Goal: Task Accomplishment & Management: Complete application form

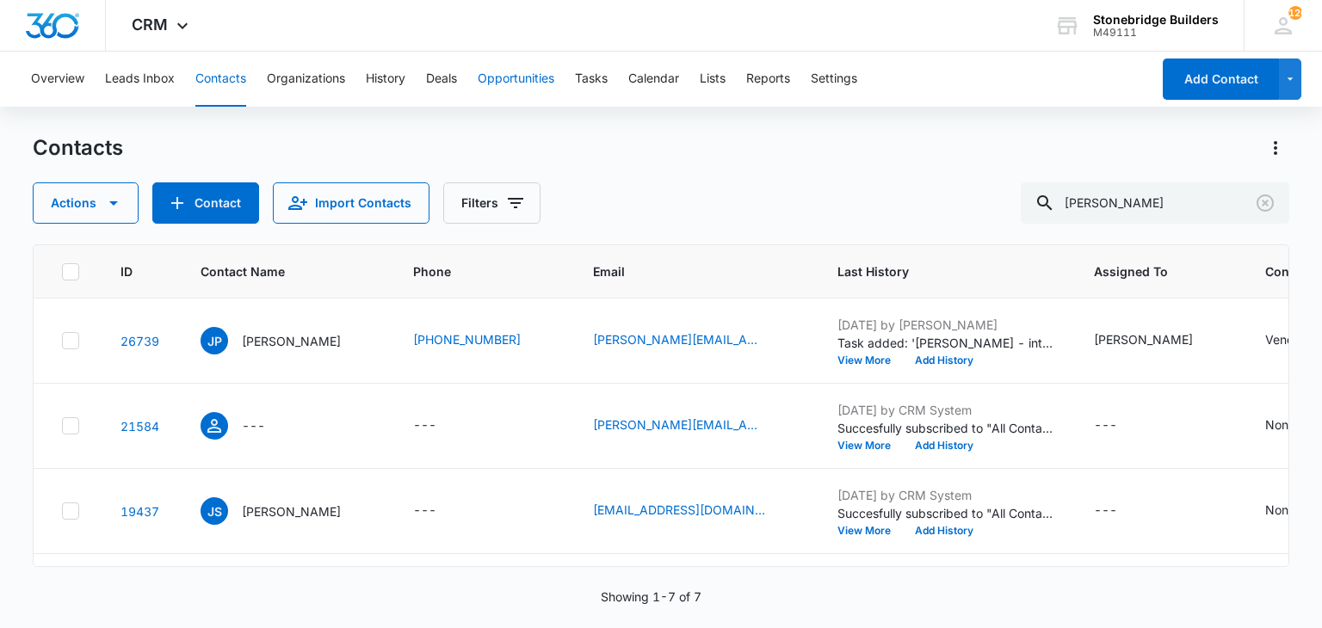
click at [546, 70] on button "Opportunities" at bounding box center [516, 79] width 77 height 55
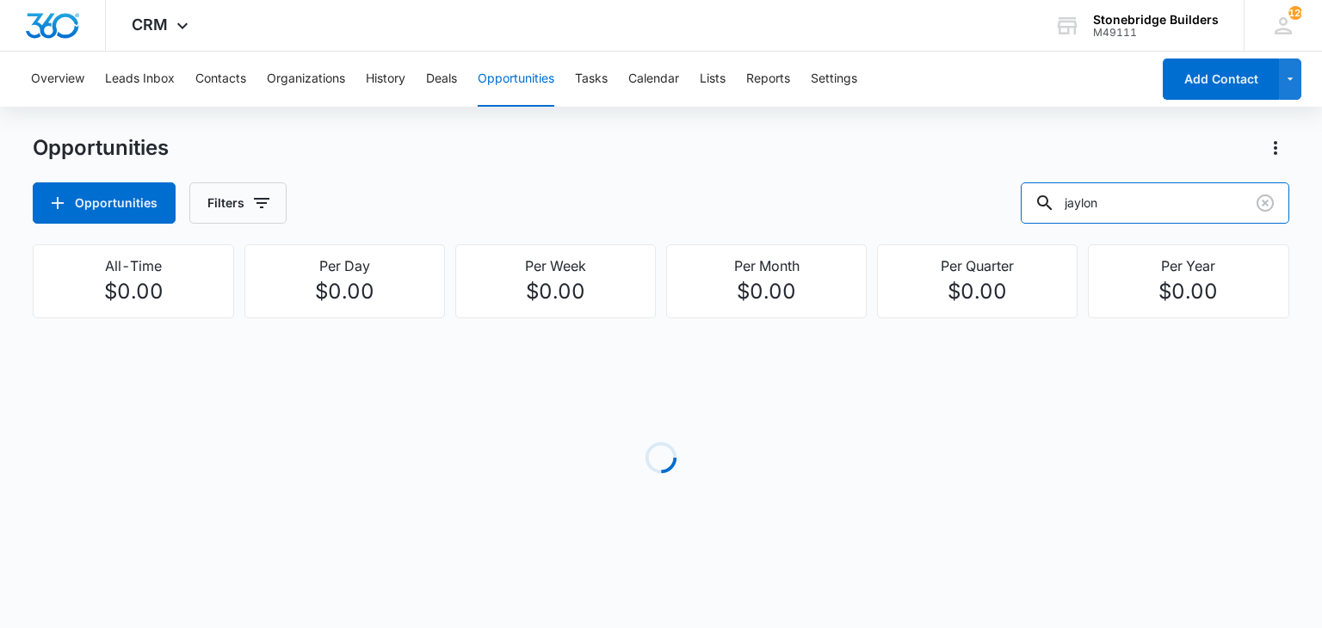
drag, startPoint x: 1164, startPoint y: 192, endPoint x: 1013, endPoint y: 194, distance: 151.5
click at [1013, 194] on div "Opportunities Filters jaylon" at bounding box center [661, 202] width 1256 height 41
type input "auto"
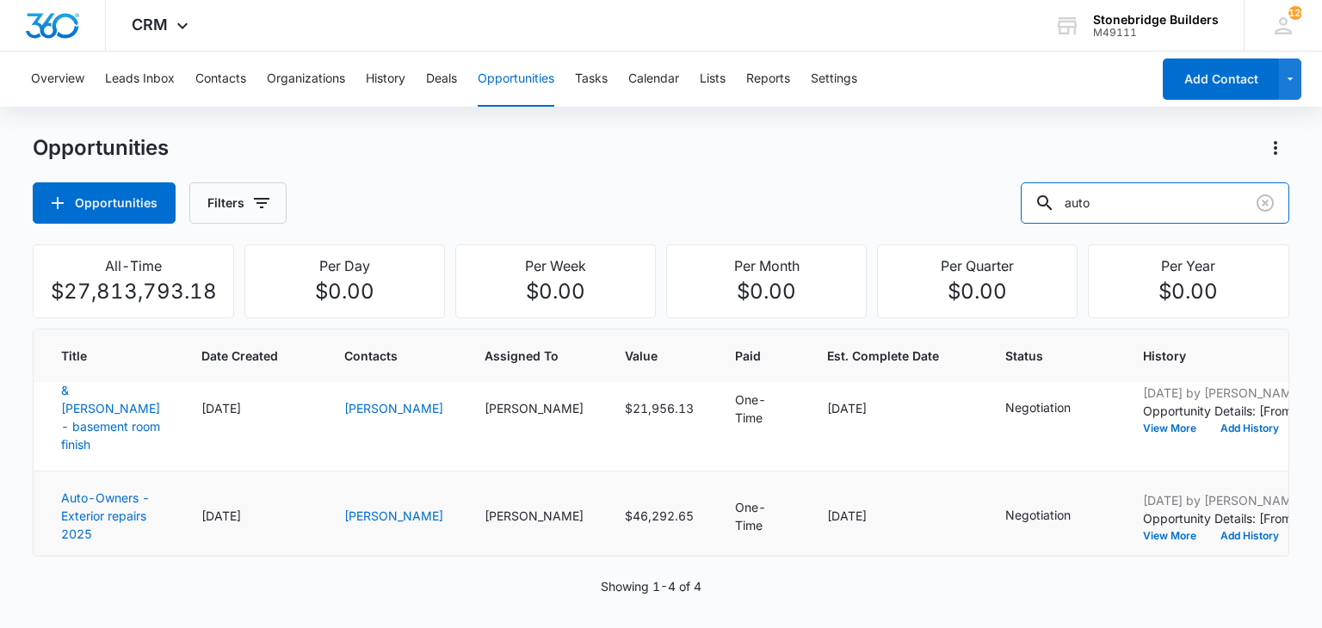
scroll to position [359, 0]
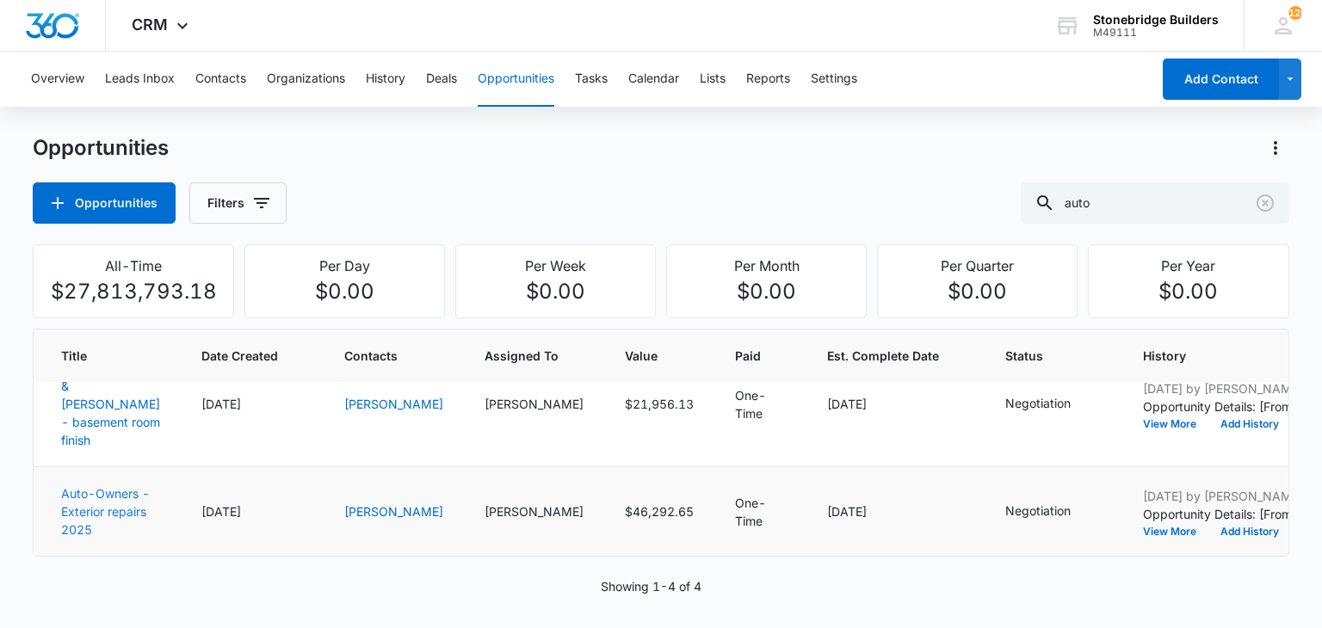
click at [78, 486] on link "Auto-Owners - Exterior repairs 2025" at bounding box center [105, 511] width 89 height 51
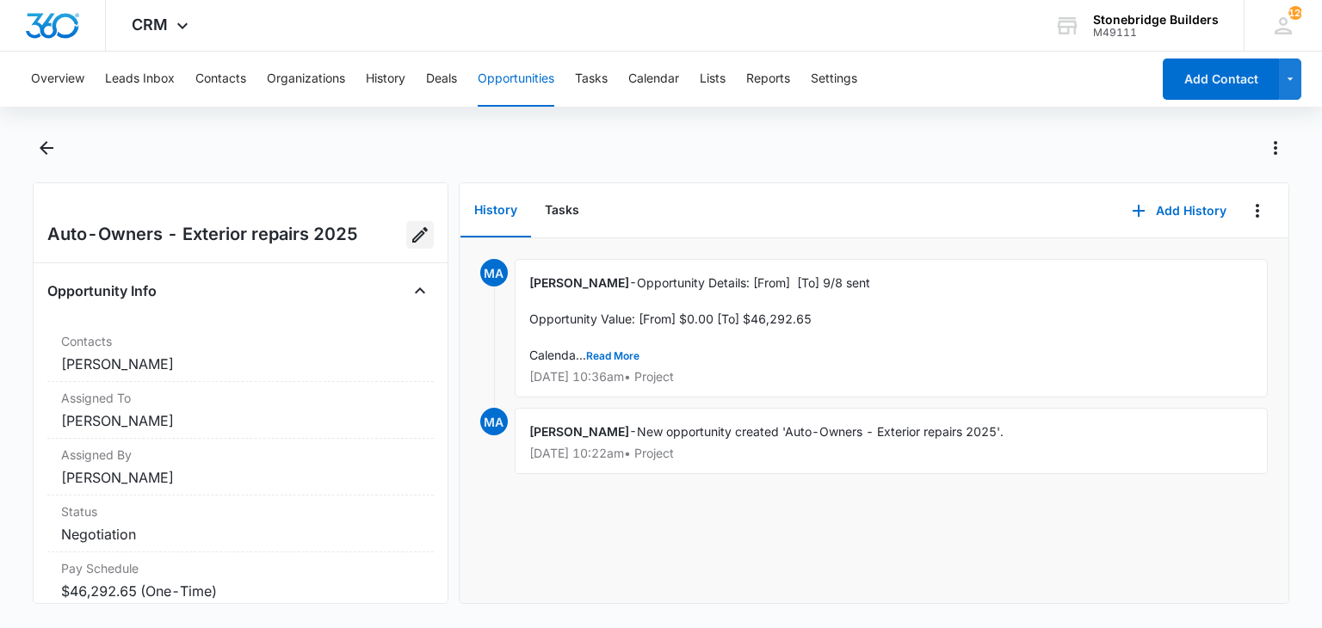
click at [410, 233] on icon "Edit Opportunity" at bounding box center [420, 235] width 21 height 21
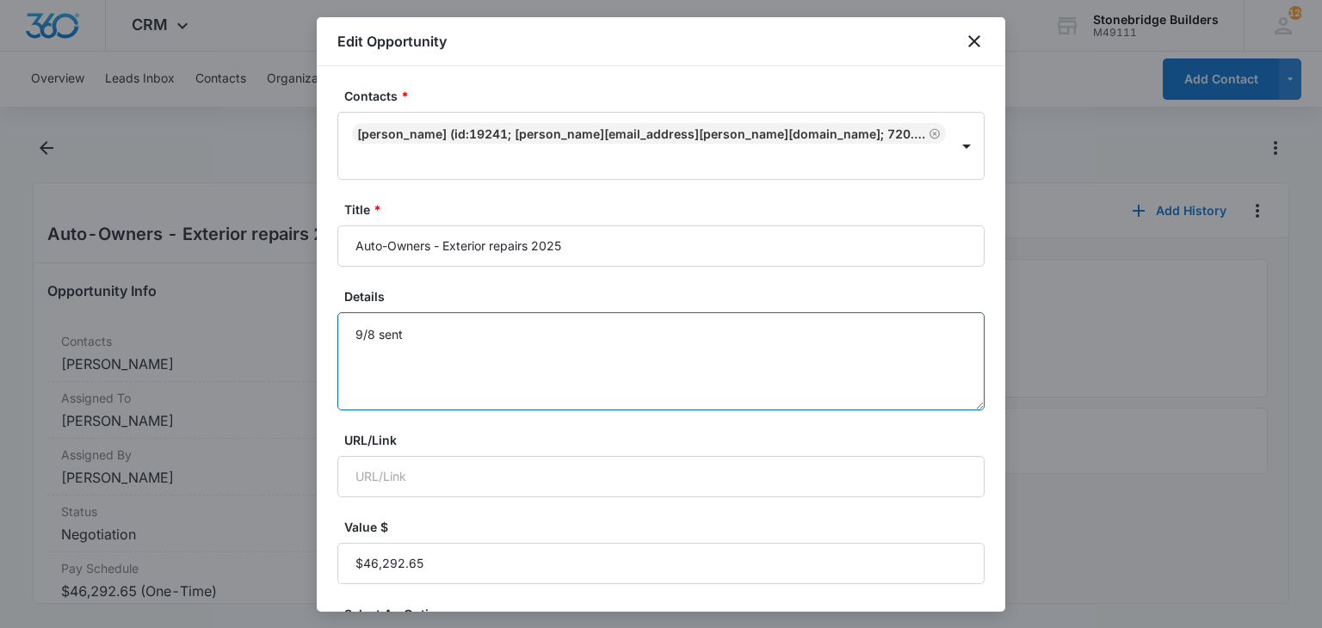
click at [416, 312] on textarea "9/8 sent" at bounding box center [660, 361] width 647 height 98
type textarea "9/8 sent 9/12 revise requested"
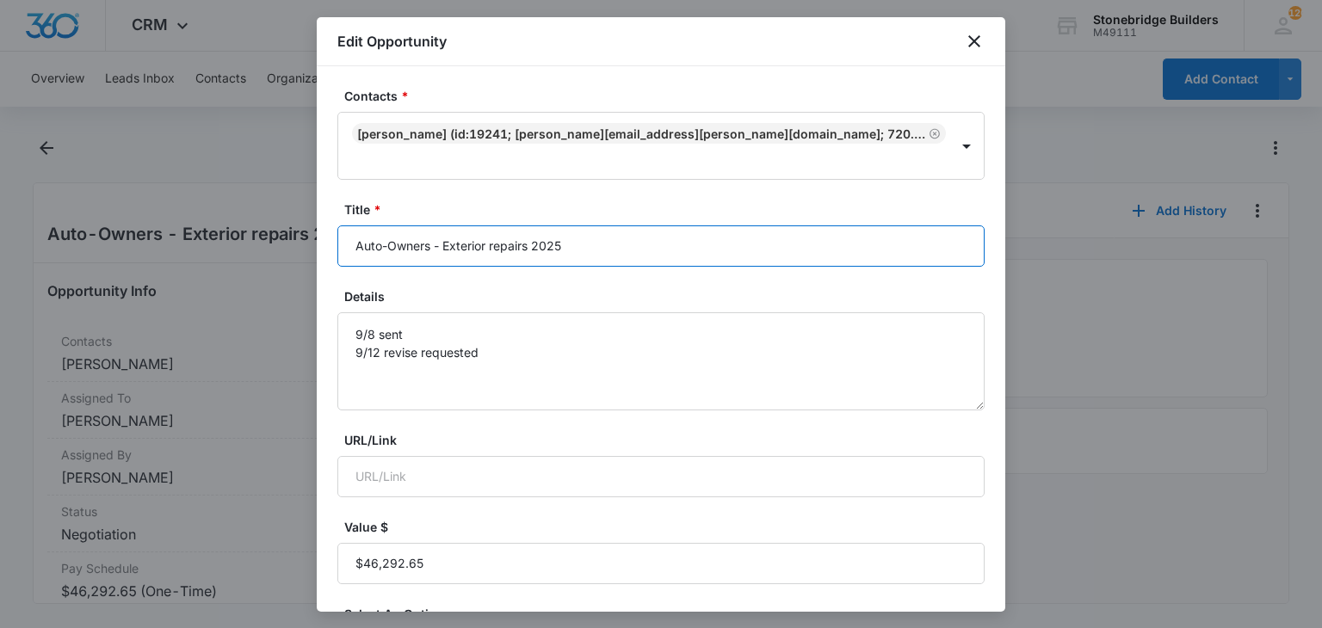
drag, startPoint x: 563, startPoint y: 218, endPoint x: 444, endPoint y: 212, distance: 118.9
click at [444, 225] on input "Auto-Owners - Exterior repairs 2025" at bounding box center [660, 245] width 647 height 41
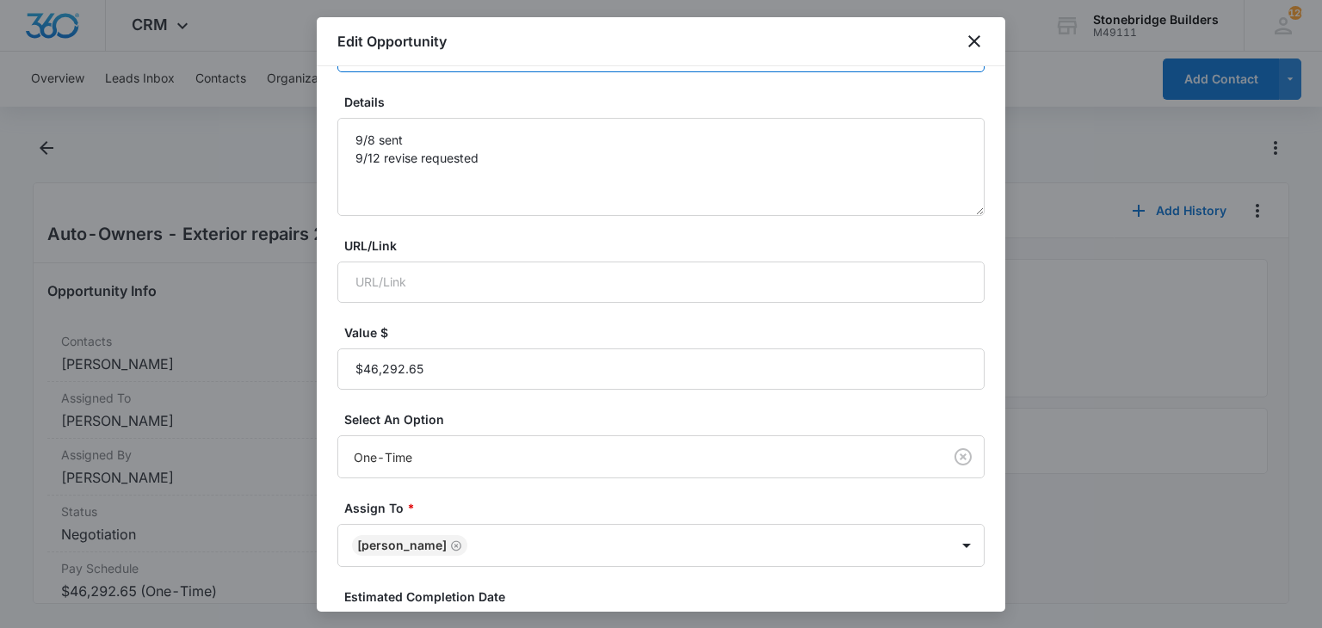
scroll to position [344, 0]
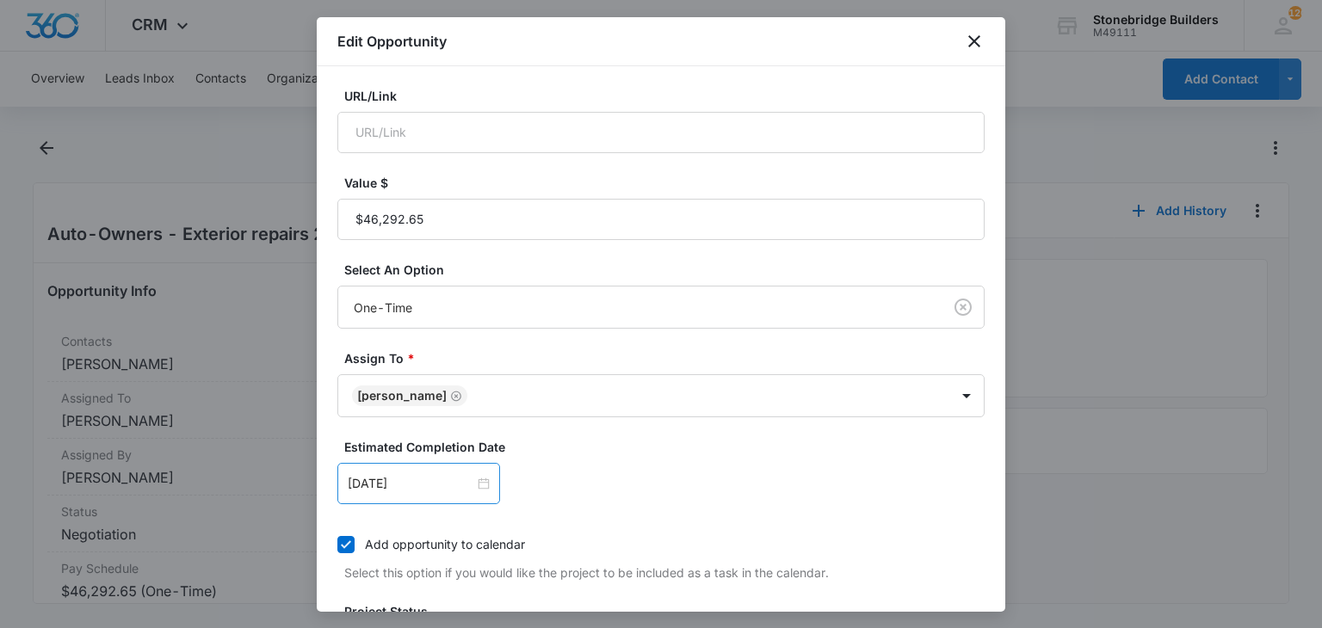
type input "Auto-Owners - Concrete curb joint"
click at [413, 463] on div "Aug 29, 2025" at bounding box center [418, 483] width 163 height 41
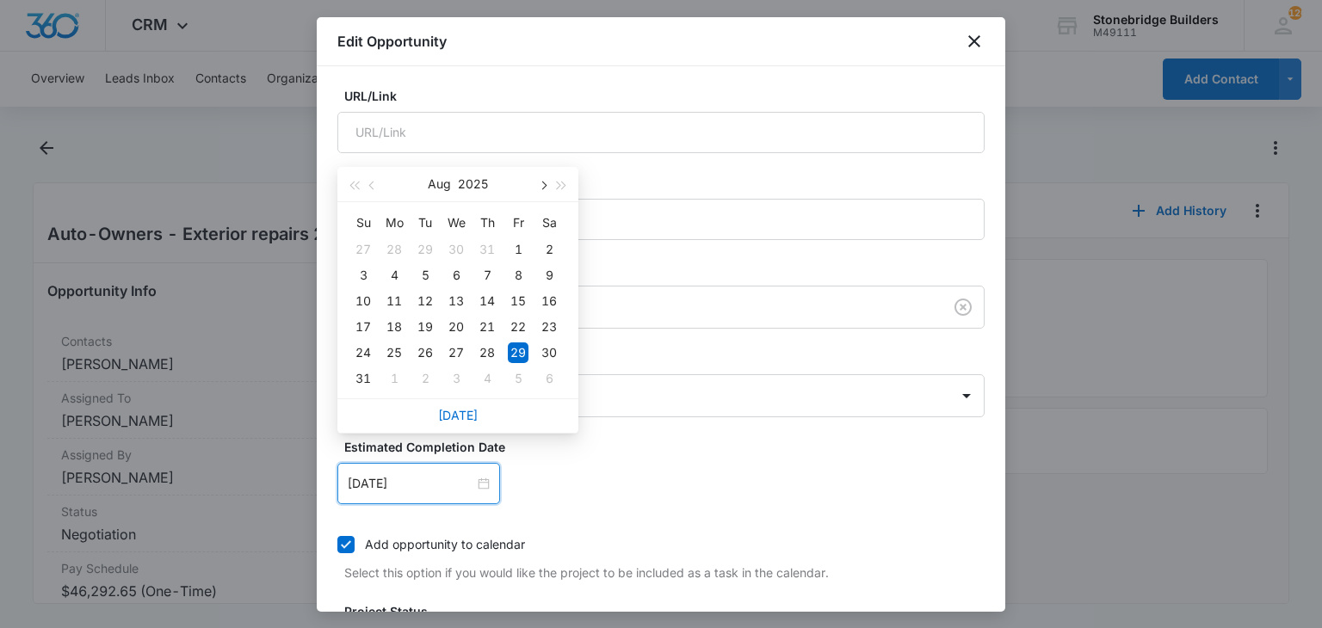
click at [537, 184] on button "button" at bounding box center [542, 184] width 19 height 34
type input "Sep 12, 2025"
click at [512, 281] on div "12" at bounding box center [518, 275] width 21 height 21
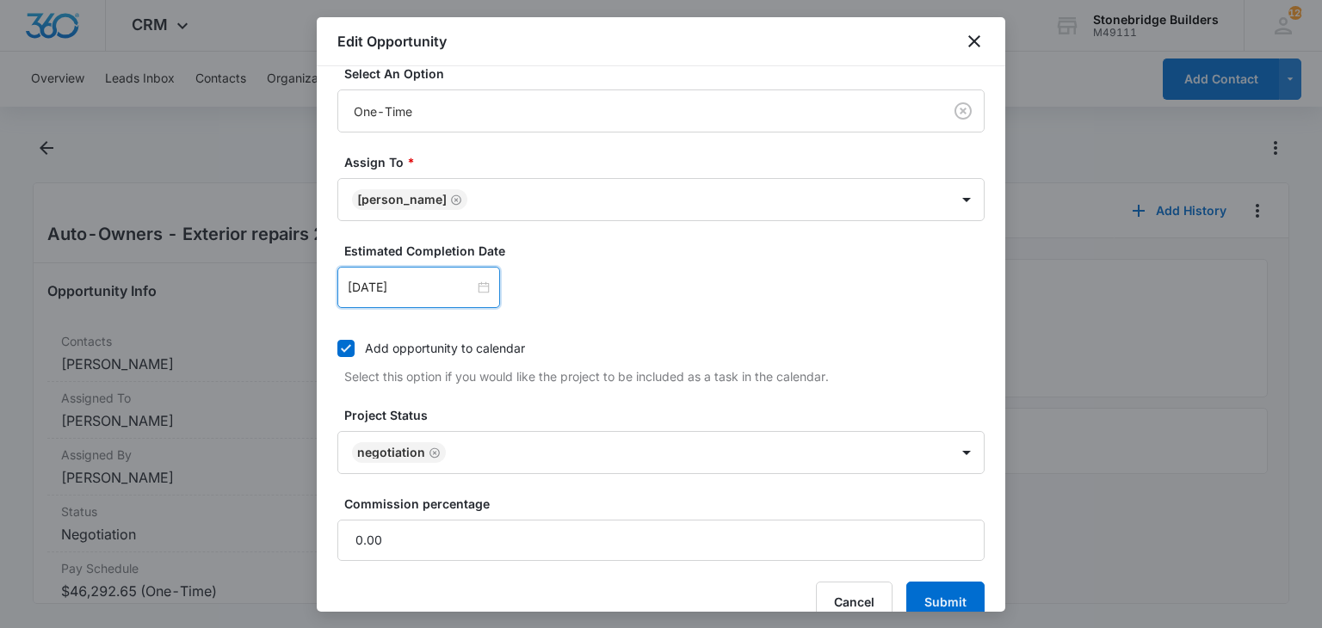
scroll to position [546, 0]
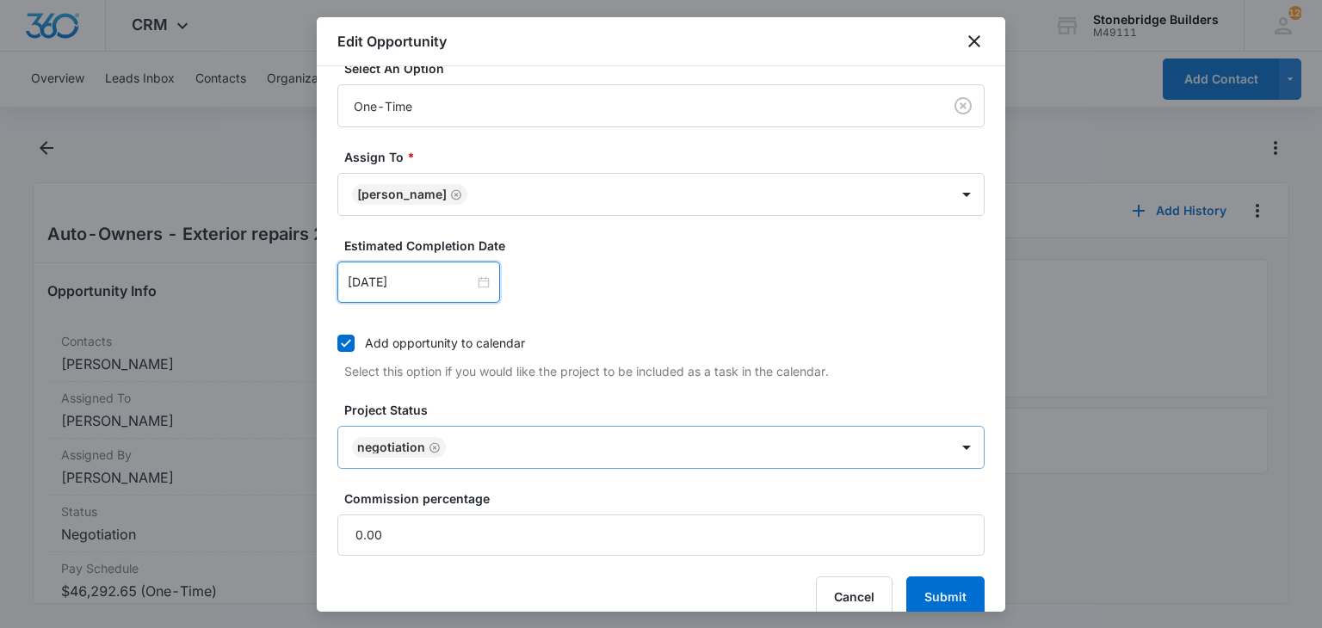
click at [430, 441] on icon "Remove Negotiation" at bounding box center [435, 447] width 12 height 13
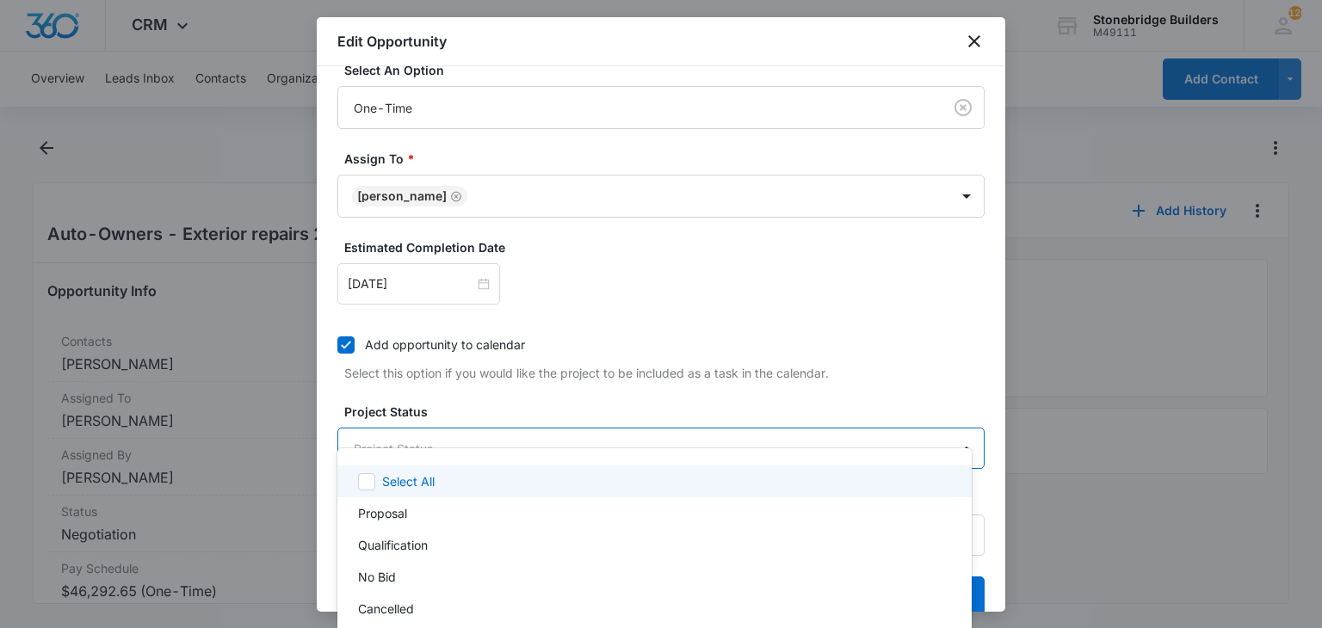
click at [430, 420] on body "CRM Apps Reputation Websites Forms CRM Email Social Content Ads Intelligence Fi…" at bounding box center [661, 314] width 1322 height 628
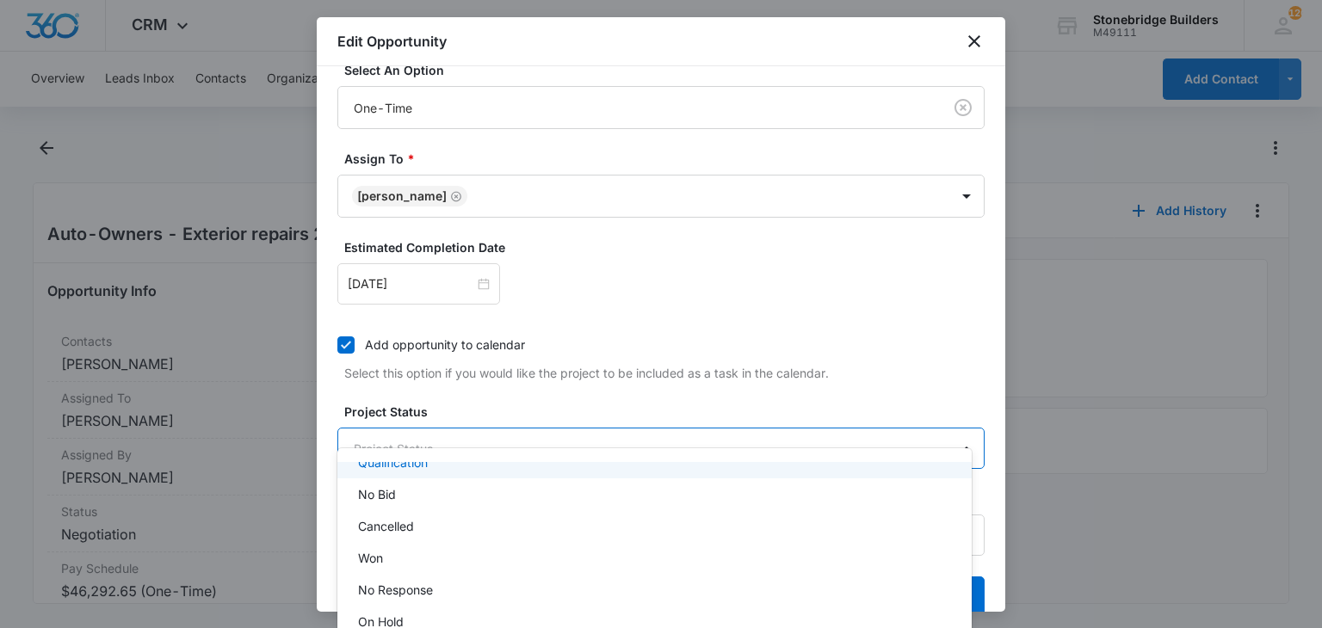
scroll to position [184, 0]
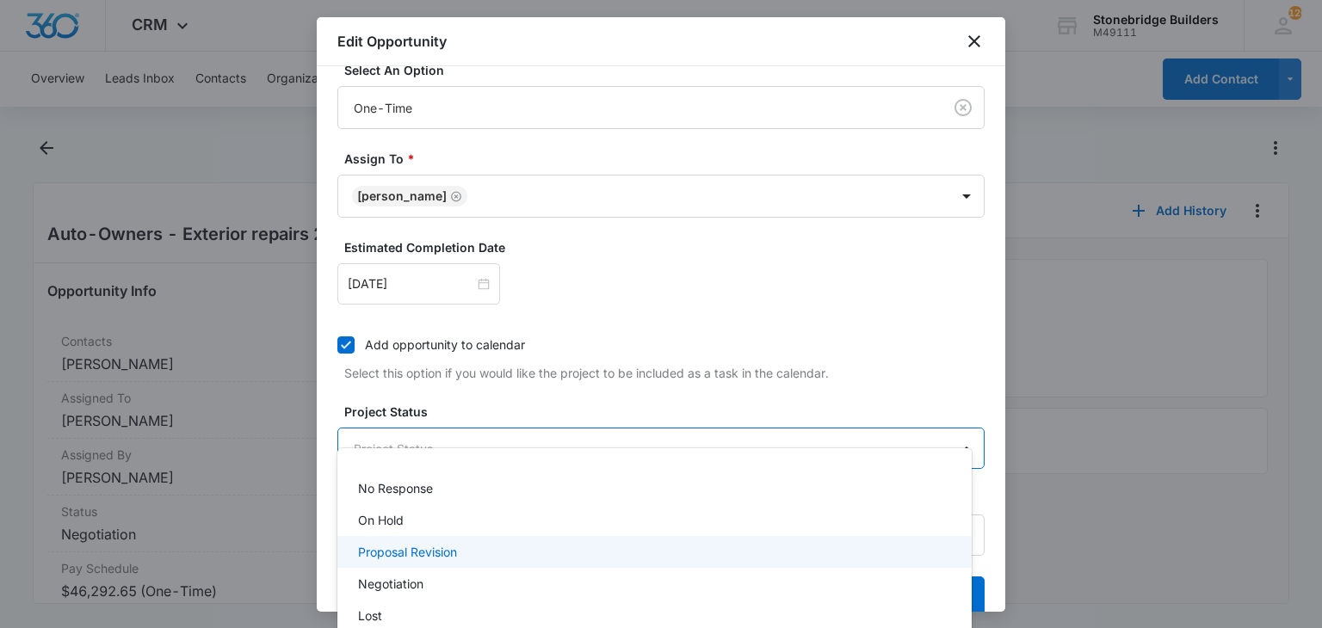
click at [434, 546] on p "Proposal Revision" at bounding box center [407, 552] width 99 height 18
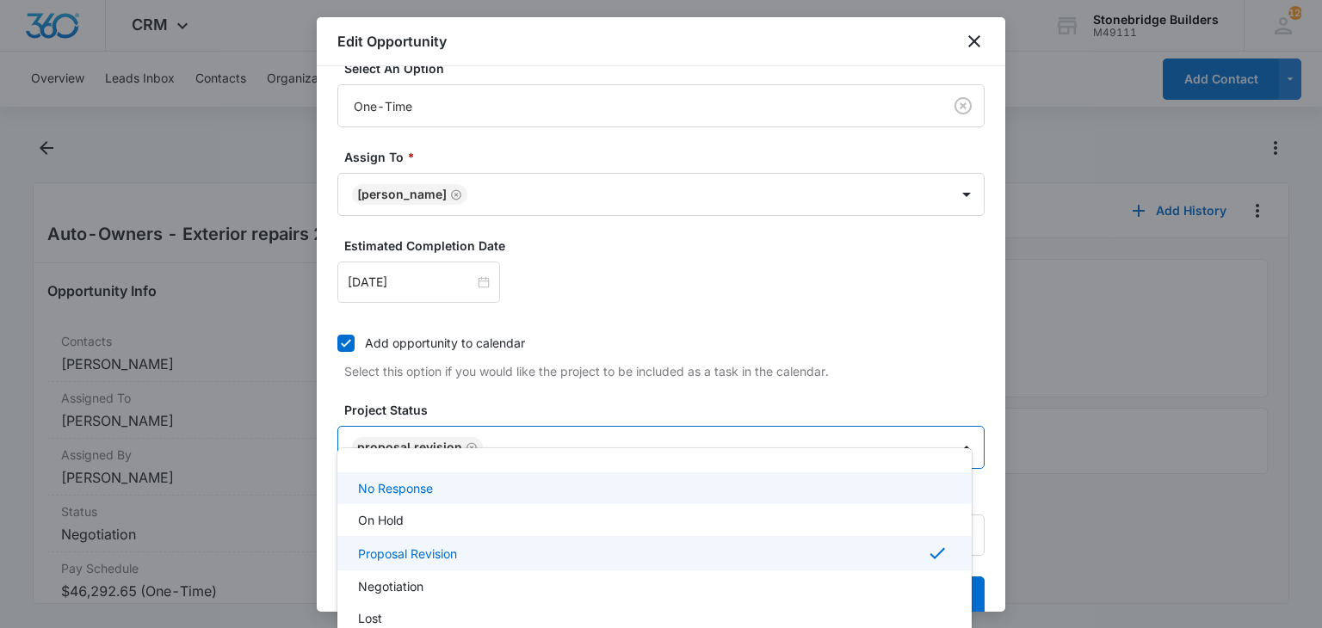
click at [501, 366] on div at bounding box center [661, 314] width 1322 height 628
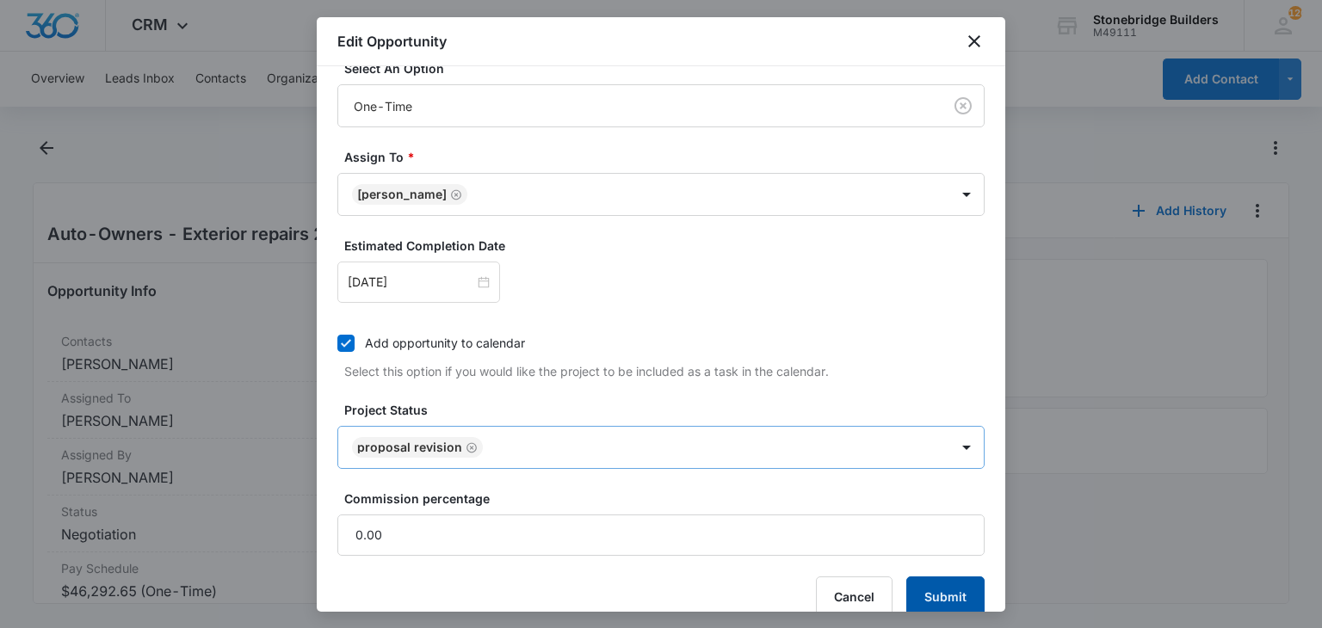
click at [914, 577] on button "Submit" at bounding box center [945, 597] width 78 height 41
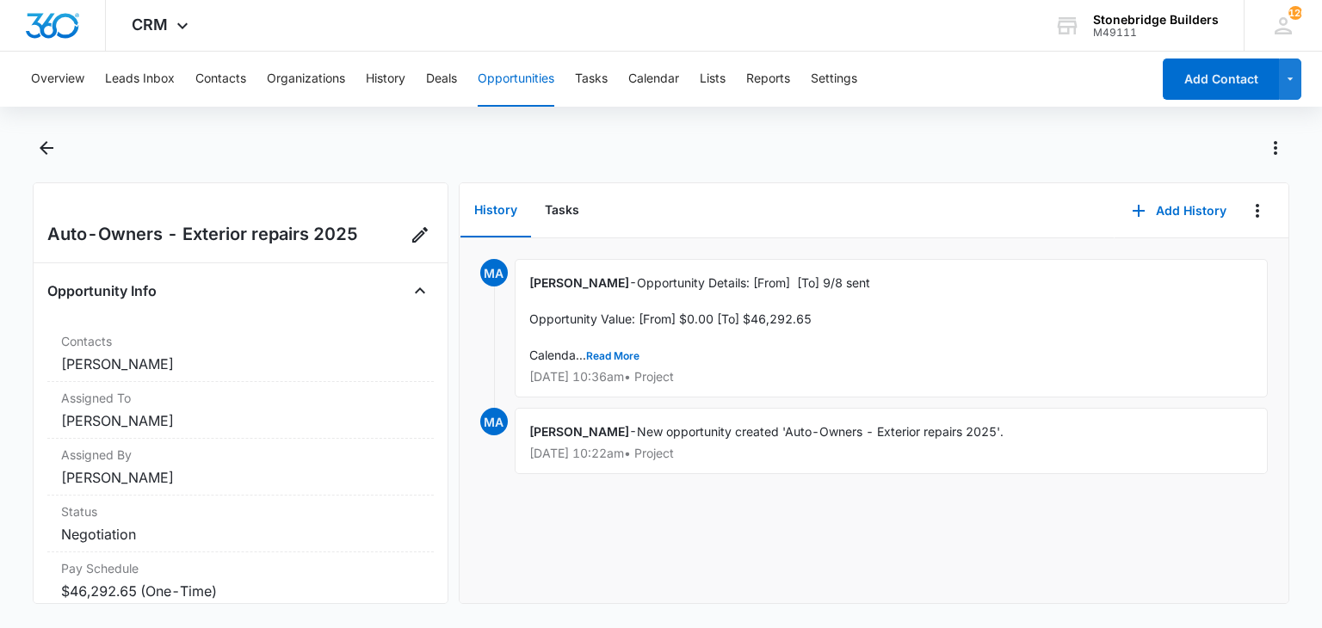
click at [512, 79] on button "Opportunities" at bounding box center [516, 79] width 77 height 55
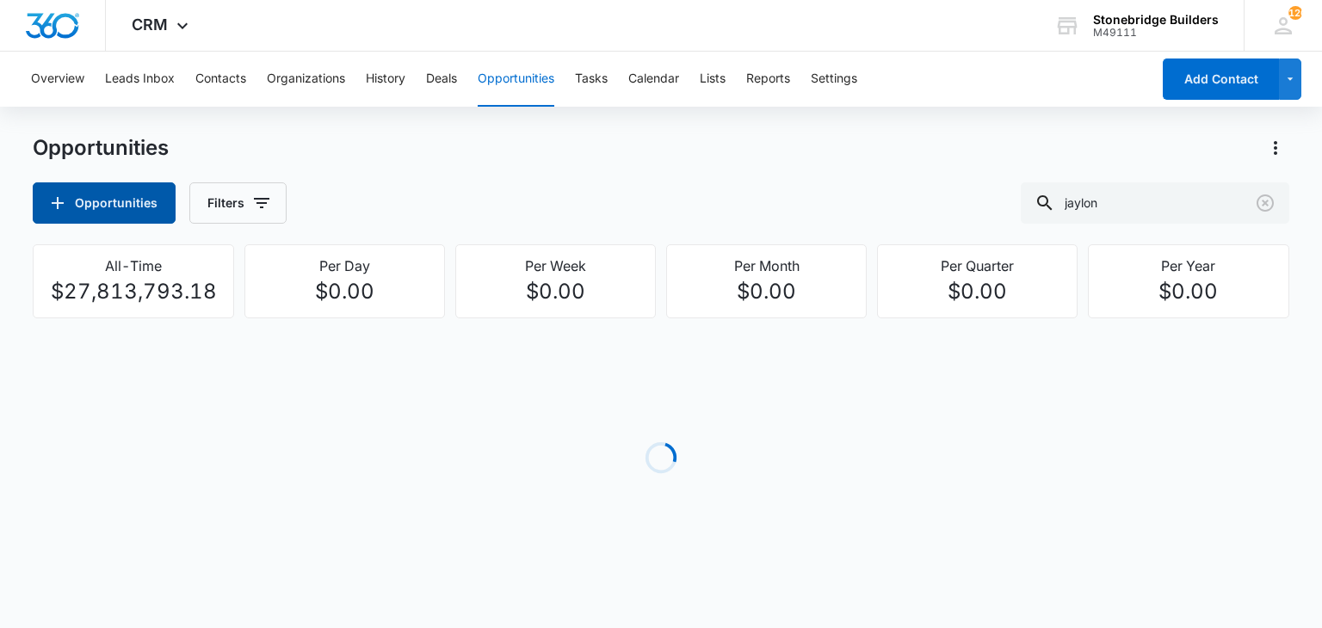
click at [92, 213] on button "Opportunities" at bounding box center [104, 202] width 143 height 41
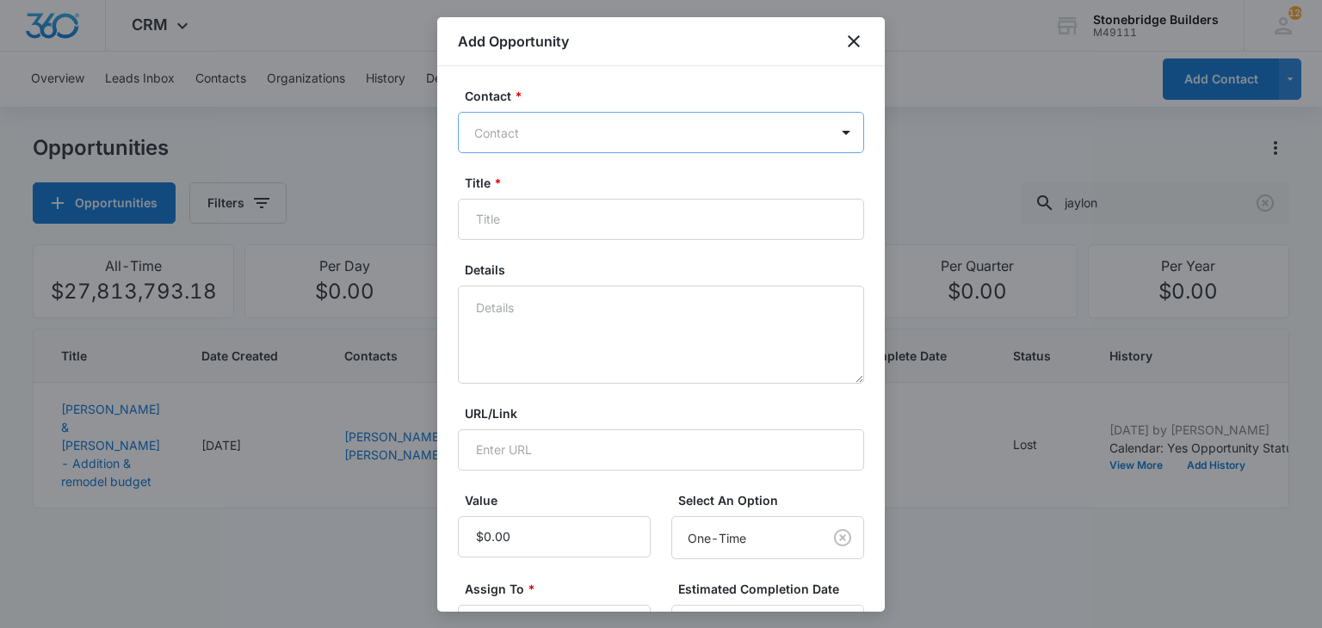
click at [549, 118] on div "Contact" at bounding box center [644, 133] width 370 height 39
type input "lee ef"
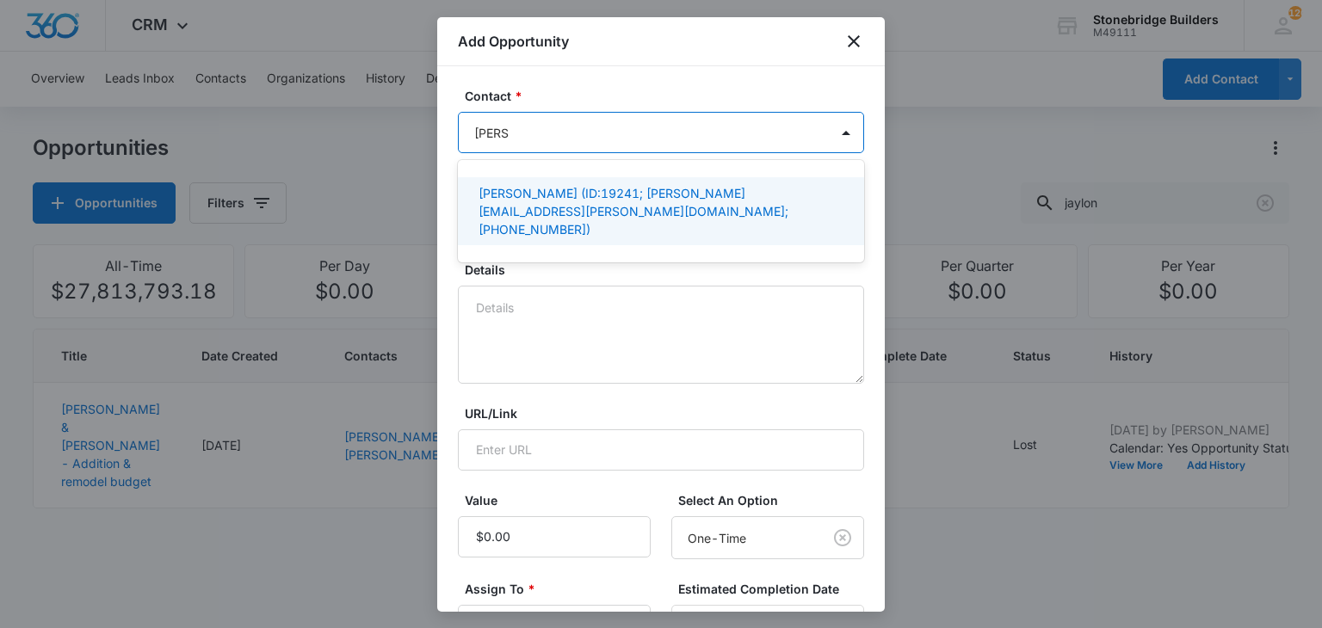
click at [495, 194] on p "Lee Efting (ID:19241; efting.lee@aoins.com; (720) 946-6060)" at bounding box center [658, 211] width 361 height 54
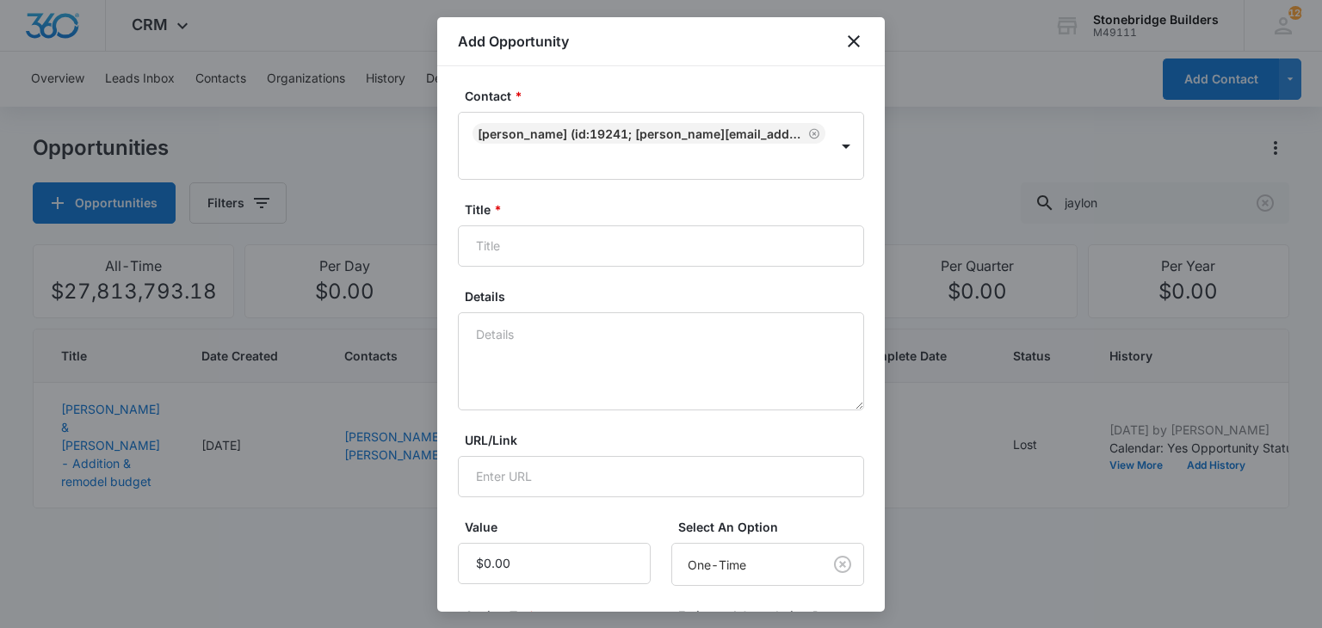
click at [524, 276] on form "Contact * Lee Efting (ID:19241; efting.lee@aoins.com; (720) 946-6060) Title * D…" at bounding box center [661, 536] width 406 height 898
click at [515, 245] on input "Title *" at bounding box center [661, 245] width 406 height 41
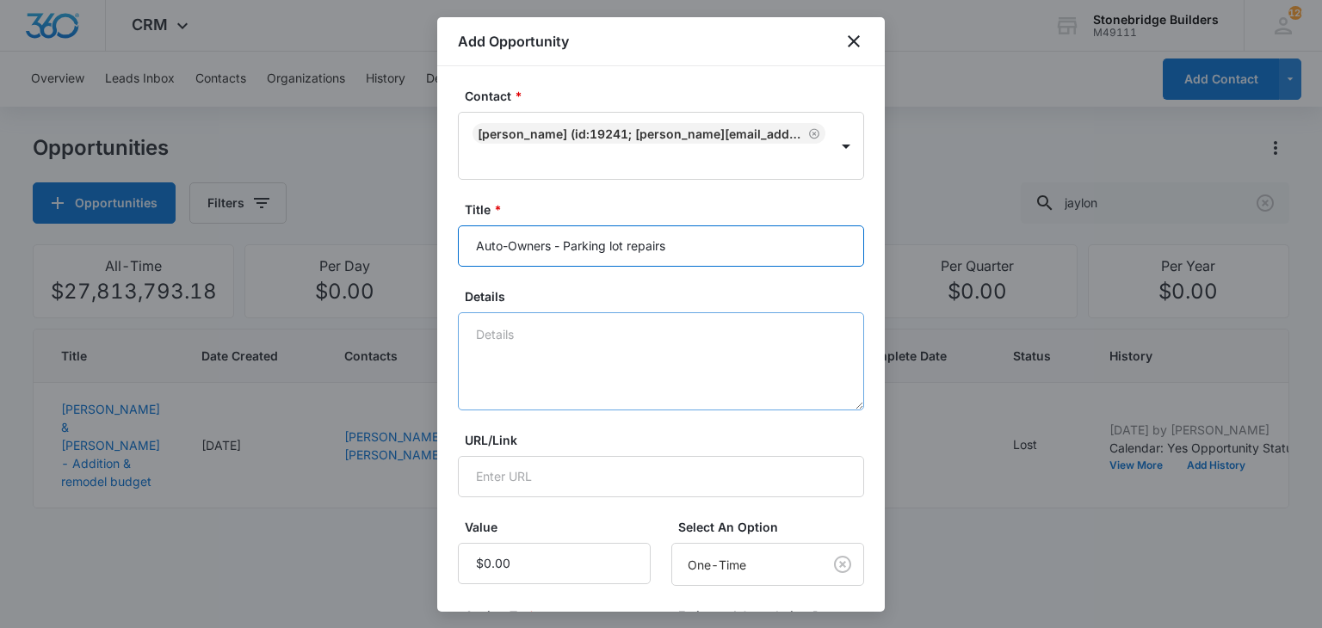
type input "Auto-Owners - Parking lot repairs"
click at [552, 331] on textarea "Details" at bounding box center [661, 361] width 406 height 98
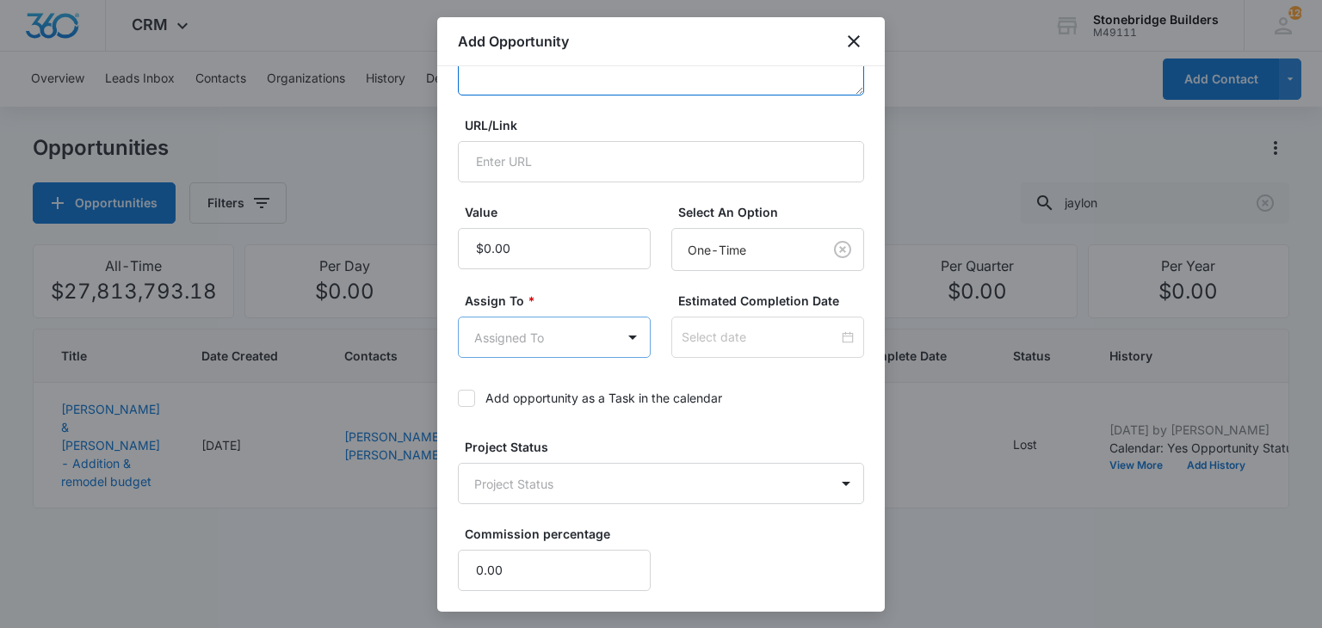
scroll to position [344, 0]
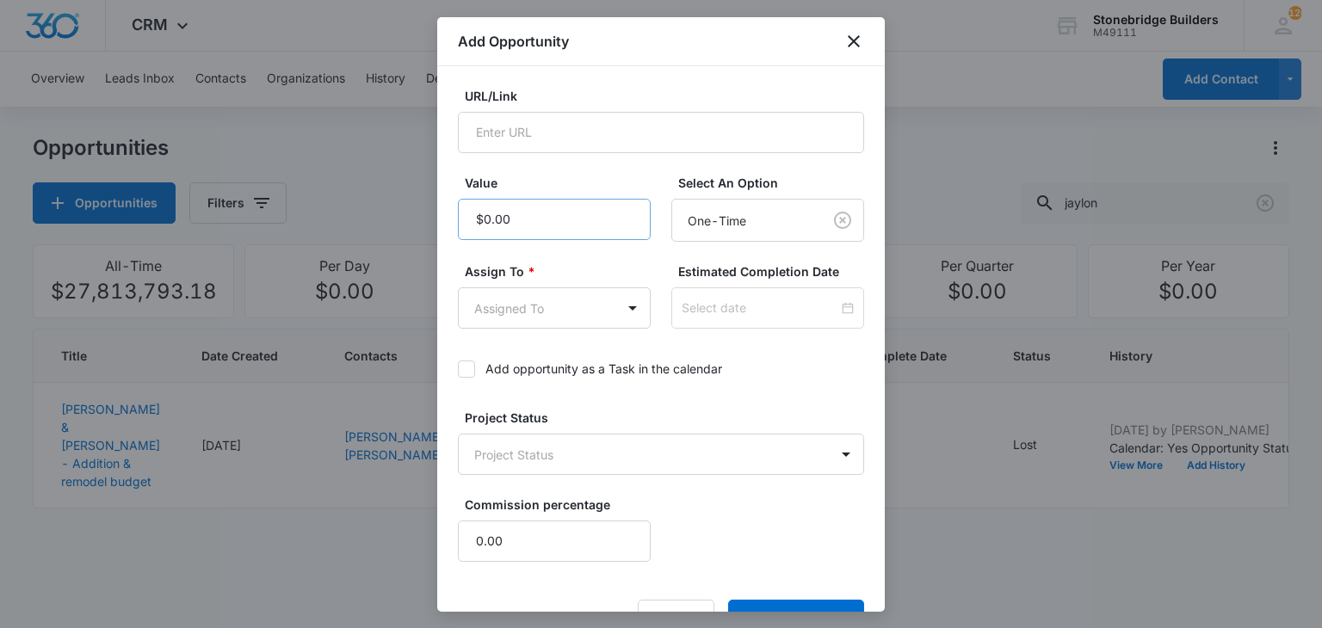
type textarea "9/8 bid sent 9/11 holding until spring"
click at [515, 219] on input "Value" at bounding box center [554, 219] width 193 height 41
type input "$37,500.00"
click at [582, 313] on body "CRM Apps Reputation Websites Forms CRM Email Social Content Ads Intelligence Fi…" at bounding box center [661, 314] width 1322 height 628
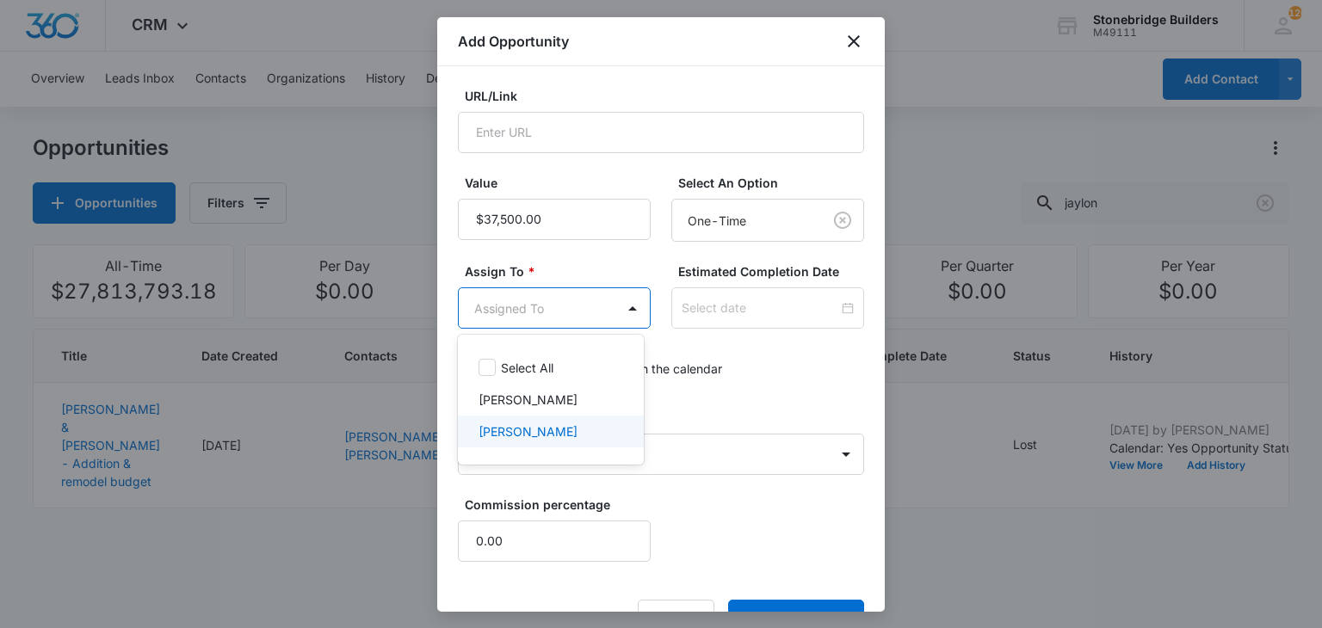
click at [537, 424] on p "Mike Anderson" at bounding box center [527, 432] width 99 height 18
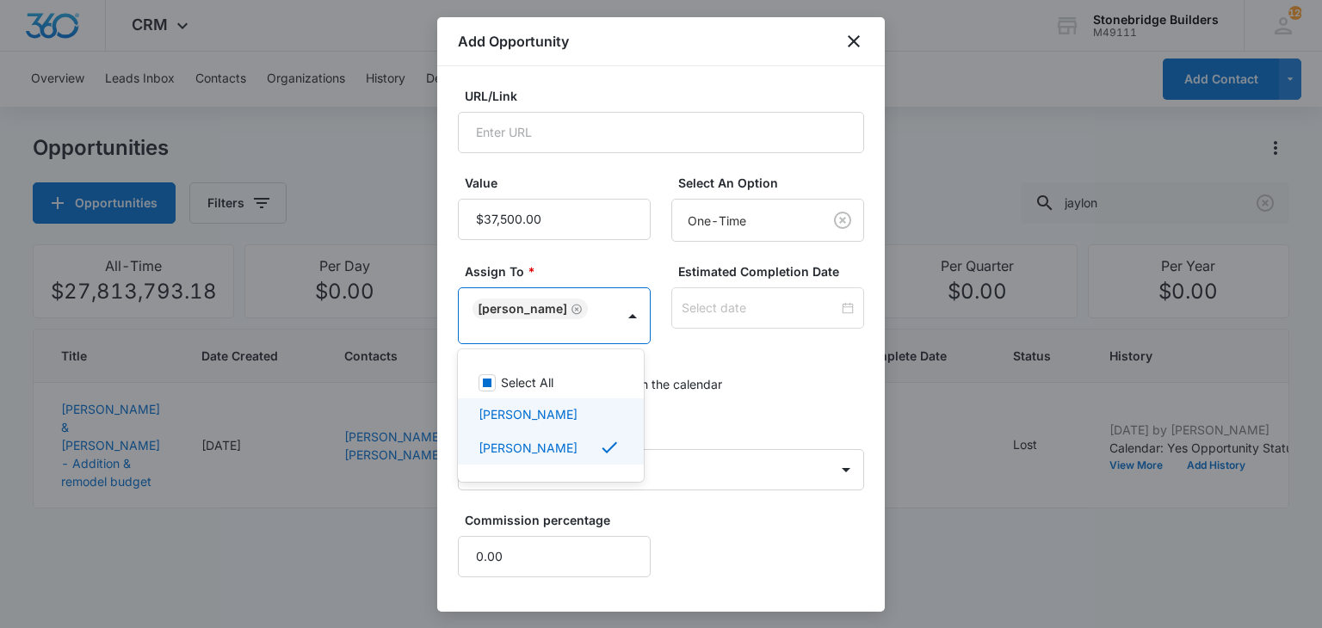
click at [731, 341] on div at bounding box center [661, 314] width 1322 height 628
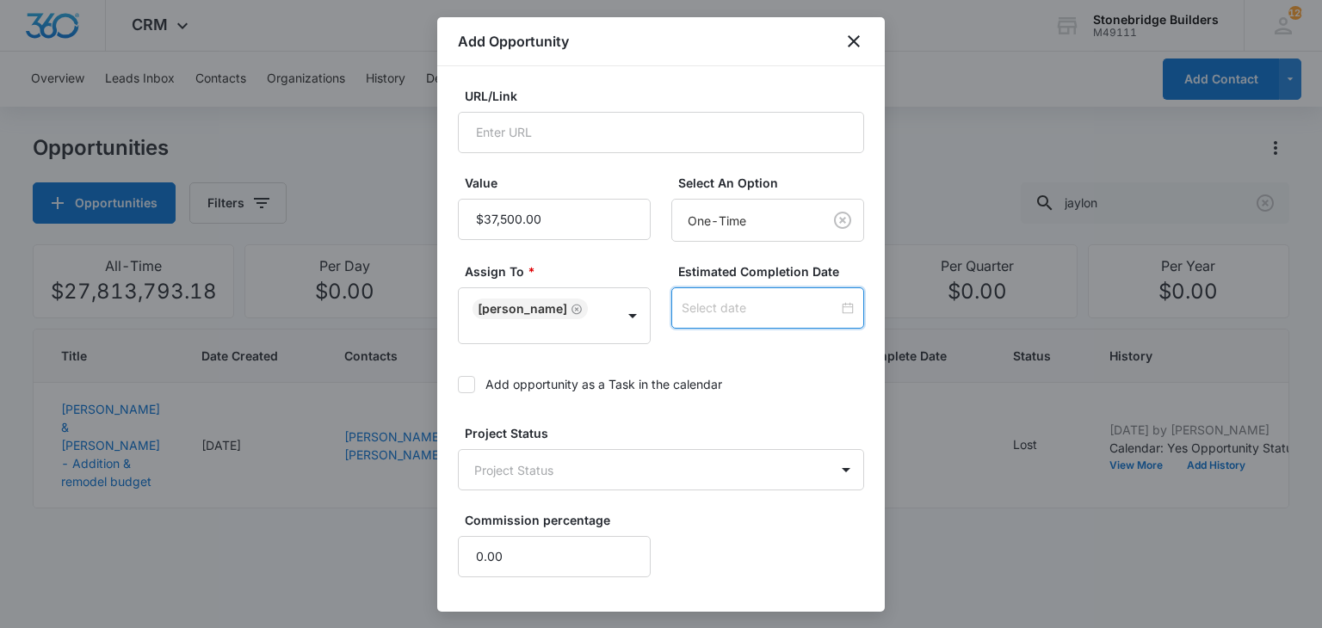
click at [731, 305] on input at bounding box center [760, 308] width 157 height 19
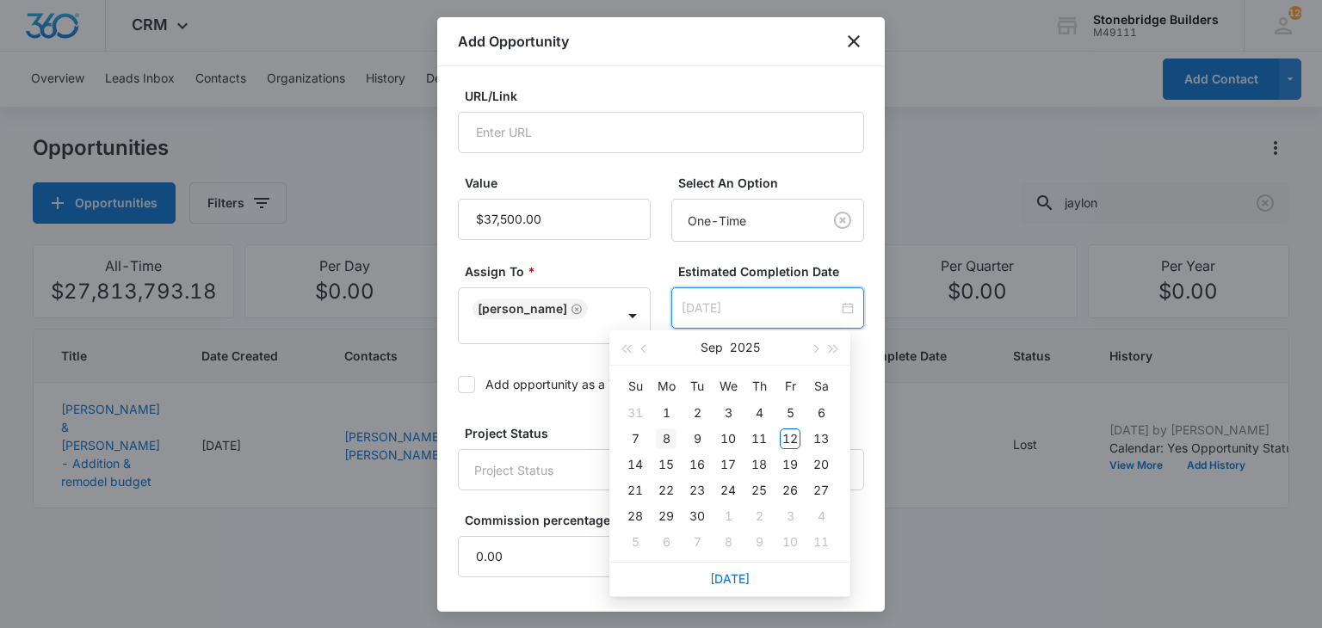
type input "Sep 8, 2025"
click at [666, 438] on div "8" at bounding box center [666, 439] width 21 height 21
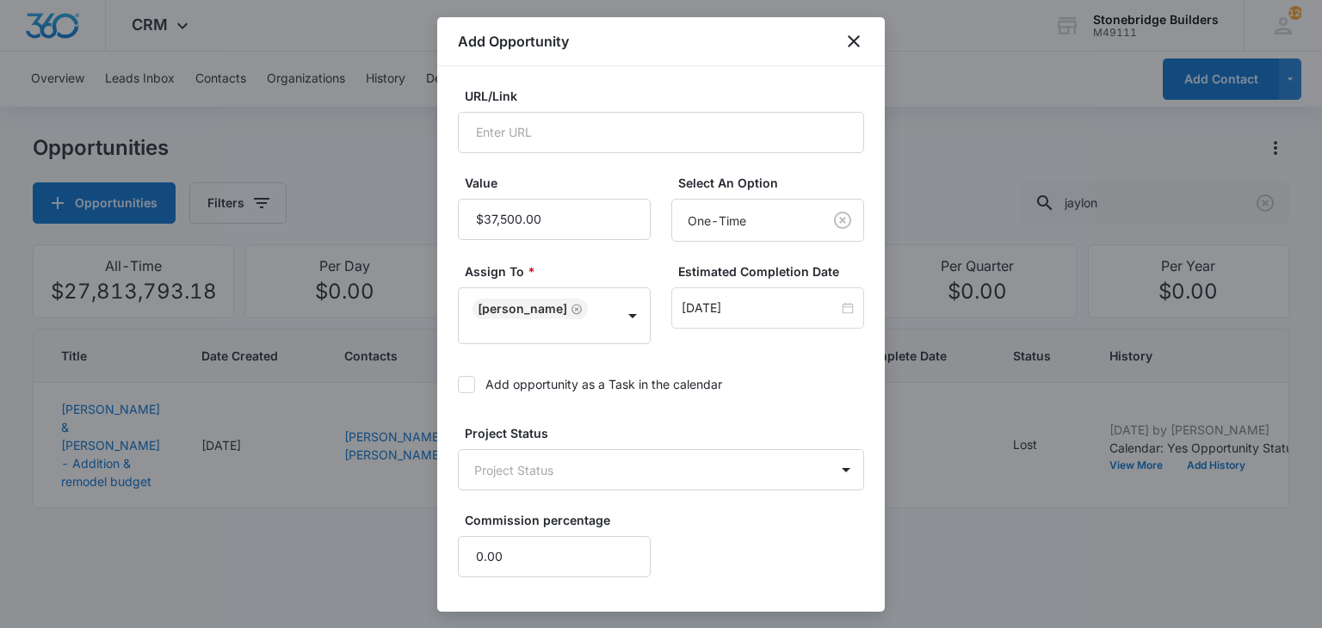
click at [468, 386] on icon at bounding box center [466, 384] width 15 height 15
click at [458, 385] on input "Add opportunity as a Task in the calendar" at bounding box center [458, 385] width 0 height 0
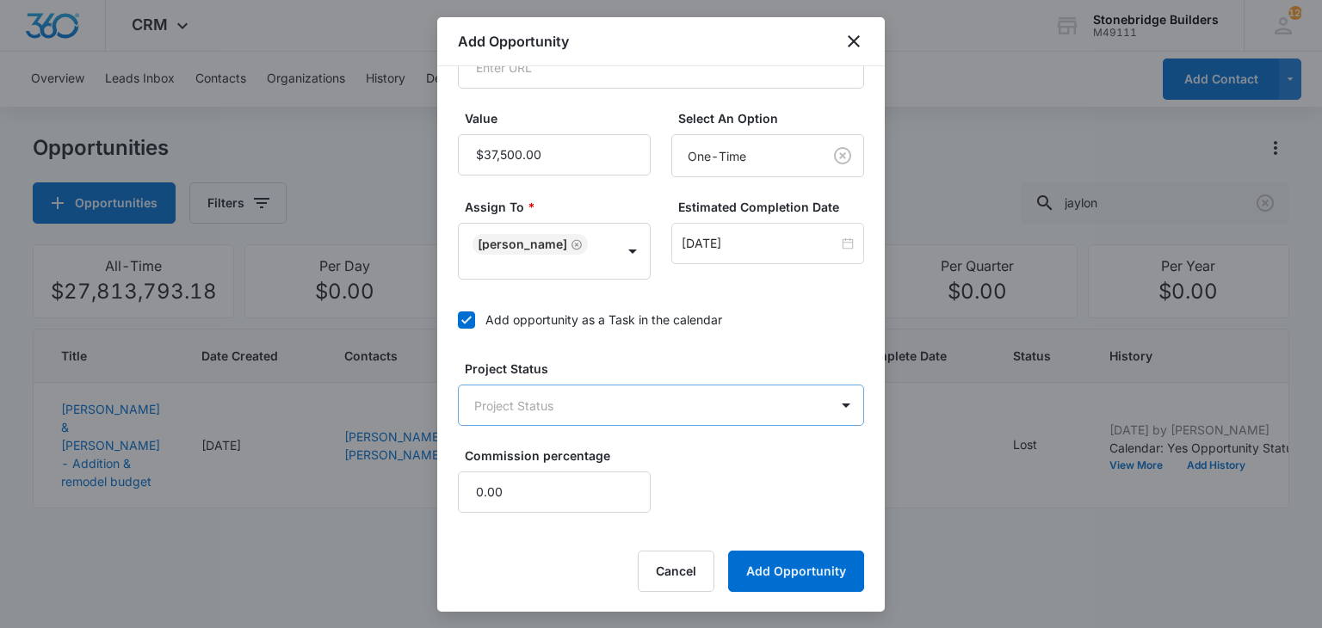
click at [571, 391] on body "CRM Apps Reputation Websites Forms CRM Email Social Content Ads Intelligence Fi…" at bounding box center [661, 314] width 1322 height 628
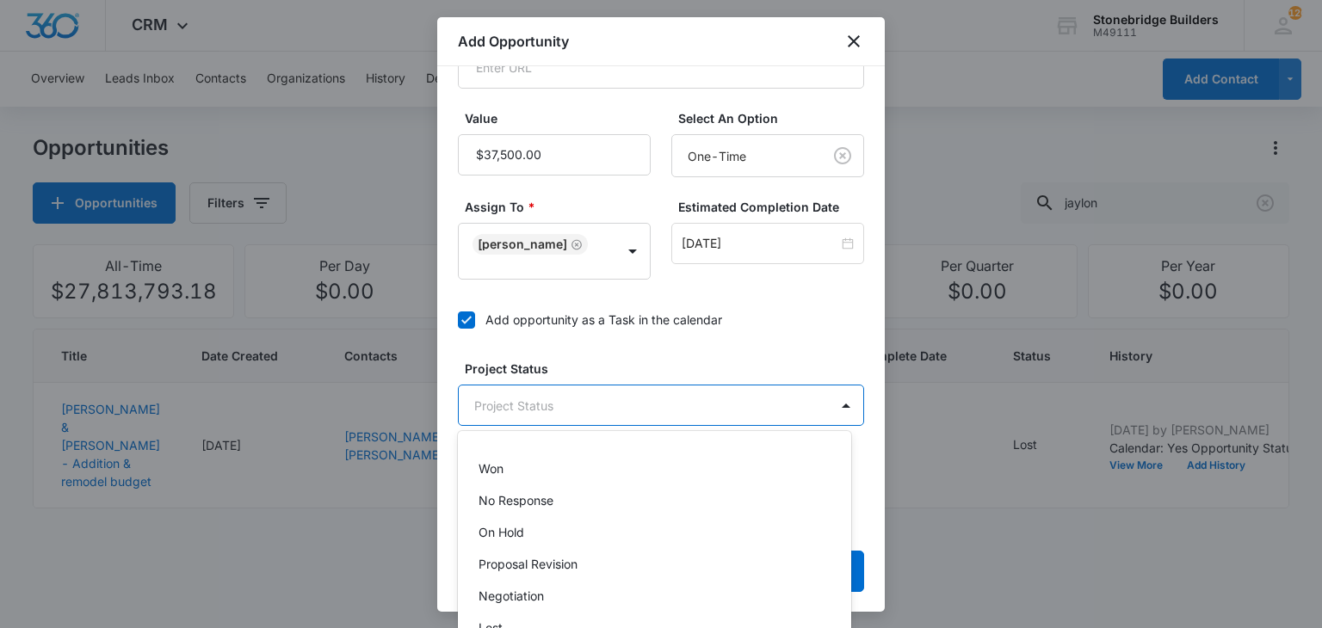
scroll to position [166, 0]
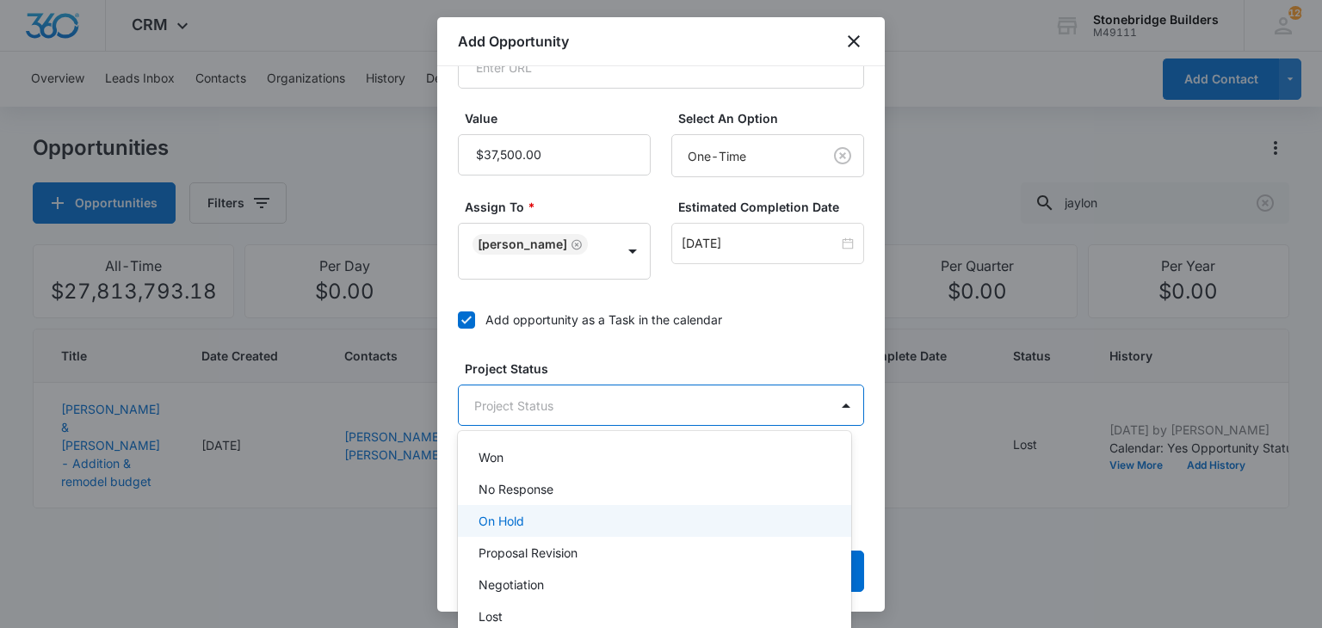
click at [550, 517] on div "On Hold" at bounding box center [652, 521] width 349 height 18
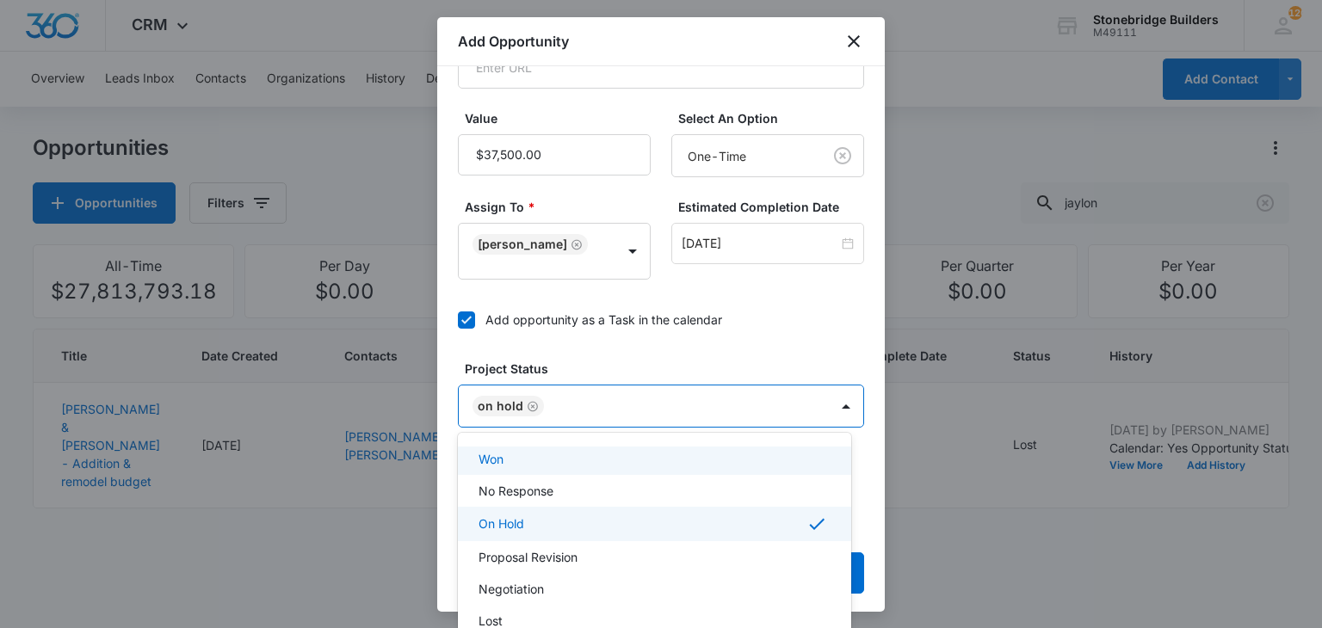
click at [654, 359] on div at bounding box center [661, 314] width 1322 height 628
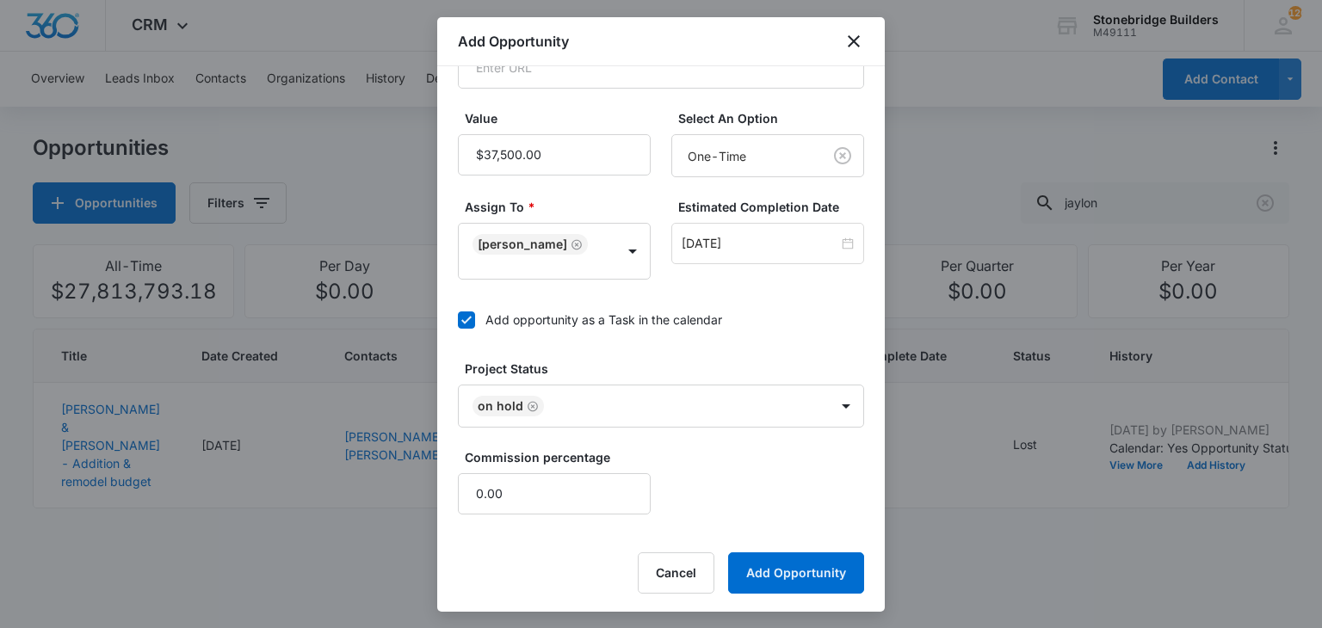
scroll to position [410, 0]
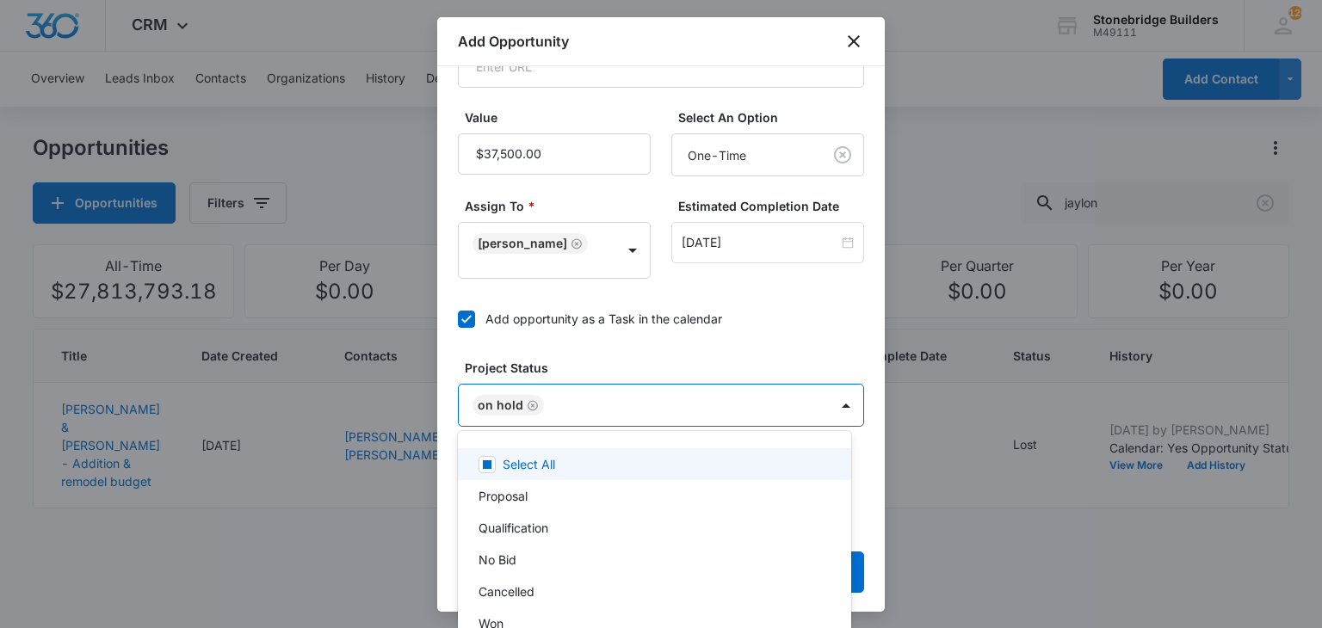
click at [589, 409] on body "CRM Apps Reputation Websites Forms CRM Email Social Content Ads Intelligence Fi…" at bounding box center [661, 314] width 1322 height 628
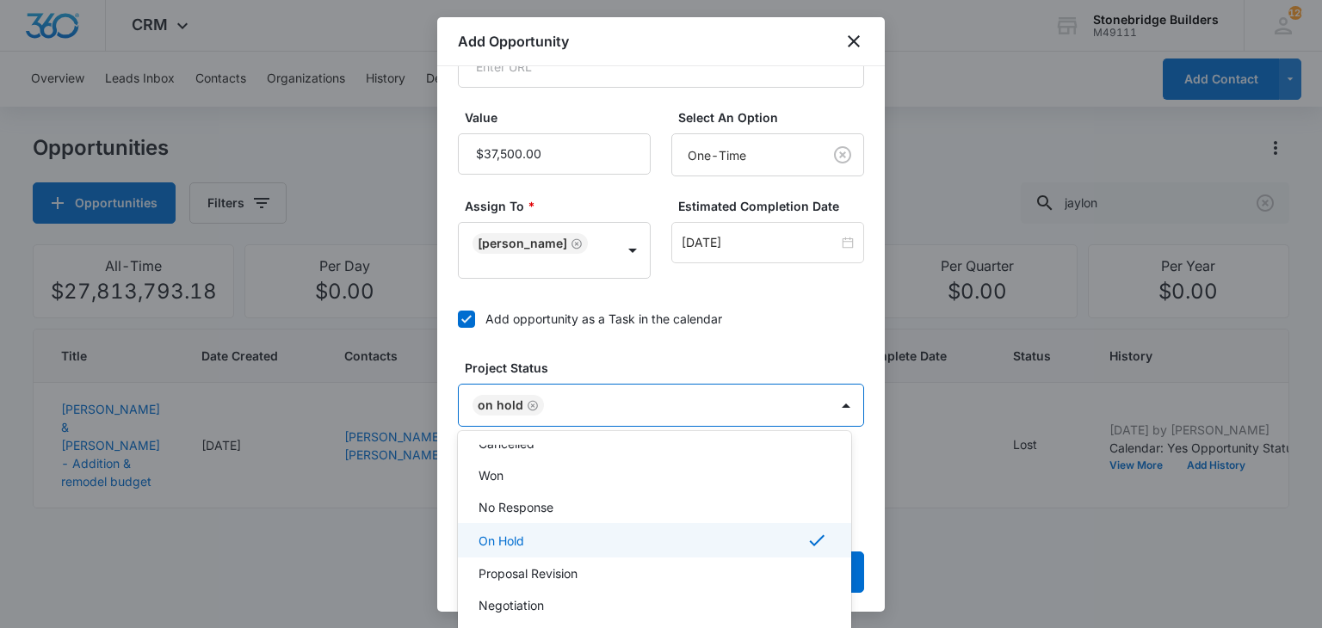
scroll to position [169, 0]
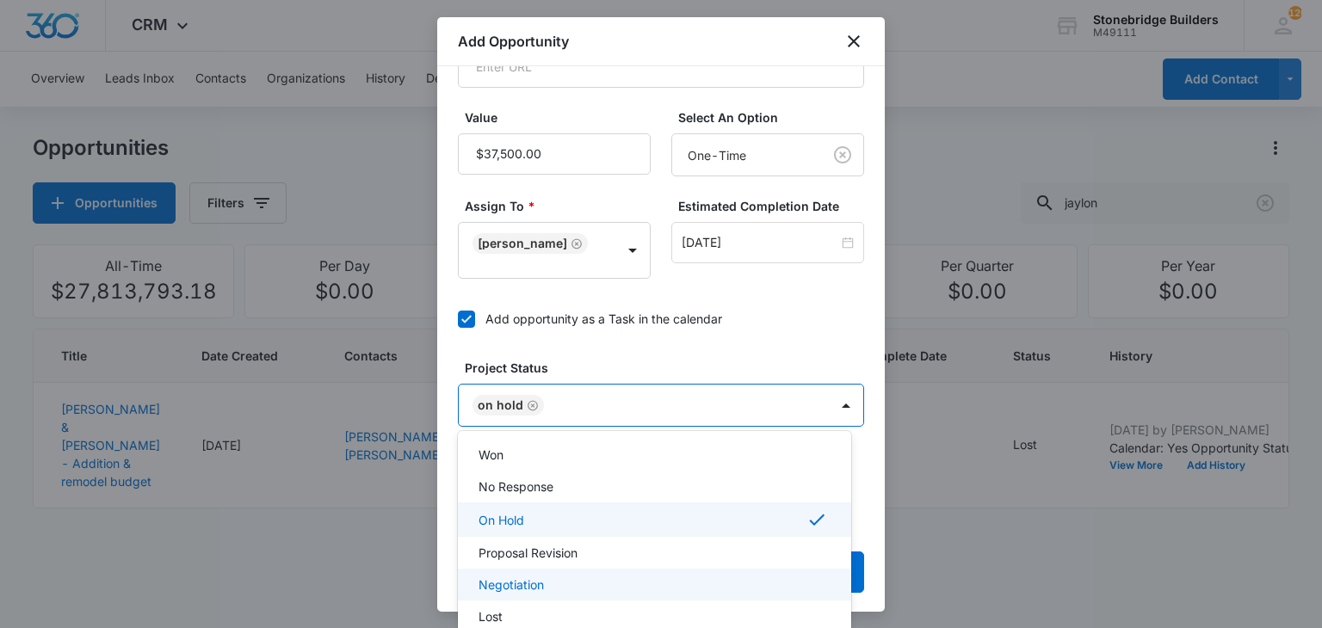
click at [542, 571] on div "Negotiation" at bounding box center [654, 585] width 393 height 32
click at [603, 367] on div at bounding box center [661, 314] width 1322 height 628
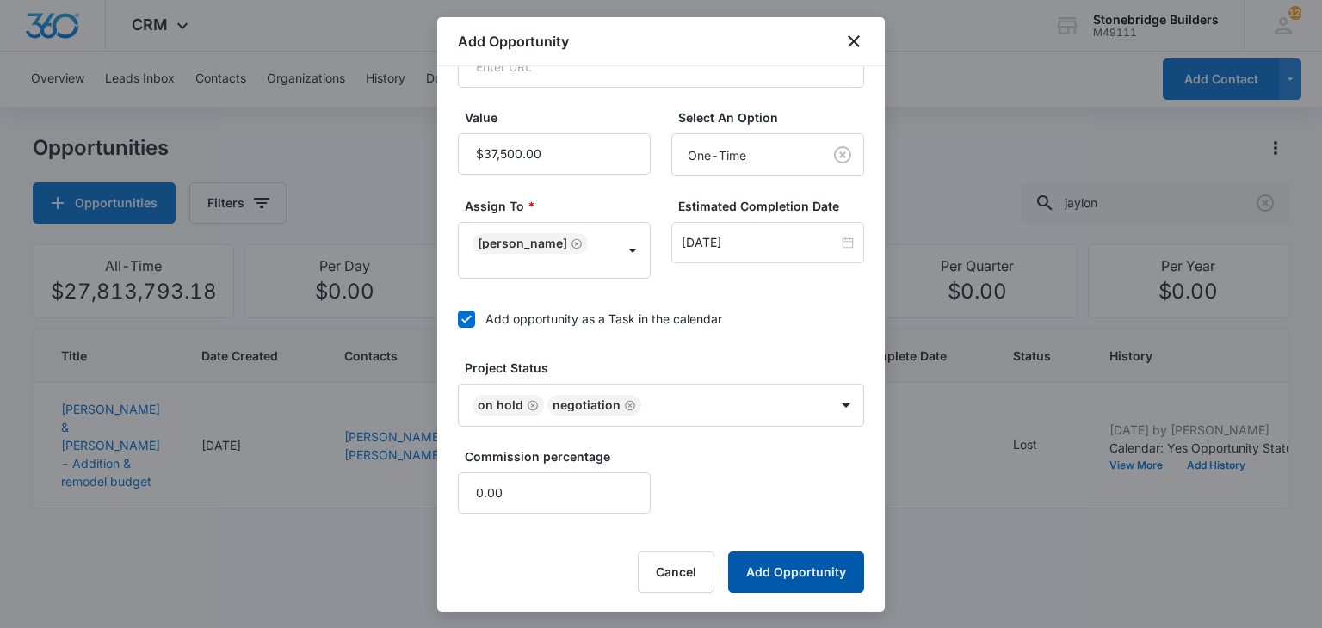
click at [780, 573] on button "Add Opportunity" at bounding box center [796, 572] width 136 height 41
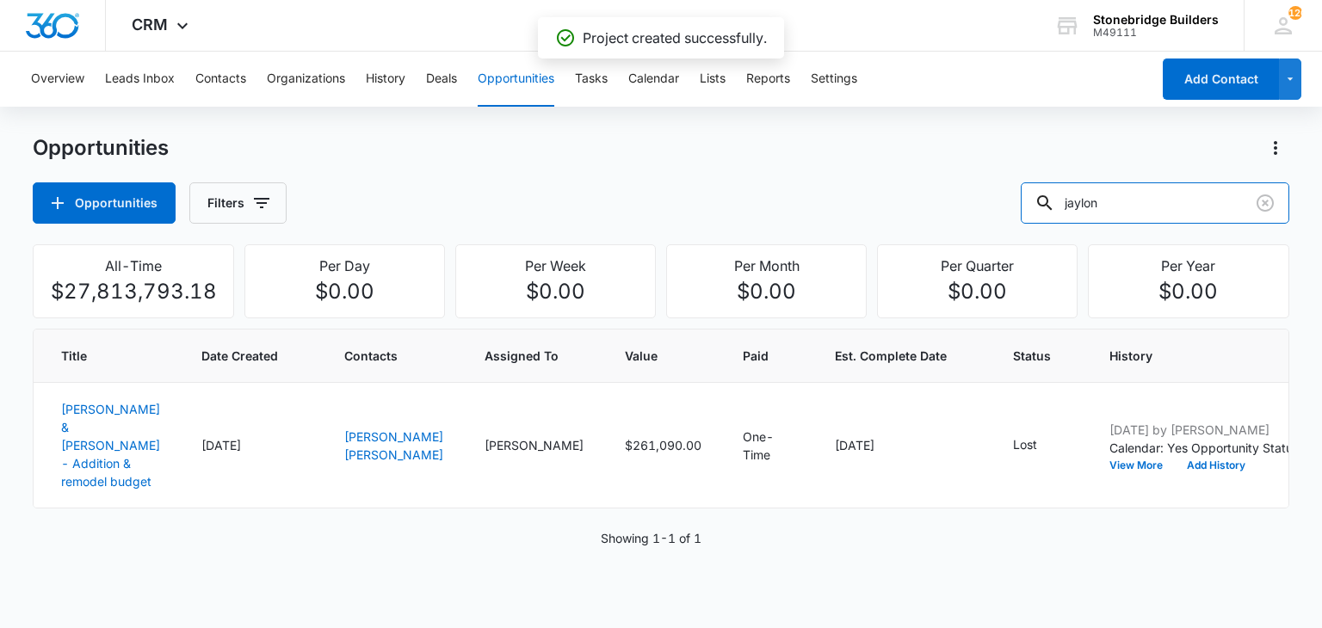
drag, startPoint x: 1122, startPoint y: 201, endPoint x: 1019, endPoint y: 176, distance: 106.0
click at [1019, 176] on div "Opportunities Opportunities Filters jaylon" at bounding box center [661, 178] width 1256 height 89
type input "auto"
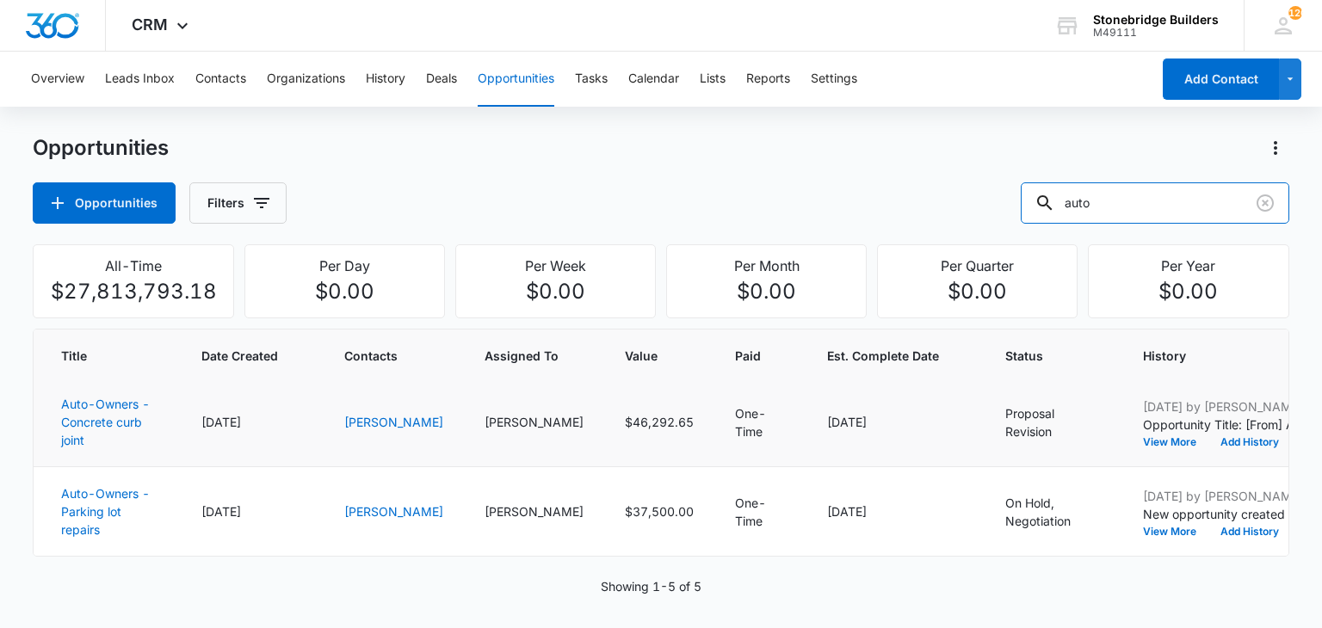
scroll to position [447, 0]
click at [88, 492] on link "Auto-Owners - Parking lot repairs" at bounding box center [105, 511] width 89 height 51
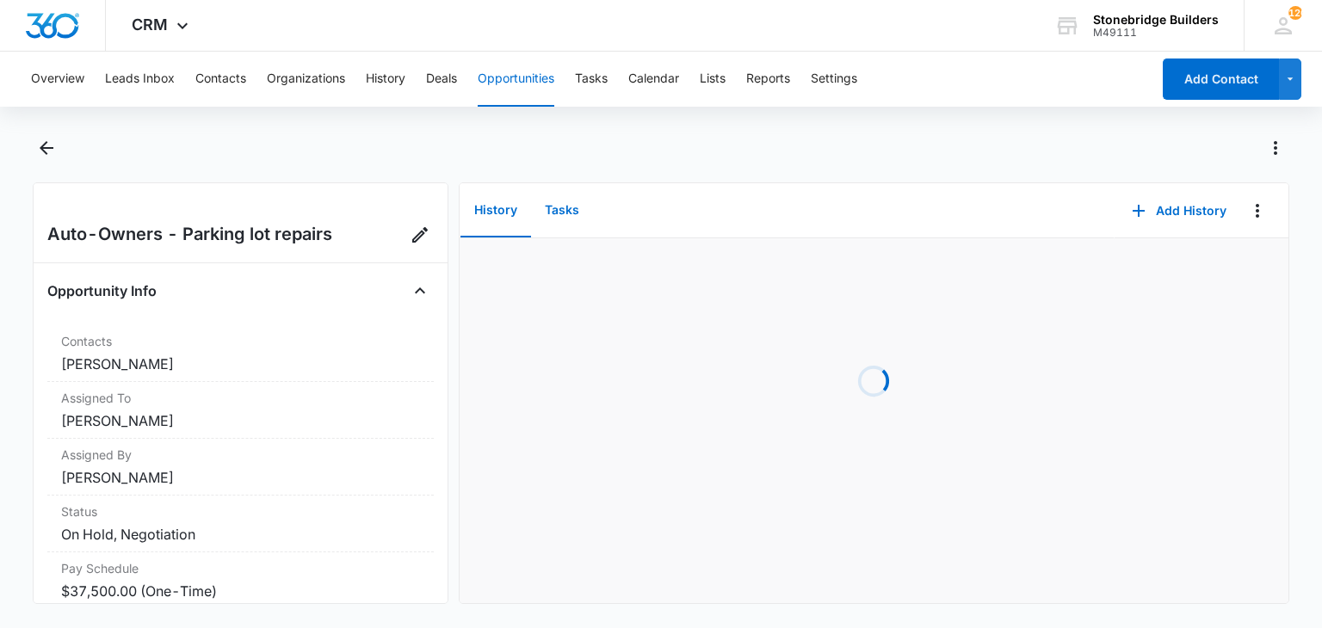
click at [561, 208] on button "Tasks" at bounding box center [562, 210] width 62 height 53
click at [1130, 194] on button "Add Task" at bounding box center [1132, 210] width 114 height 41
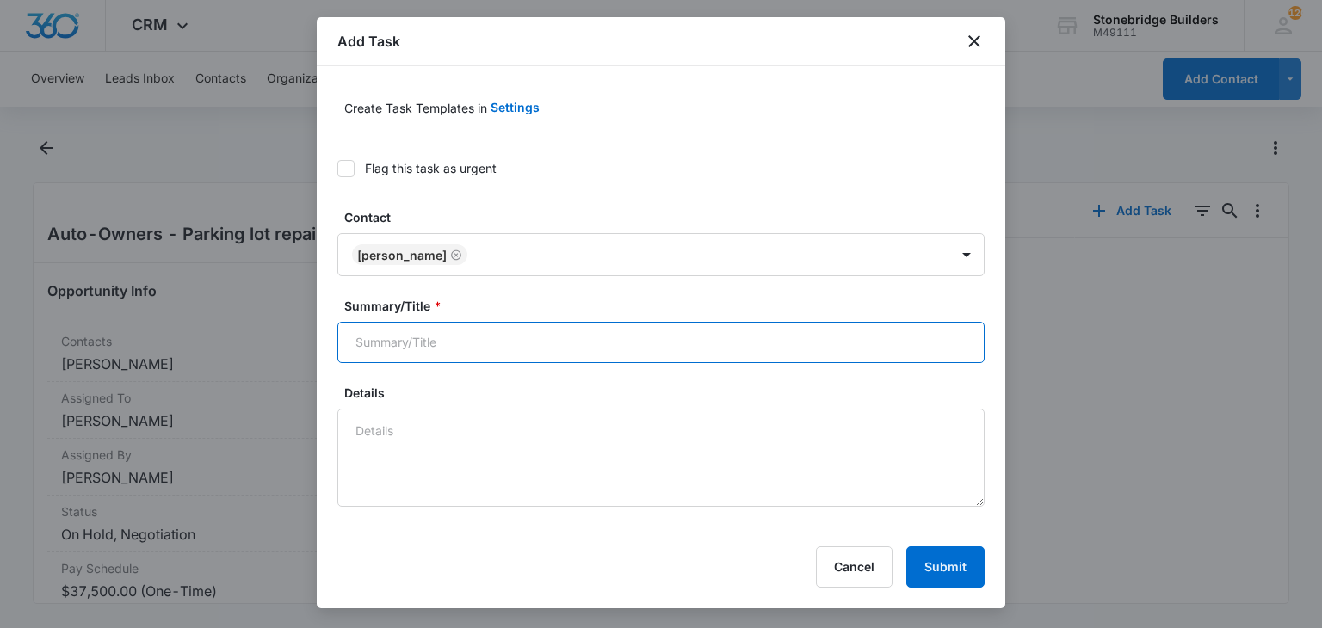
click at [429, 336] on input "Summary/Title *" at bounding box center [660, 342] width 647 height 41
type input "Auto-Owners parking lot spring"
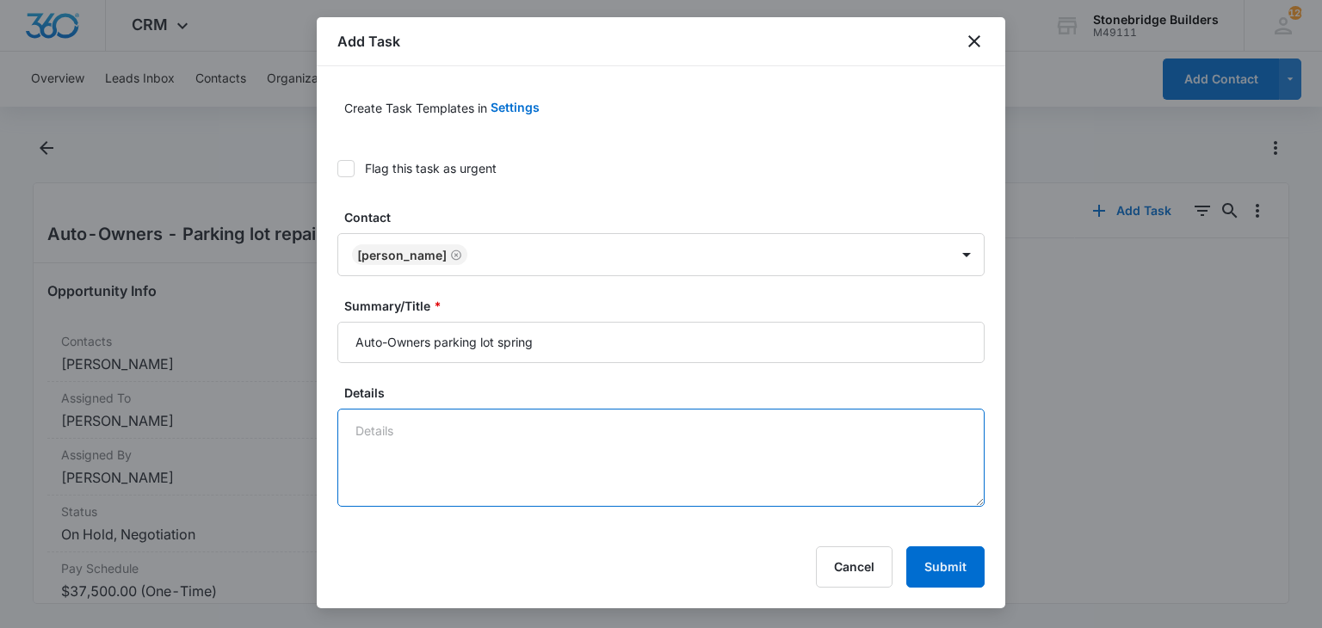
click at [465, 427] on textarea "Details" at bounding box center [660, 458] width 647 height 98
type textarea "b"
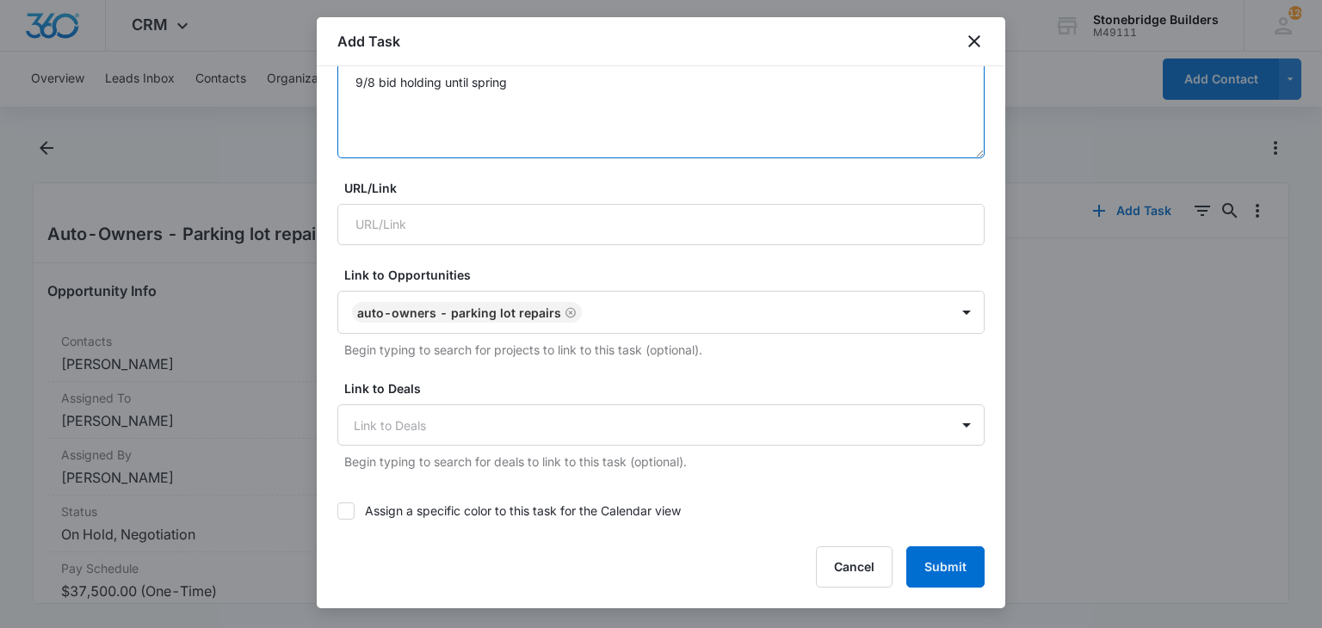
scroll to position [516, 0]
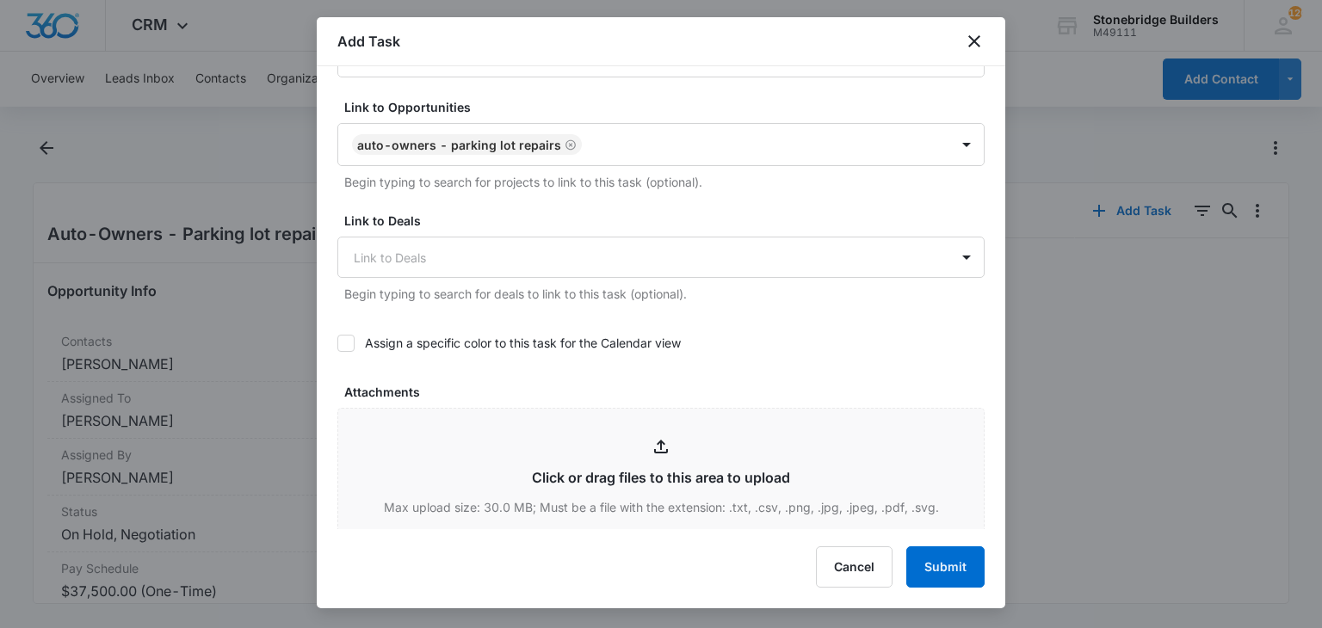
type textarea "9/8 bid holding until spring"
click at [346, 336] on icon at bounding box center [345, 343] width 15 height 15
click at [337, 343] on input "Assign a specific color to this task for the Calendar view" at bounding box center [337, 343] width 0 height 0
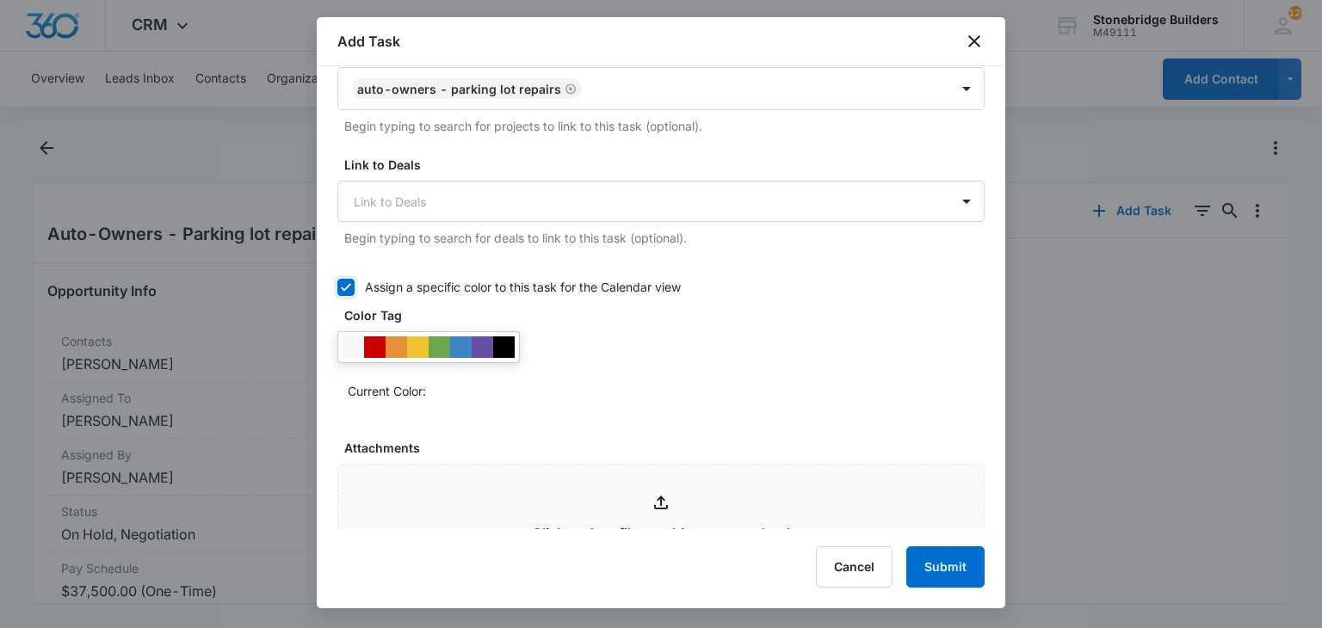
scroll to position [602, 0]
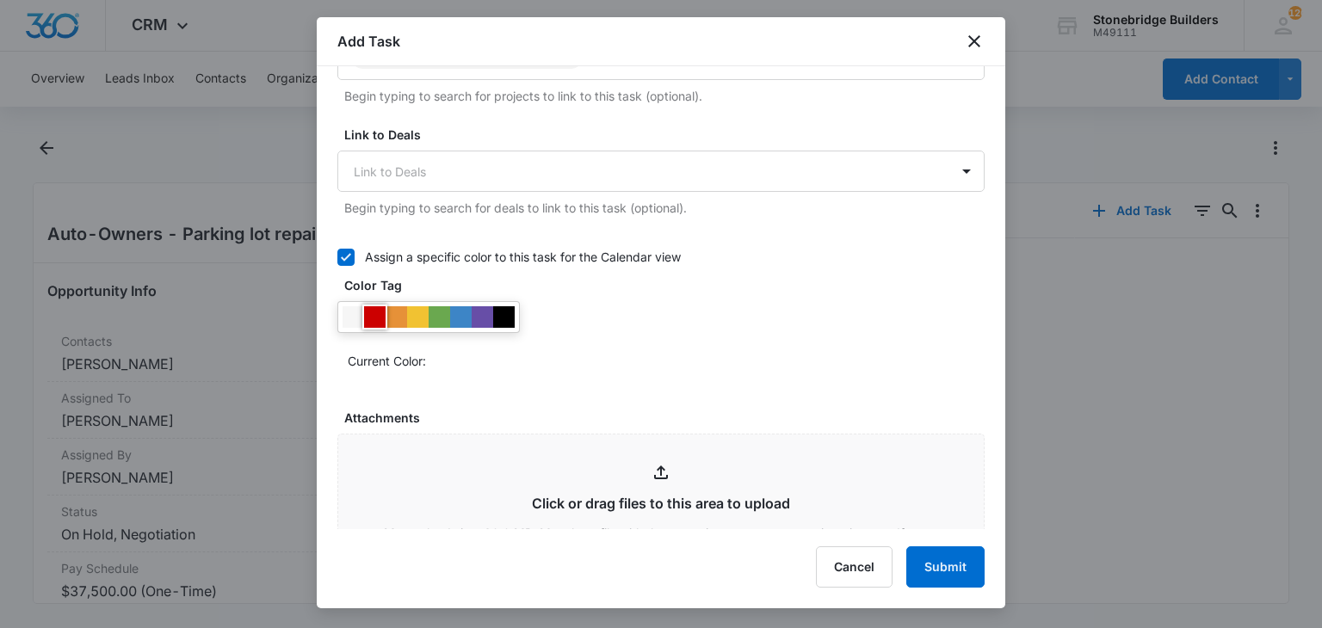
click at [373, 324] on div at bounding box center [375, 317] width 22 height 22
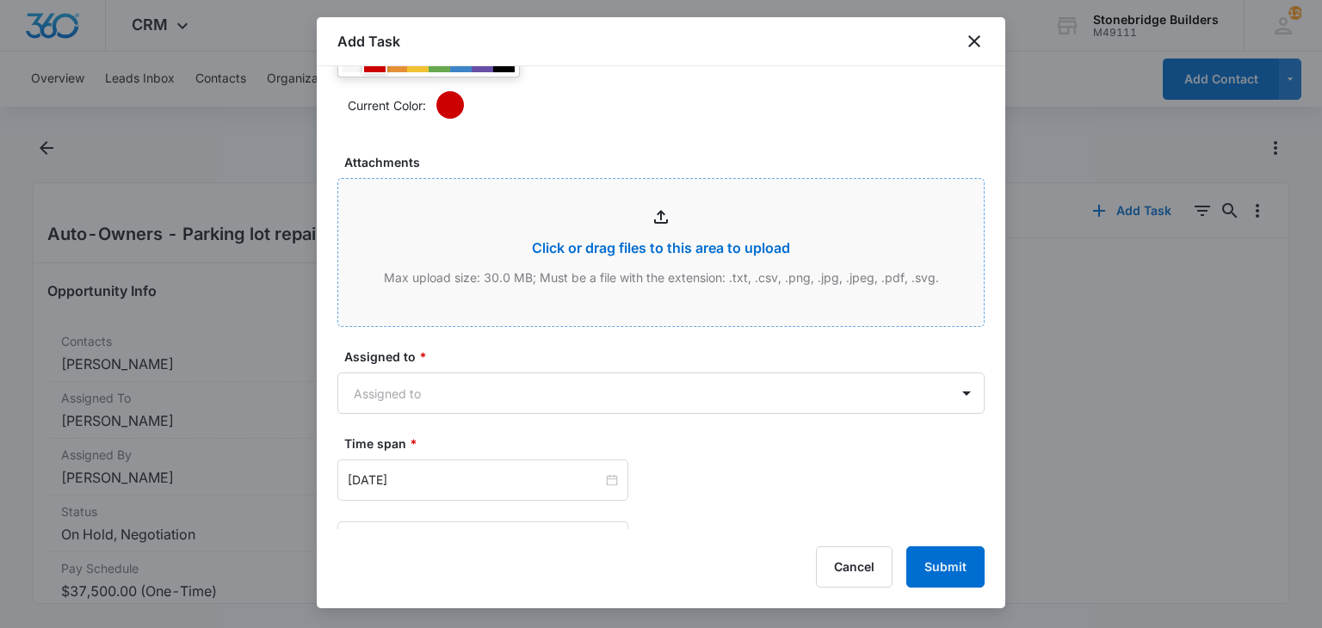
scroll to position [947, 0]
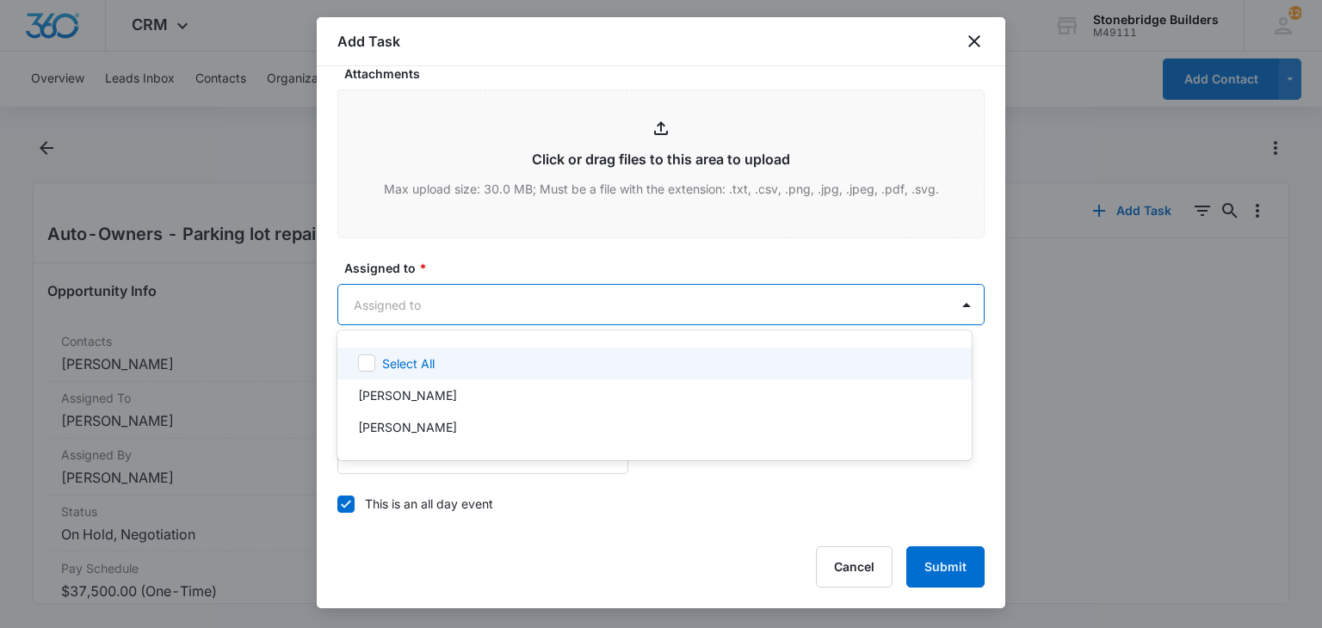
click at [421, 306] on body "CRM Apps Reputation Websites Forms CRM Email Social Content Ads Intelligence Fi…" at bounding box center [661, 314] width 1322 height 628
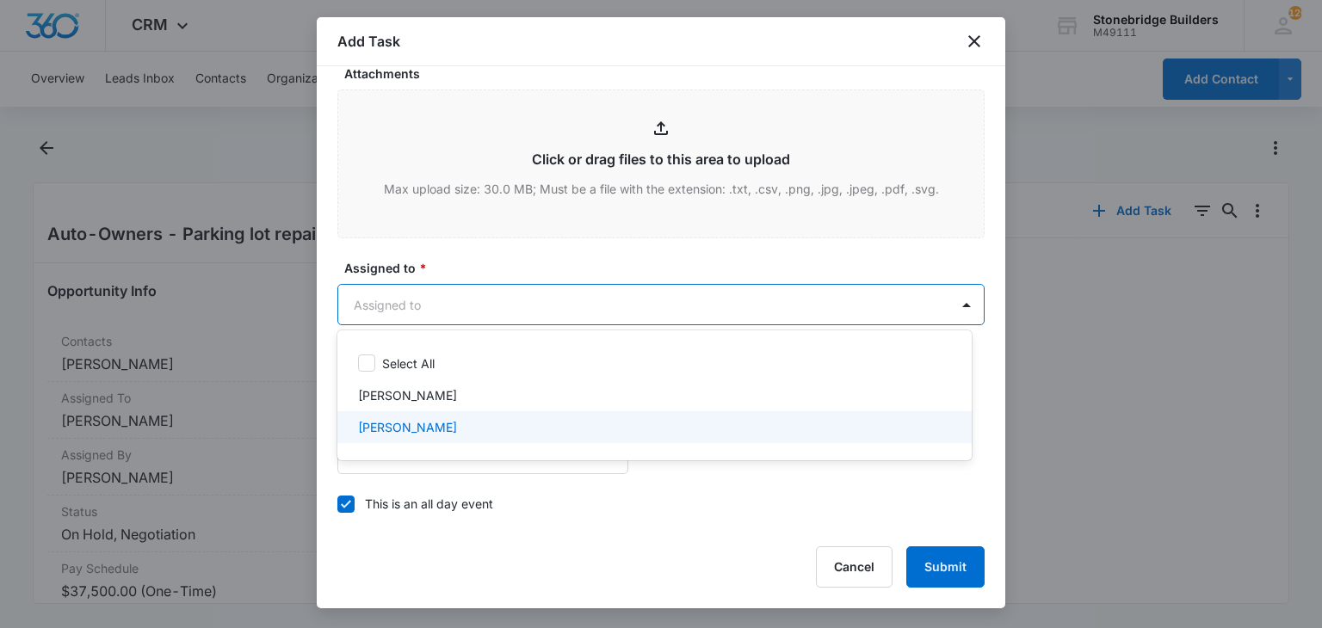
click at [437, 411] on div "[PERSON_NAME]" at bounding box center [654, 427] width 634 height 32
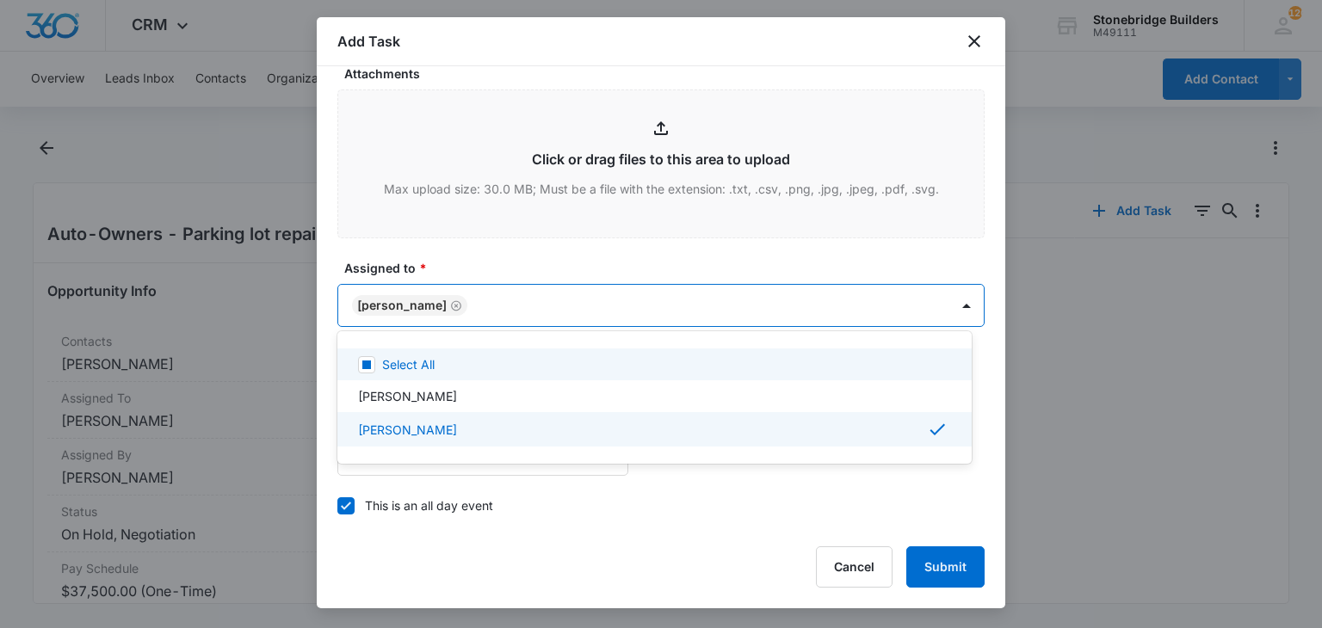
click at [478, 262] on div at bounding box center [661, 314] width 1322 height 628
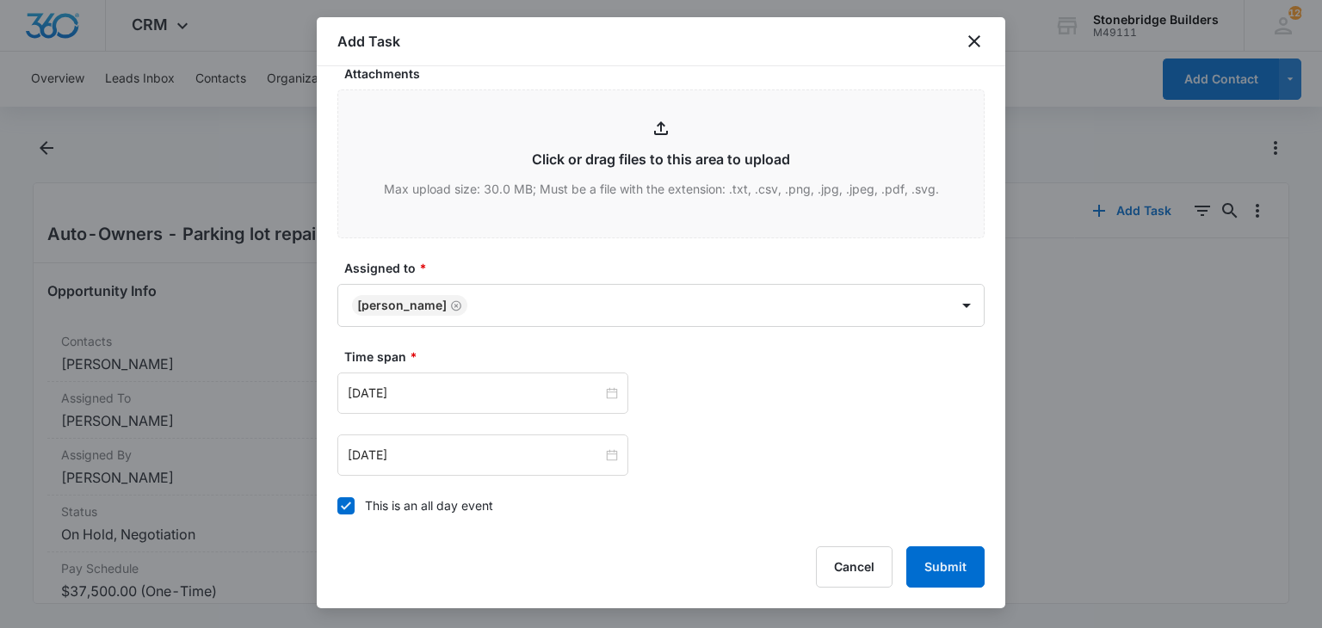
scroll to position [1174, 0]
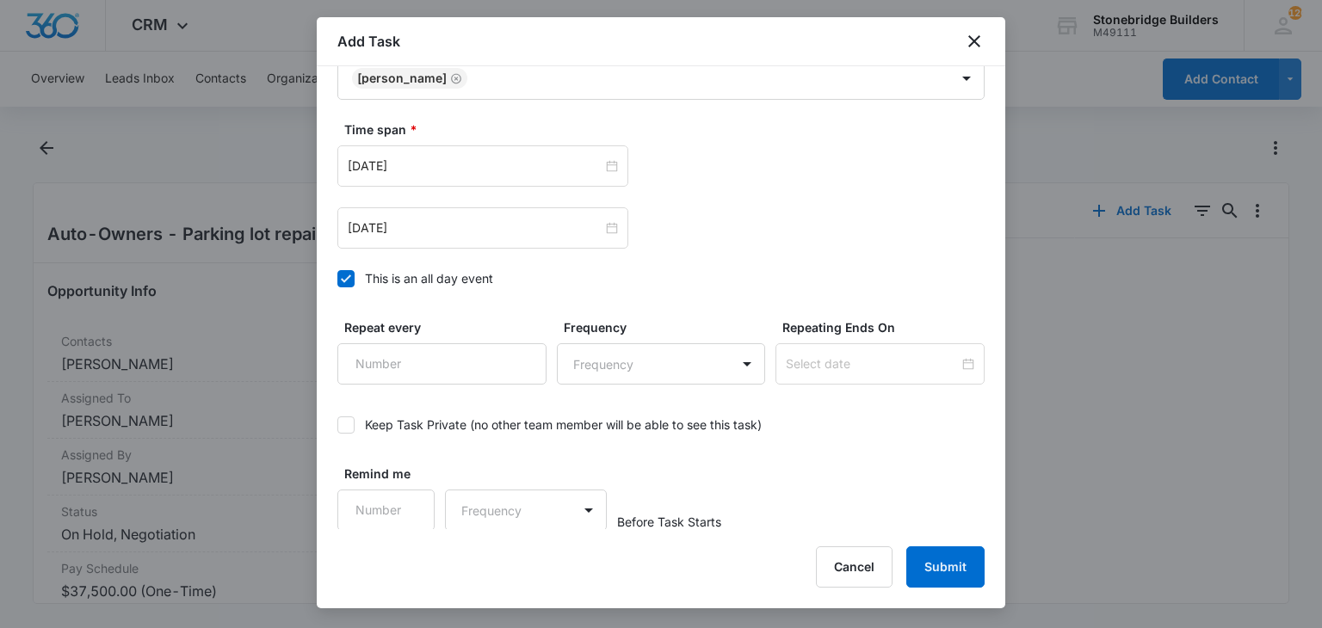
click at [349, 275] on icon at bounding box center [345, 278] width 15 height 15
click at [337, 279] on input "This is an all day event" at bounding box center [337, 279] width 0 height 0
click at [385, 163] on input "[DATE]" at bounding box center [475, 166] width 255 height 19
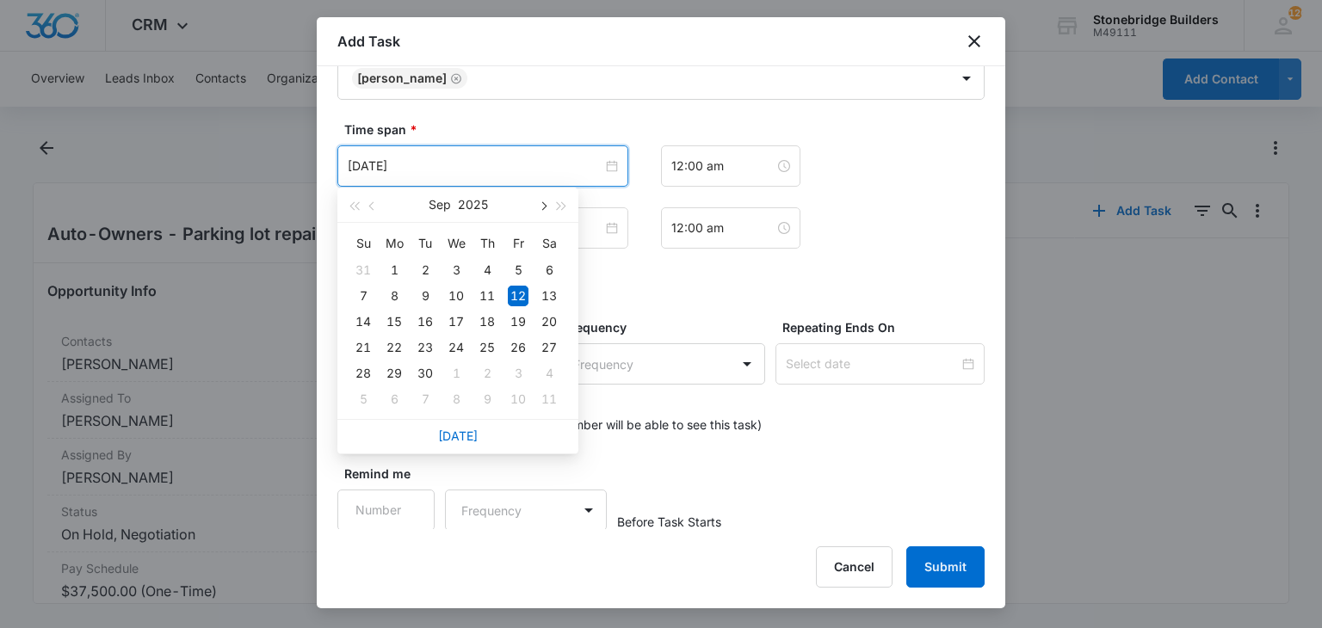
click at [536, 207] on button "button" at bounding box center [542, 205] width 19 height 34
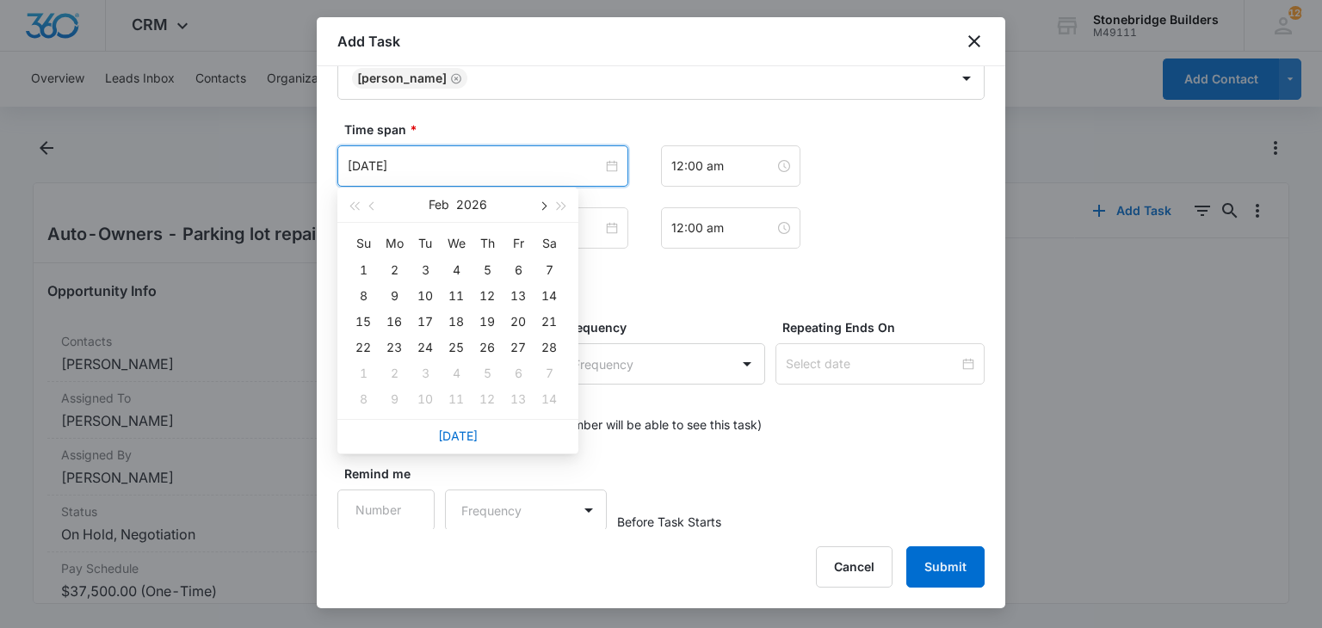
click at [536, 207] on button "button" at bounding box center [542, 205] width 19 height 34
type input "Apr 7, 2026"
click at [418, 403] on div "7" at bounding box center [425, 399] width 21 height 21
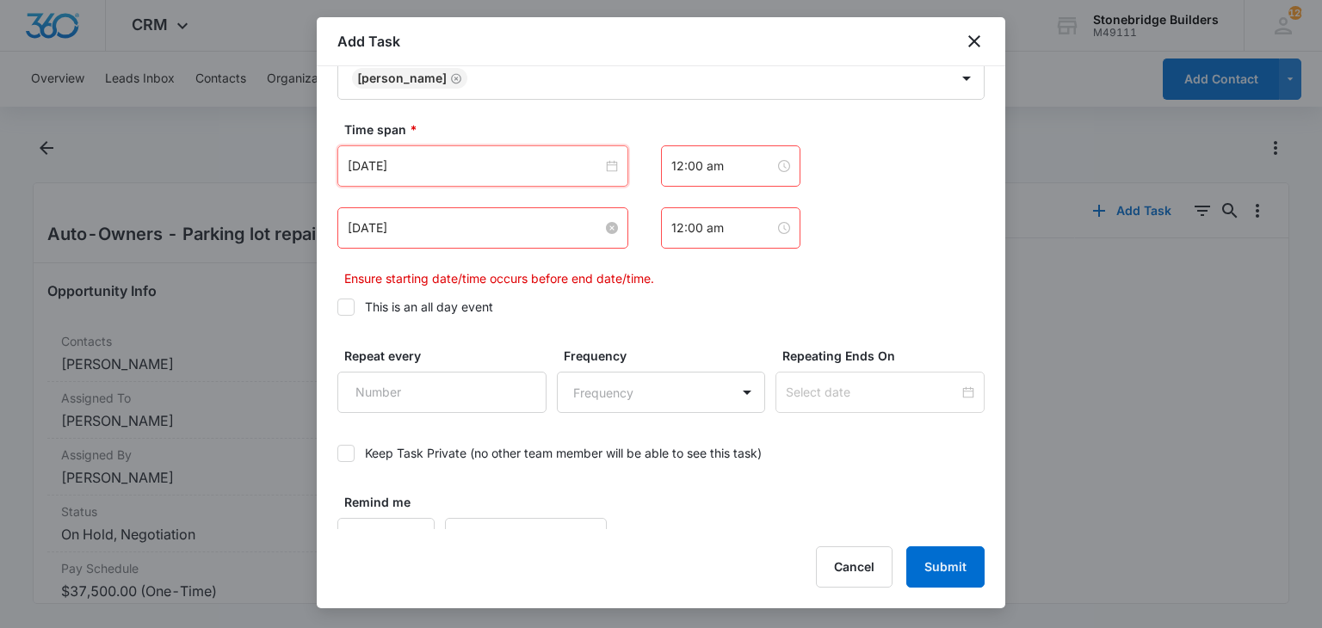
click at [379, 224] on input "[DATE]" at bounding box center [475, 228] width 255 height 19
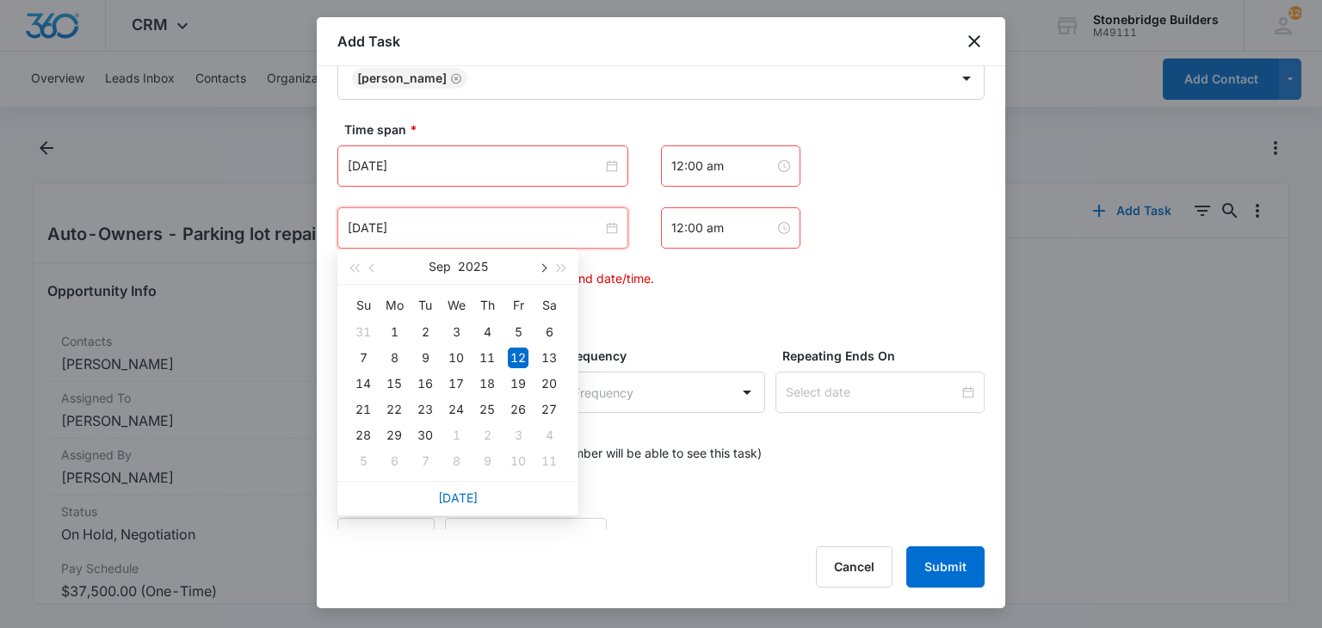
click at [548, 265] on button "button" at bounding box center [542, 267] width 19 height 34
click at [547, 264] on button "button" at bounding box center [542, 267] width 19 height 34
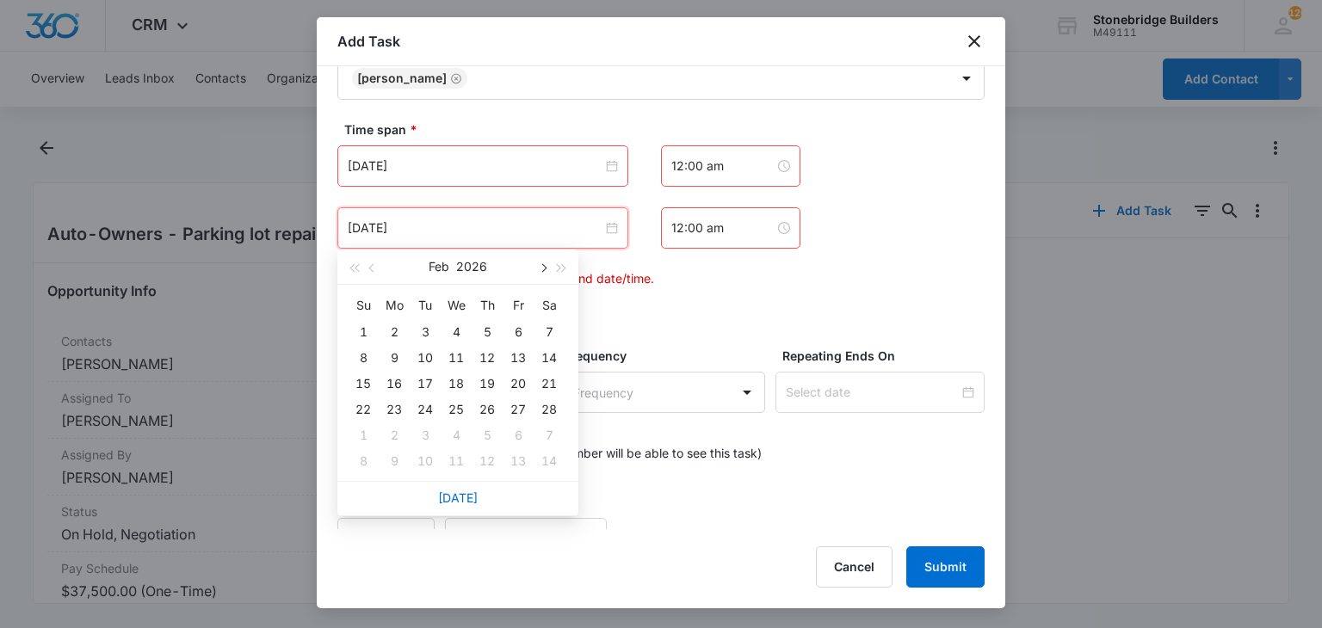
click at [547, 264] on button "button" at bounding box center [542, 267] width 19 height 34
type input "Apr 7, 2026"
click at [428, 357] on div "7" at bounding box center [425, 358] width 21 height 21
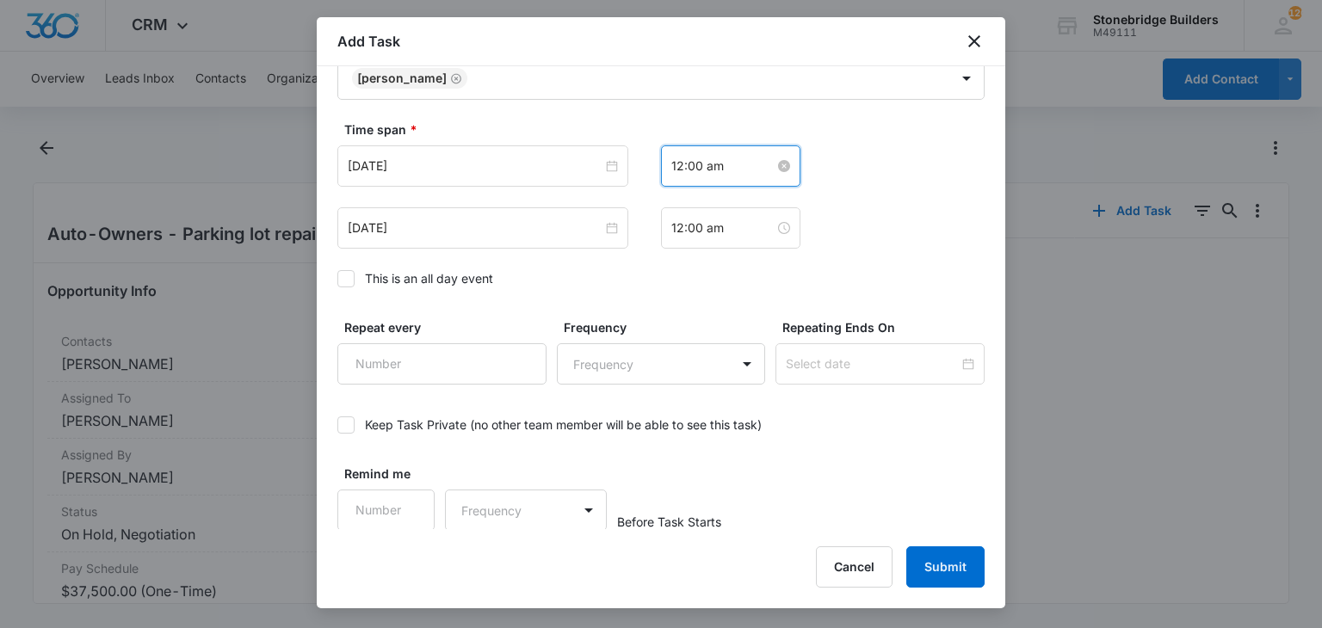
click at [671, 168] on input "12:00 am" at bounding box center [722, 166] width 103 height 19
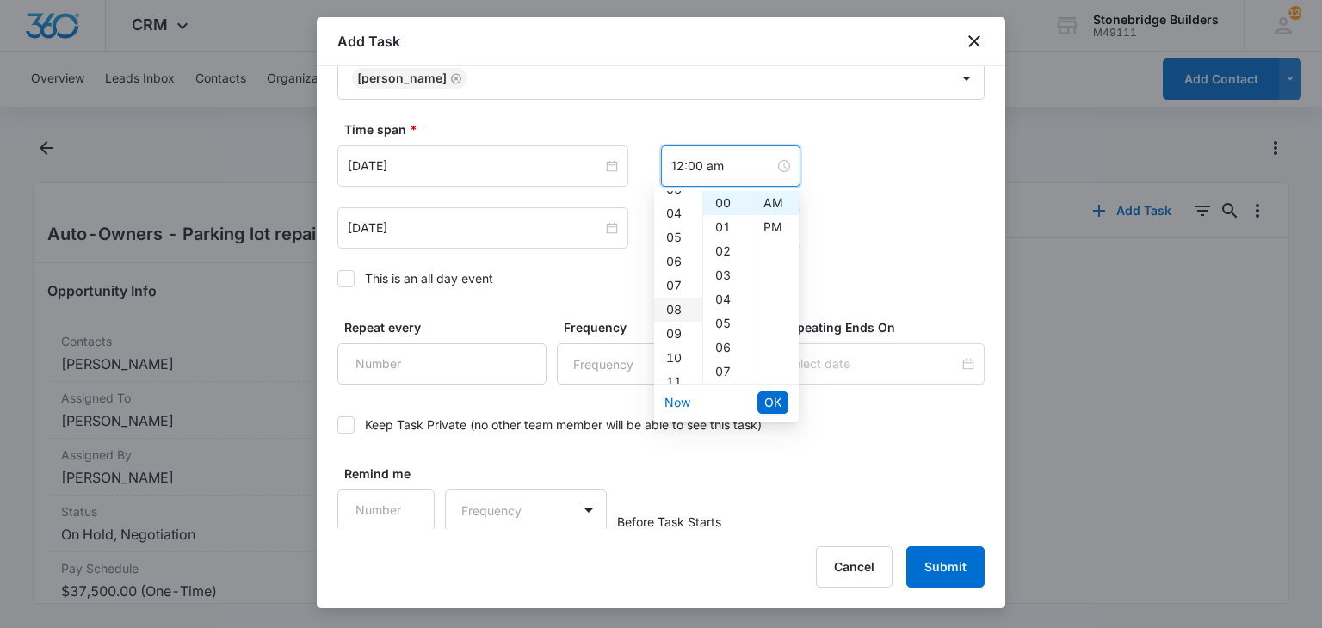
click at [682, 314] on div "08" at bounding box center [678, 310] width 48 height 24
type input "8:00 am"
click at [778, 403] on span "OK" at bounding box center [772, 402] width 17 height 19
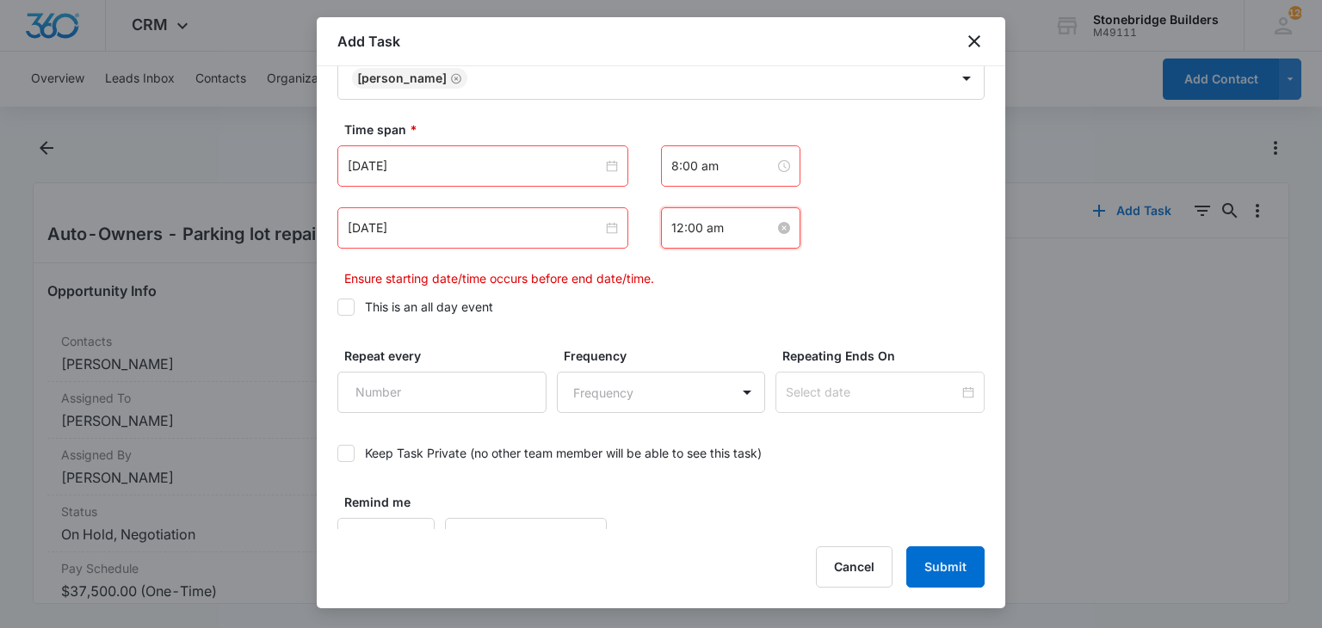
click at [671, 231] on input "12:00 am" at bounding box center [722, 228] width 103 height 19
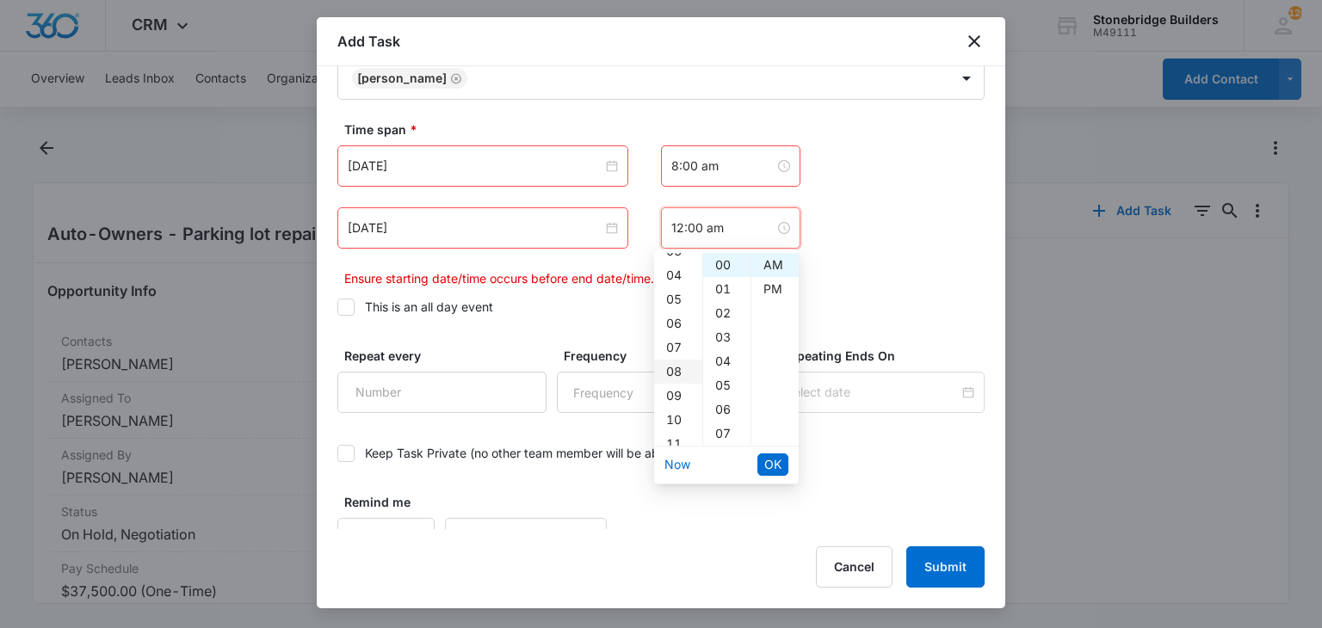
click at [675, 373] on div "08" at bounding box center [678, 372] width 48 height 24
click at [711, 431] on div "07" at bounding box center [726, 434] width 47 height 24
type input "8:07 am"
click at [777, 459] on span "OK" at bounding box center [772, 464] width 17 height 19
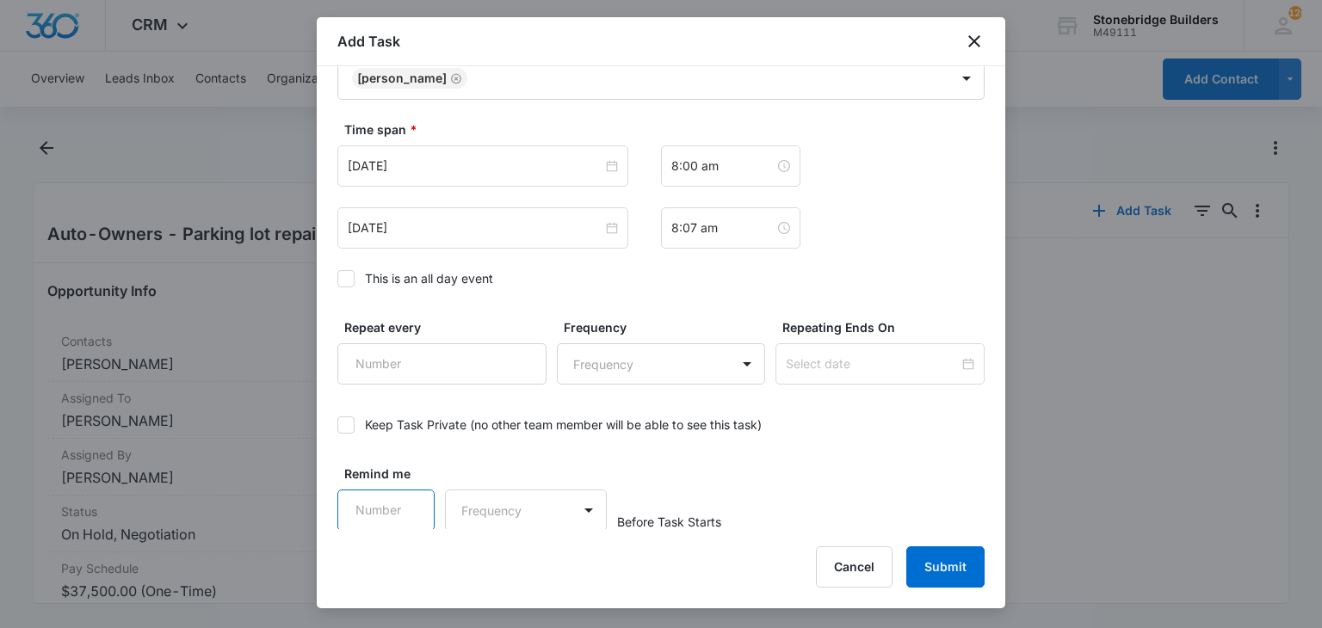
click at [365, 511] on input "Remind me" at bounding box center [385, 510] width 97 height 41
type input "15"
click at [514, 518] on body "CRM Apps Reputation Websites Forms CRM Email Social Content Ads Intelligence Fi…" at bounding box center [661, 314] width 1322 height 628
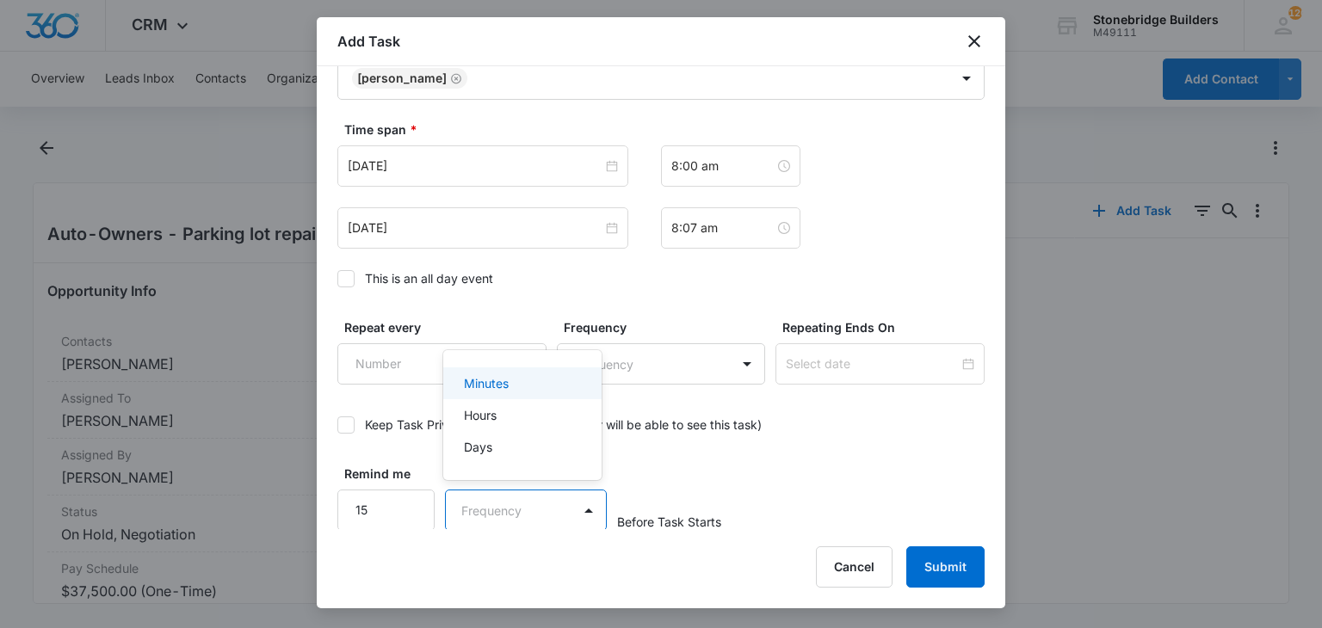
click at [541, 390] on div "Minutes" at bounding box center [521, 383] width 114 height 18
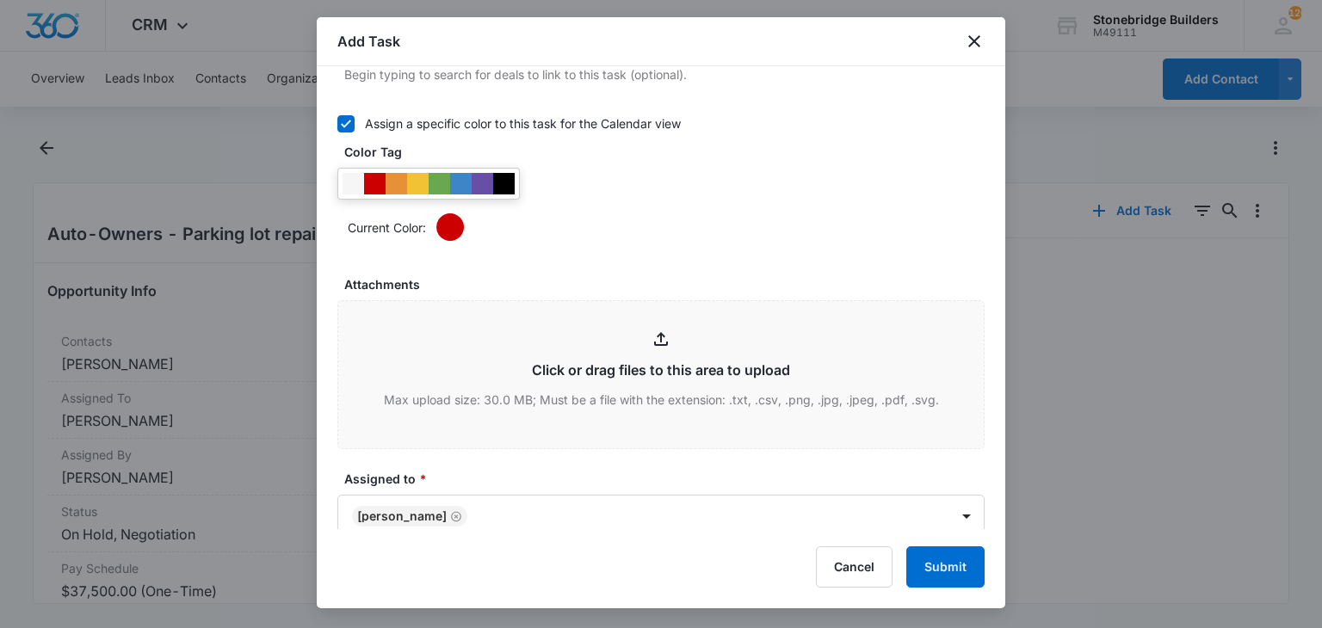
scroll to position [1119, 0]
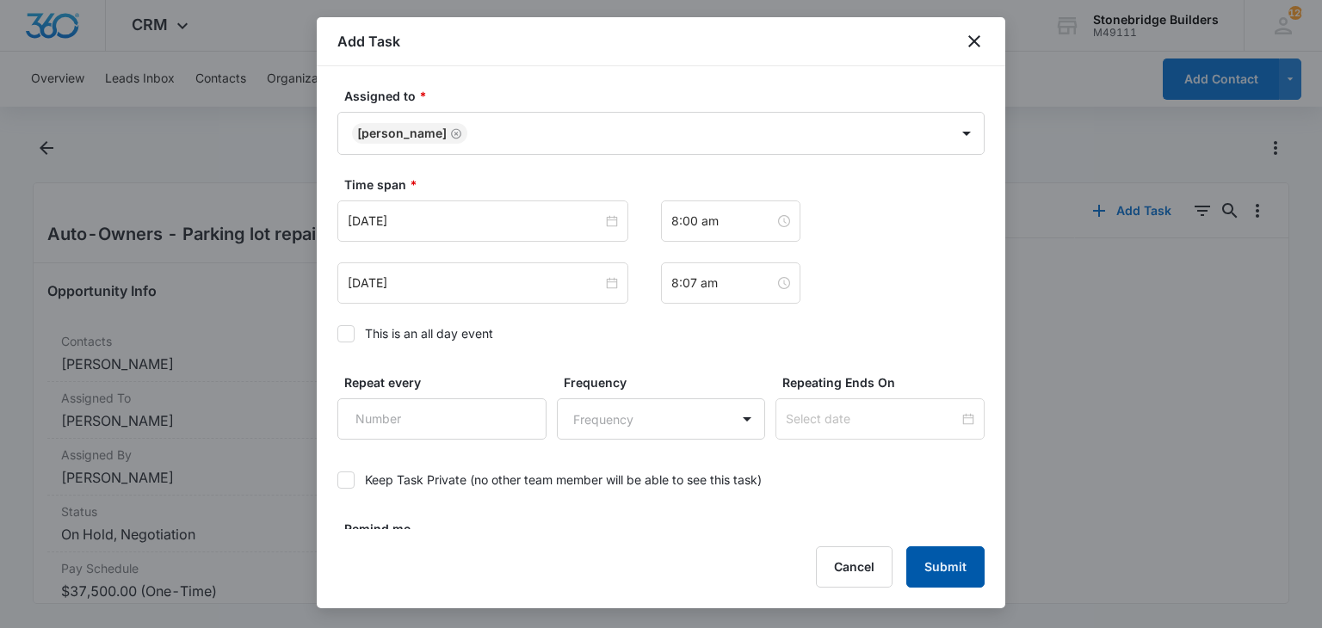
click at [954, 571] on button "Submit" at bounding box center [945, 566] width 78 height 41
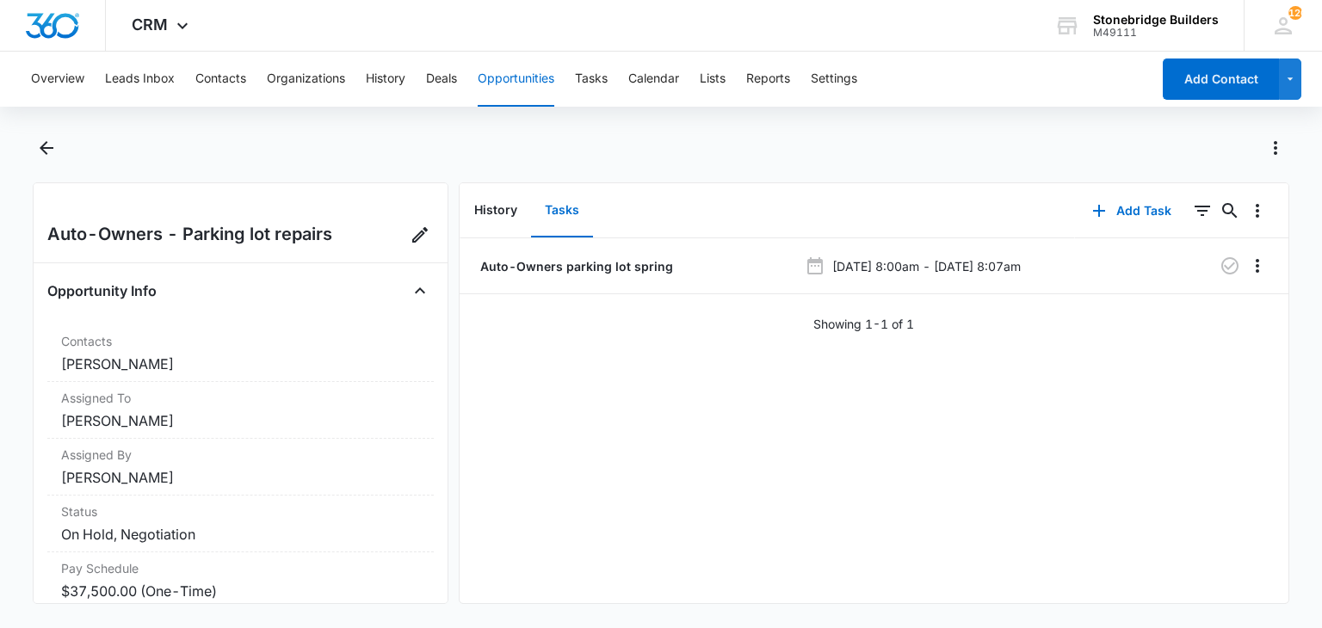
click at [478, 77] on div "Overview Leads Inbox Contacts Organizations History Deals Opportunities Tasks C…" at bounding box center [586, 79] width 1130 height 55
click at [485, 77] on button "Opportunities" at bounding box center [516, 79] width 77 height 55
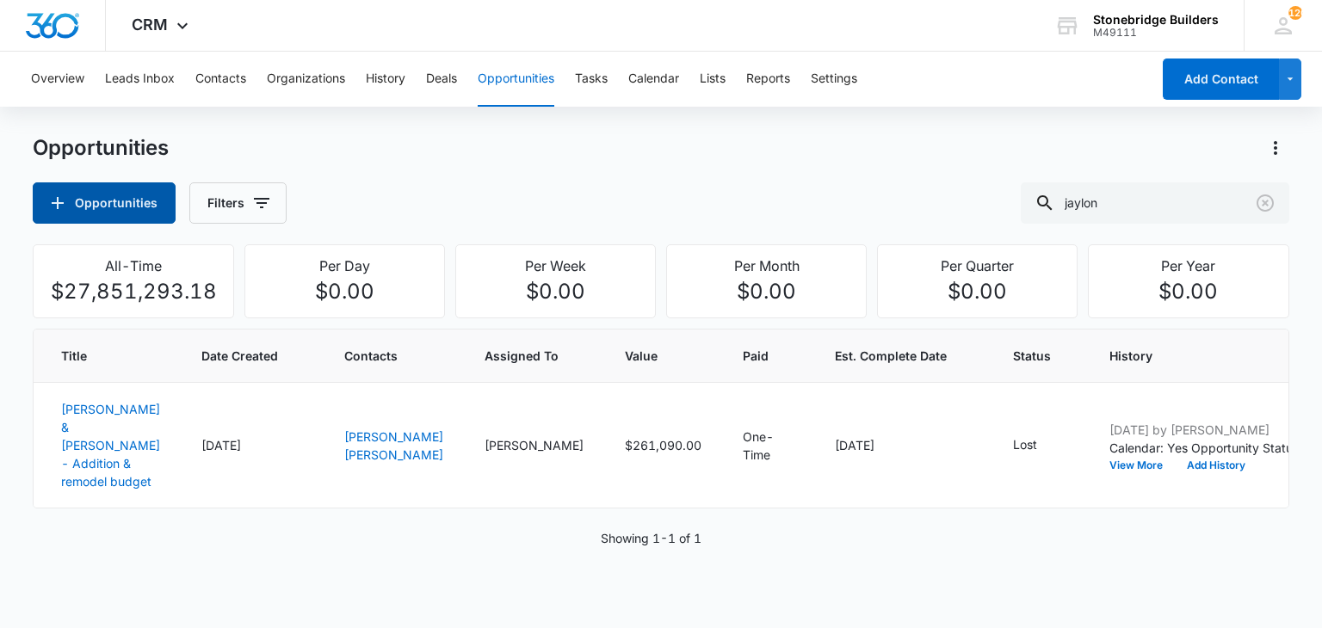
click at [103, 200] on button "Opportunities" at bounding box center [104, 202] width 143 height 41
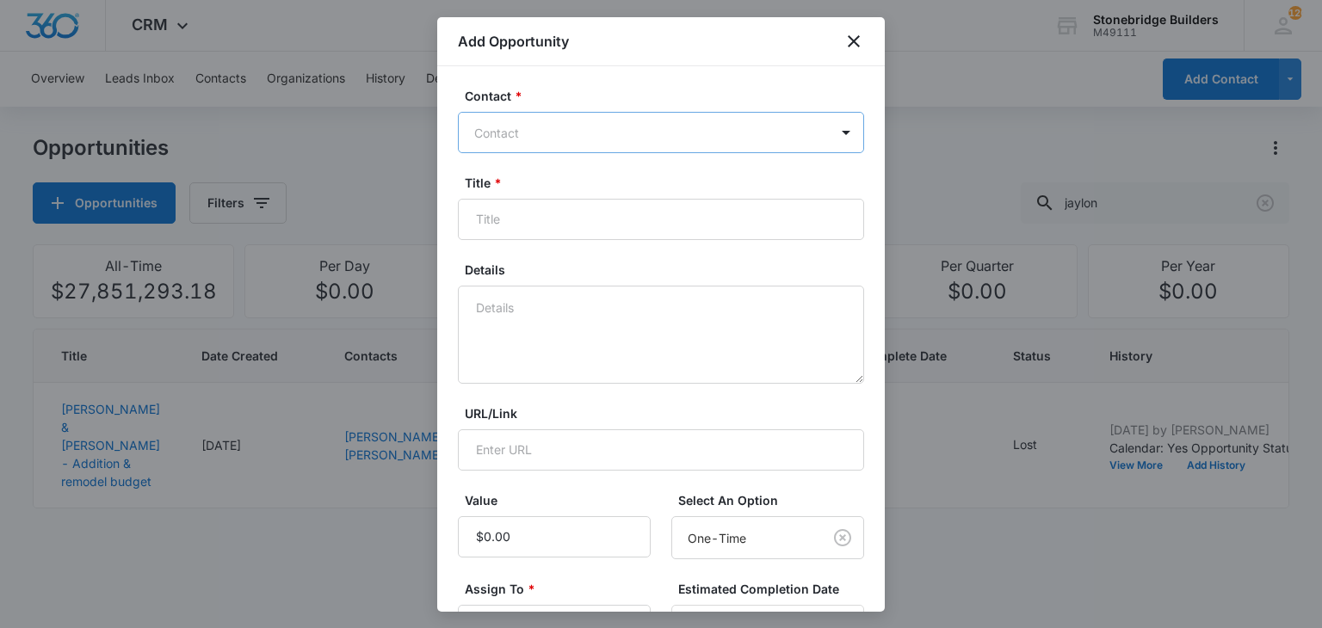
click at [571, 128] on div at bounding box center [650, 133] width 353 height 22
type input "lee ef"
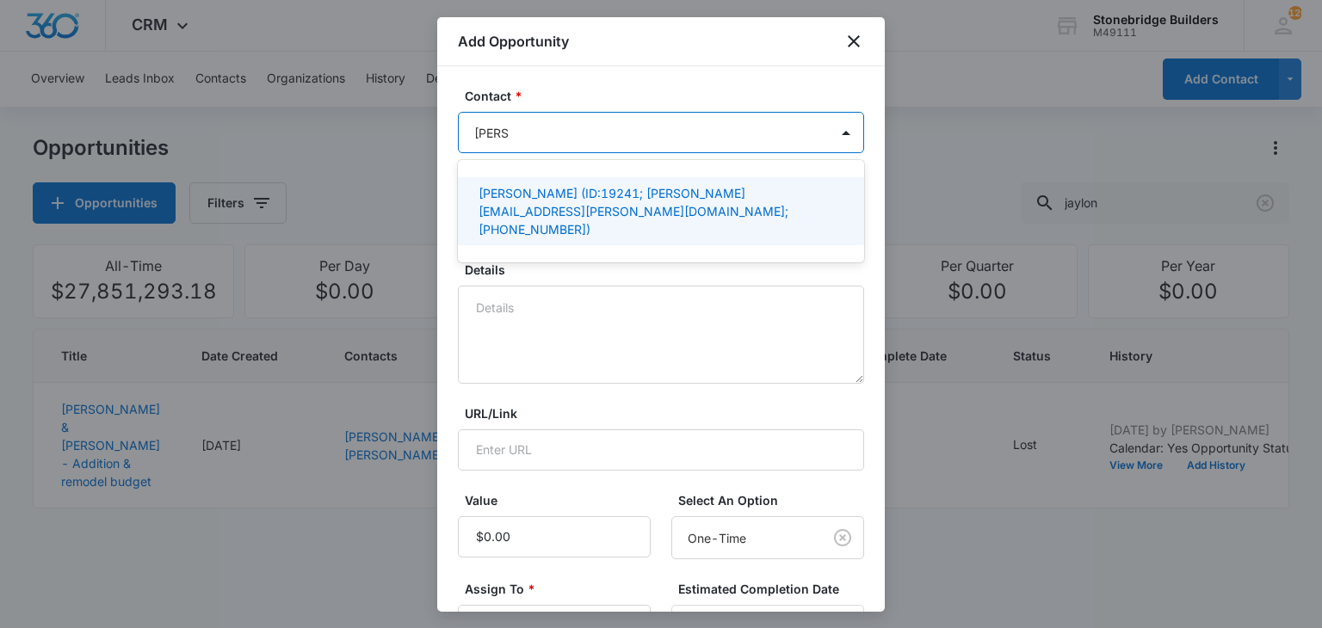
click at [540, 188] on p "Lee Efting (ID:19241; efting.lee@aoins.com; (720) 946-6060)" at bounding box center [658, 211] width 361 height 54
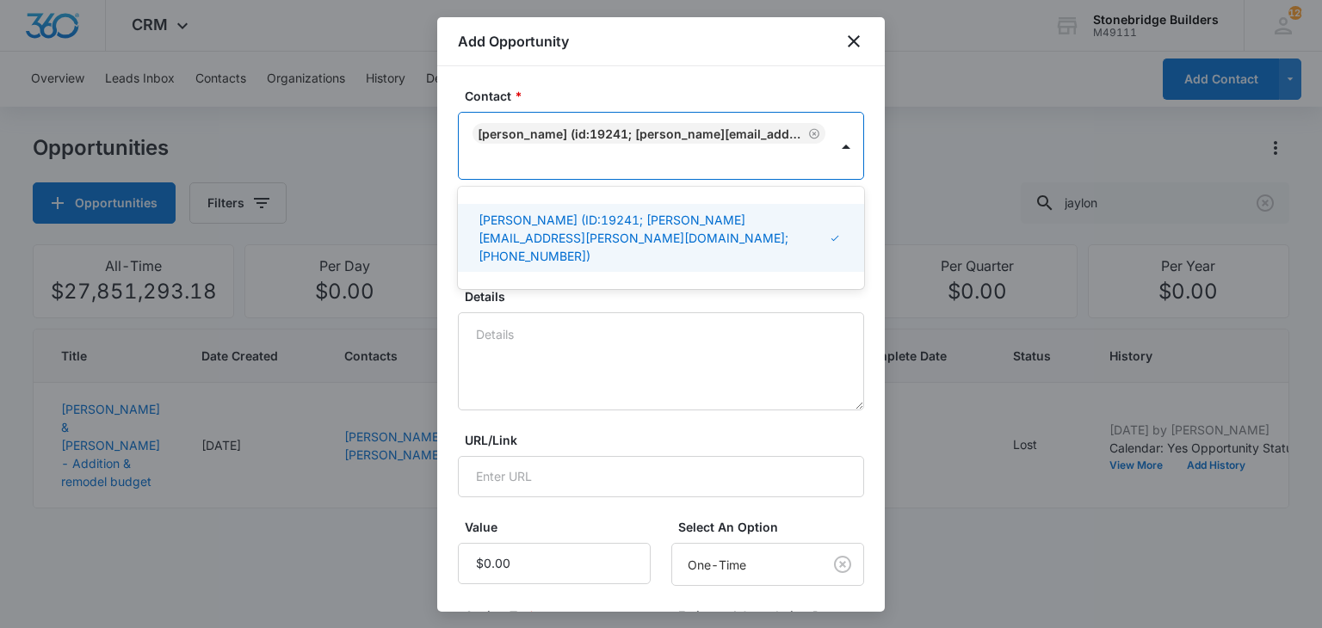
click at [552, 279] on form "Contact * option Lee Efting (ID:19241; efting.lee@aoins.com; (720) 946-6060), s…" at bounding box center [661, 536] width 406 height 898
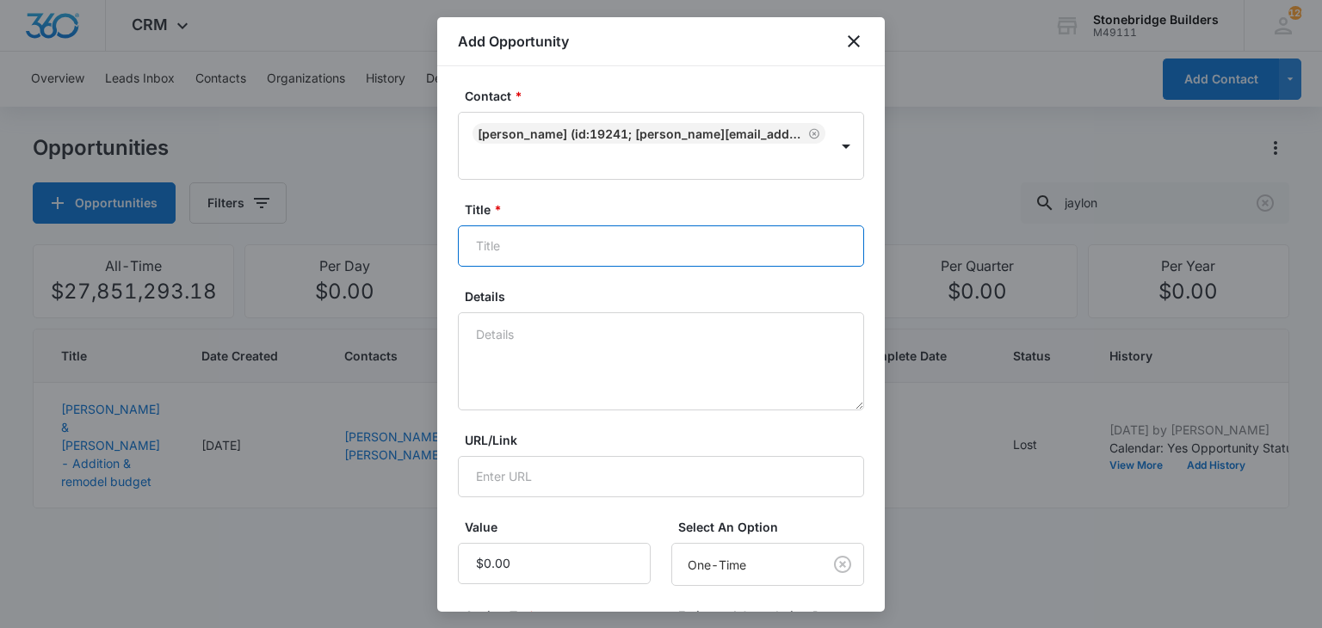
click at [517, 252] on input "Title *" at bounding box center [661, 245] width 406 height 41
type input "Auto-Owners - Entry tile and fascia"
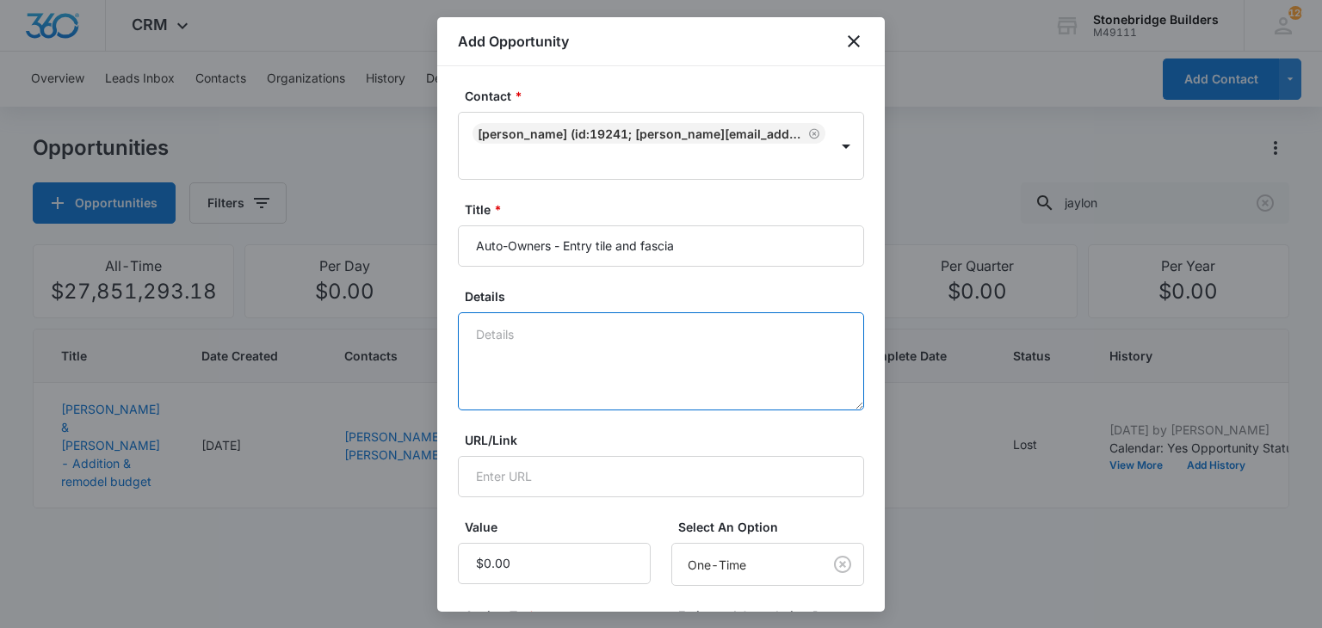
click at [530, 326] on textarea "Details" at bounding box center [661, 361] width 406 height 98
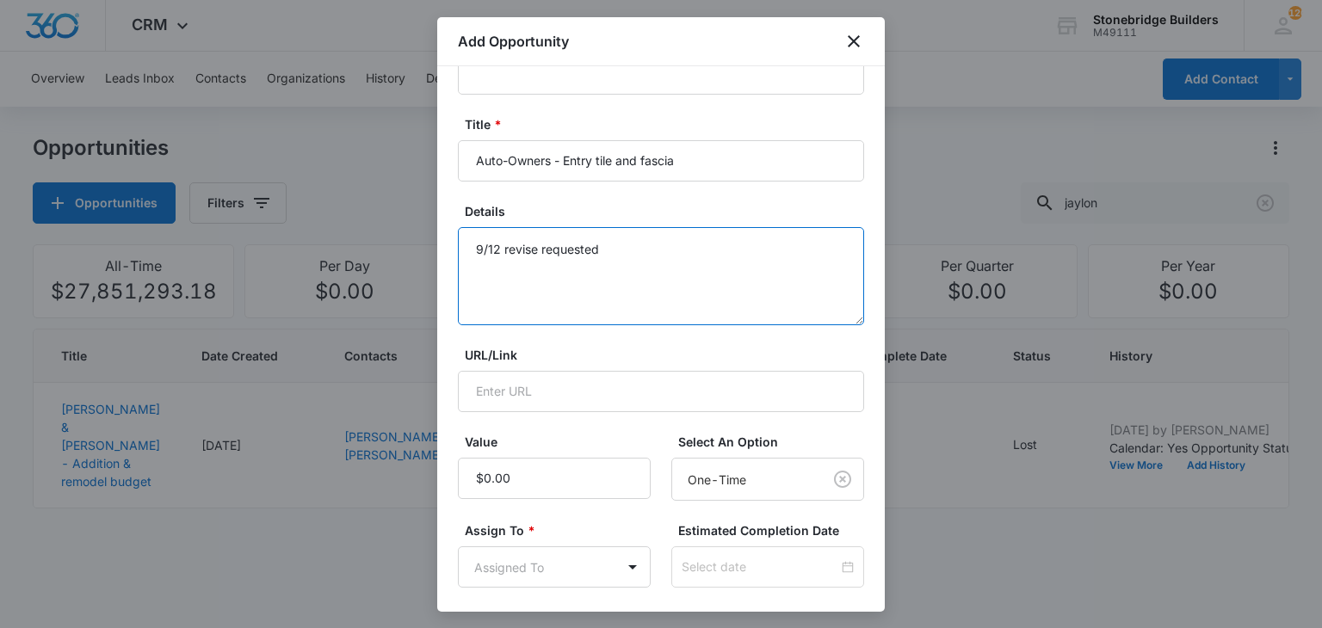
scroll to position [258, 0]
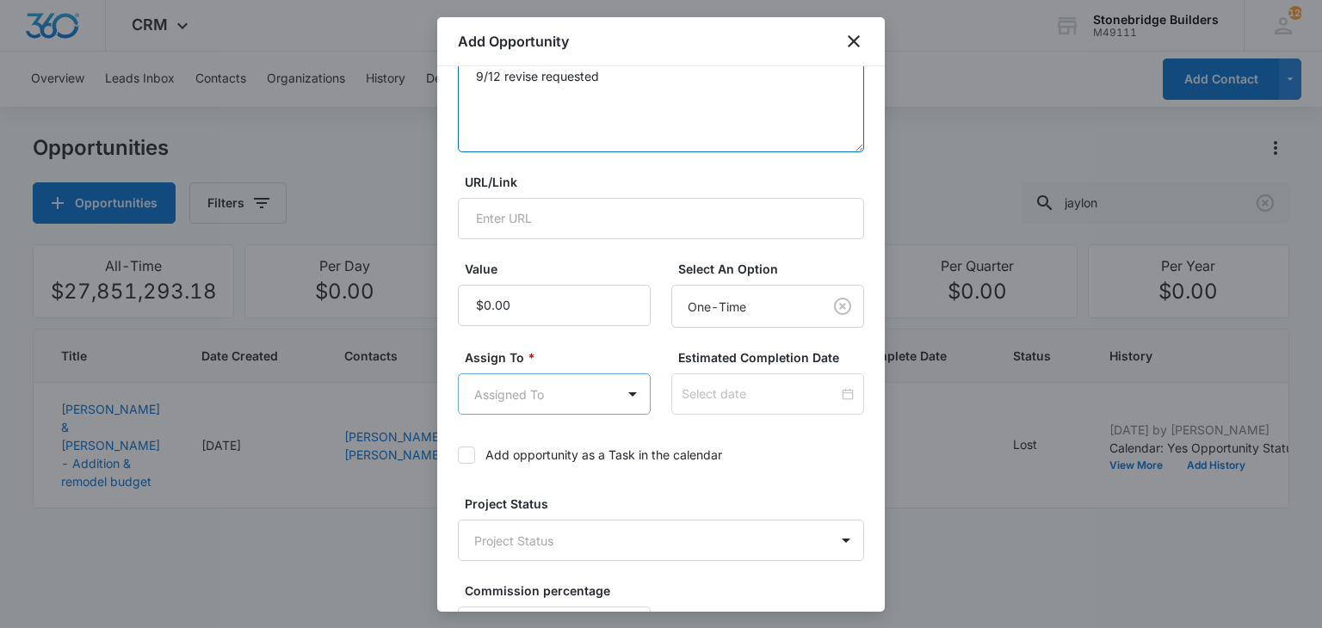
type textarea "9/12 revise requested"
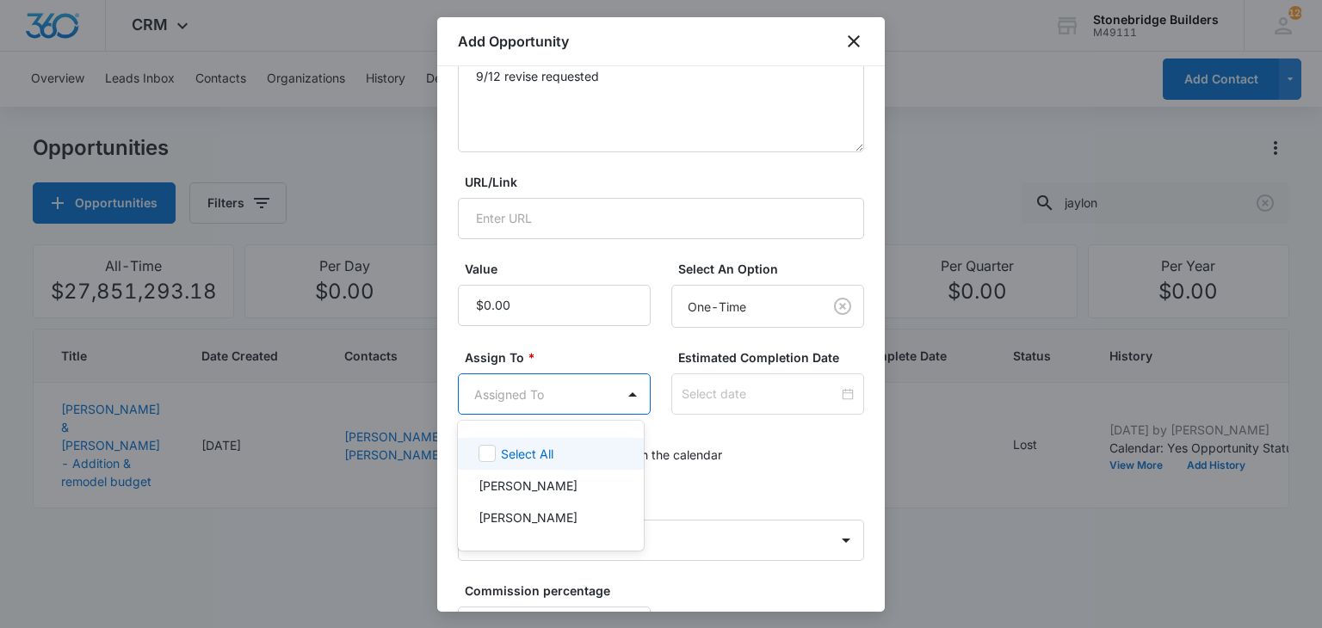
click at [571, 397] on body "CRM Apps Reputation Websites Forms CRM Email Social Content Ads Intelligence Fi…" at bounding box center [661, 314] width 1322 height 628
click at [554, 514] on p "[PERSON_NAME]" at bounding box center [527, 518] width 99 height 18
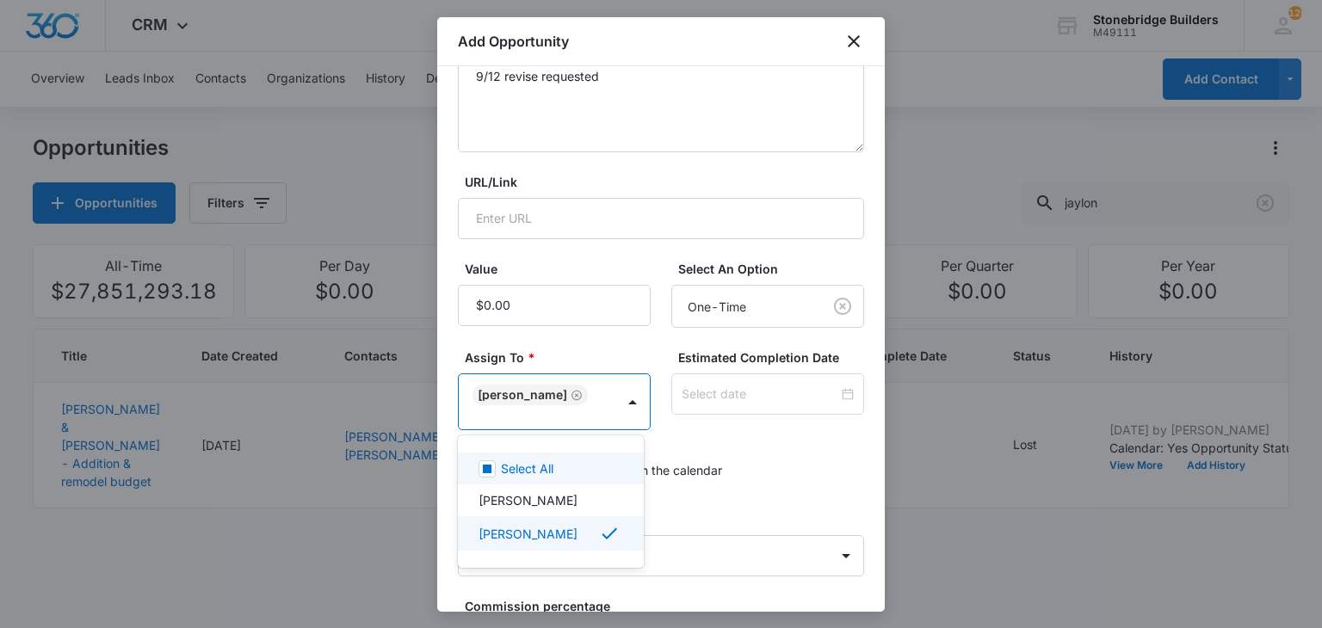
click at [699, 392] on div at bounding box center [661, 314] width 1322 height 628
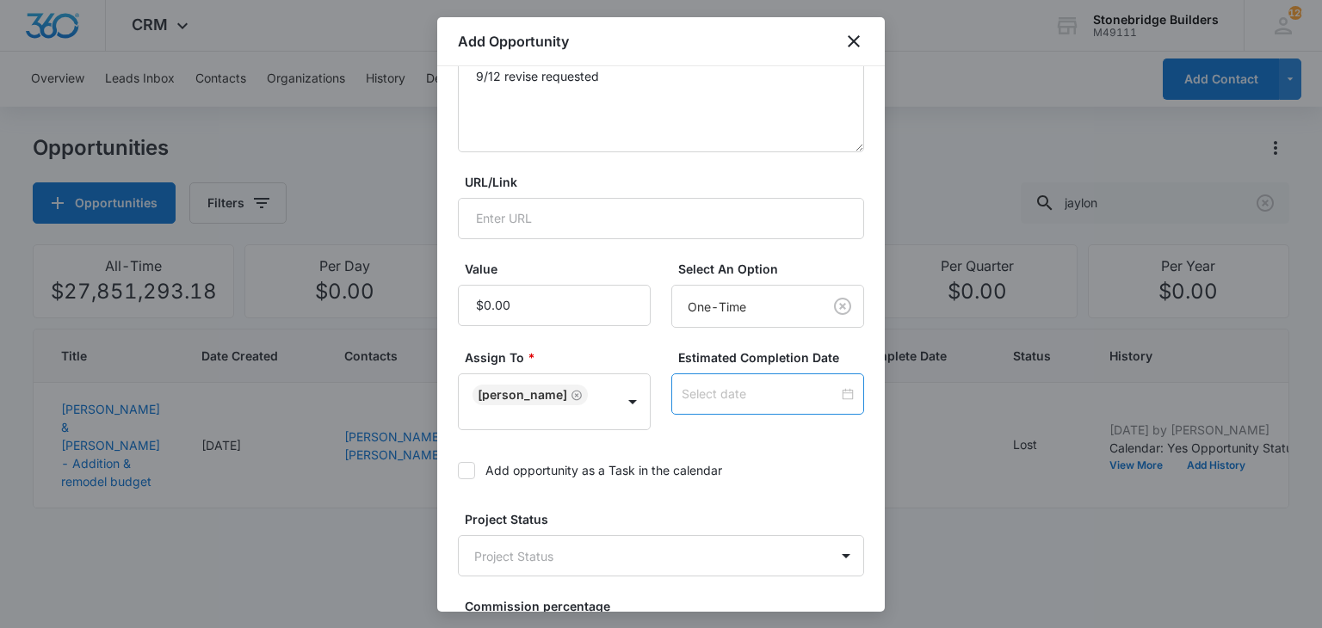
click at [711, 393] on input at bounding box center [760, 394] width 157 height 19
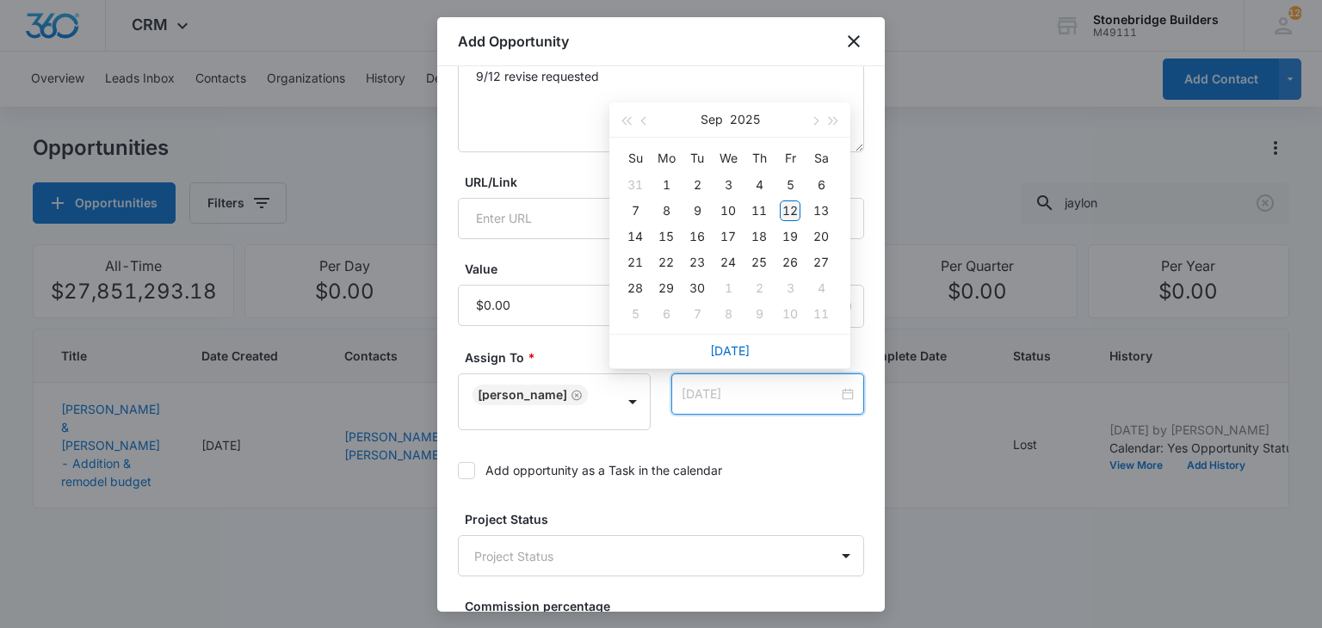
type input "[DATE]"
click at [788, 218] on div "12" at bounding box center [790, 211] width 21 height 21
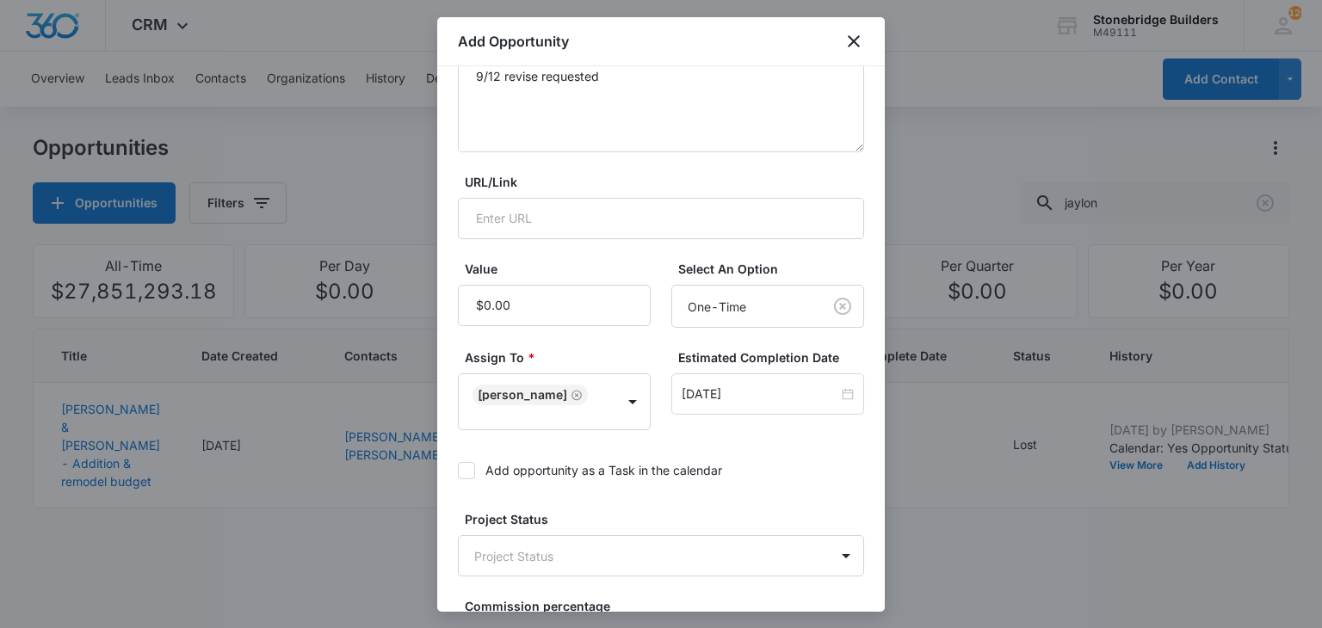
click at [786, 493] on form "Contact * Lee Efting (ID:19241; efting.lee@aoins.com; (720) 946-6060) Title * A…" at bounding box center [661, 286] width 406 height 914
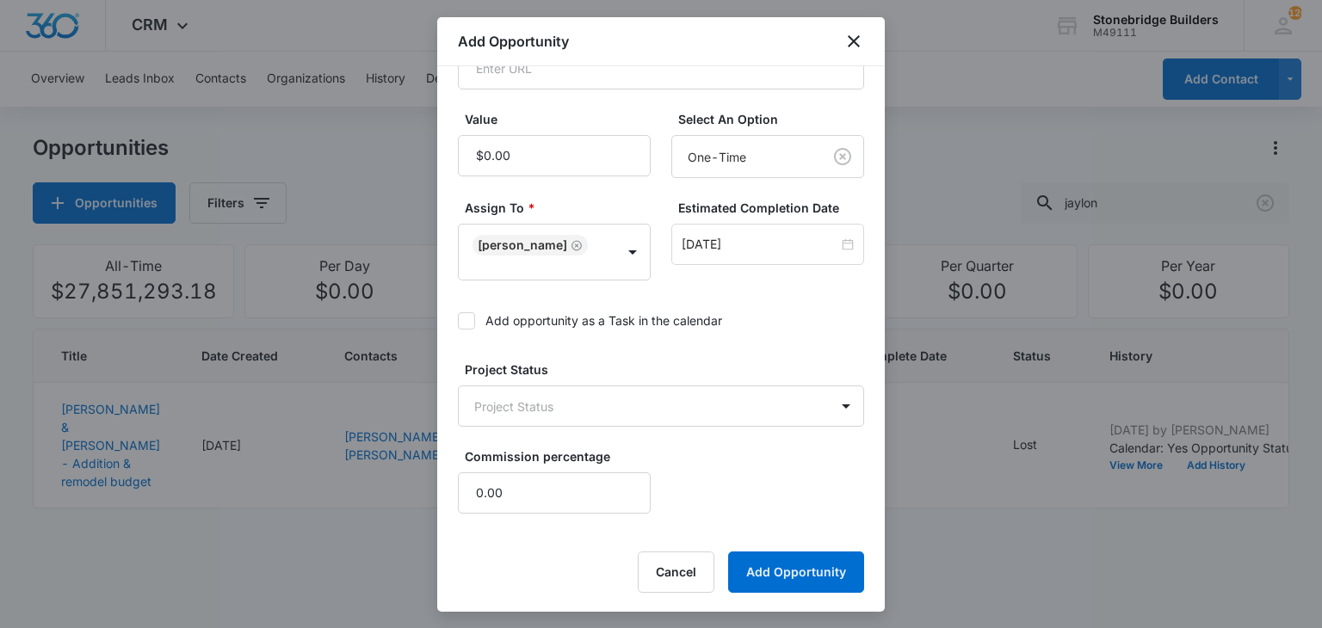
scroll to position [409, 0]
click at [459, 321] on icon at bounding box center [466, 319] width 15 height 15
click at [458, 320] on input "Add opportunity as a Task in the calendar" at bounding box center [458, 320] width 0 height 0
click at [489, 406] on body "CRM Apps Reputation Websites Forms CRM Email Social Content Ads Intelligence Fi…" at bounding box center [661, 314] width 1322 height 628
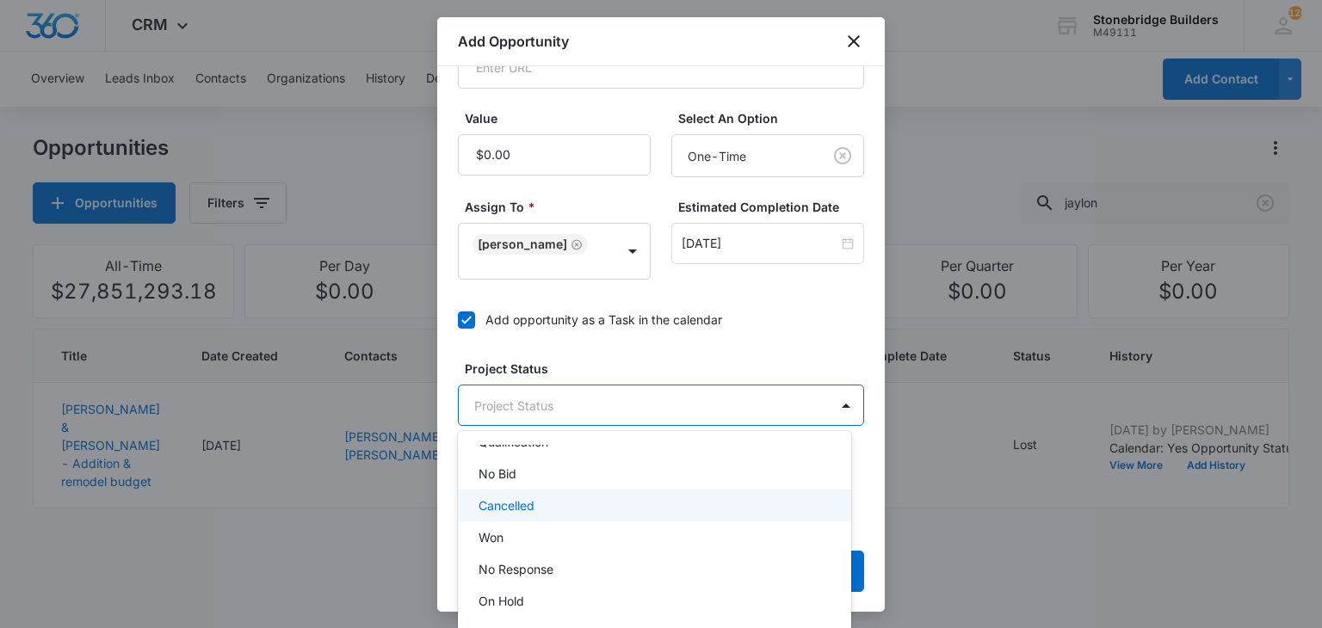
scroll to position [167, 0]
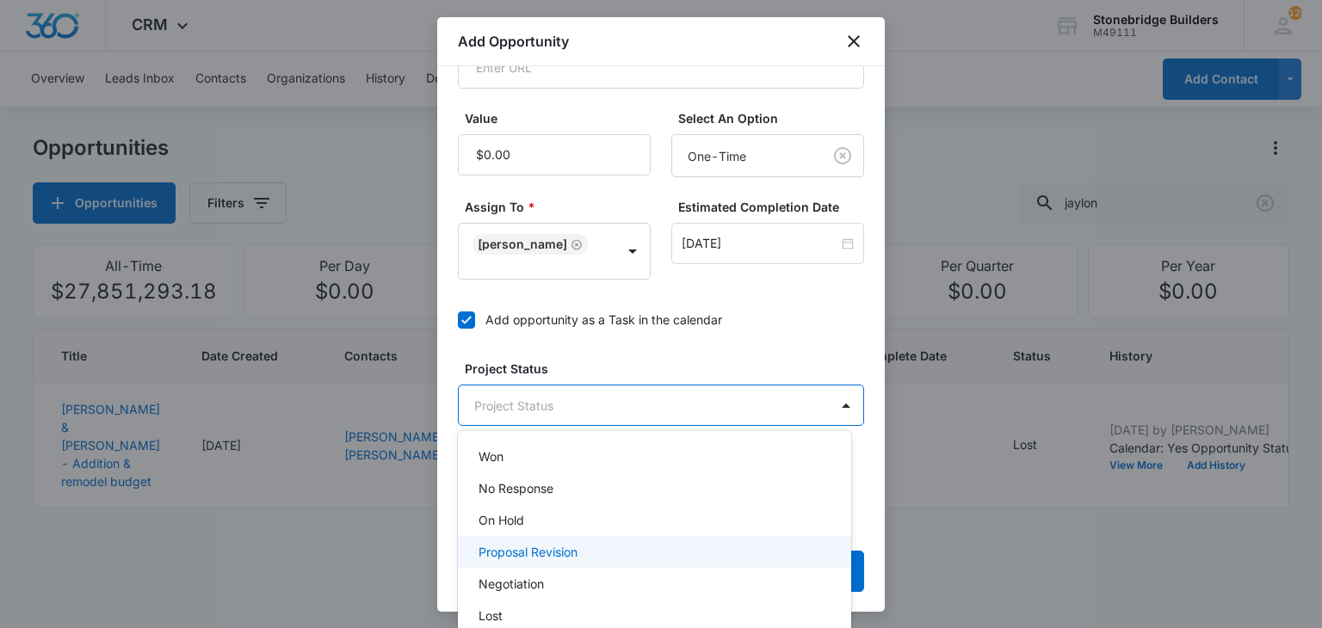
click at [525, 552] on p "Proposal Revision" at bounding box center [527, 552] width 99 height 18
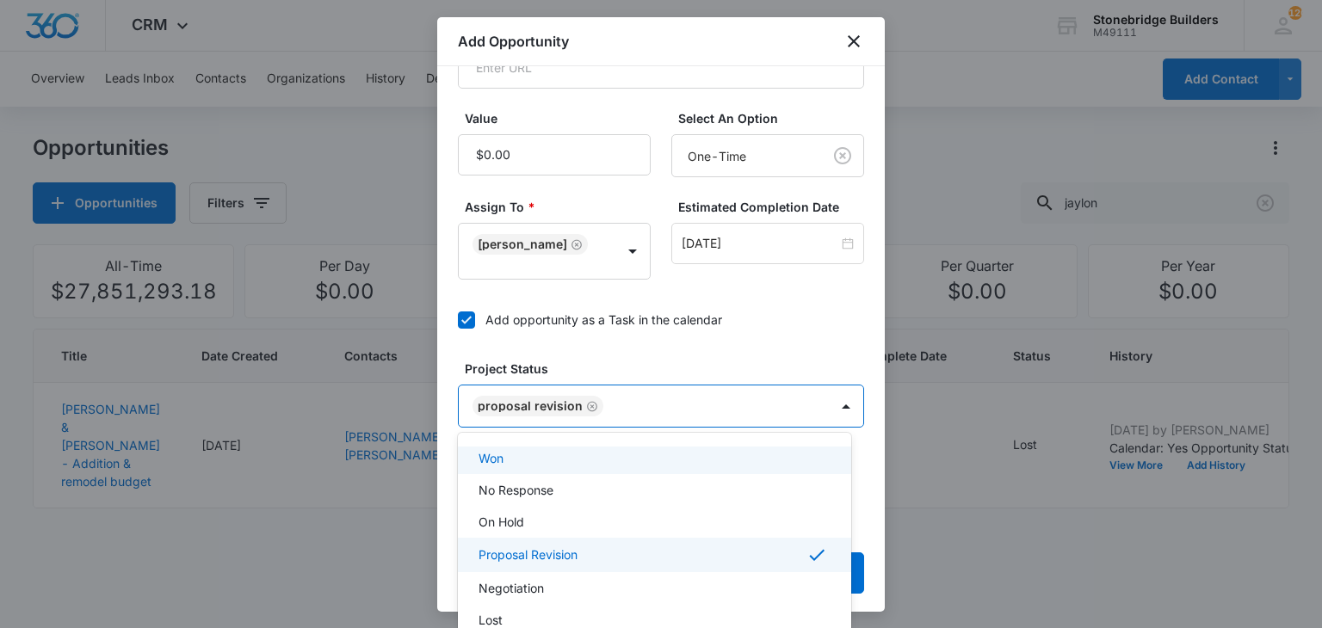
click at [671, 348] on div at bounding box center [661, 314] width 1322 height 628
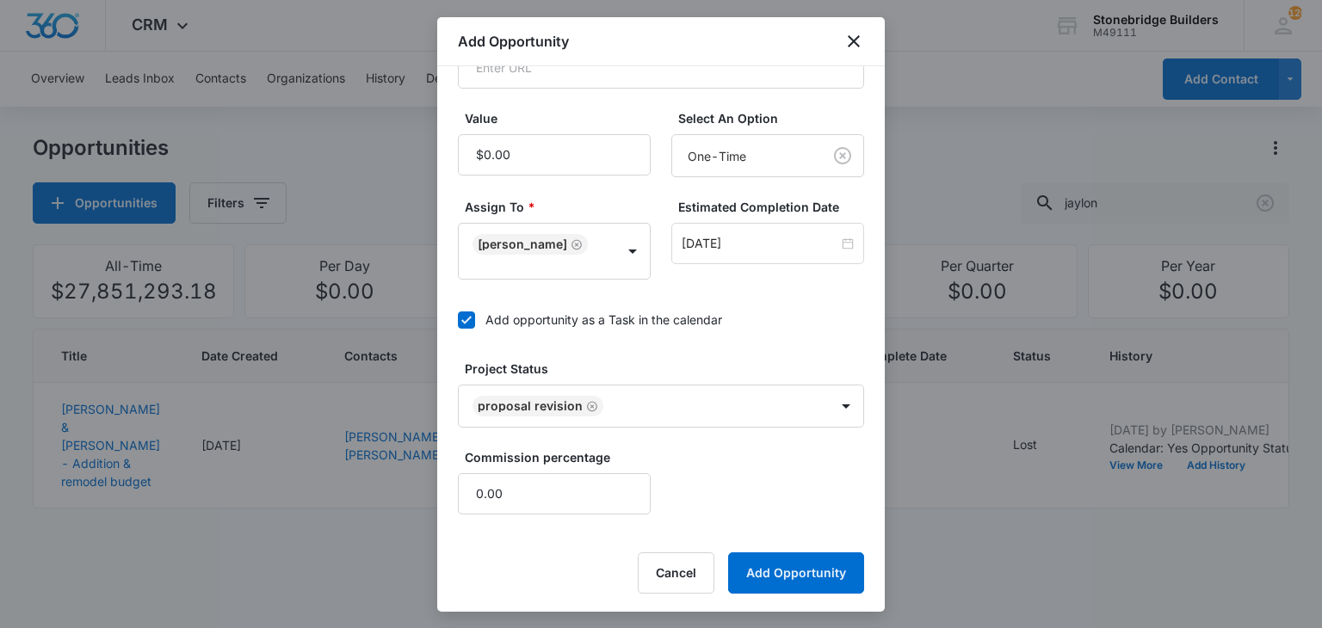
scroll to position [410, 0]
click at [761, 558] on button "Add Opportunity" at bounding box center [796, 572] width 136 height 41
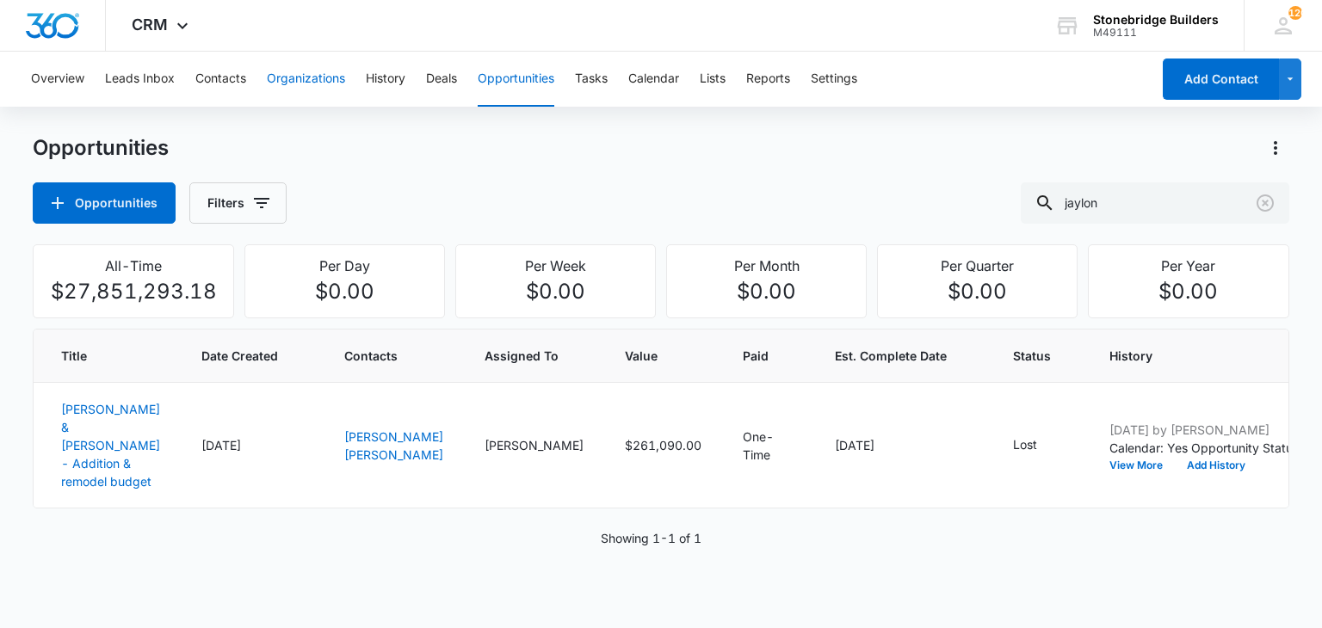
click at [298, 76] on button "Organizations" at bounding box center [306, 79] width 78 height 55
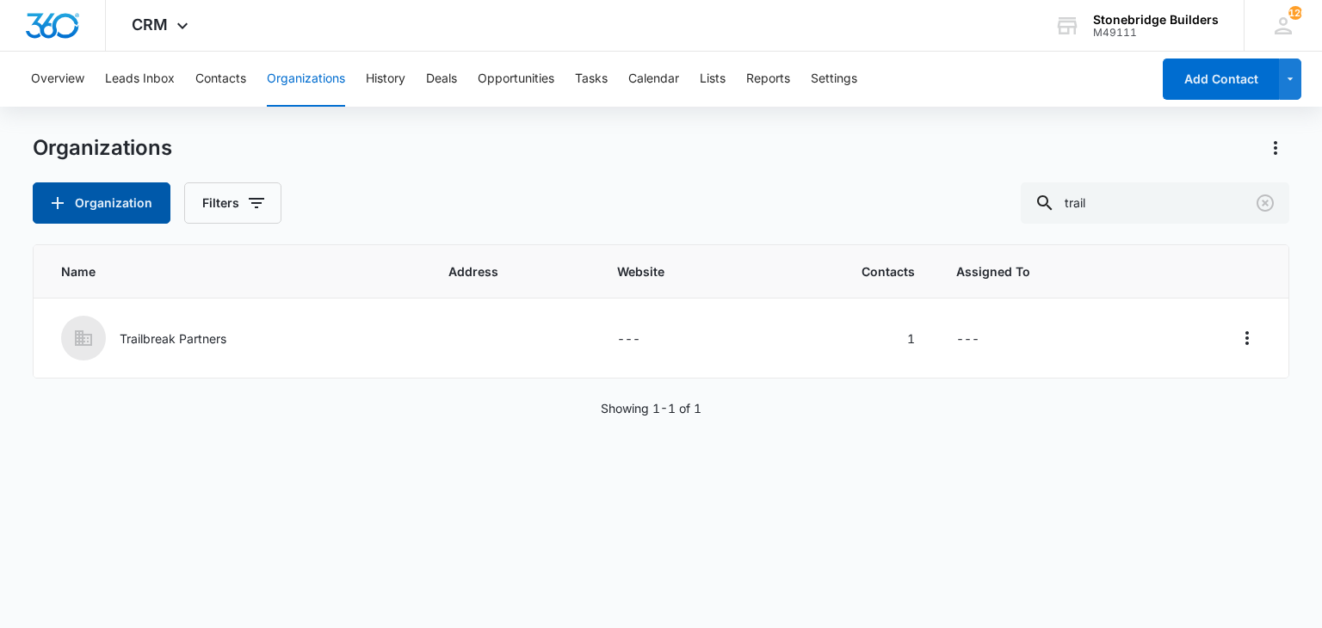
click at [105, 207] on button "Organization" at bounding box center [102, 202] width 138 height 41
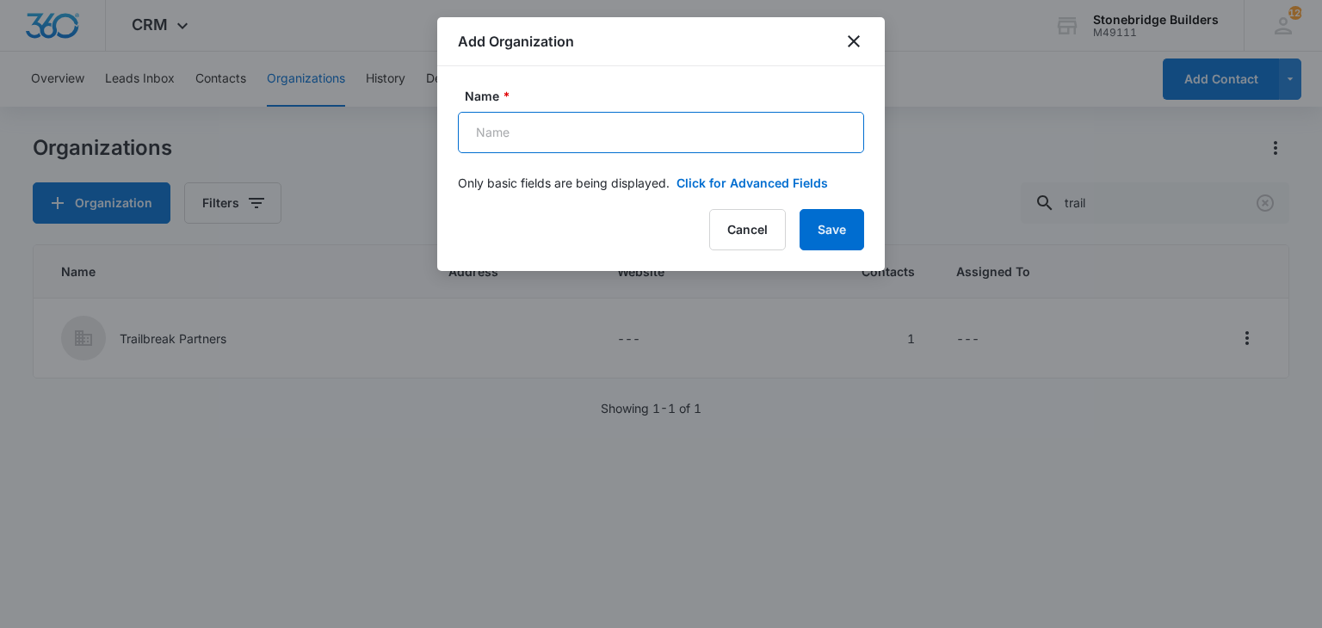
click at [613, 133] on input "Name *" at bounding box center [661, 132] width 406 height 41
type input "Security Properties"
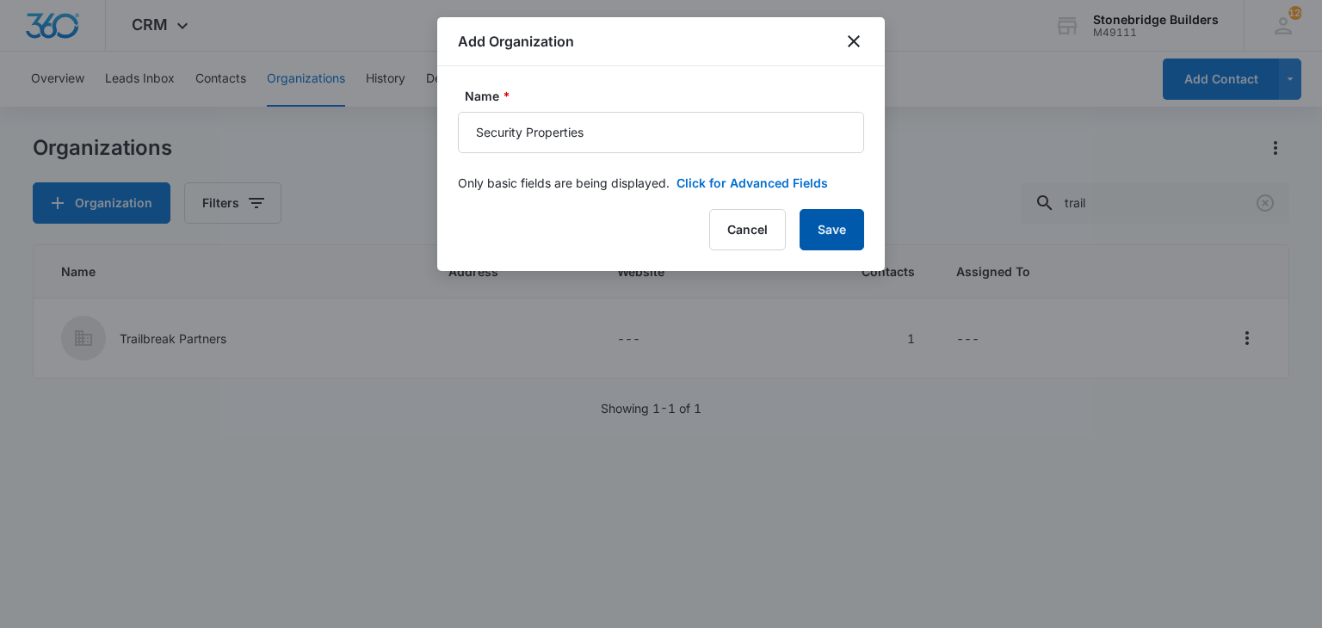
click at [847, 244] on button "Save" at bounding box center [831, 229] width 65 height 41
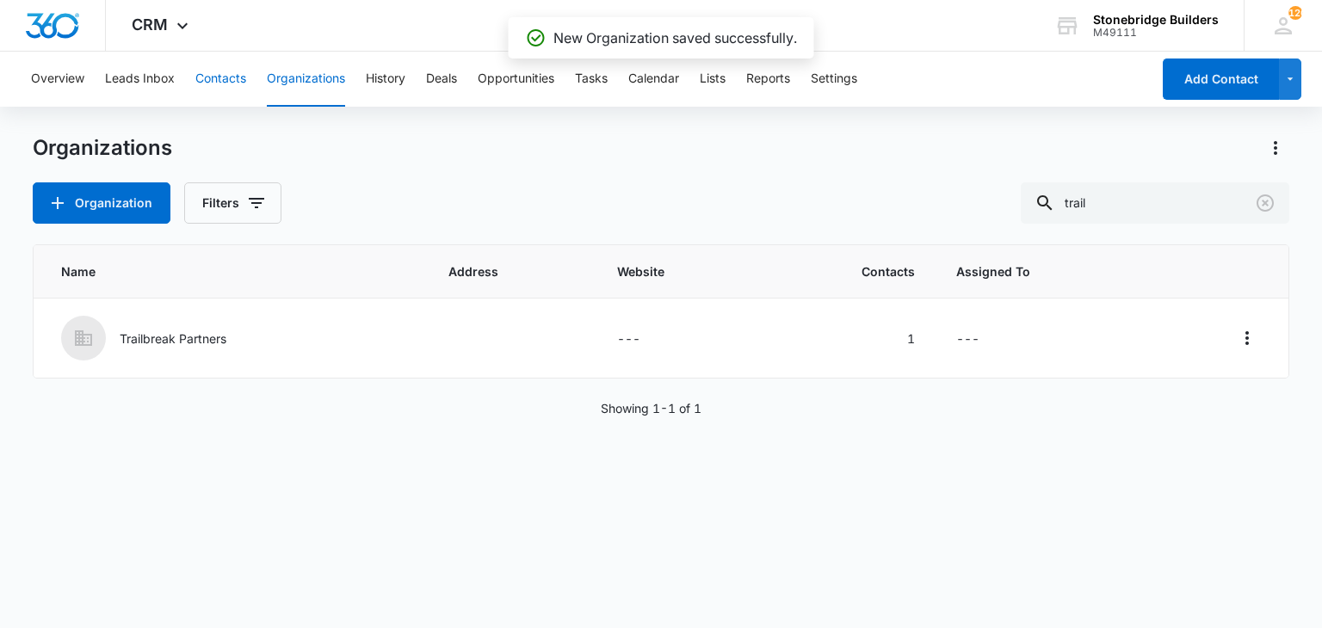
click at [221, 75] on button "Contacts" at bounding box center [220, 79] width 51 height 55
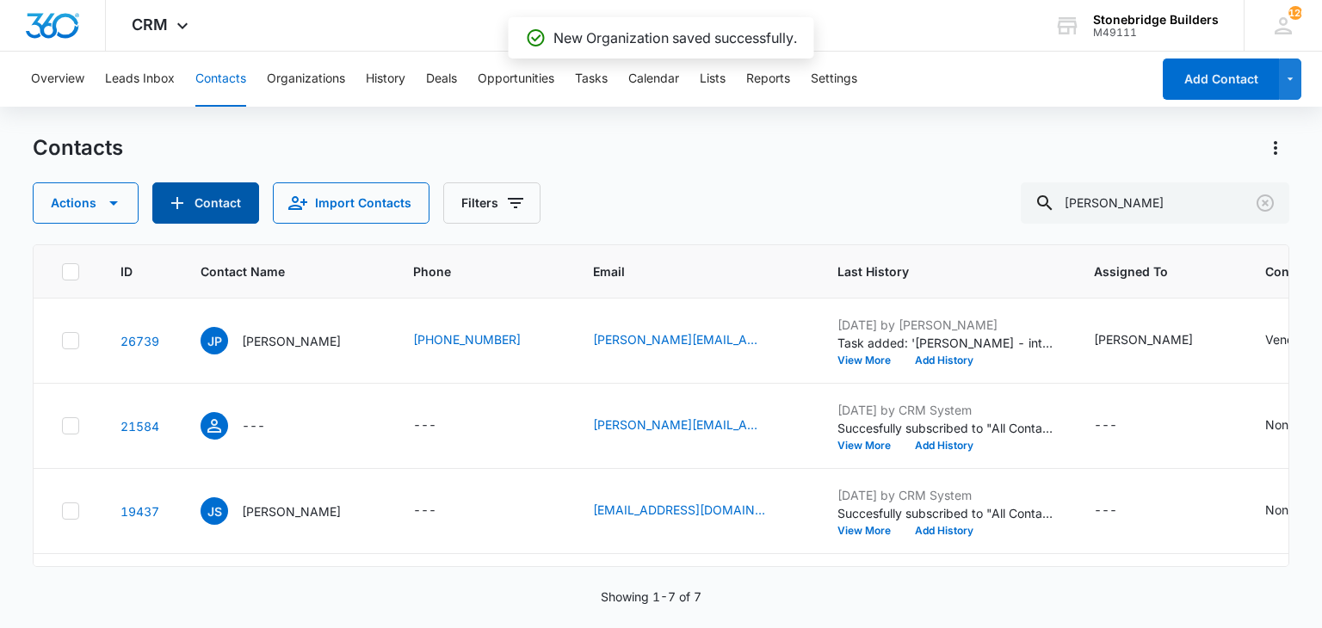
click at [188, 204] on button "Contact" at bounding box center [205, 202] width 107 height 41
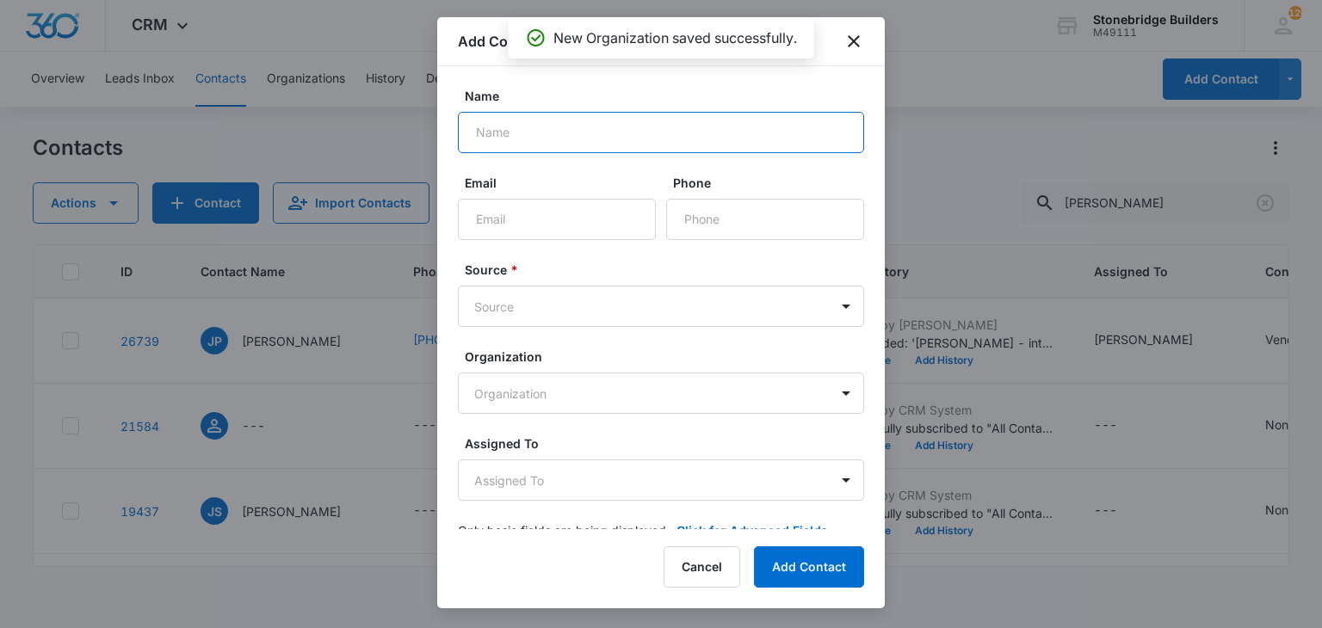
click at [485, 125] on input "Name" at bounding box center [661, 132] width 406 height 41
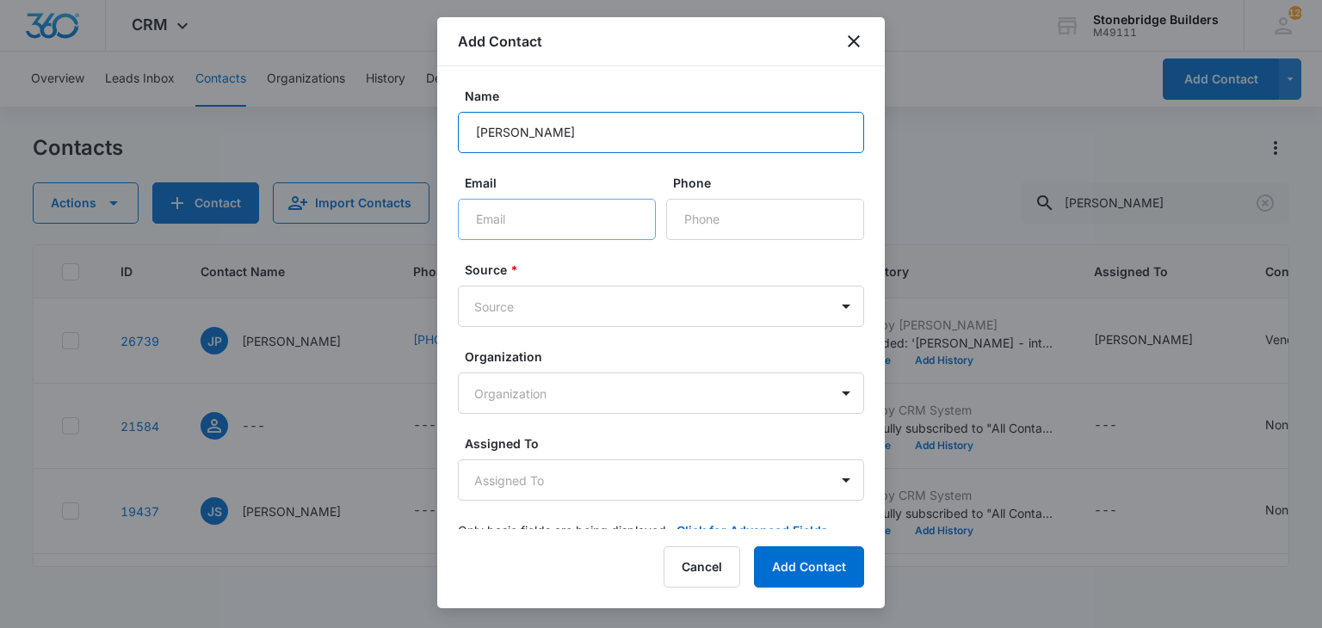
type input "[PERSON_NAME]"
click at [513, 212] on input "Email" at bounding box center [557, 219] width 198 height 41
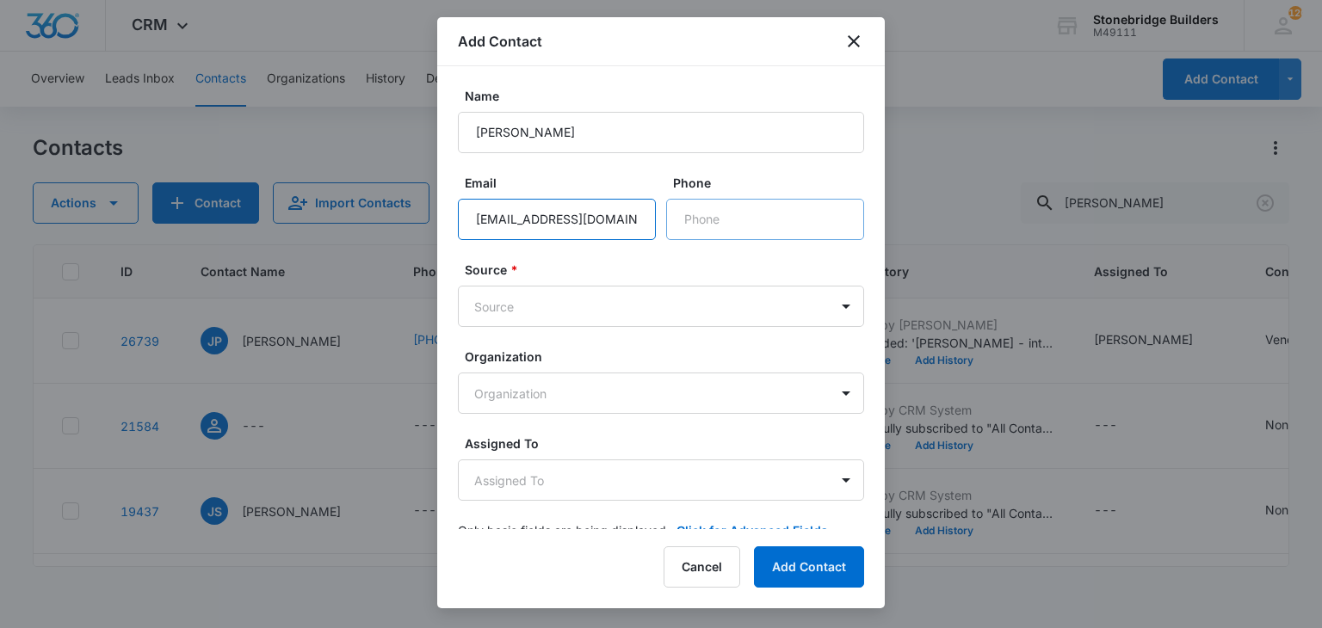
type input "[EMAIL_ADDRESS][DOMAIN_NAME]"
click at [725, 213] on input "Phone" at bounding box center [765, 219] width 198 height 41
type input "[PHONE_NUMBER]"
click at [508, 295] on body "CRM Apps Reputation Websites Forms CRM Email Social Content Ads Intelligence Fi…" at bounding box center [661, 314] width 1322 height 628
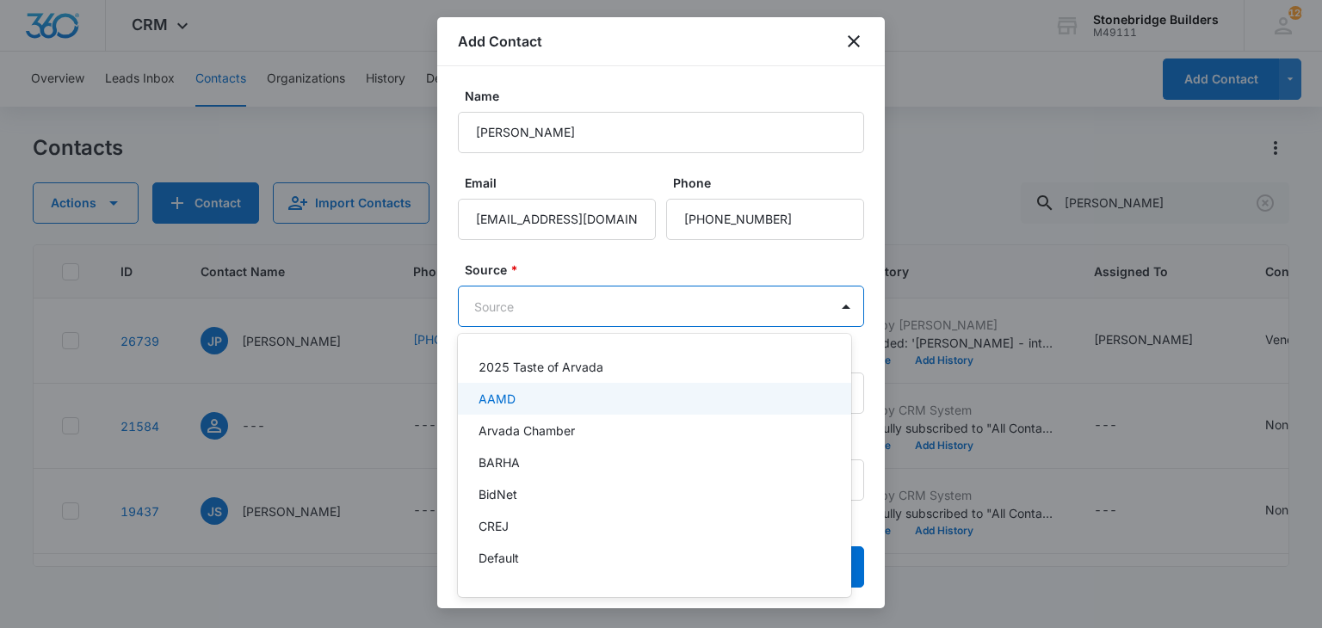
click at [509, 398] on p "AAMD" at bounding box center [496, 399] width 37 height 18
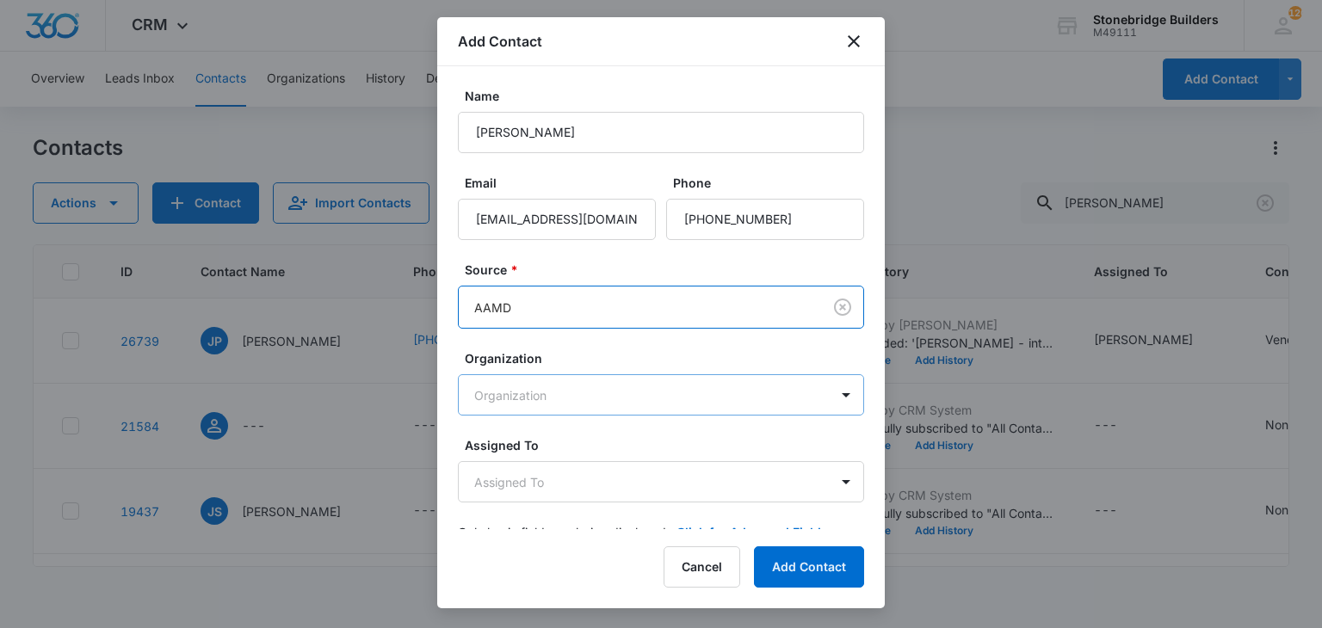
click at [555, 387] on body "CRM Apps Reputation Websites Forms CRM Email Social Content Ads Intelligence Fi…" at bounding box center [661, 314] width 1322 height 628
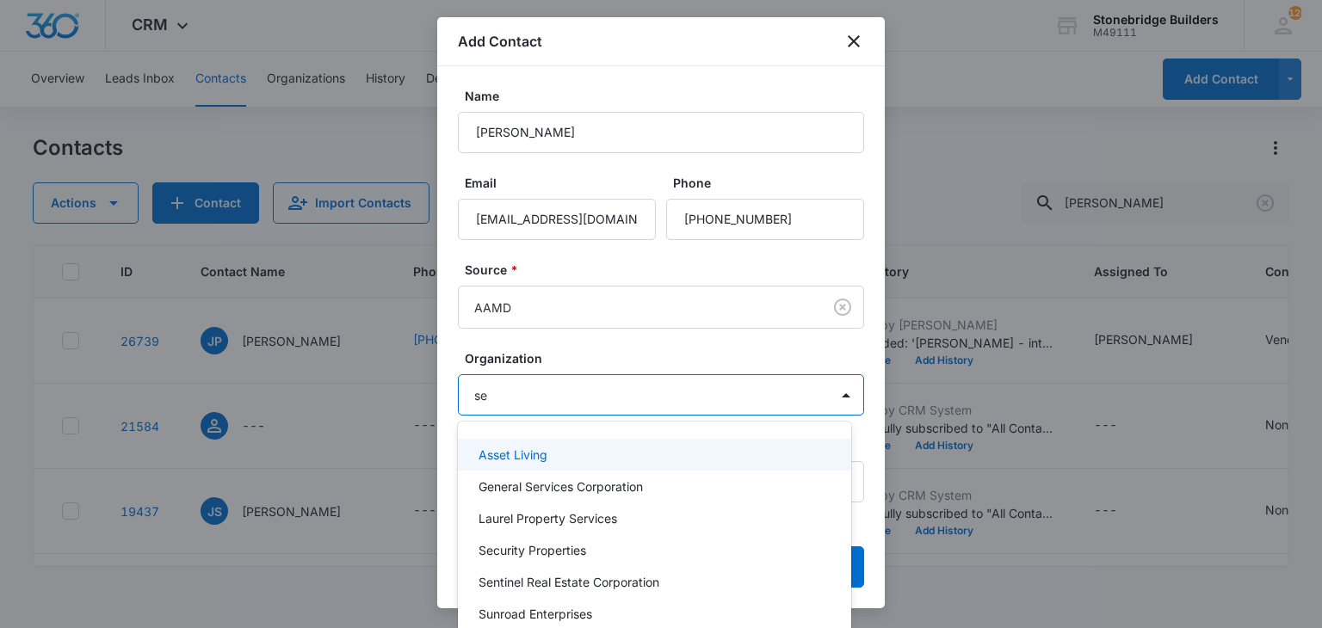
type input "sec"
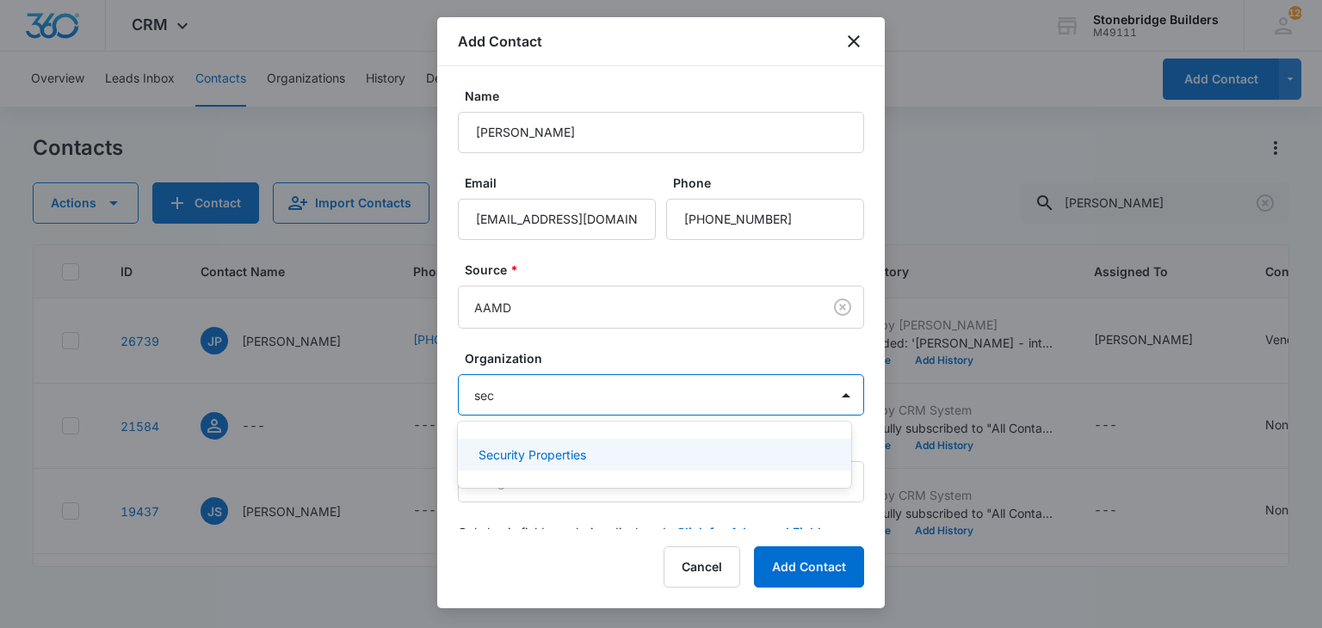
click at [558, 454] on p "Security Properties" at bounding box center [532, 455] width 108 height 18
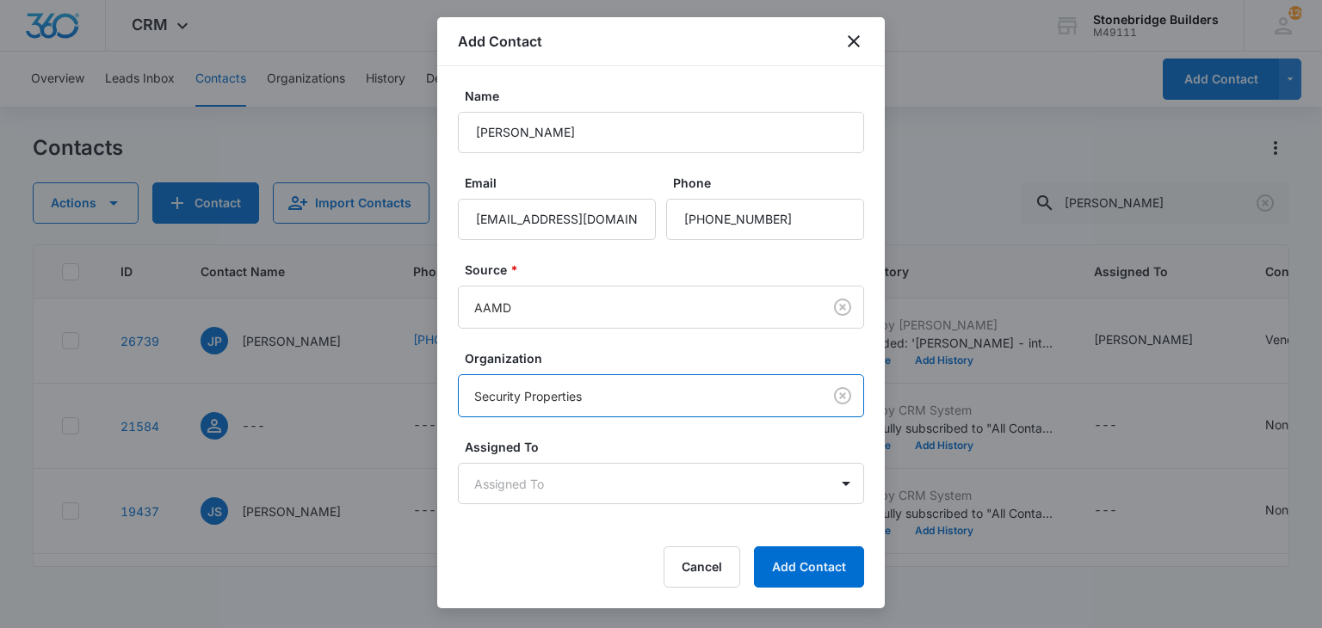
scroll to position [34, 0]
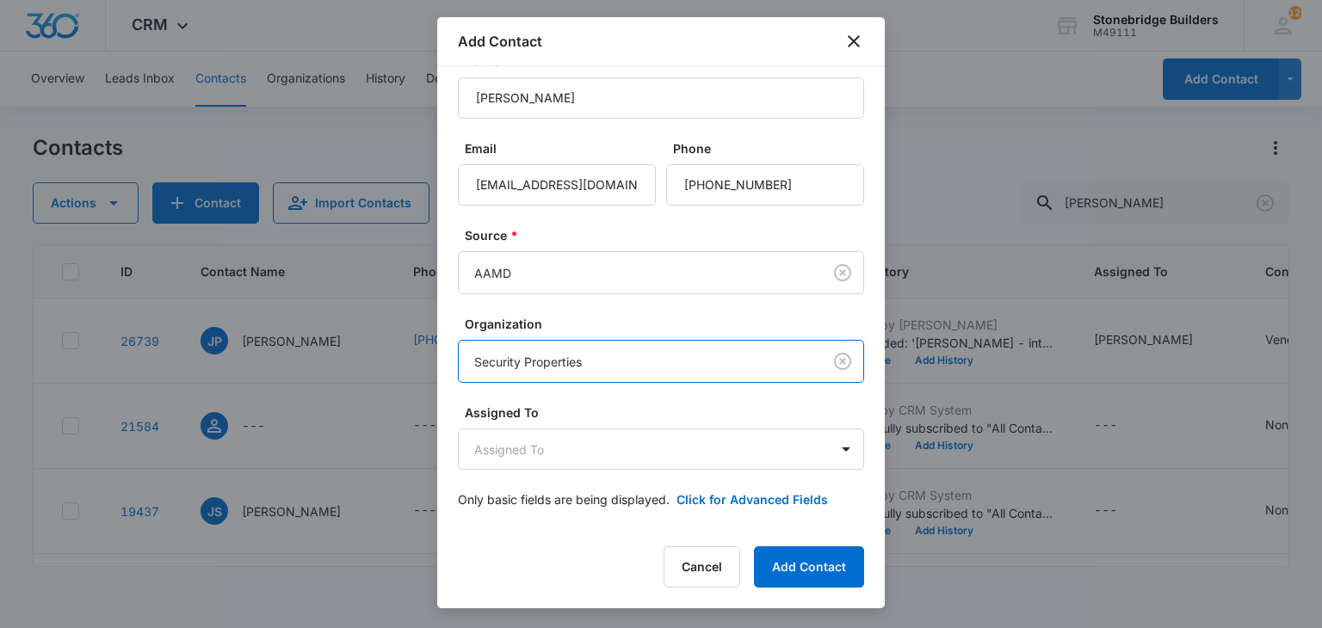
click at [565, 424] on div "Assigned To Assigned To" at bounding box center [661, 437] width 406 height 66
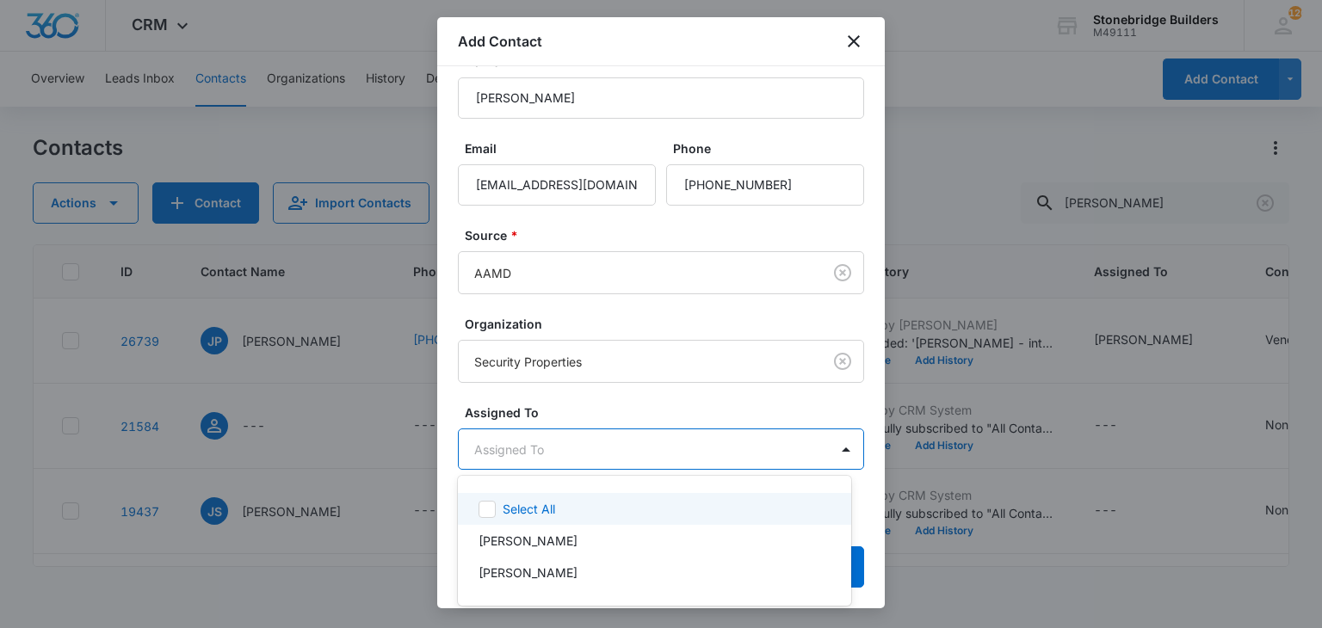
click at [561, 436] on body "CRM Apps Reputation Websites Forms CRM Email Social Content Ads Intelligence Fi…" at bounding box center [661, 314] width 1322 height 628
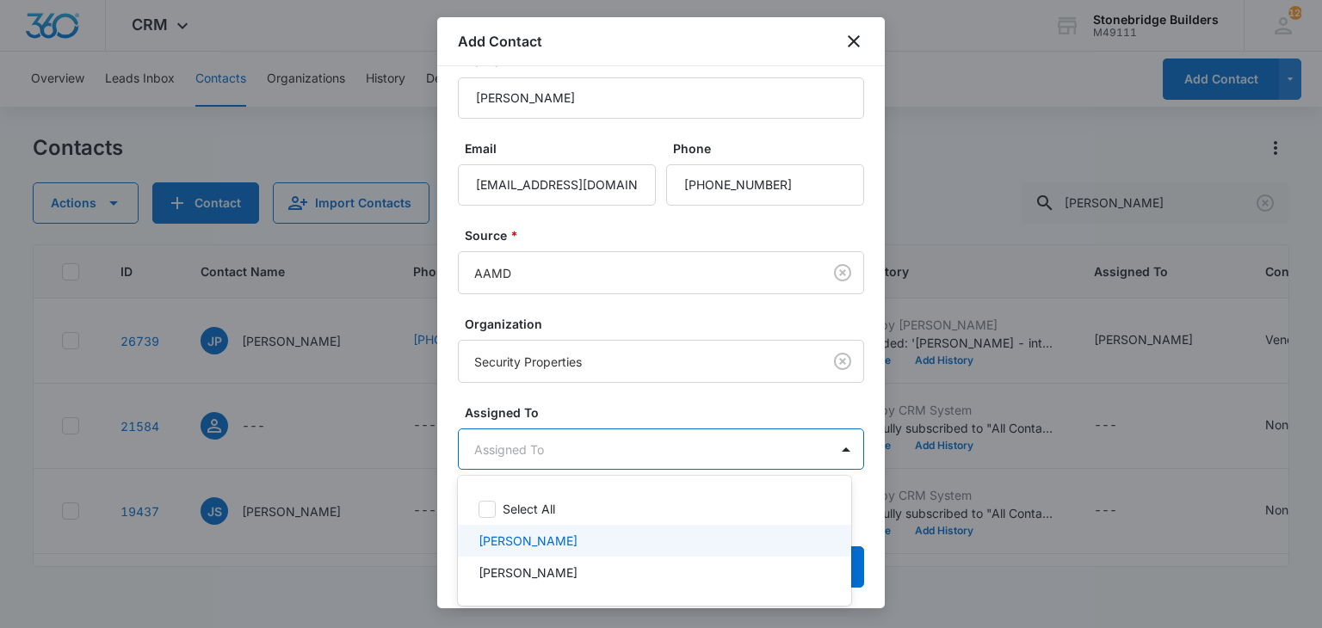
click at [552, 535] on p "[PERSON_NAME]" at bounding box center [527, 541] width 99 height 18
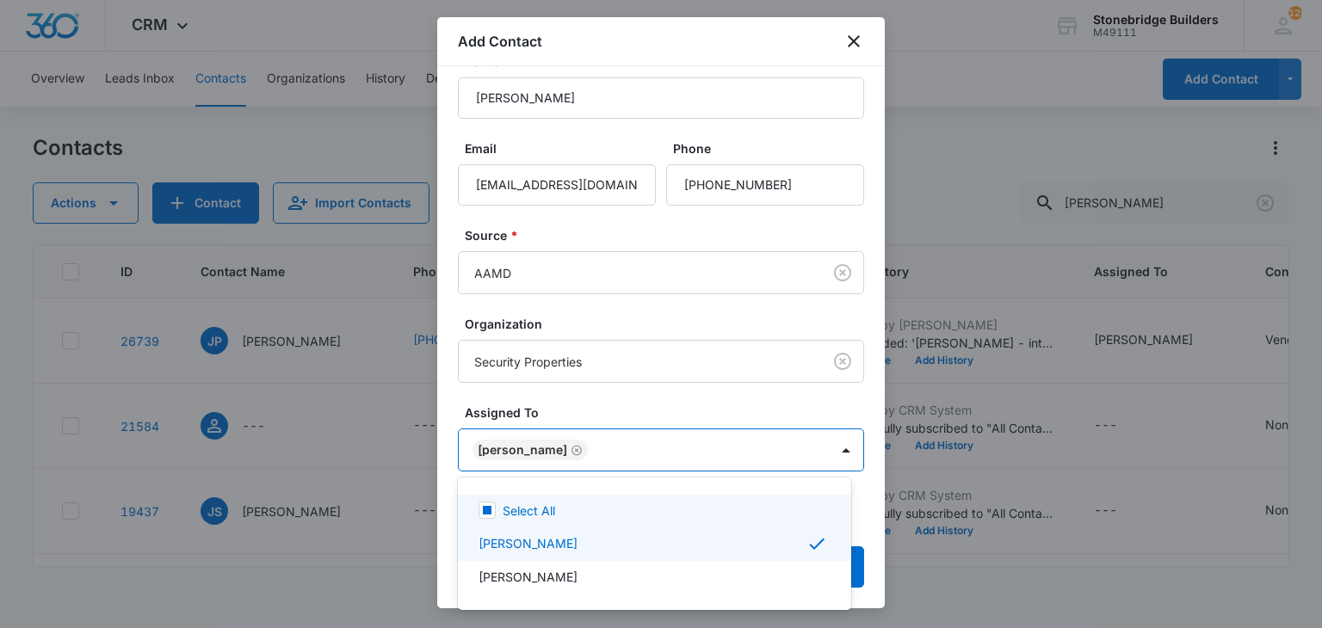
click at [585, 421] on div at bounding box center [661, 314] width 1322 height 628
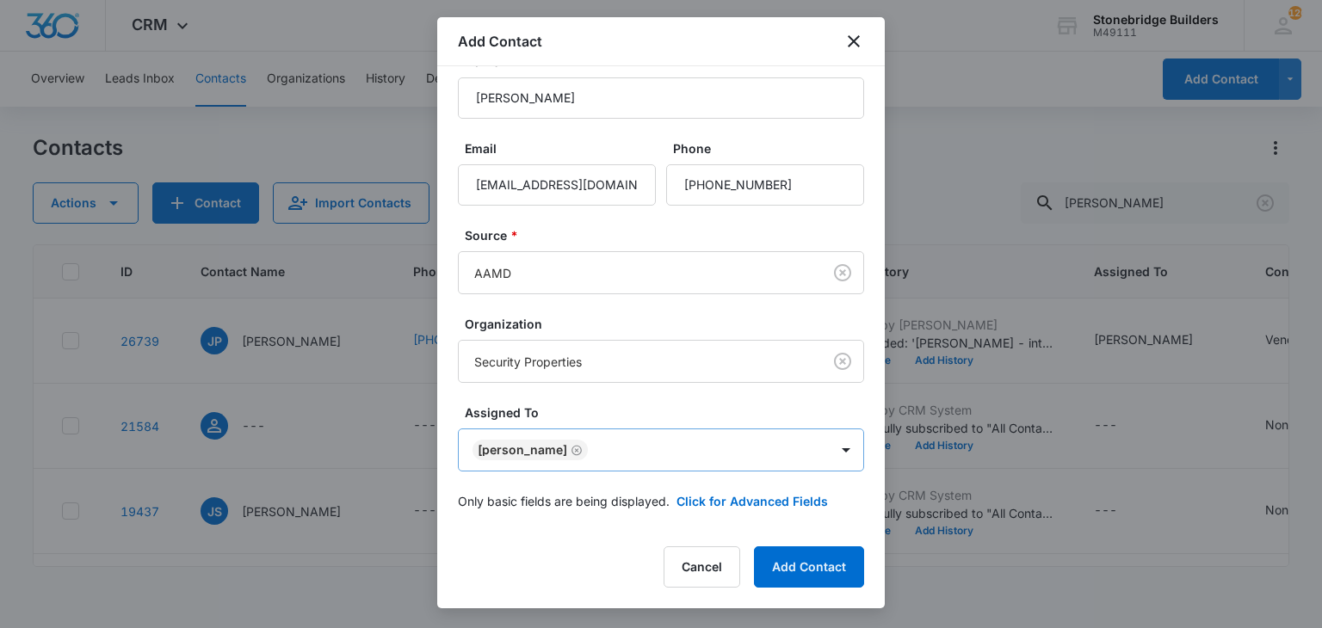
scroll to position [35, 0]
click at [707, 497] on button "Click for Advanced Fields" at bounding box center [751, 500] width 151 height 18
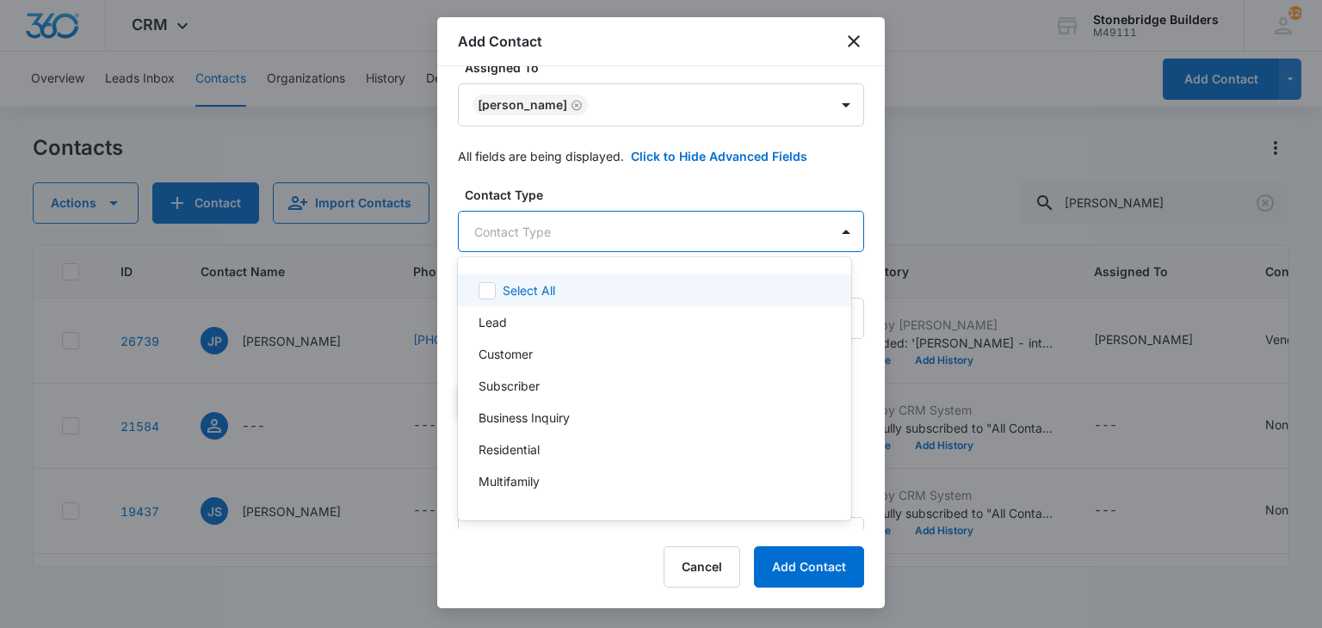
click at [497, 227] on body "CRM Apps Reputation Websites Forms CRM Email Social Content Ads Intelligence Fi…" at bounding box center [661, 314] width 1322 height 628
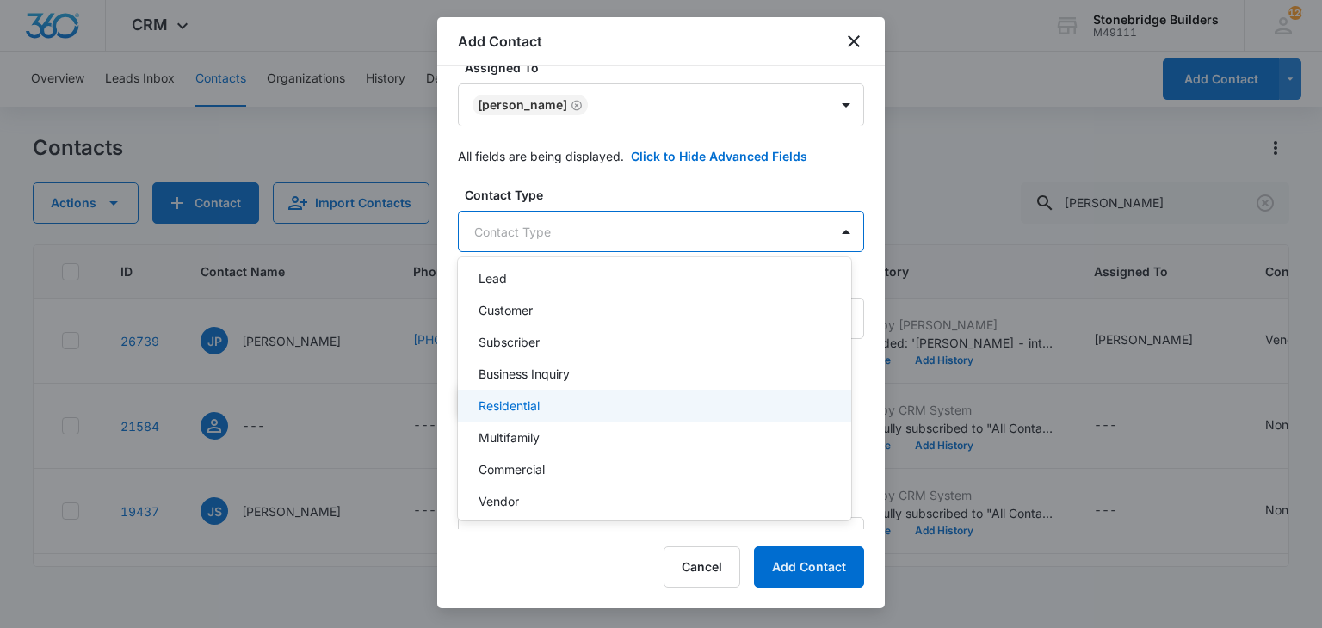
scroll to position [86, 0]
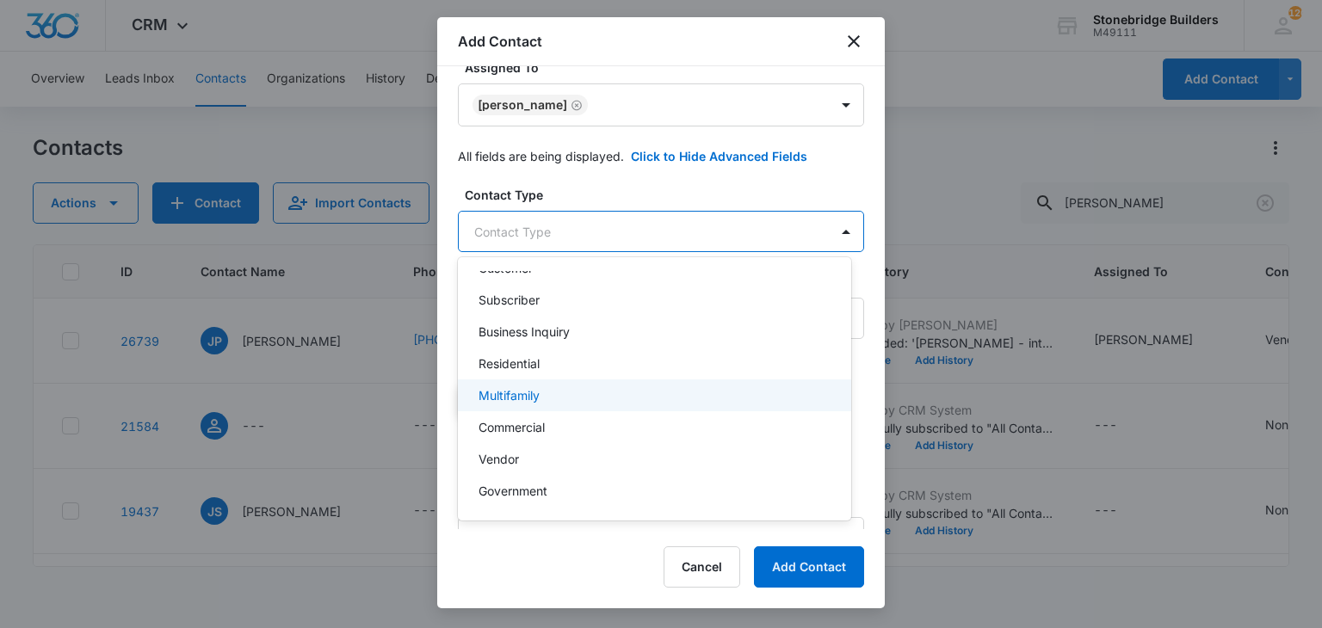
click at [516, 396] on p "Multifamily" at bounding box center [508, 395] width 61 height 18
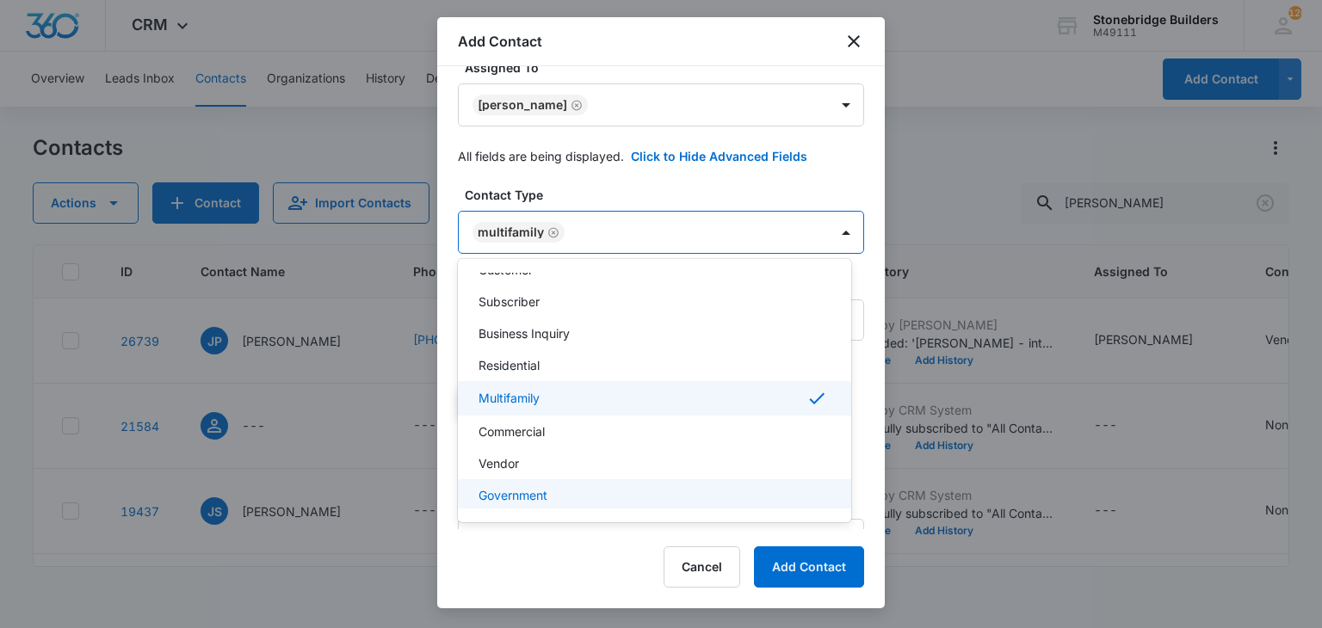
click at [599, 534] on div at bounding box center [661, 314] width 1322 height 628
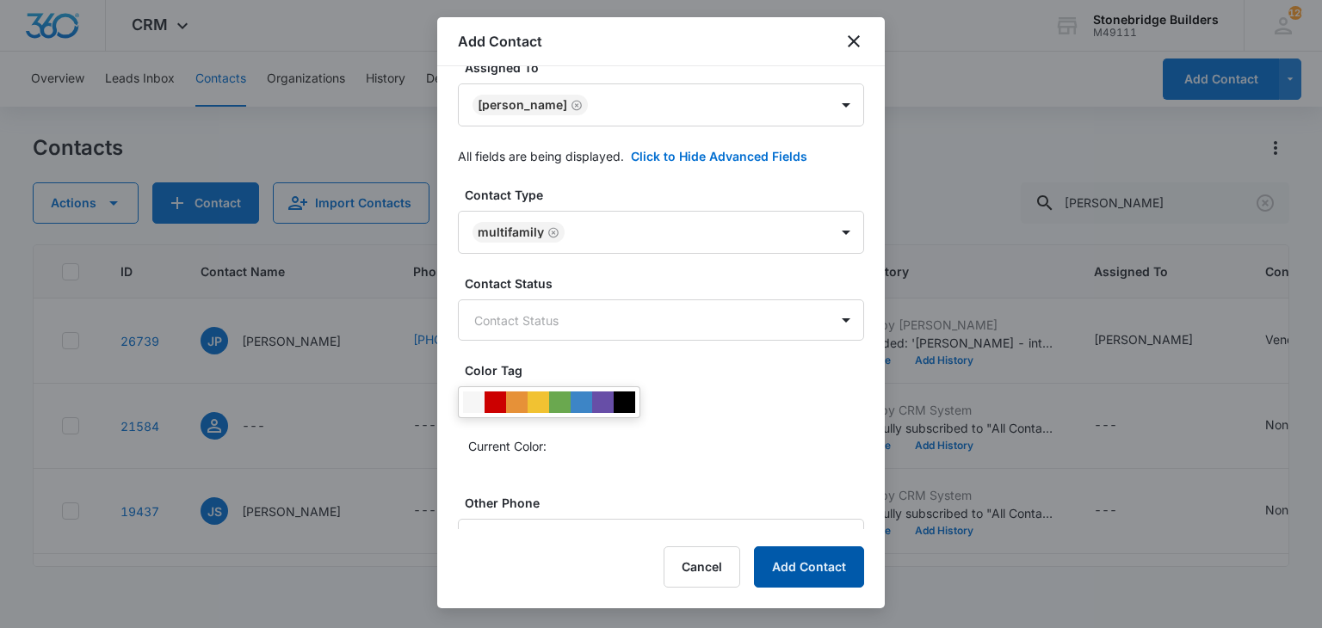
click at [798, 579] on button "Add Contact" at bounding box center [809, 566] width 110 height 41
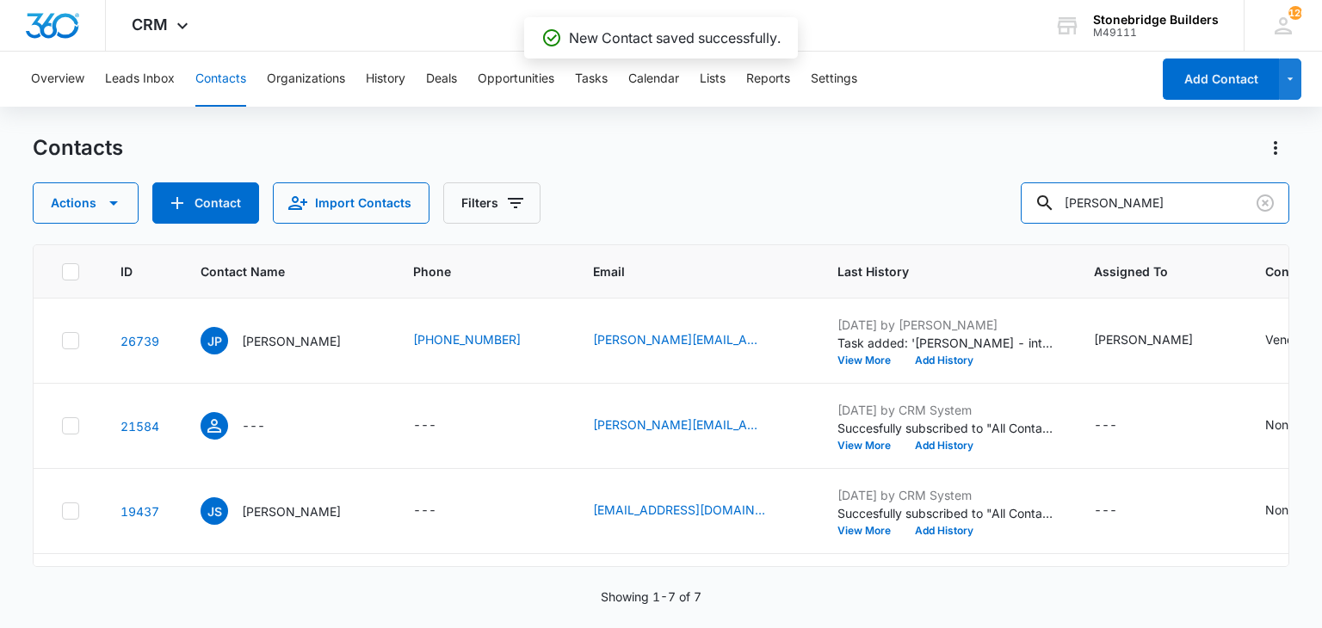
drag, startPoint x: 1105, startPoint y: 200, endPoint x: 1034, endPoint y: 201, distance: 70.6
click at [1034, 201] on div "Actions Contact Import Contacts Filters joey" at bounding box center [661, 202] width 1256 height 41
type input "quincy"
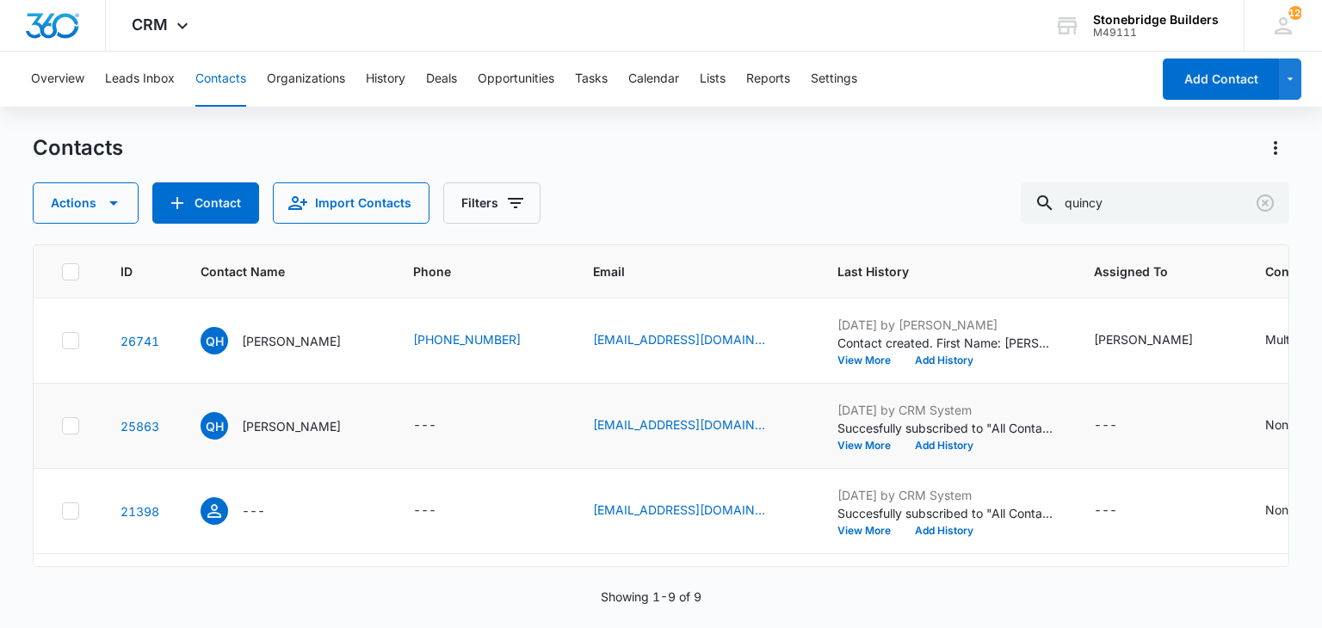
click at [70, 420] on icon at bounding box center [70, 425] width 15 height 15
click at [62, 426] on input "checkbox" at bounding box center [61, 426] width 1 height 1
click at [1273, 154] on icon "Actions" at bounding box center [1275, 148] width 21 height 21
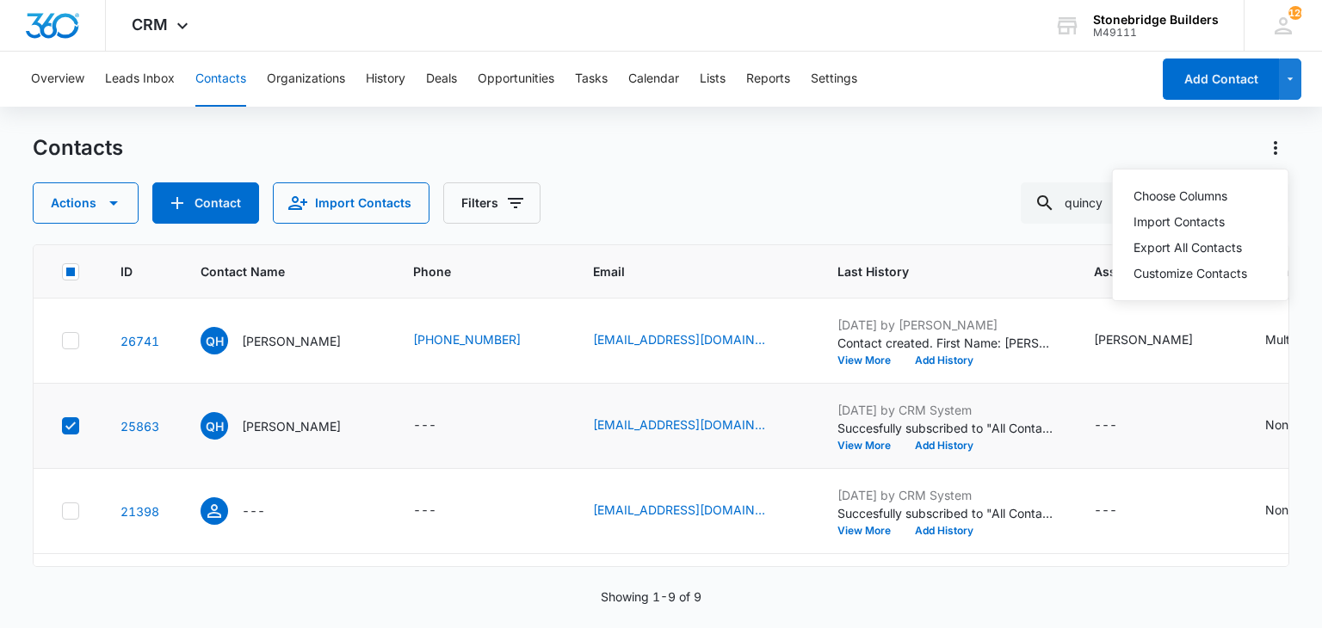
click at [1161, 153] on div "Contacts Choose Columns Import Contacts Export All Contacts Customize Contacts" at bounding box center [661, 148] width 1256 height 28
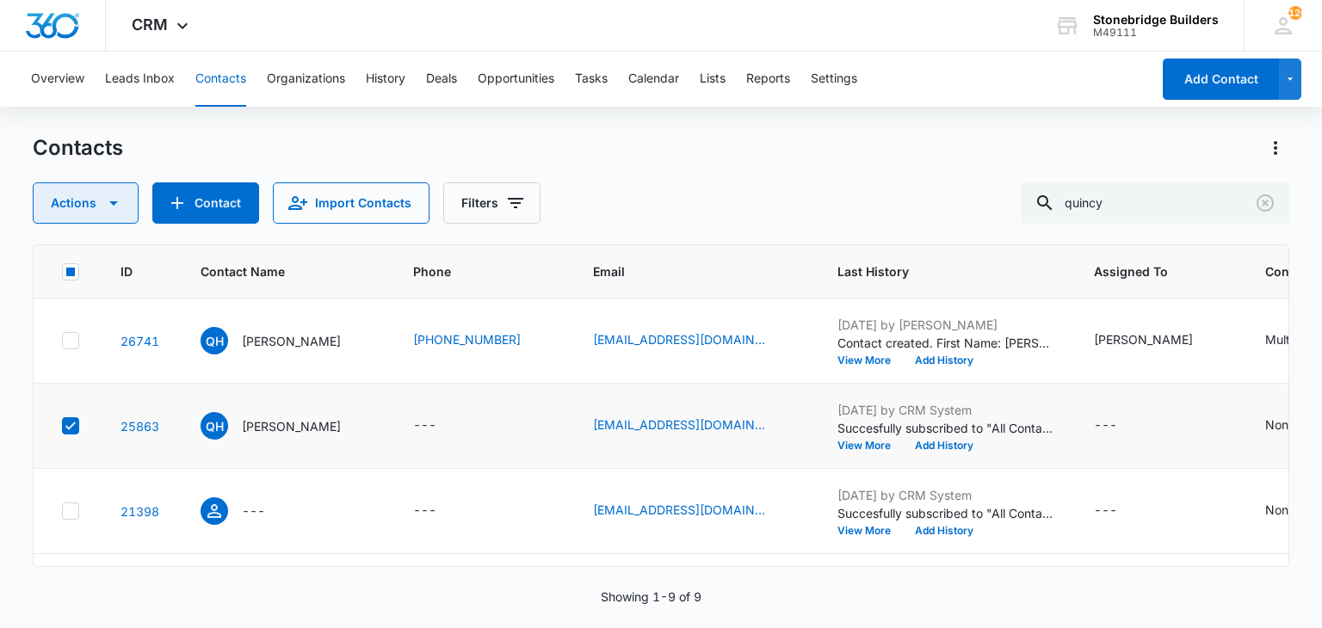
click at [106, 199] on icon "button" at bounding box center [113, 203] width 21 height 21
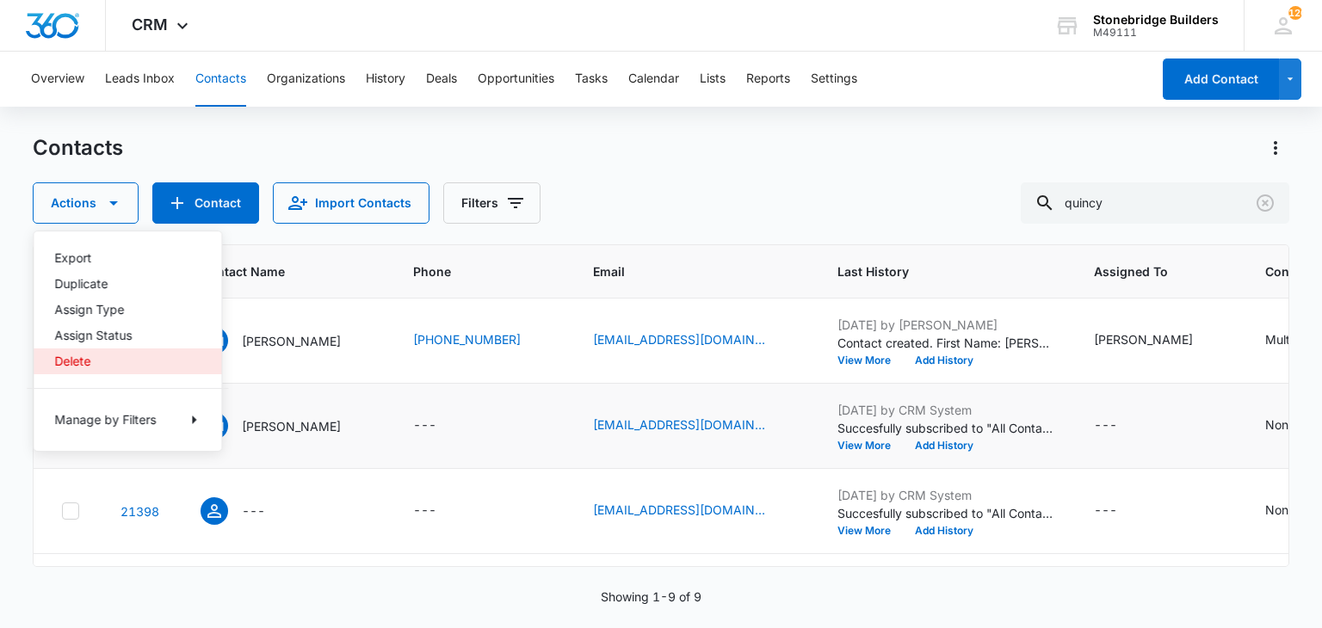
click at [89, 373] on button "Delete" at bounding box center [128, 362] width 188 height 26
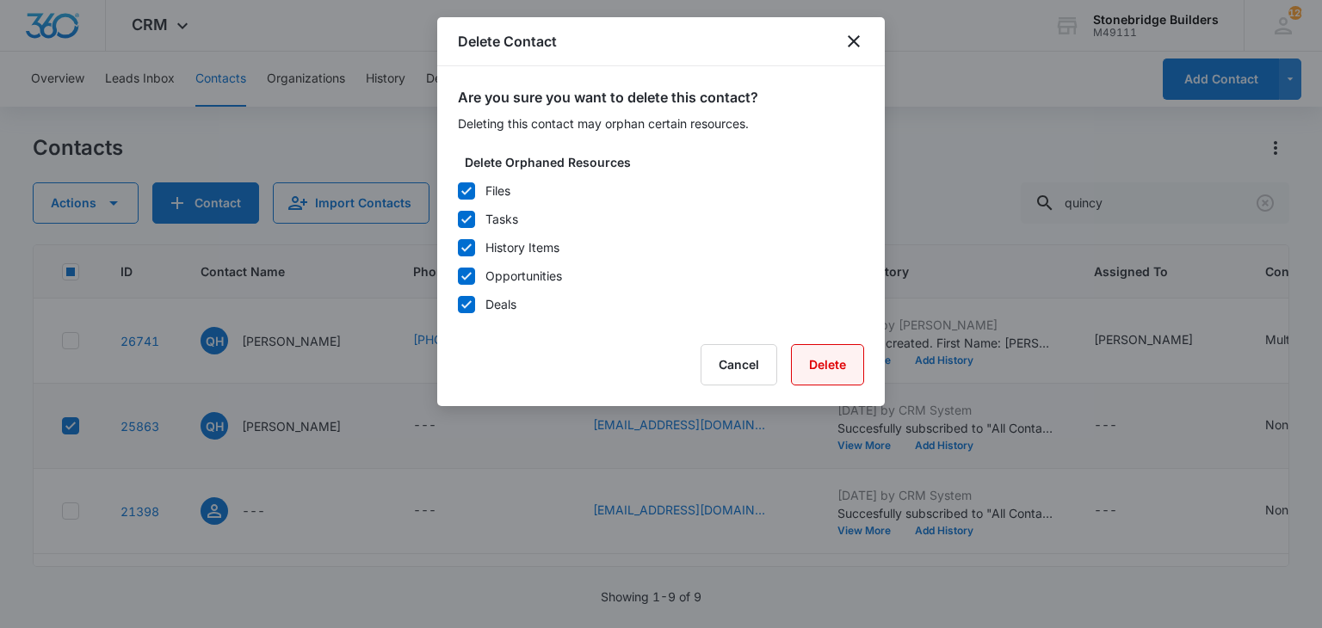
click at [810, 355] on button "Delete" at bounding box center [827, 364] width 73 height 41
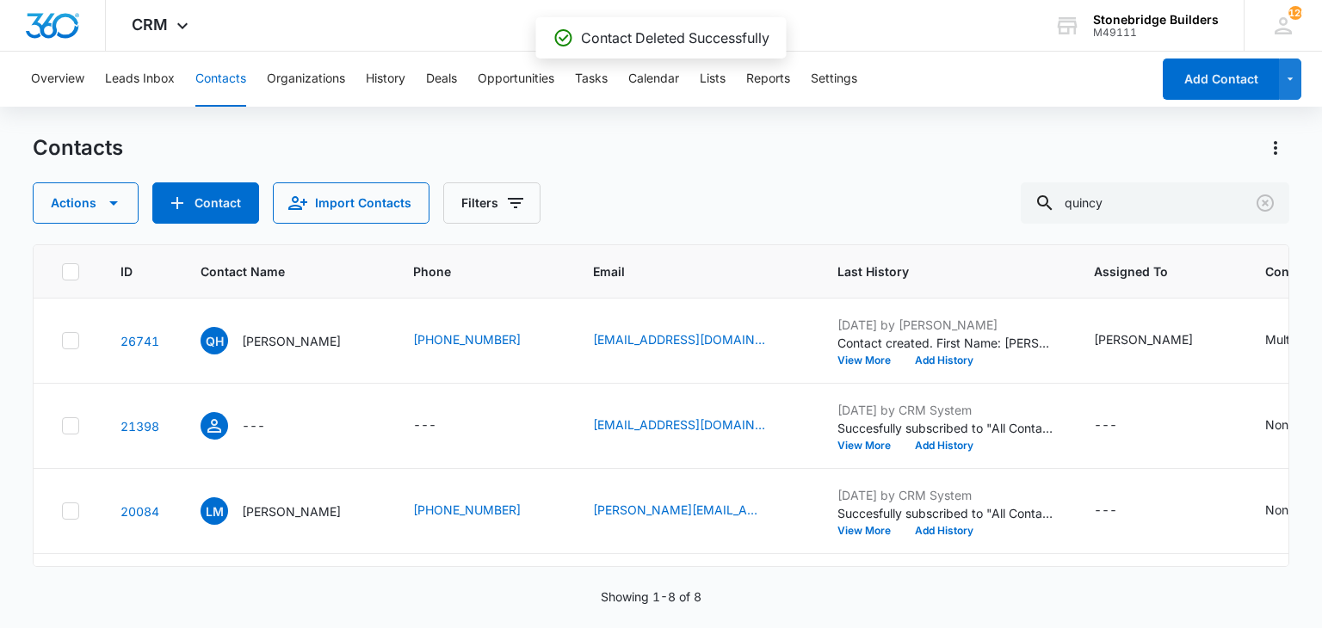
click at [295, 339] on p "[PERSON_NAME]" at bounding box center [291, 341] width 99 height 18
click at [276, 333] on p "[PERSON_NAME]" at bounding box center [291, 341] width 99 height 18
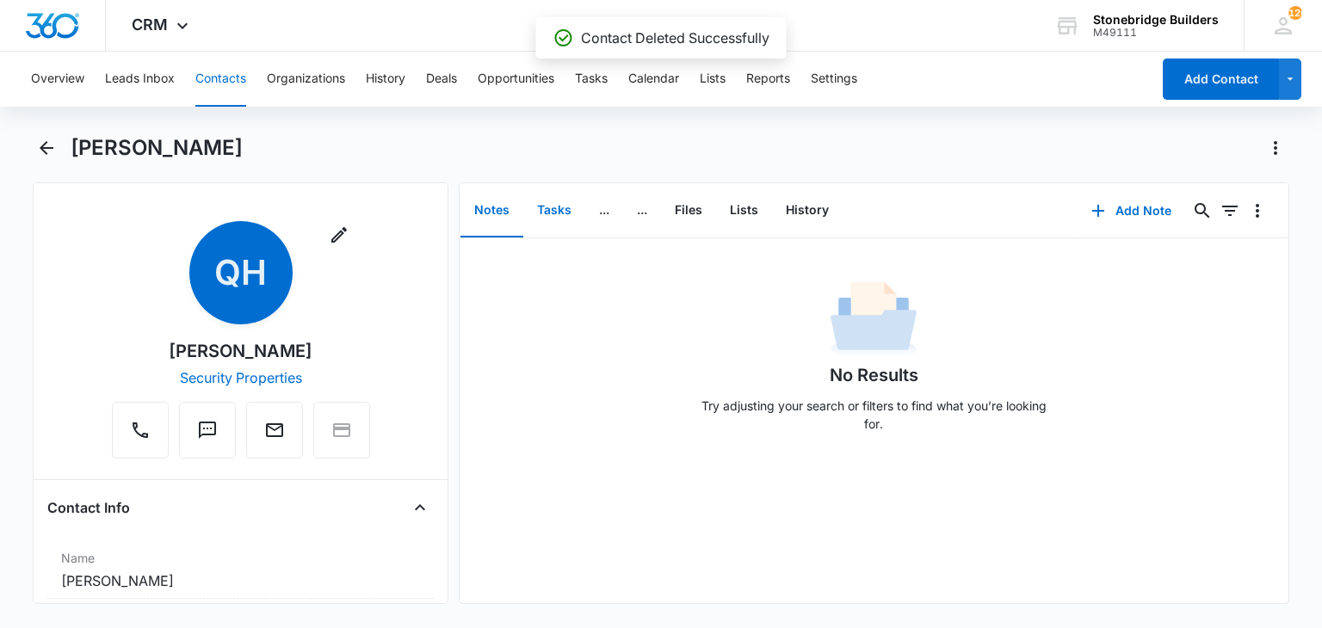
click at [561, 216] on button "Tasks" at bounding box center [554, 210] width 62 height 53
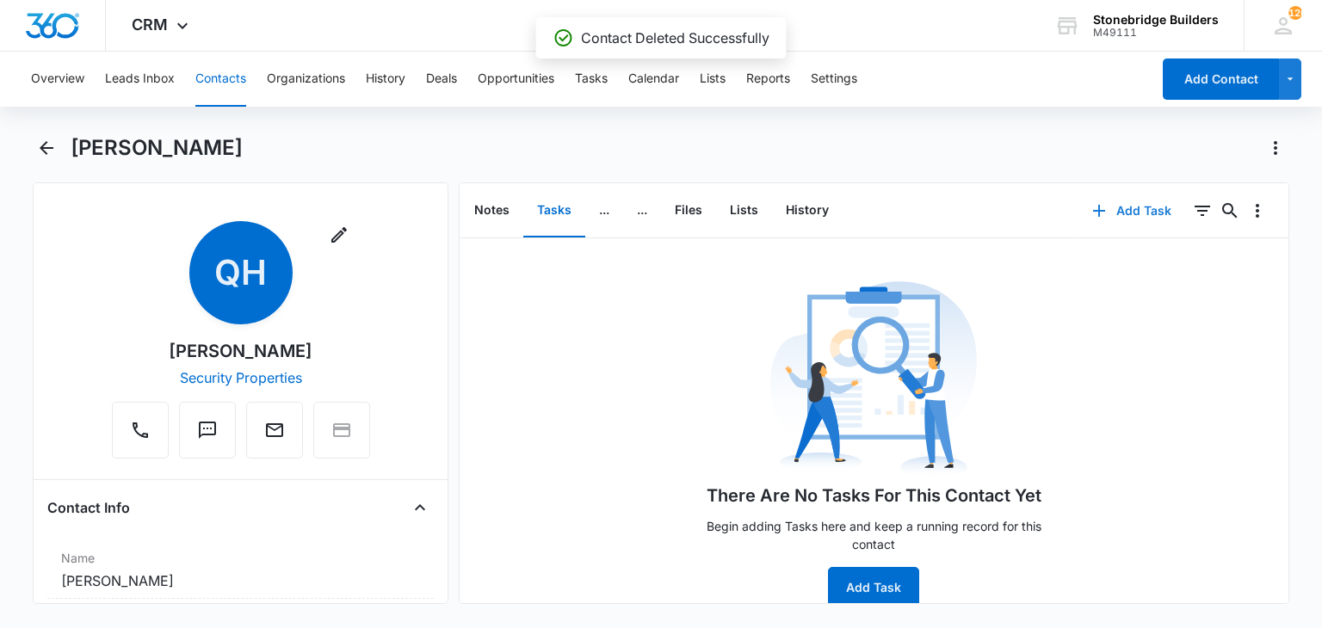
click at [1107, 201] on button "Add Task" at bounding box center [1132, 210] width 114 height 41
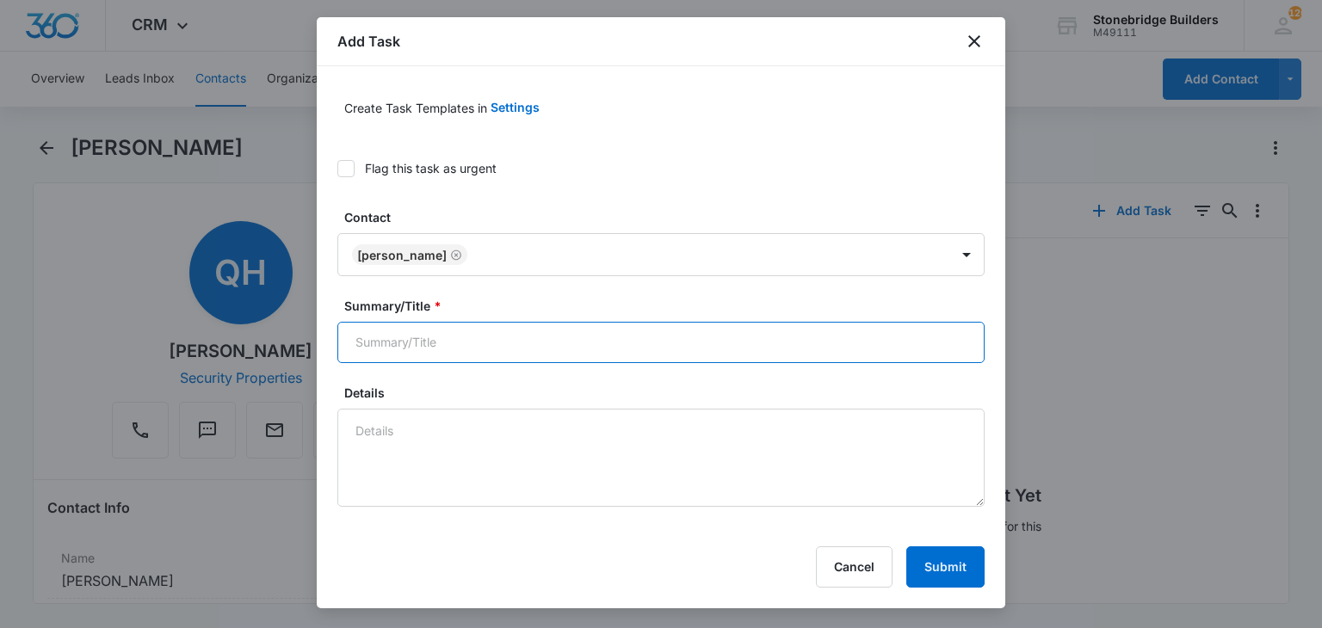
click at [453, 352] on input "Summary/Title *" at bounding box center [660, 342] width 647 height 41
type input "Quincy Hudspeth security properties"
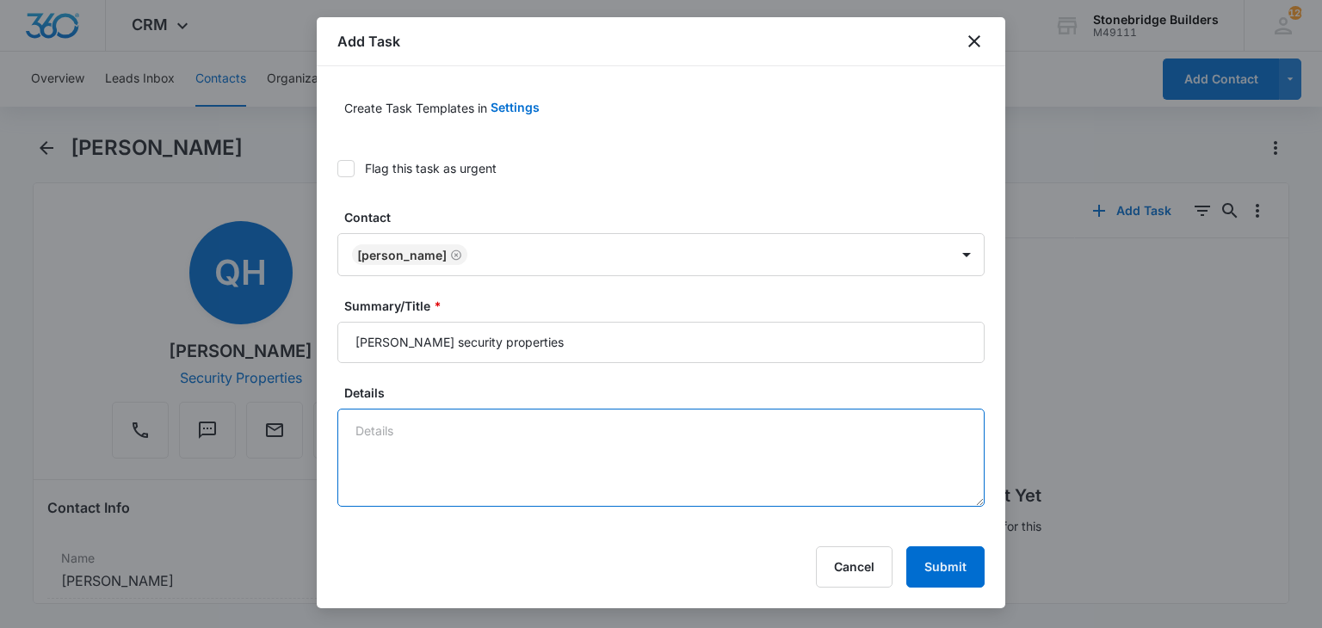
click at [439, 428] on textarea "Details" at bounding box center [660, 458] width 647 height 98
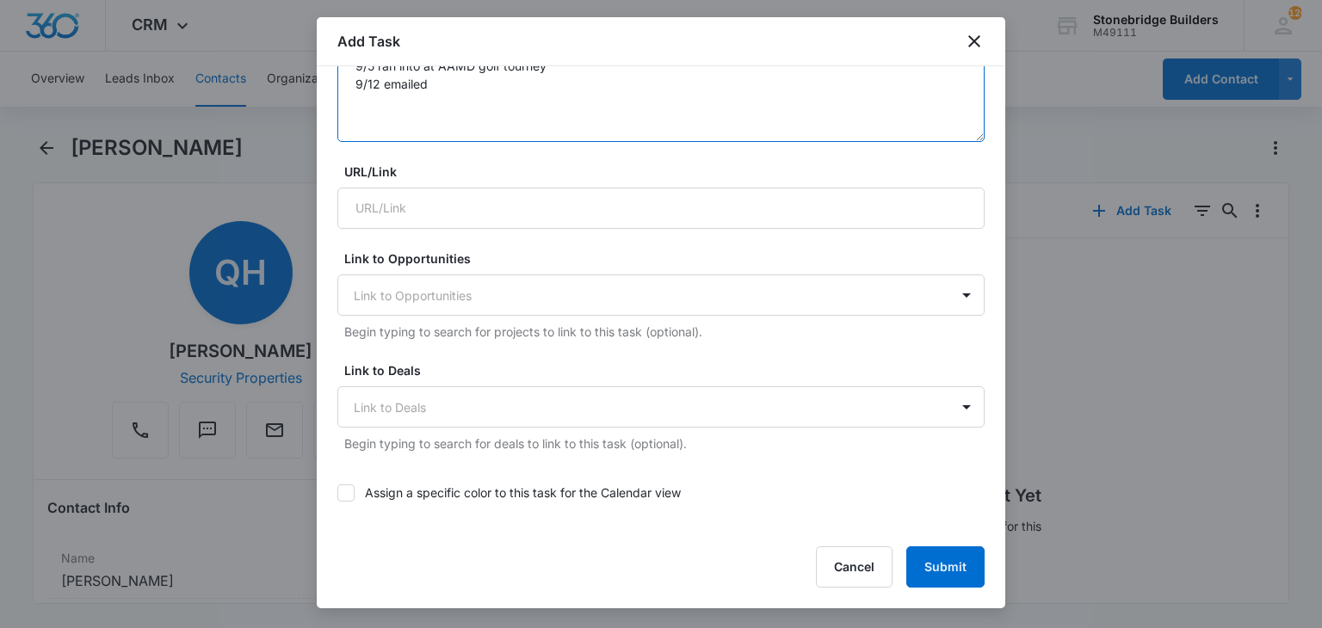
scroll to position [602, 0]
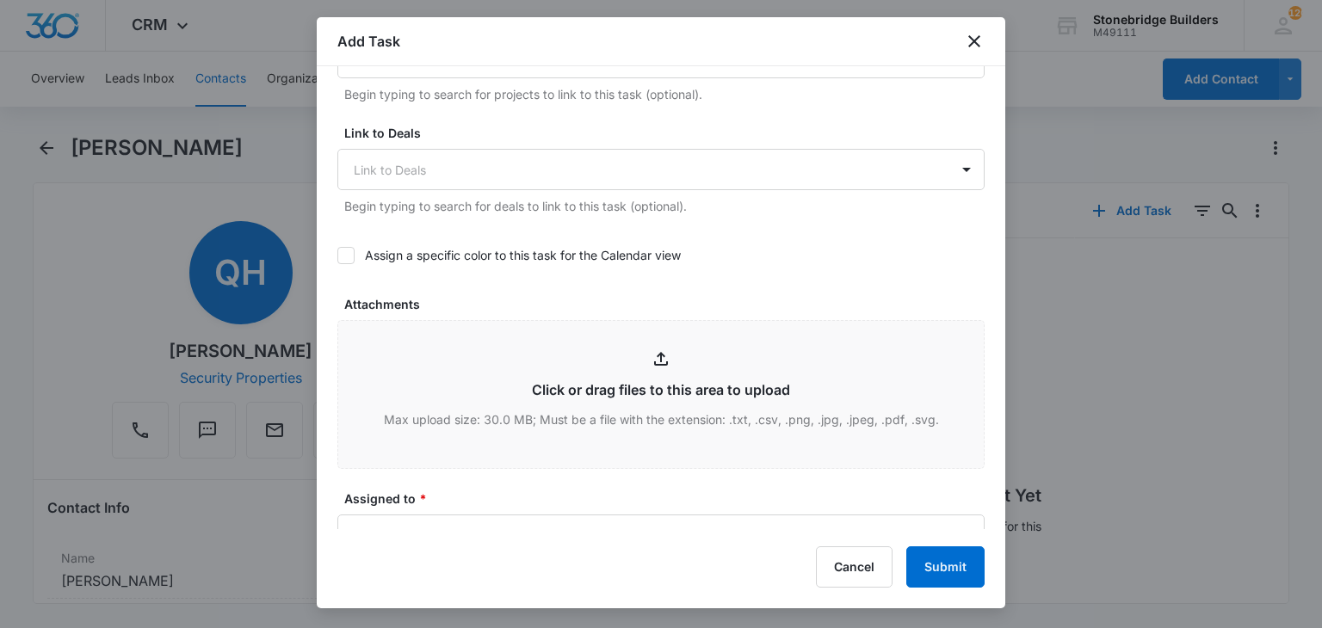
type textarea "9/5 ran into at AAMD golf tourney 9/12 emailed"
click at [350, 249] on icon at bounding box center [345, 255] width 15 height 15
click at [337, 256] on input "Assign a specific color to this task for the Calendar view" at bounding box center [337, 256] width 0 height 0
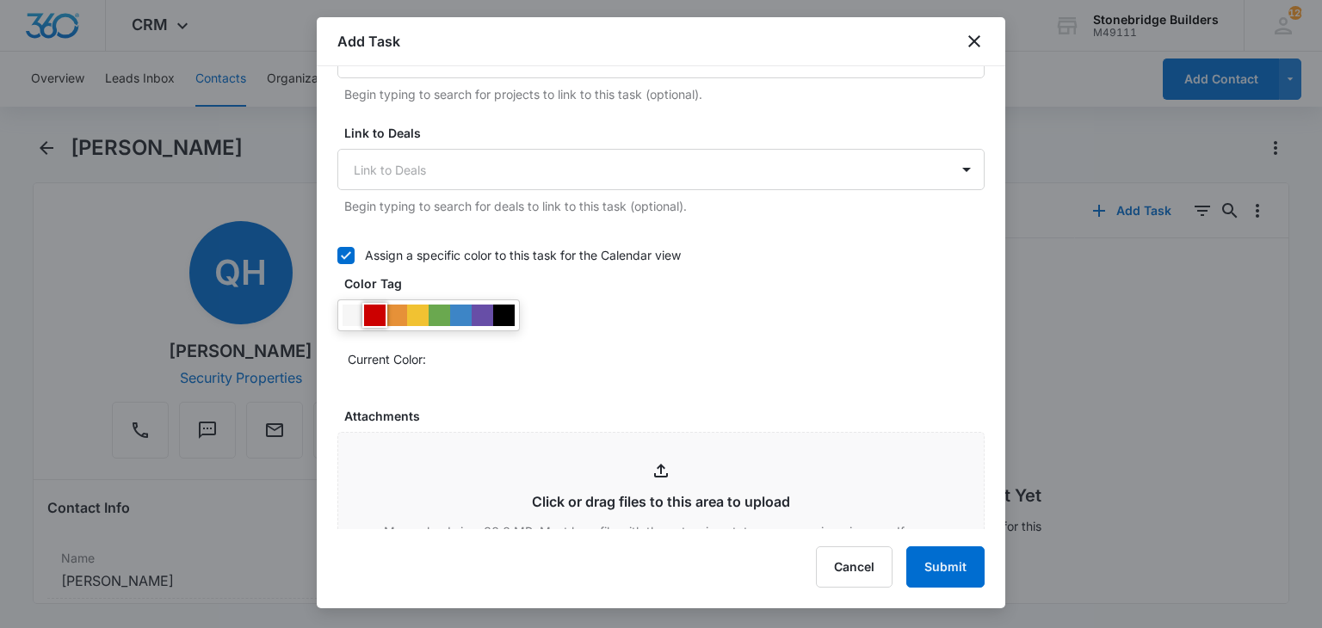
click at [368, 313] on div at bounding box center [375, 316] width 22 height 22
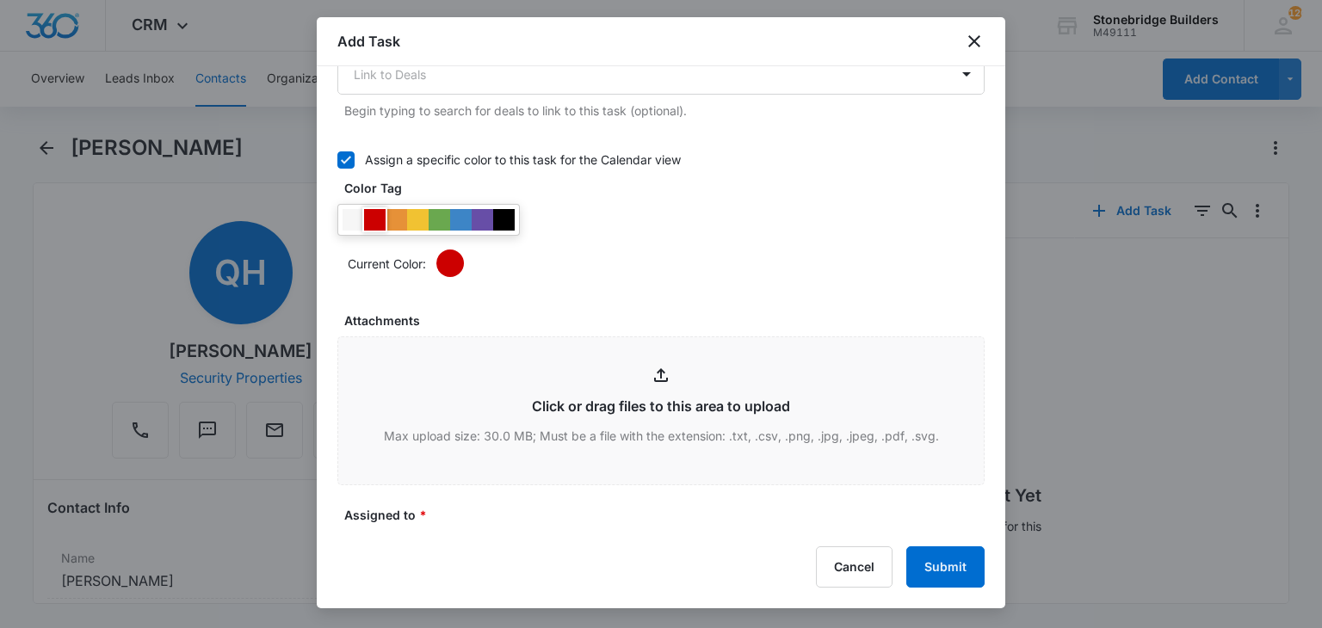
scroll to position [861, 0]
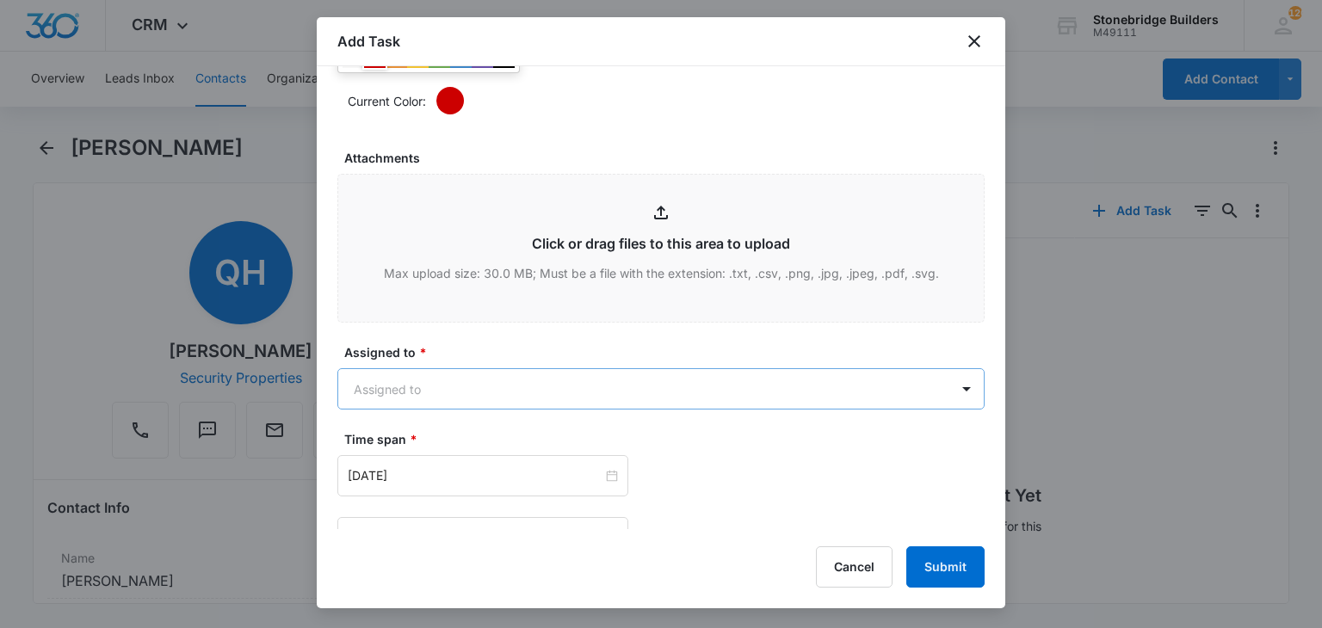
click at [389, 376] on body "CRM Apps Reputation Websites Forms CRM Email Social Content Ads Intelligence Fi…" at bounding box center [661, 314] width 1322 height 628
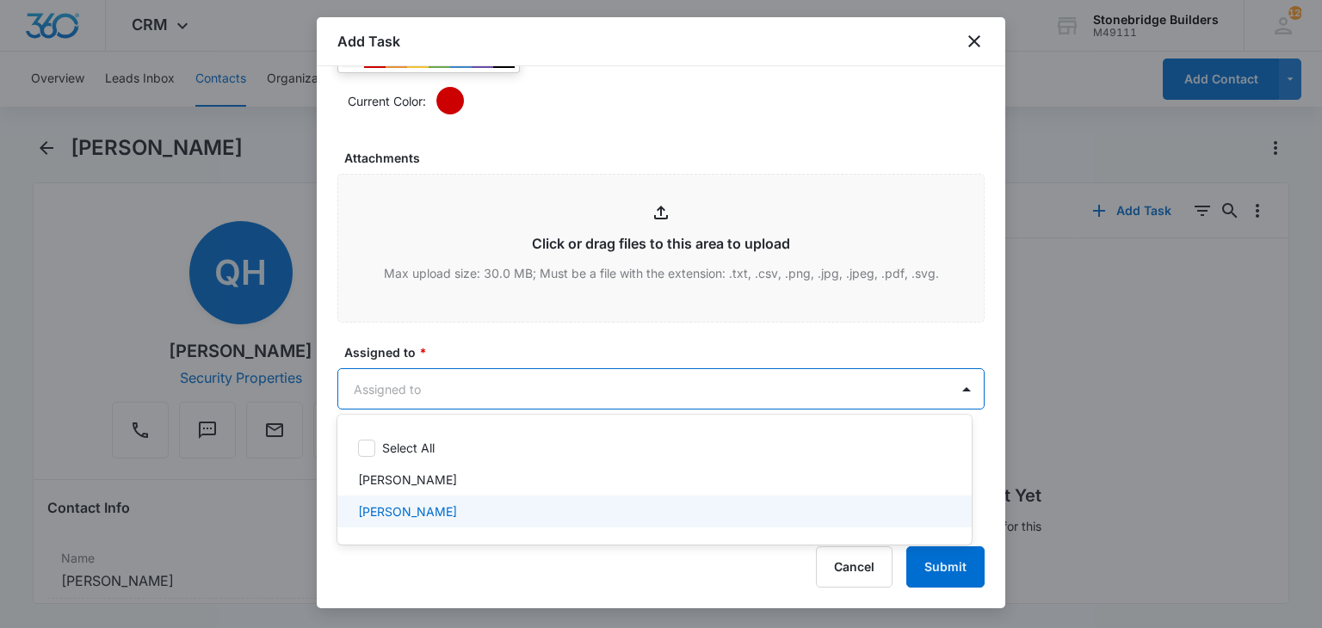
click at [410, 507] on p "[PERSON_NAME]" at bounding box center [407, 512] width 99 height 18
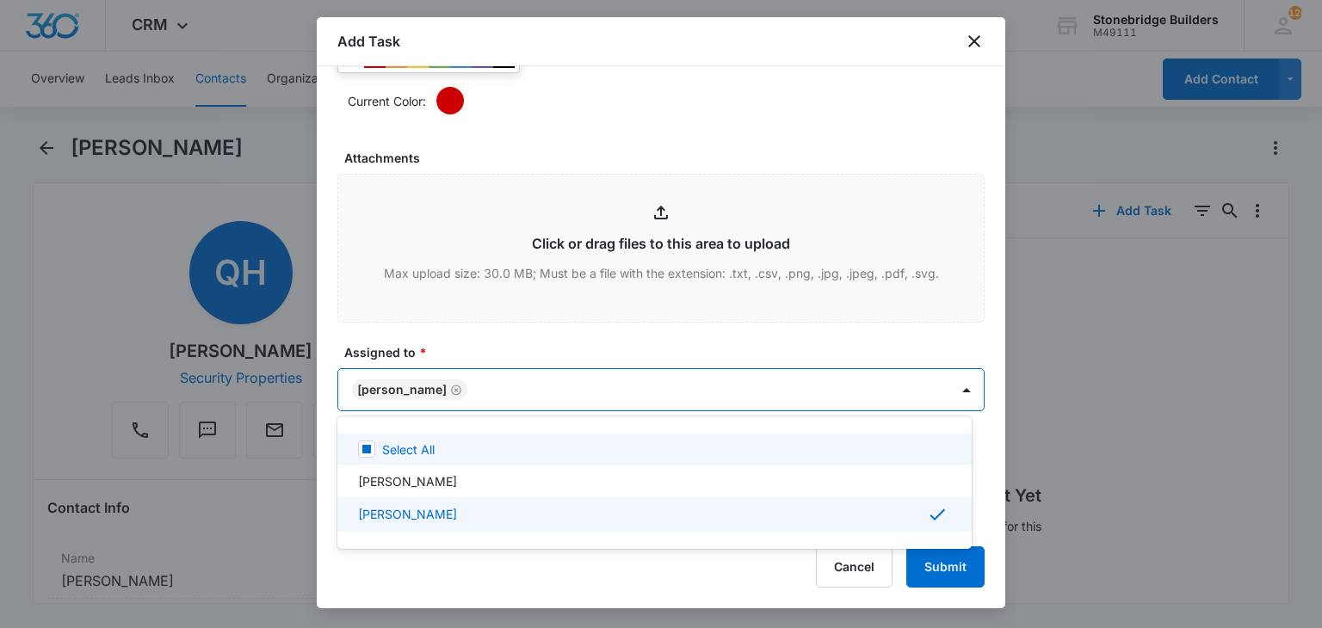
click at [437, 349] on div at bounding box center [661, 314] width 1322 height 628
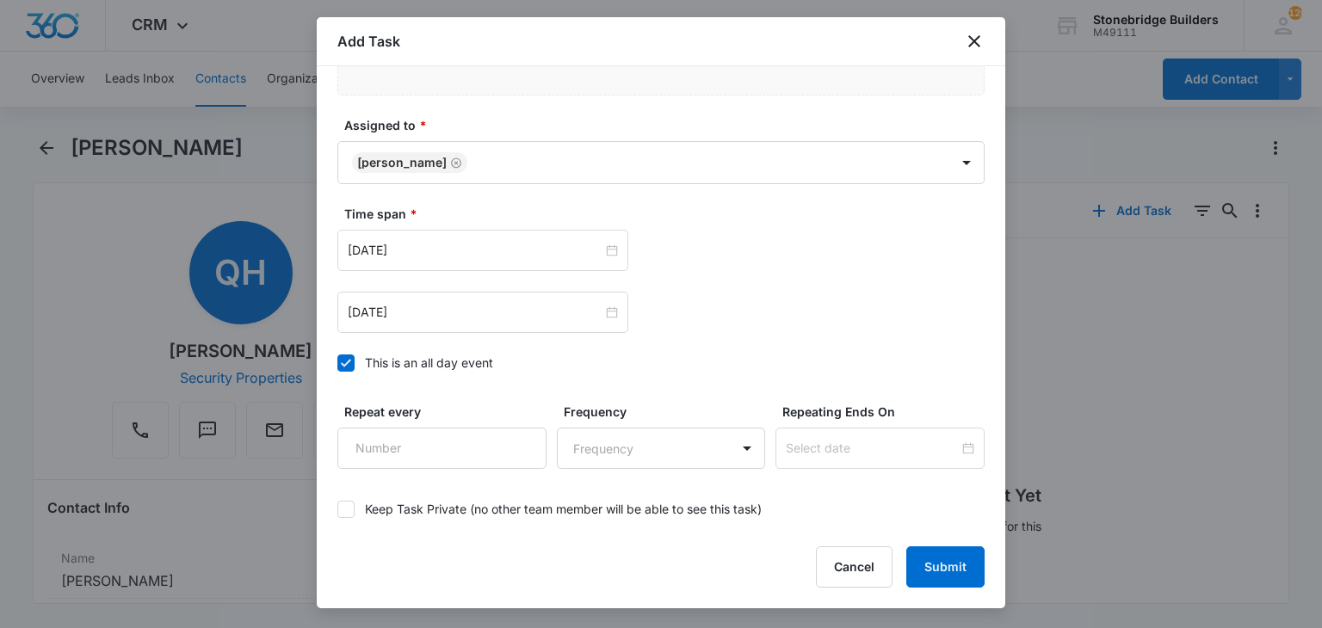
scroll to position [1119, 0]
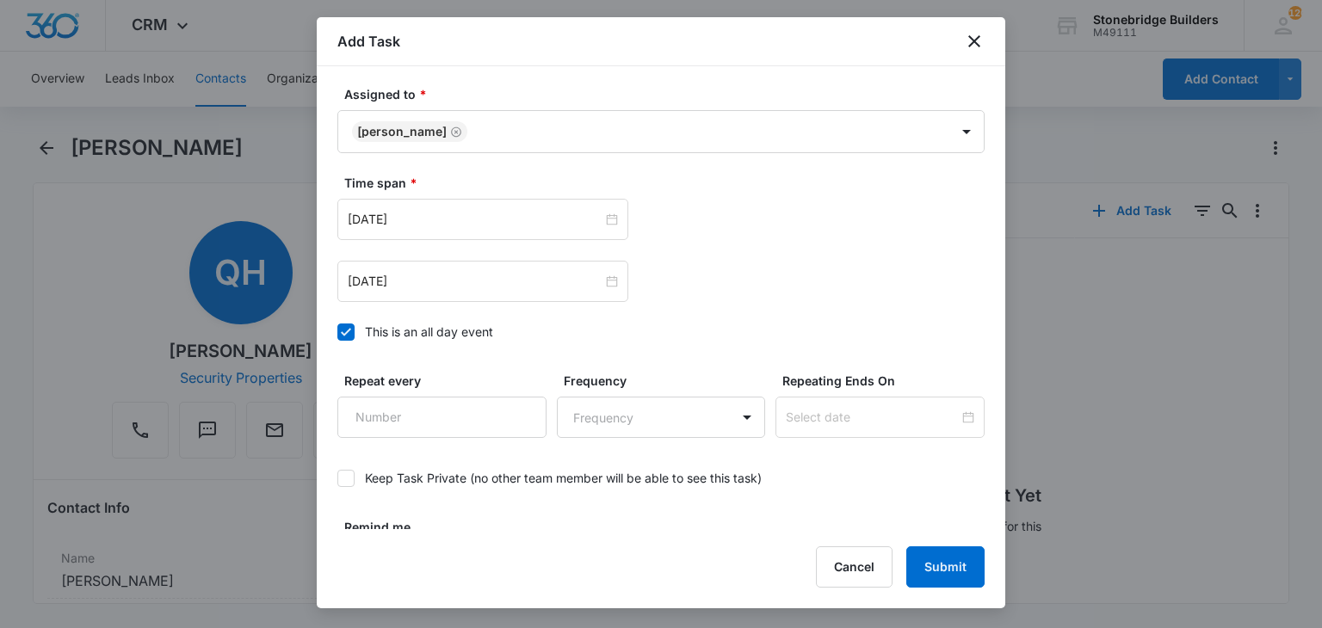
click at [342, 324] on icon at bounding box center [345, 331] width 15 height 15
click at [337, 332] on input "This is an all day event" at bounding box center [337, 332] width 0 height 0
click at [378, 216] on input "[DATE]" at bounding box center [475, 219] width 255 height 19
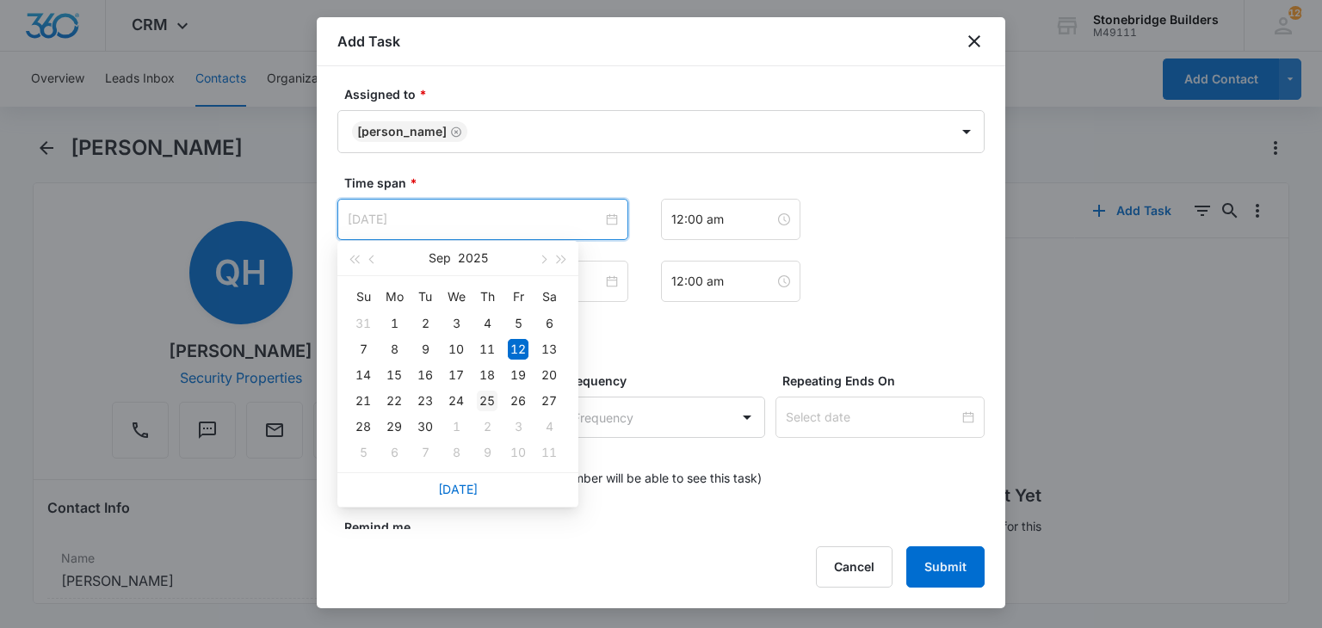
type input "[DATE]"
click at [497, 397] on td "25" at bounding box center [487, 401] width 31 height 26
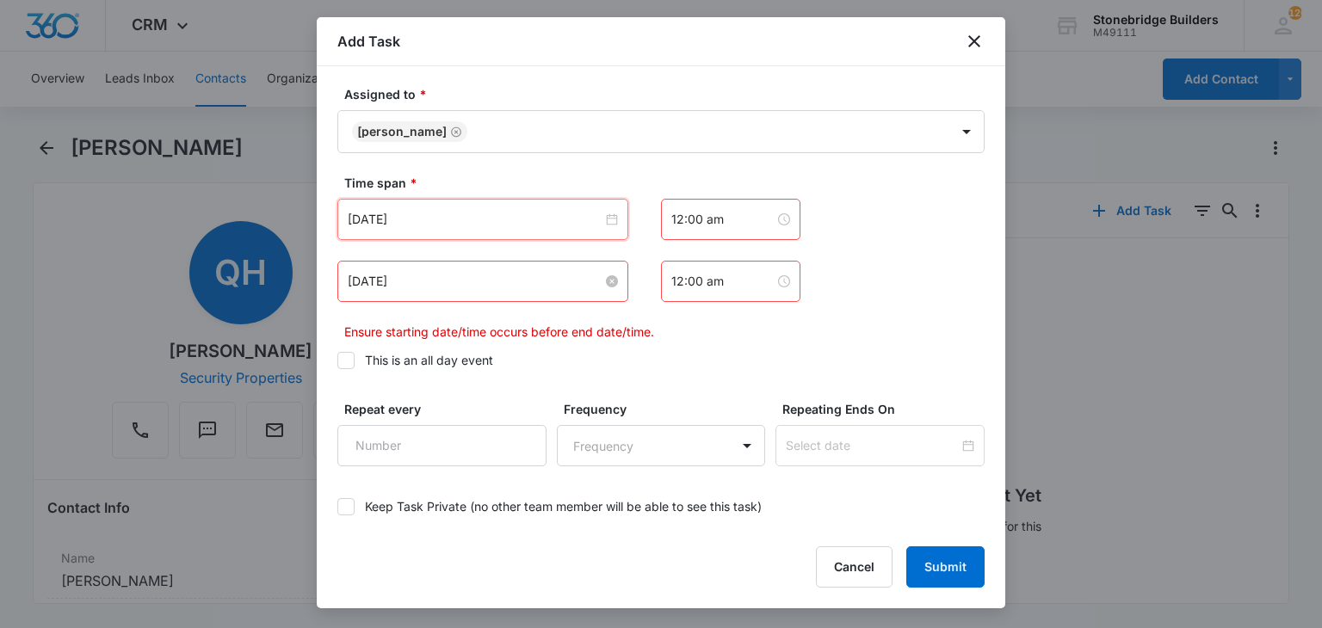
click at [382, 281] on input "[DATE]" at bounding box center [475, 281] width 255 height 19
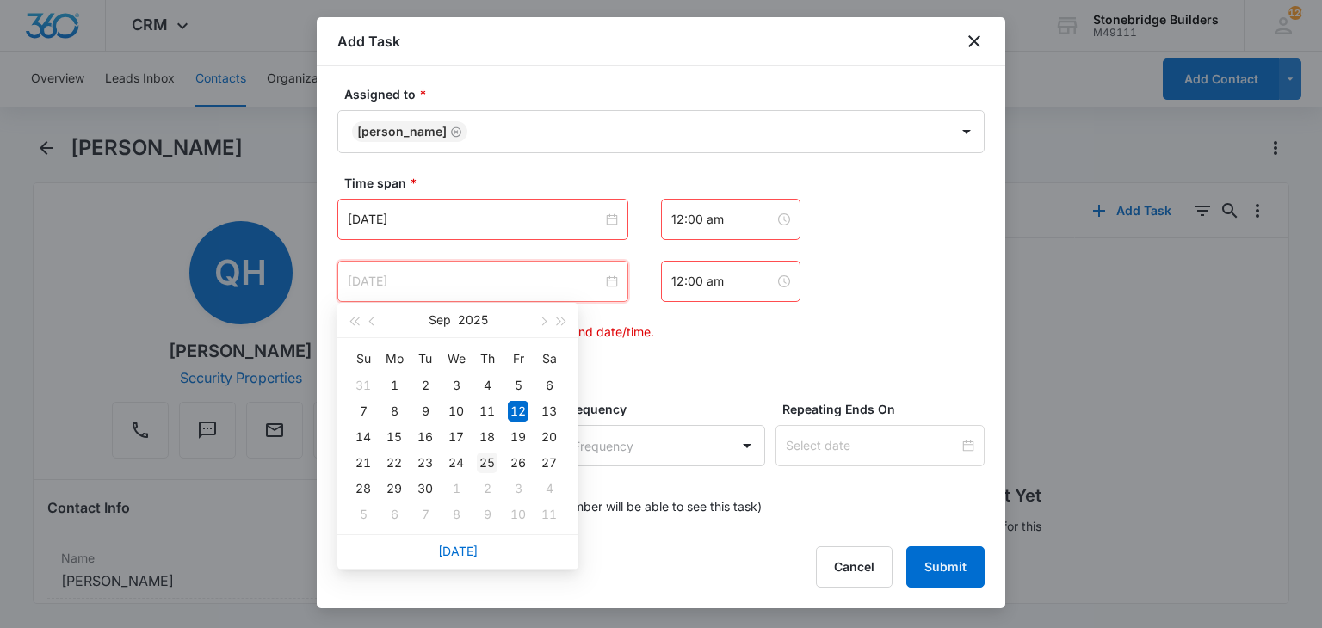
type input "[DATE]"
click at [497, 460] on div "25" at bounding box center [487, 463] width 21 height 21
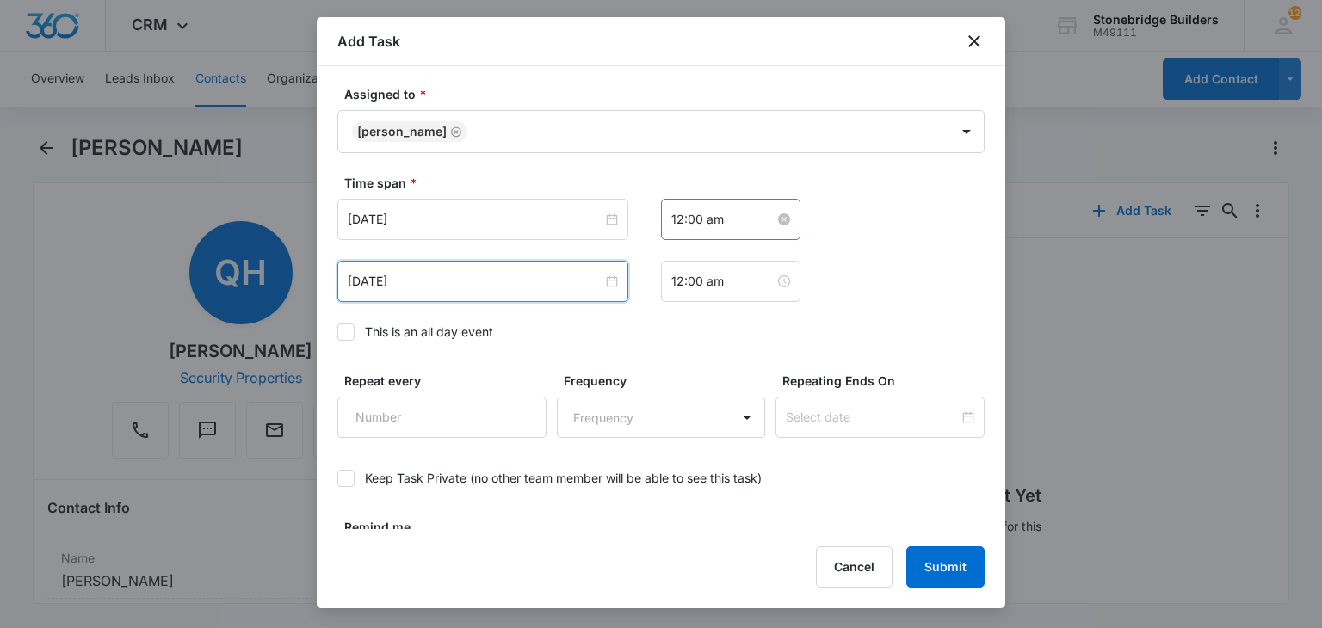
click at [672, 216] on input "12:00 am" at bounding box center [722, 219] width 103 height 19
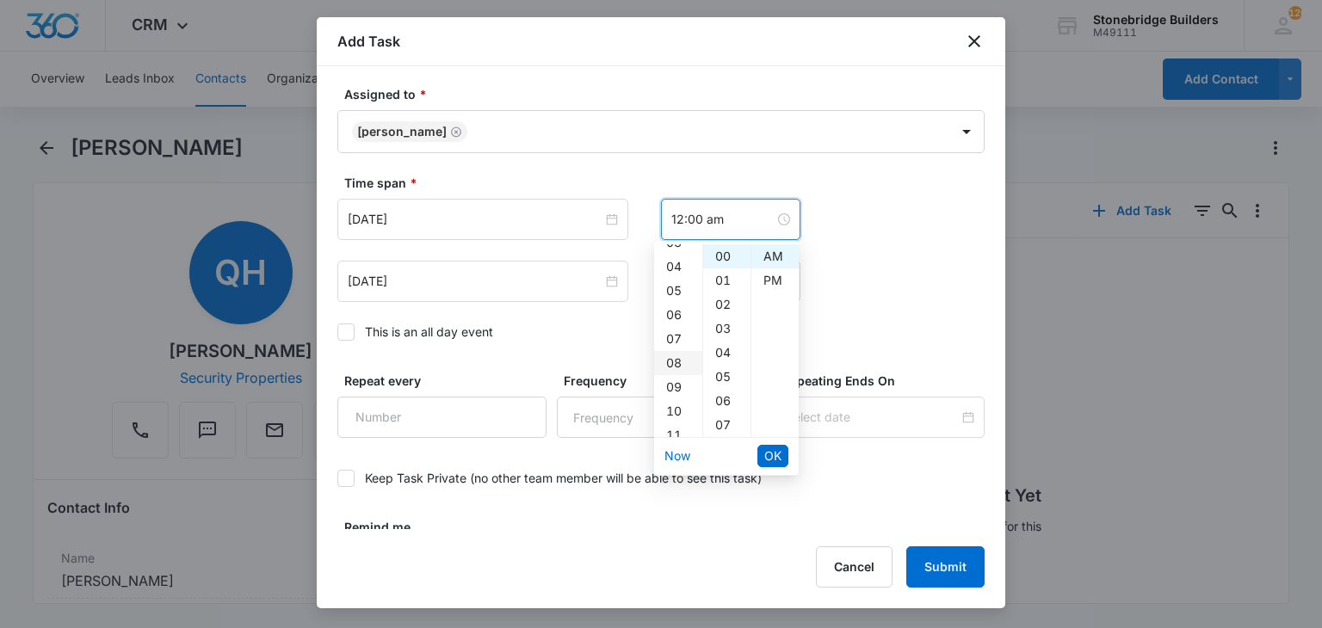
click at [678, 359] on div "08" at bounding box center [678, 363] width 48 height 24
type input "8:00 am"
click at [764, 455] on span "OK" at bounding box center [772, 456] width 17 height 19
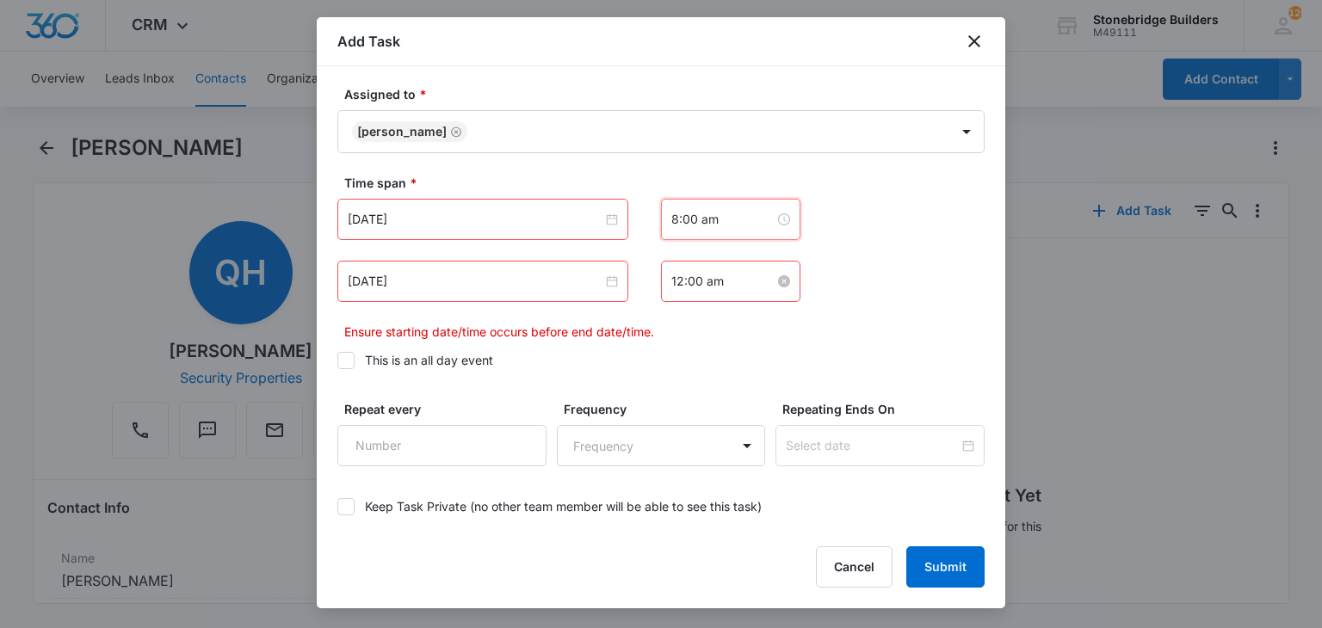
click at [671, 272] on input "12:00 am" at bounding box center [722, 281] width 103 height 19
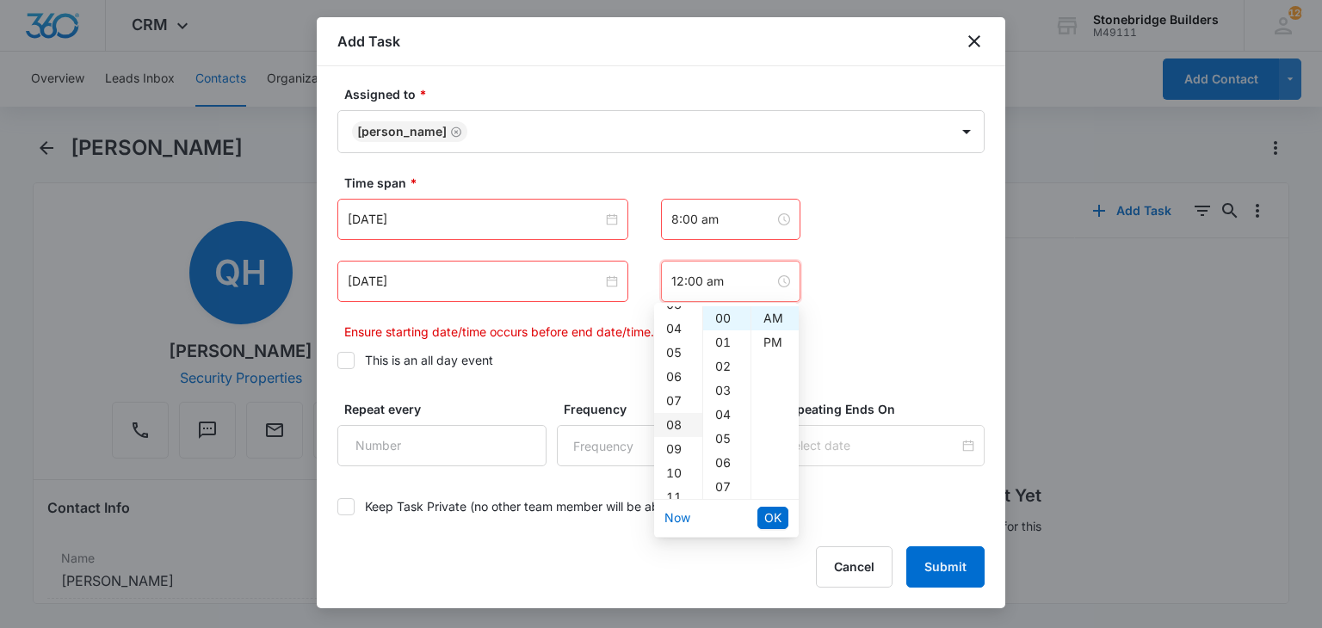
click at [678, 432] on div "08" at bounding box center [678, 425] width 48 height 24
click at [716, 480] on div "07" at bounding box center [726, 487] width 47 height 24
type input "8:07 am"
click at [772, 512] on span "OK" at bounding box center [772, 518] width 17 height 19
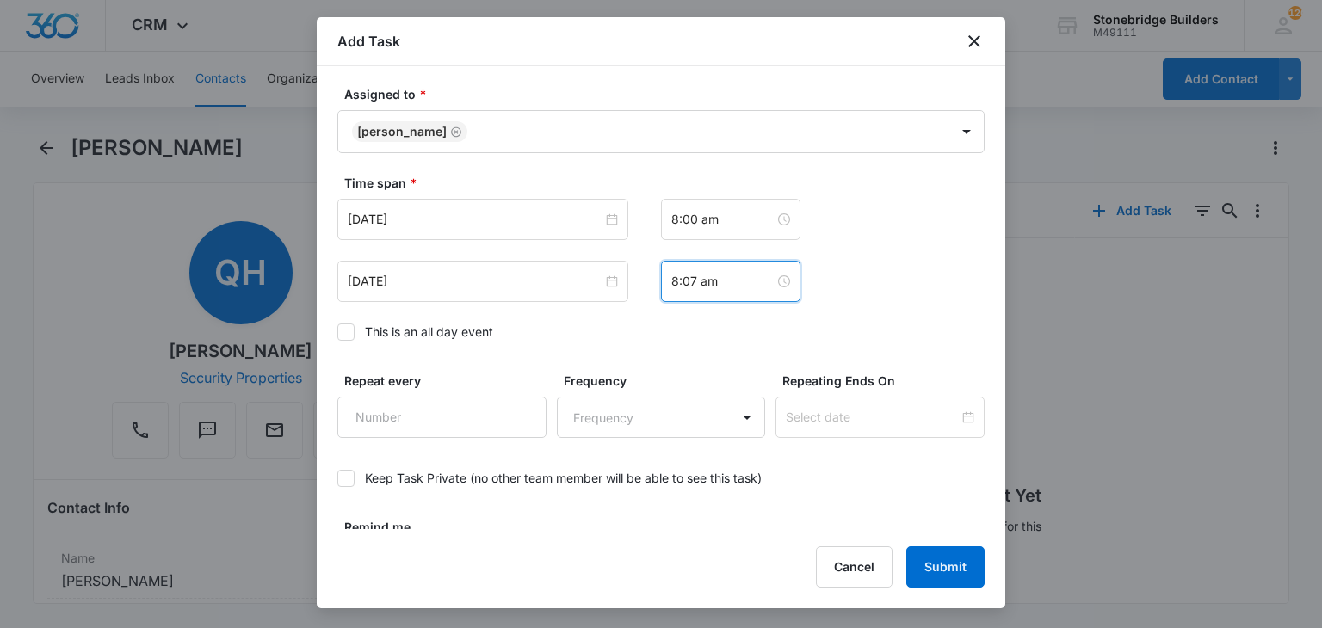
scroll to position [1172, 0]
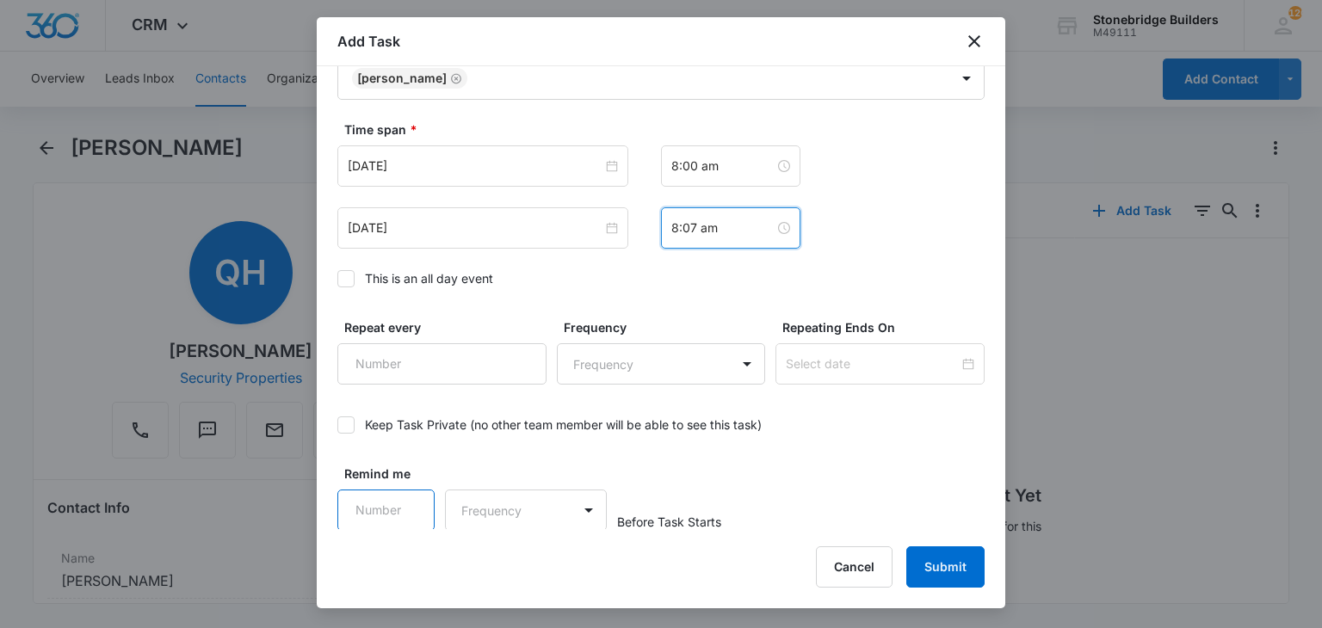
click at [357, 512] on input "Remind me" at bounding box center [385, 510] width 97 height 41
type input "15"
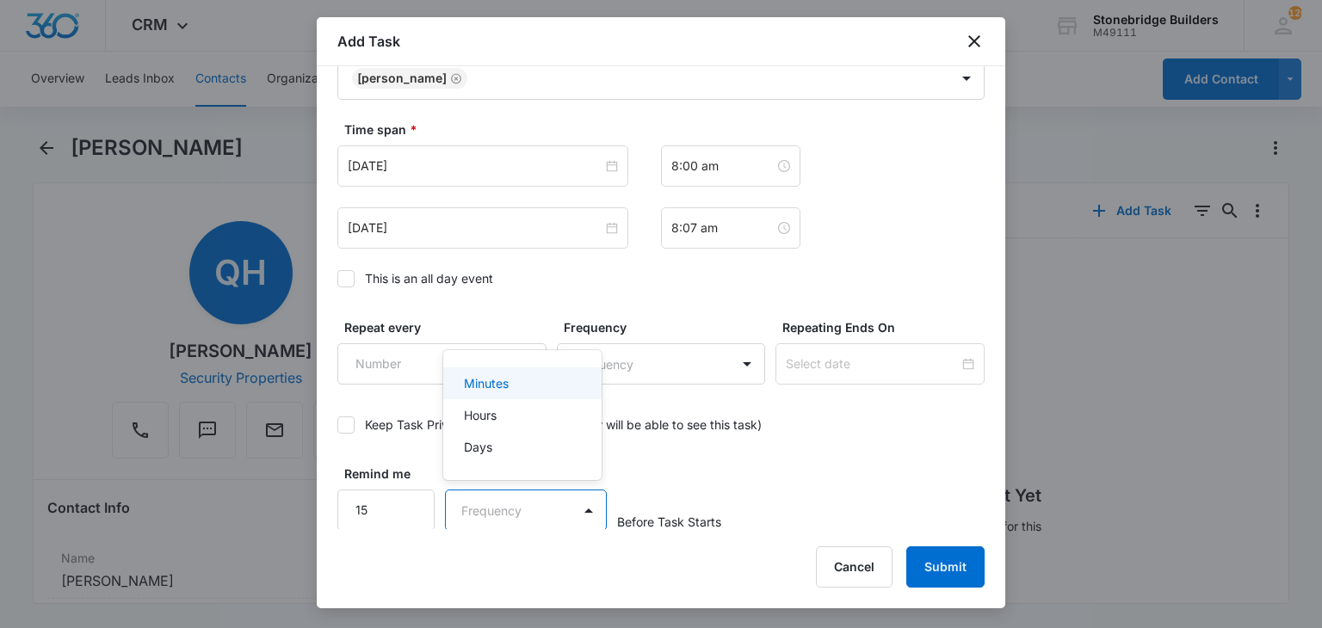
click at [505, 515] on body "CRM Apps Reputation Websites Forms CRM Email Social Content Ads Intelligence Fi…" at bounding box center [661, 314] width 1322 height 628
click at [540, 386] on div "Minutes" at bounding box center [521, 383] width 114 height 18
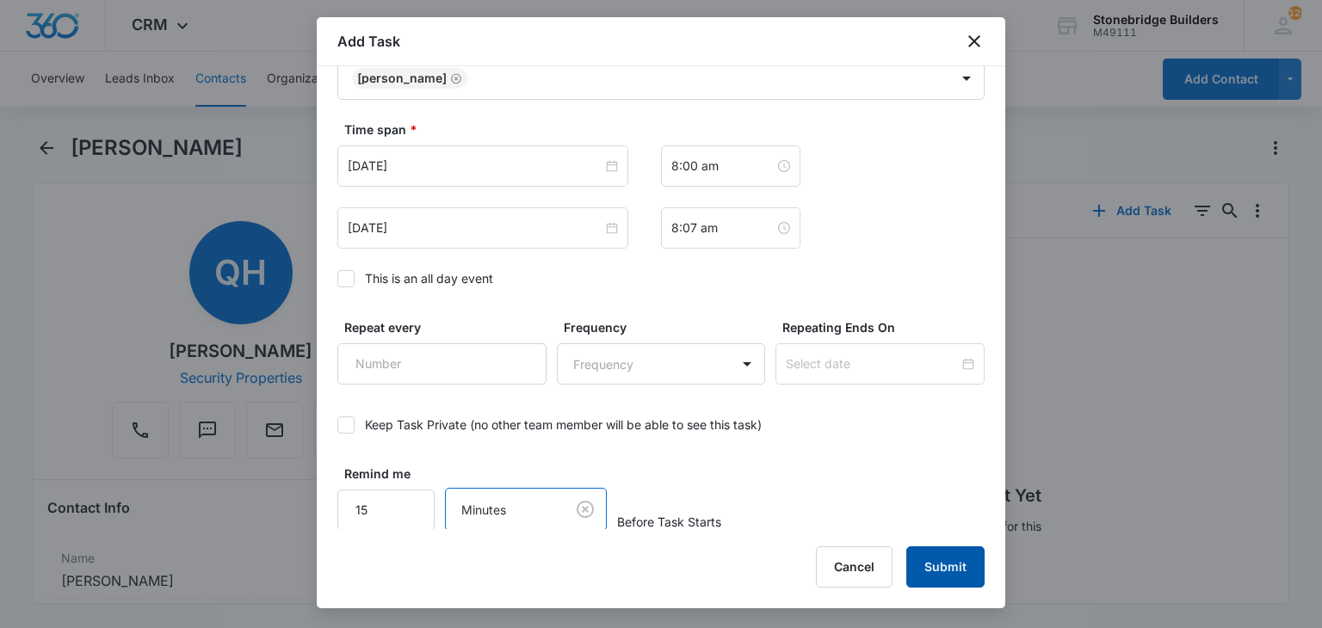
click at [939, 554] on button "Submit" at bounding box center [945, 566] width 78 height 41
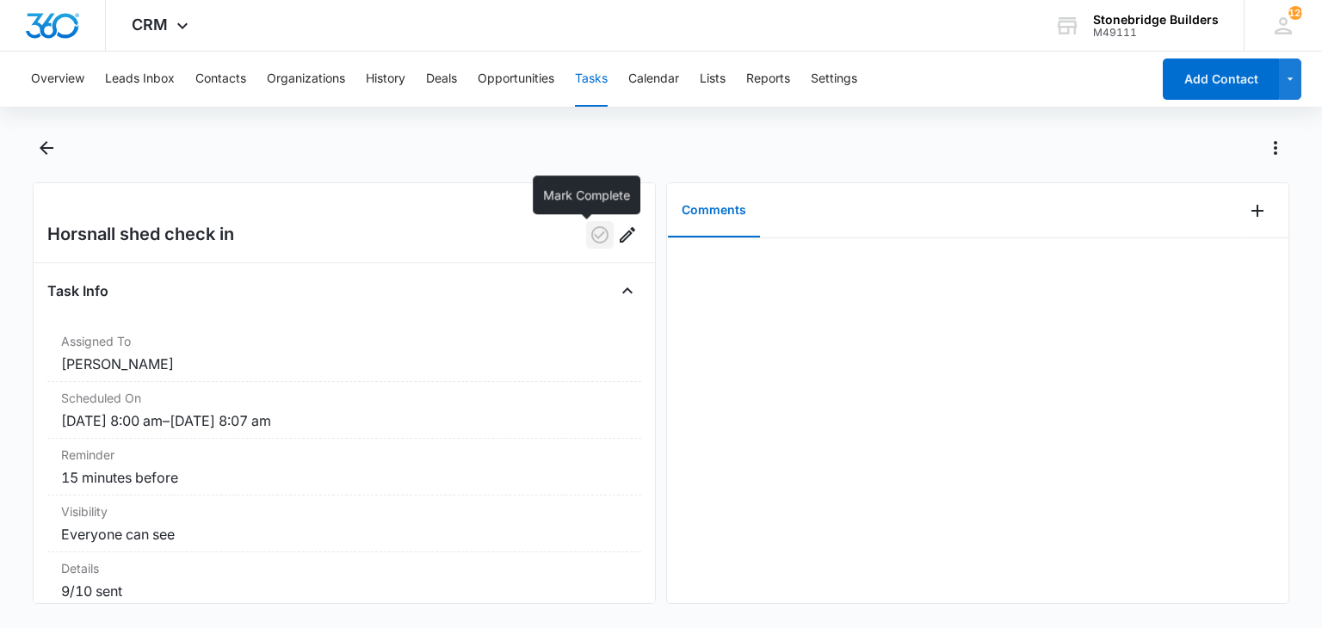
click at [589, 233] on icon "button" at bounding box center [599, 235] width 21 height 21
click at [494, 71] on button "Opportunities" at bounding box center [516, 79] width 77 height 55
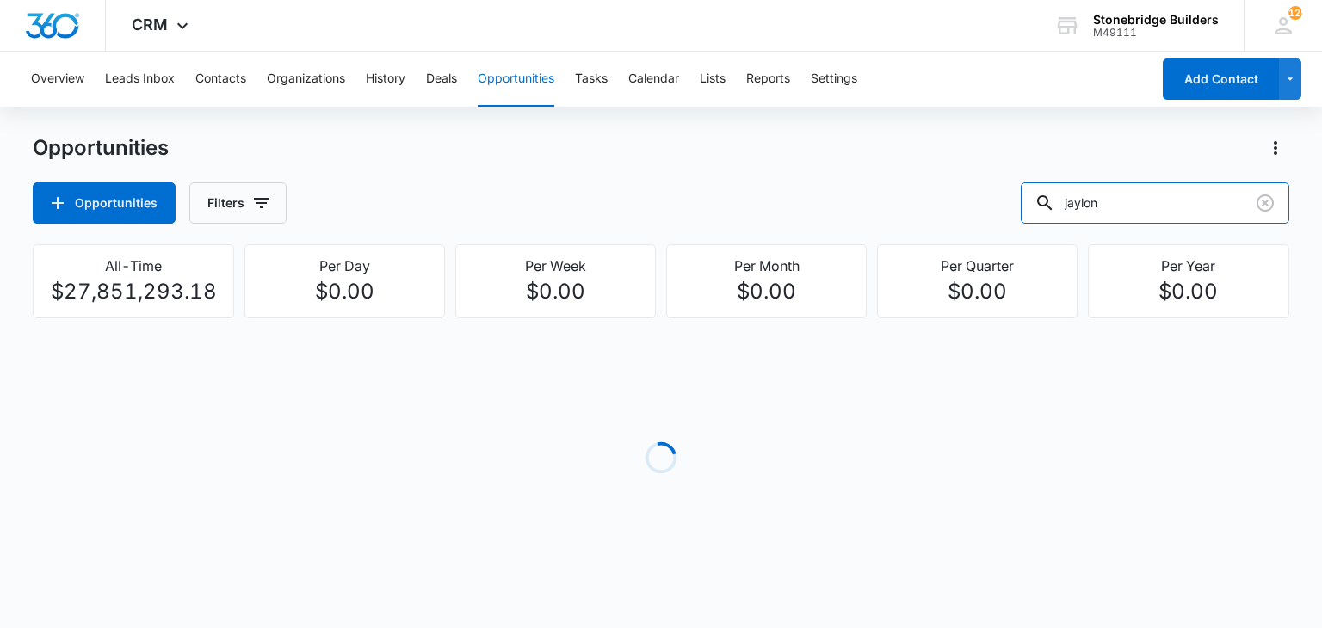
drag, startPoint x: 1157, startPoint y: 202, endPoint x: 996, endPoint y: 170, distance: 164.0
click at [996, 170] on div "Opportunities Opportunities Filters jaylon" at bounding box center [661, 178] width 1256 height 89
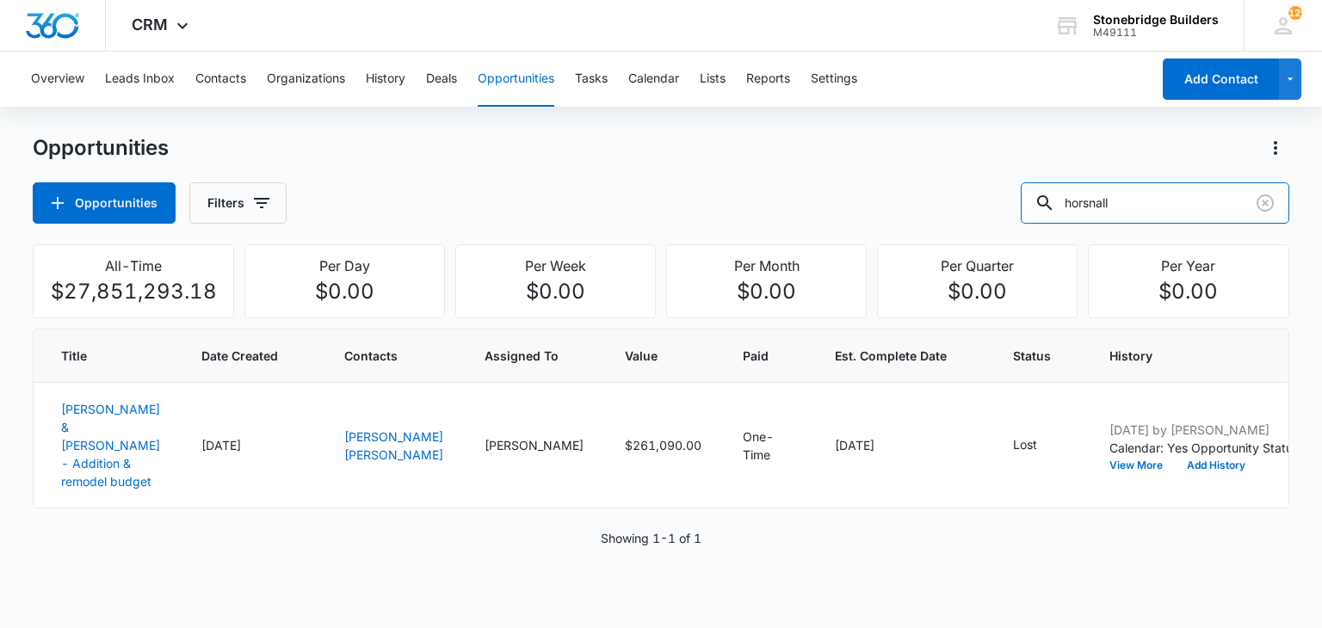
type input "horsnall"
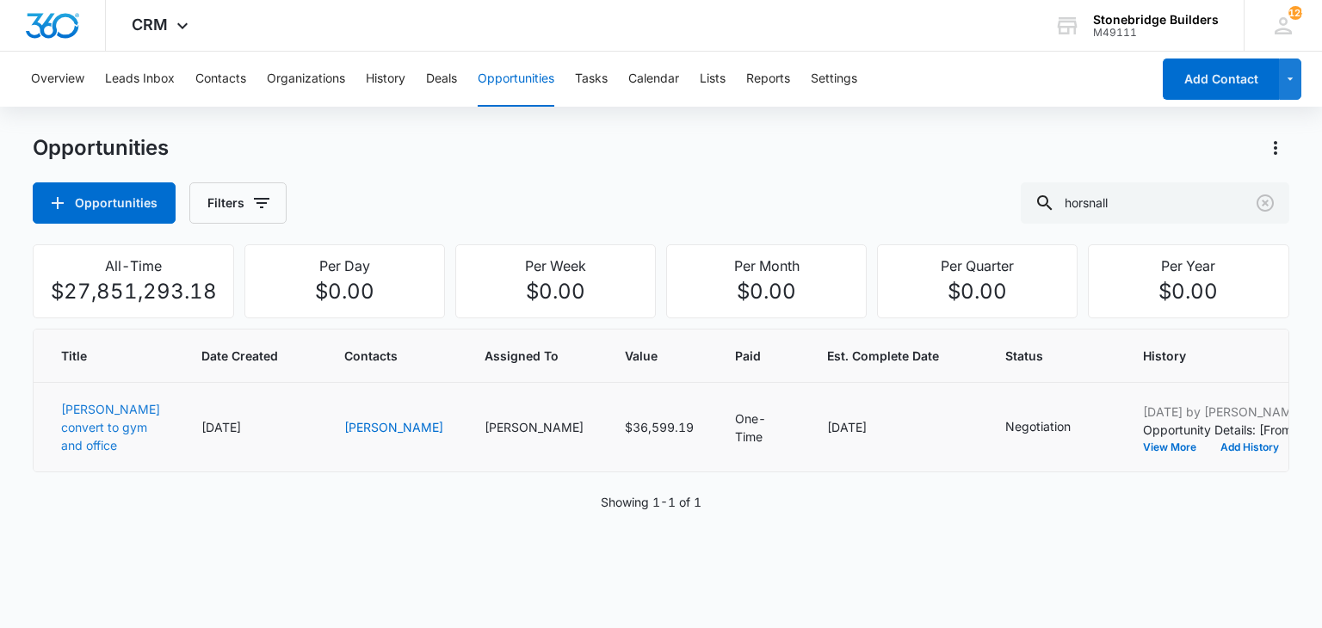
click at [80, 441] on link "Horsnall, James - Shed convert to gym and office" at bounding box center [110, 427] width 99 height 51
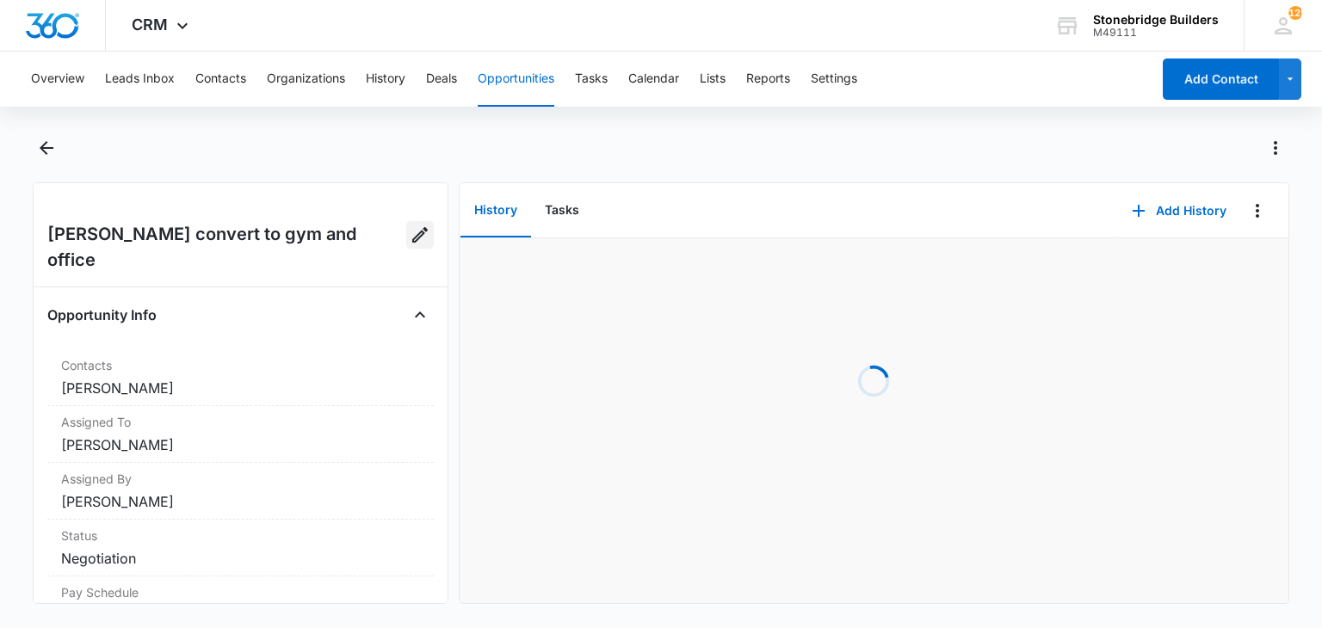
click at [412, 233] on icon "Edit Opportunity" at bounding box center [419, 234] width 15 height 15
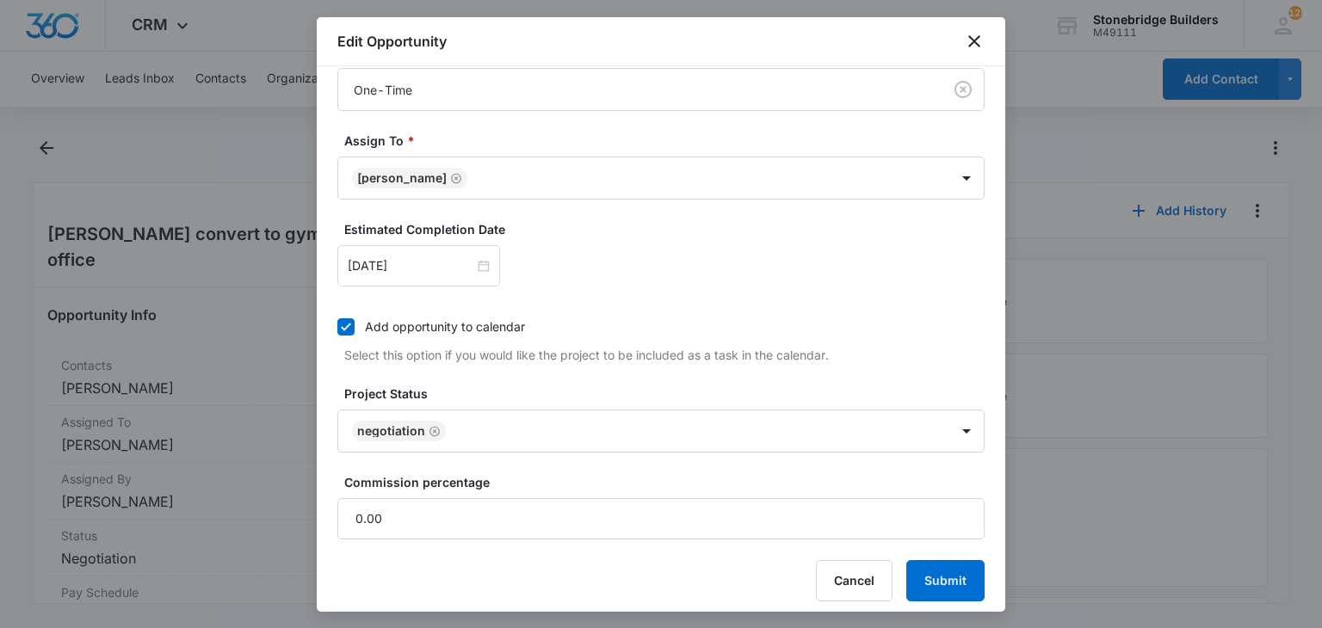
scroll to position [546, 0]
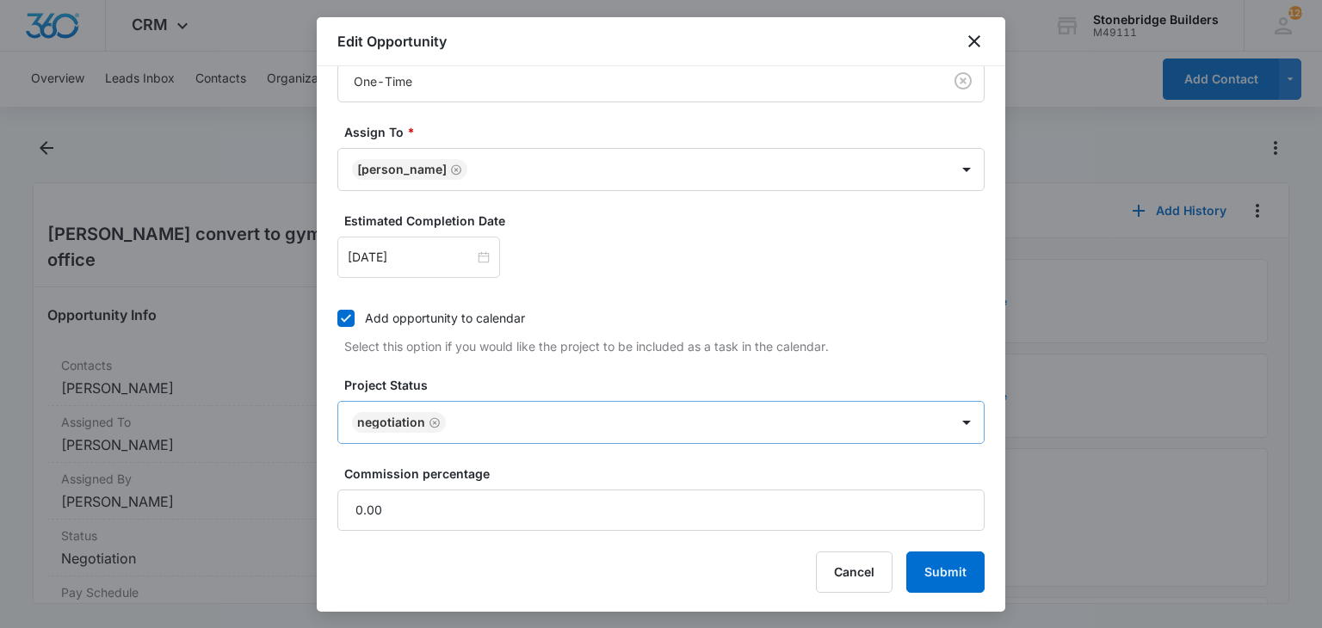
click at [433, 421] on icon "Remove Negotiation" at bounding box center [434, 422] width 10 height 10
click at [434, 425] on body "CRM Apps Reputation Websites Forms CRM Email Social Content Ads Intelligence Fi…" at bounding box center [661, 314] width 1322 height 628
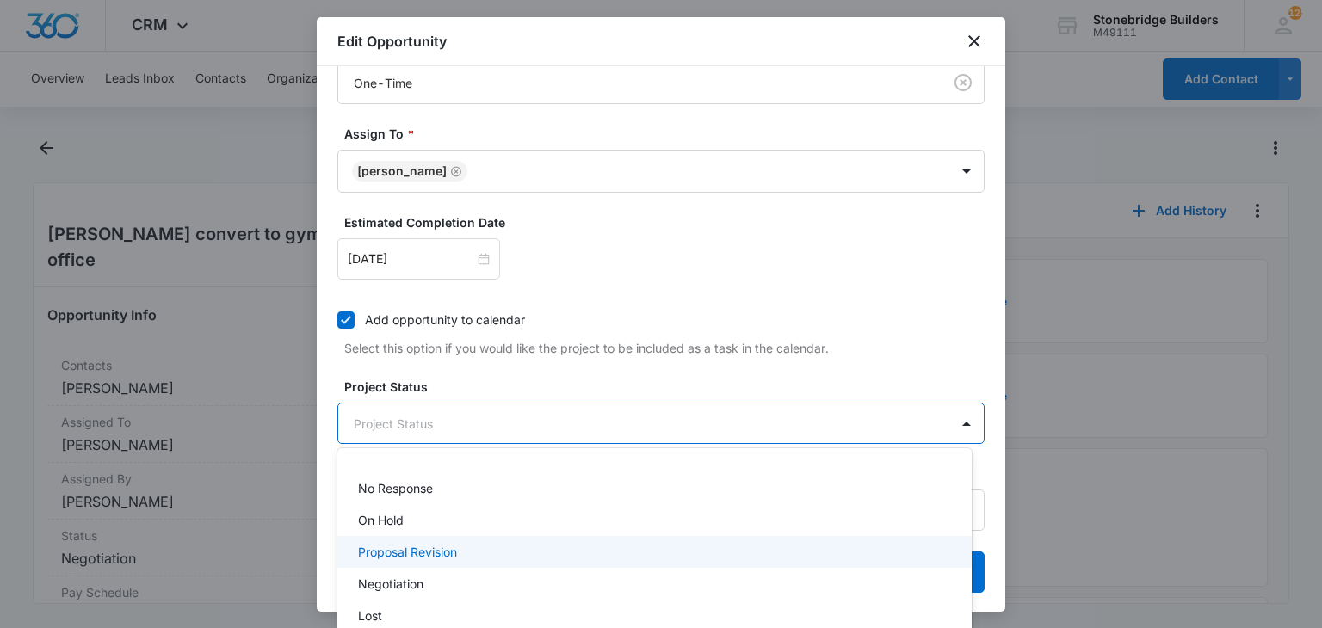
scroll to position [98, 0]
click at [400, 552] on div "Won" at bounding box center [654, 543] width 634 height 32
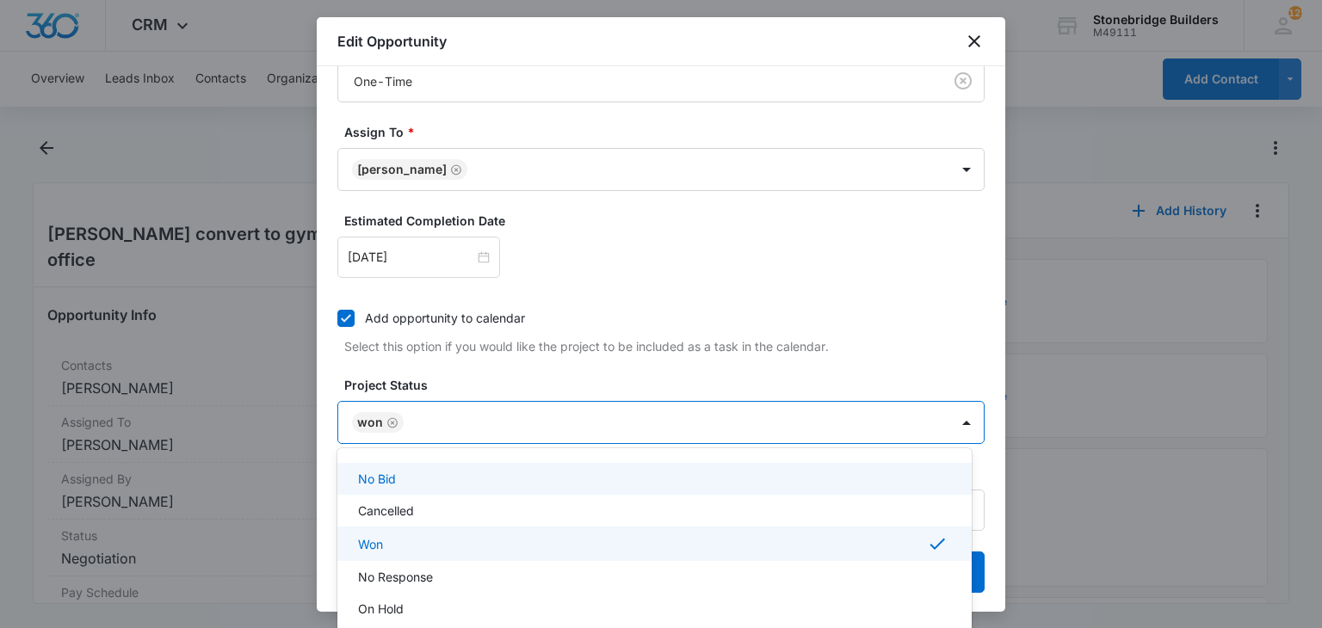
click at [523, 382] on div at bounding box center [661, 314] width 1322 height 628
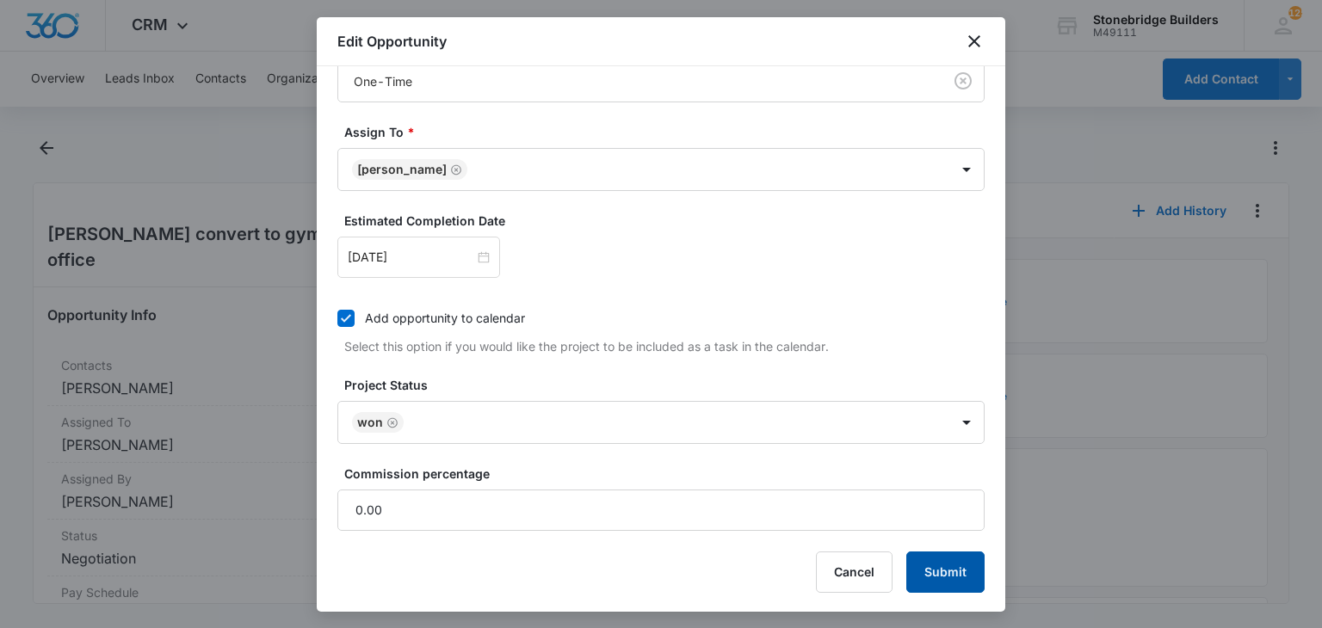
click at [906, 554] on button "Submit" at bounding box center [945, 572] width 78 height 41
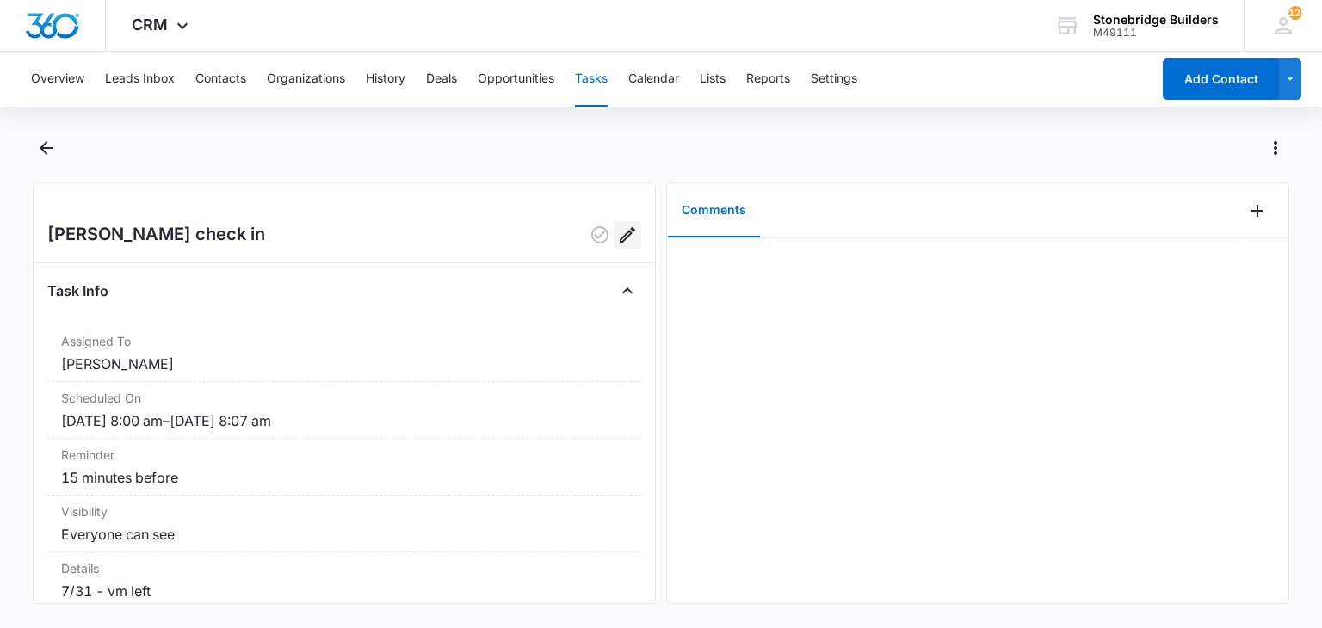
click at [617, 234] on icon "Edit" at bounding box center [627, 235] width 21 height 21
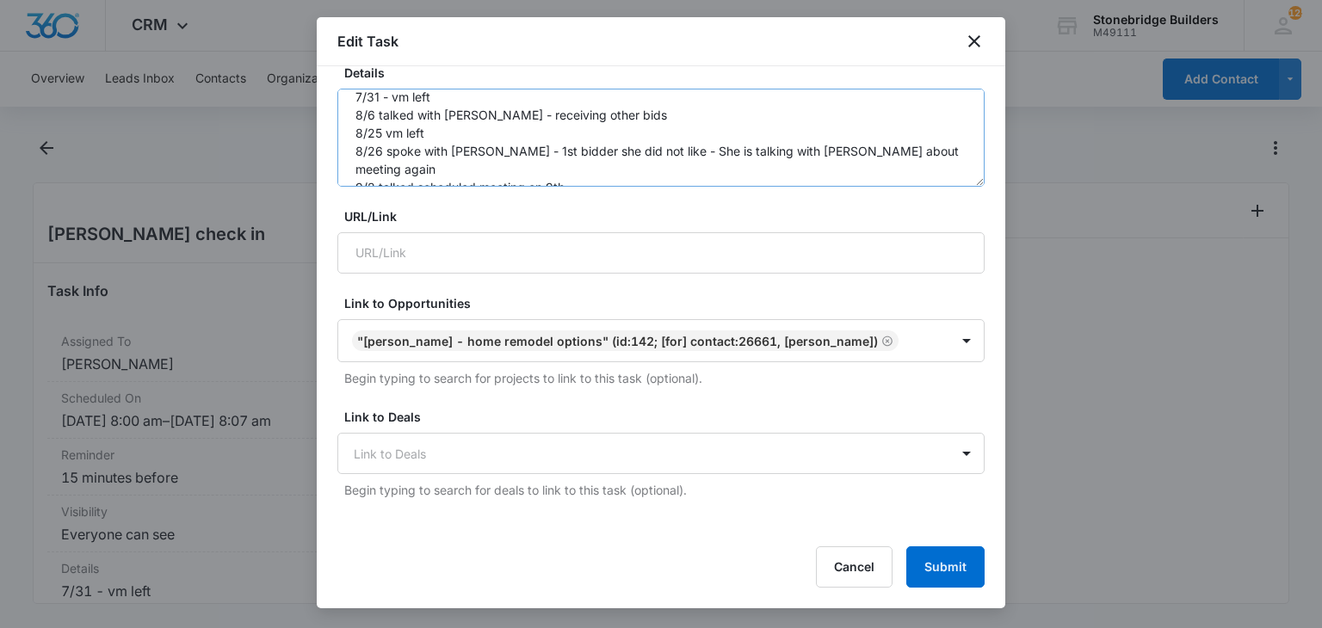
scroll to position [17, 0]
click at [579, 166] on textarea "7/31 - vm left 8/6 talked with Fabiola - receiving other bids 8/25 vm left 8/26…" at bounding box center [660, 138] width 647 height 98
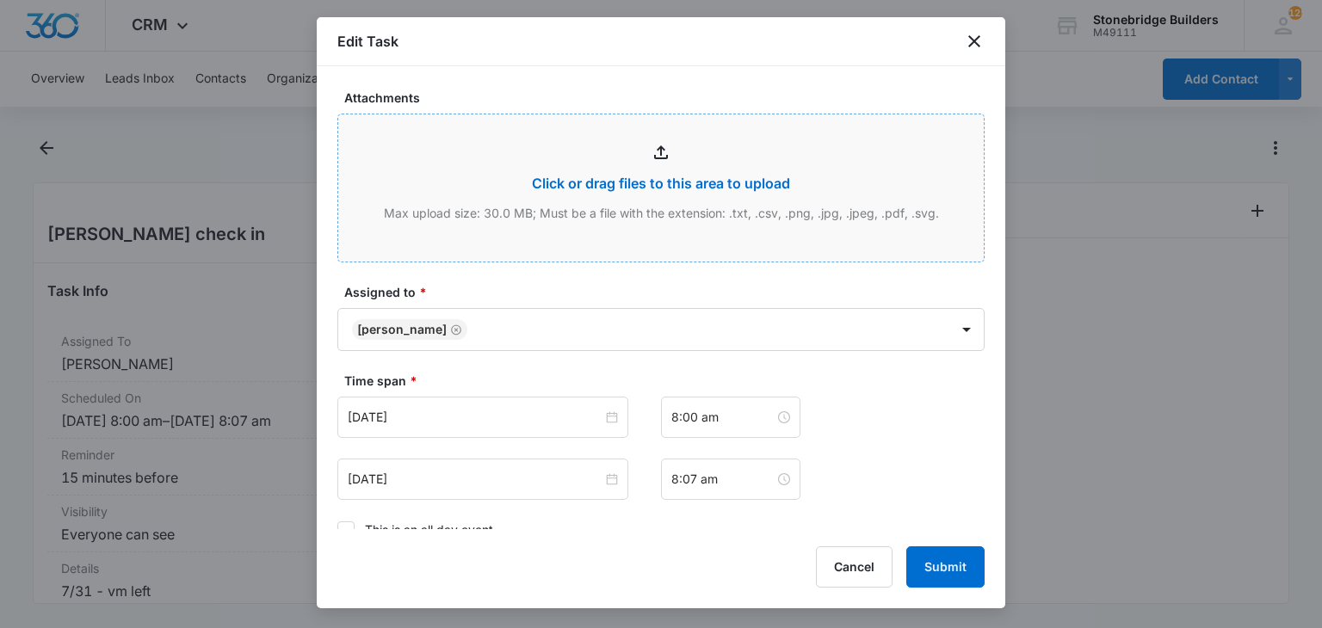
scroll to position [1033, 0]
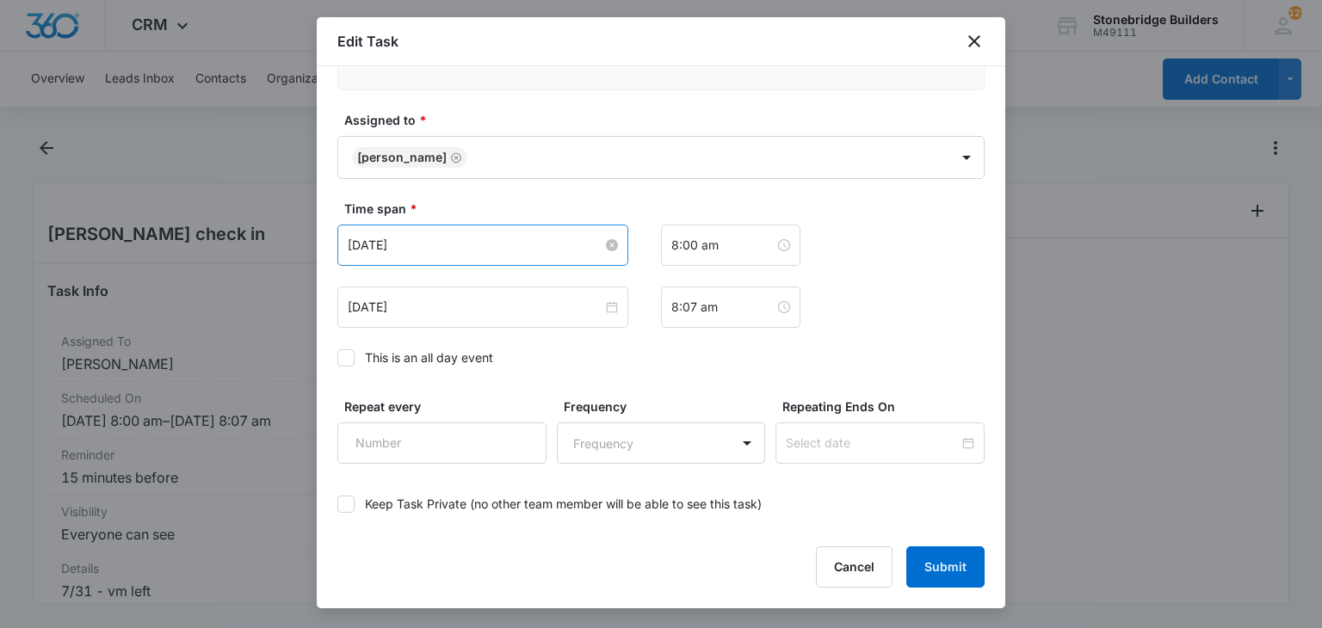
type textarea "7/31 - vm left 8/6 talked with Fabiola - receiving other bids 8/25 vm left 8/26…"
click at [383, 246] on input "[DATE]" at bounding box center [475, 245] width 255 height 19
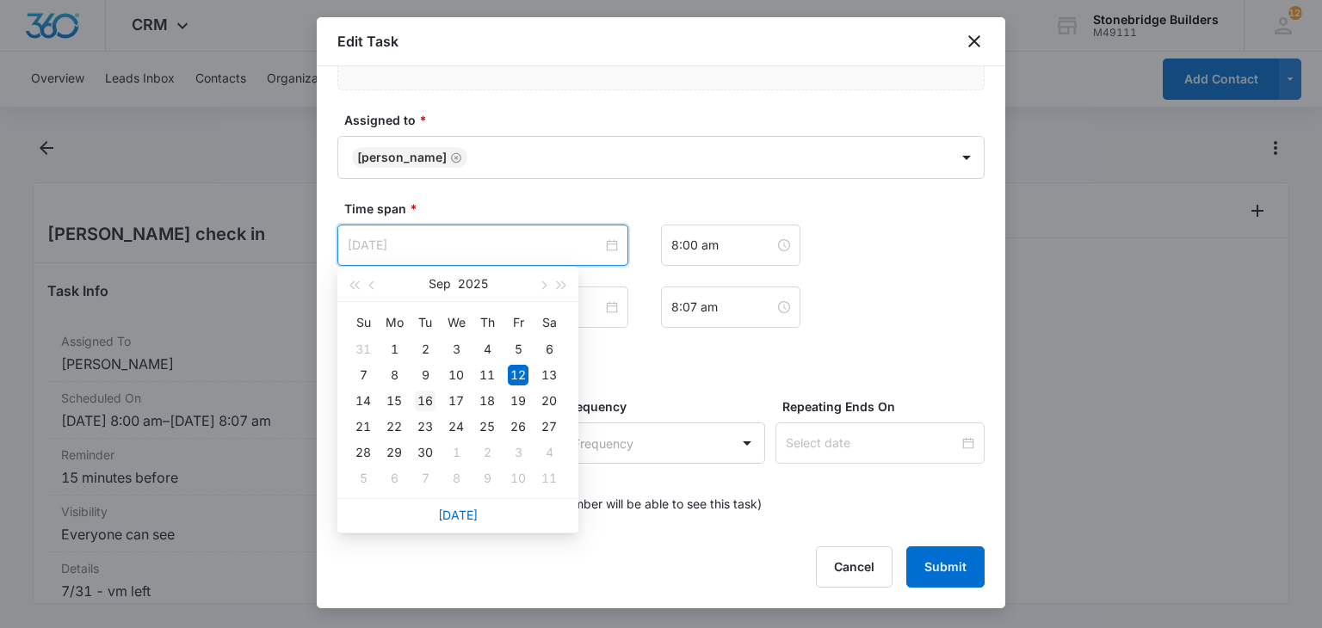
type input "Sep 16, 2025"
click at [423, 400] on div "16" at bounding box center [425, 401] width 21 height 21
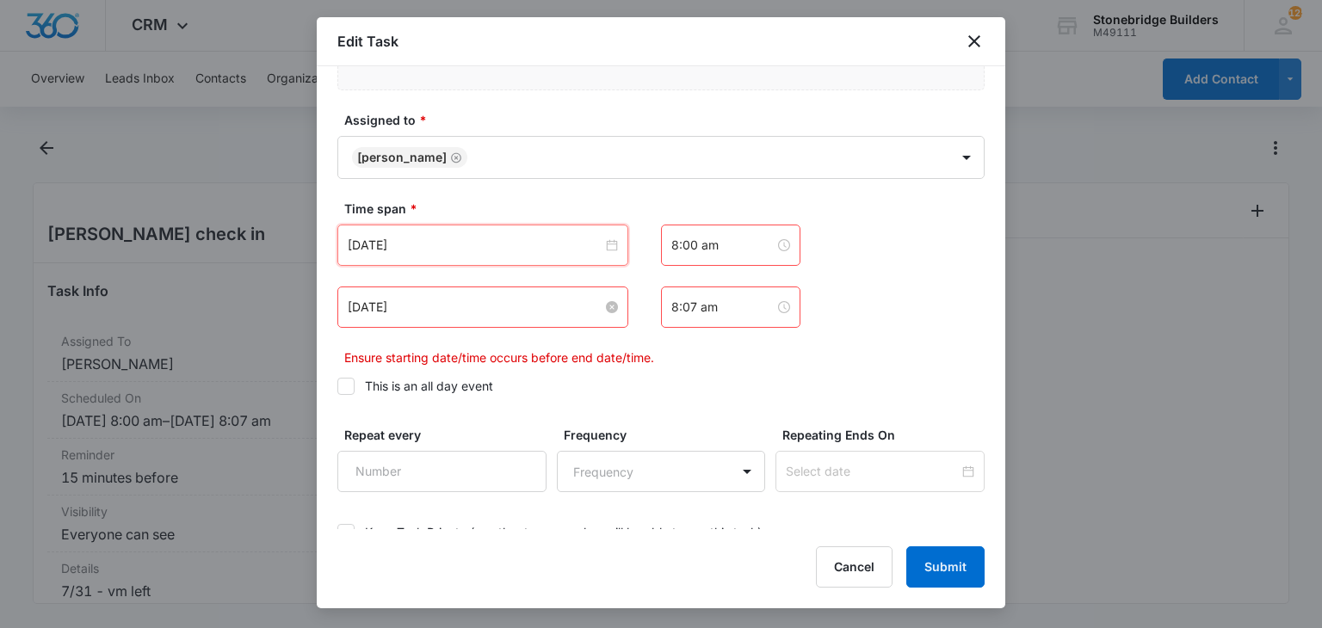
click at [386, 298] on input "Sep 12, 2025" at bounding box center [475, 307] width 255 height 19
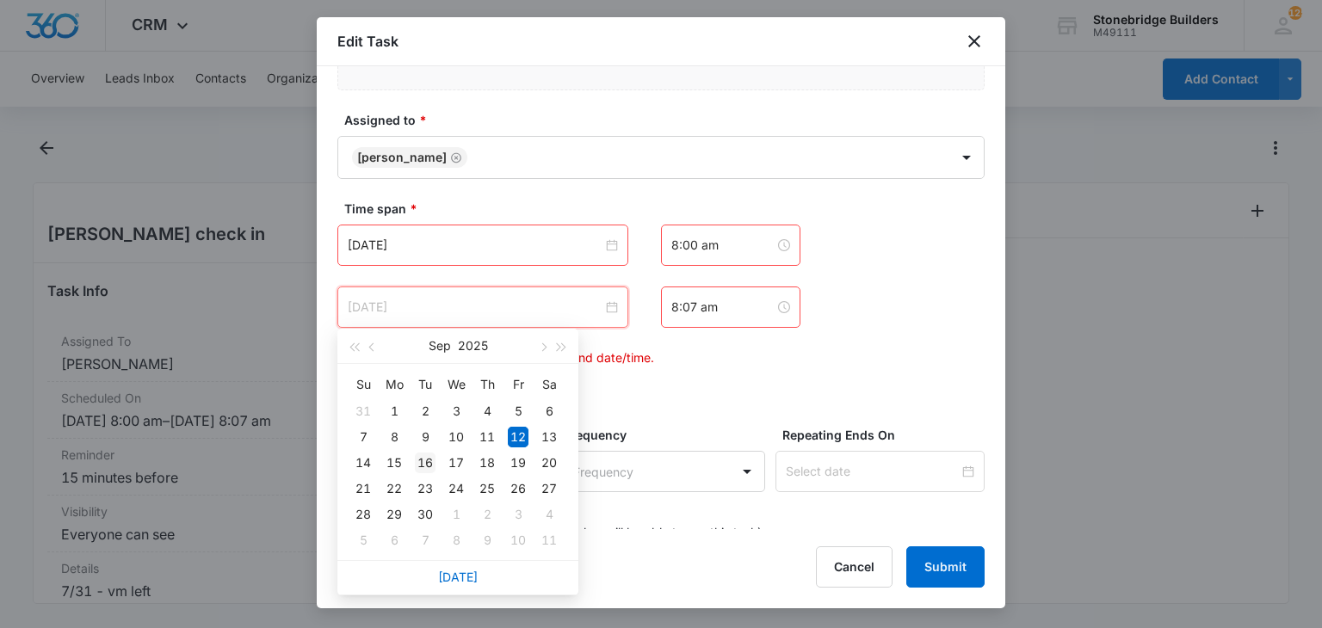
type input "Sep 16, 2025"
click at [428, 463] on div "16" at bounding box center [425, 463] width 21 height 21
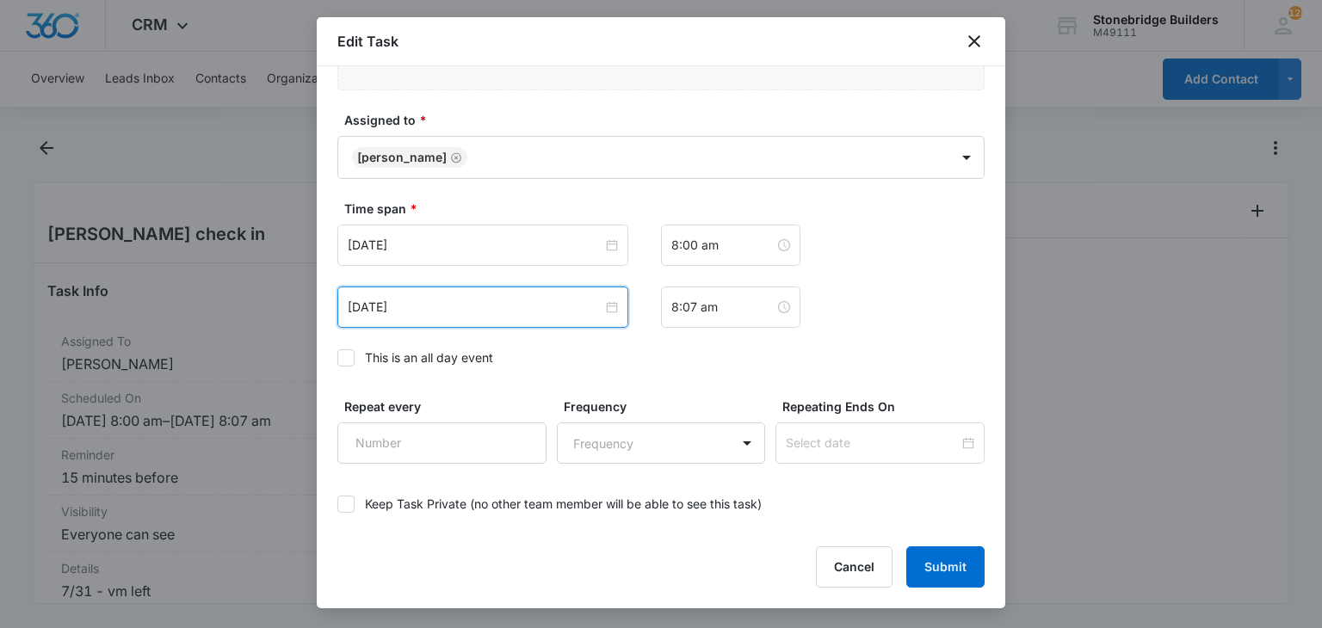
click at [750, 362] on label "This is an all day event" at bounding box center [660, 358] width 647 height 18
click at [337, 358] on input "This is an all day event" at bounding box center [337, 358] width 0 height 0
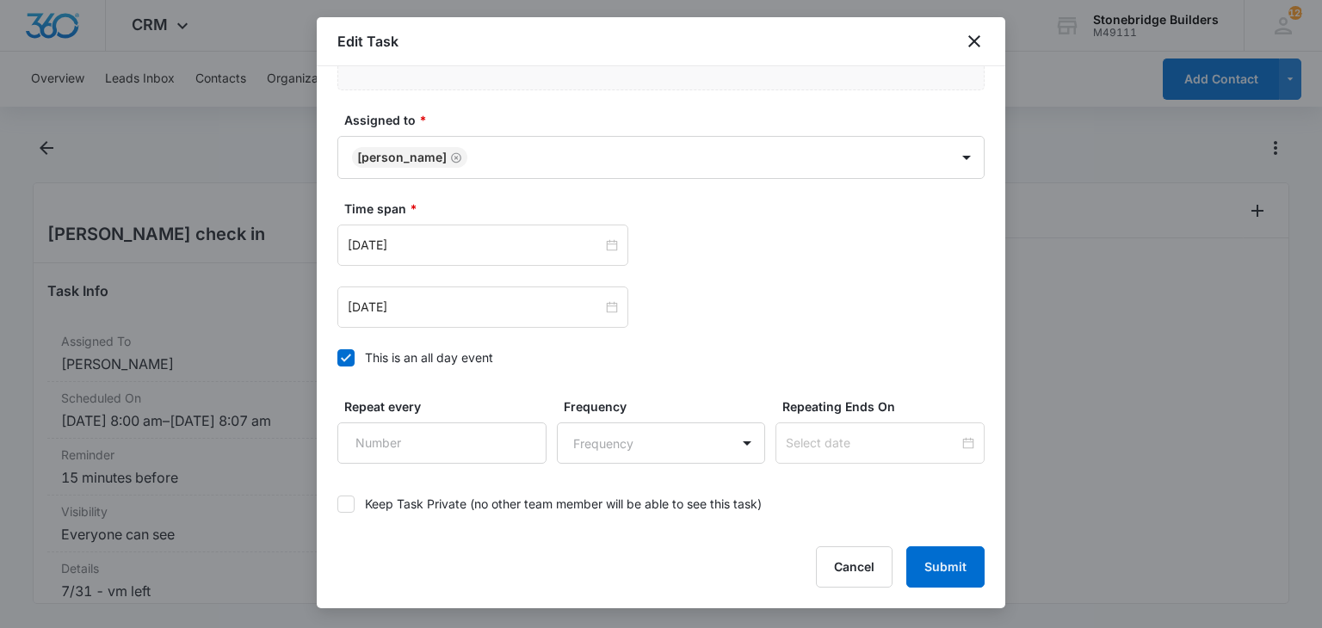
click at [336, 354] on div "Flag this task as urgent Contact Fabiola Allen (ID:26661; Motox011@aol.com; 303…" at bounding box center [661, 297] width 688 height 463
click at [342, 357] on icon at bounding box center [346, 358] width 10 height 8
click at [337, 358] on input "This is an all day event" at bounding box center [337, 358] width 0 height 0
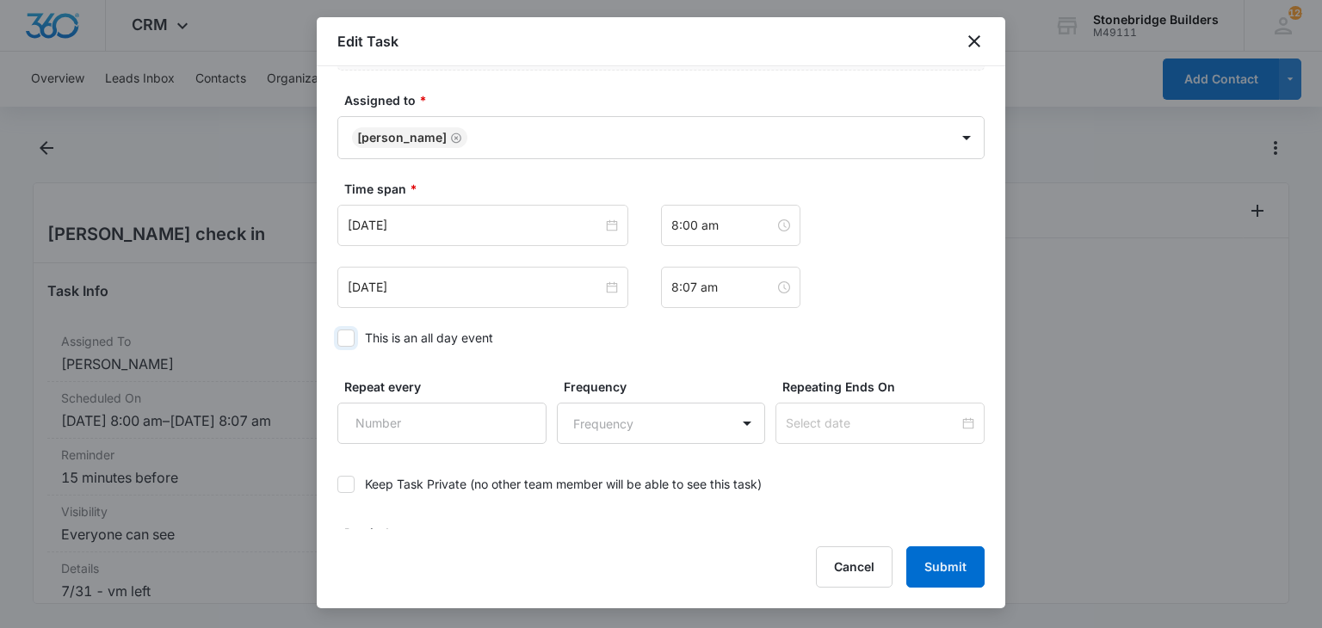
scroll to position [1112, 0]
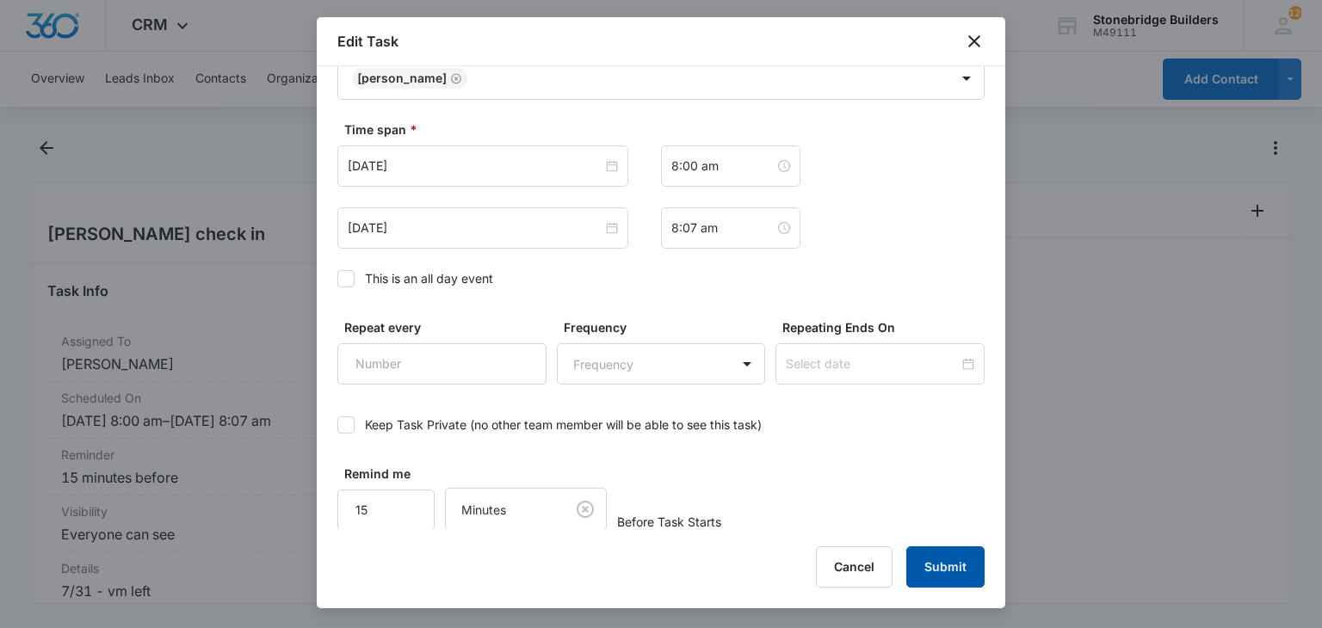
click at [928, 558] on button "Submit" at bounding box center [945, 566] width 78 height 41
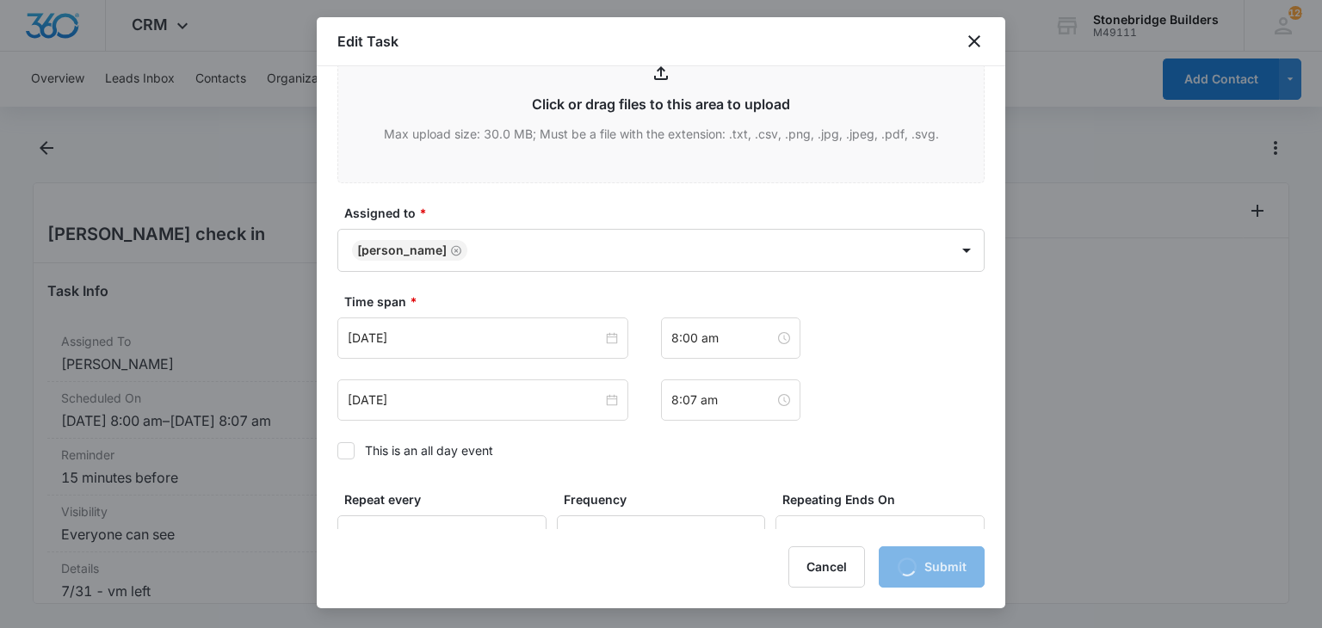
click at [379, 305] on label "Time span *" at bounding box center [667, 302] width 647 height 18
click at [388, 338] on input "Sep 12, 2025" at bounding box center [475, 338] width 255 height 19
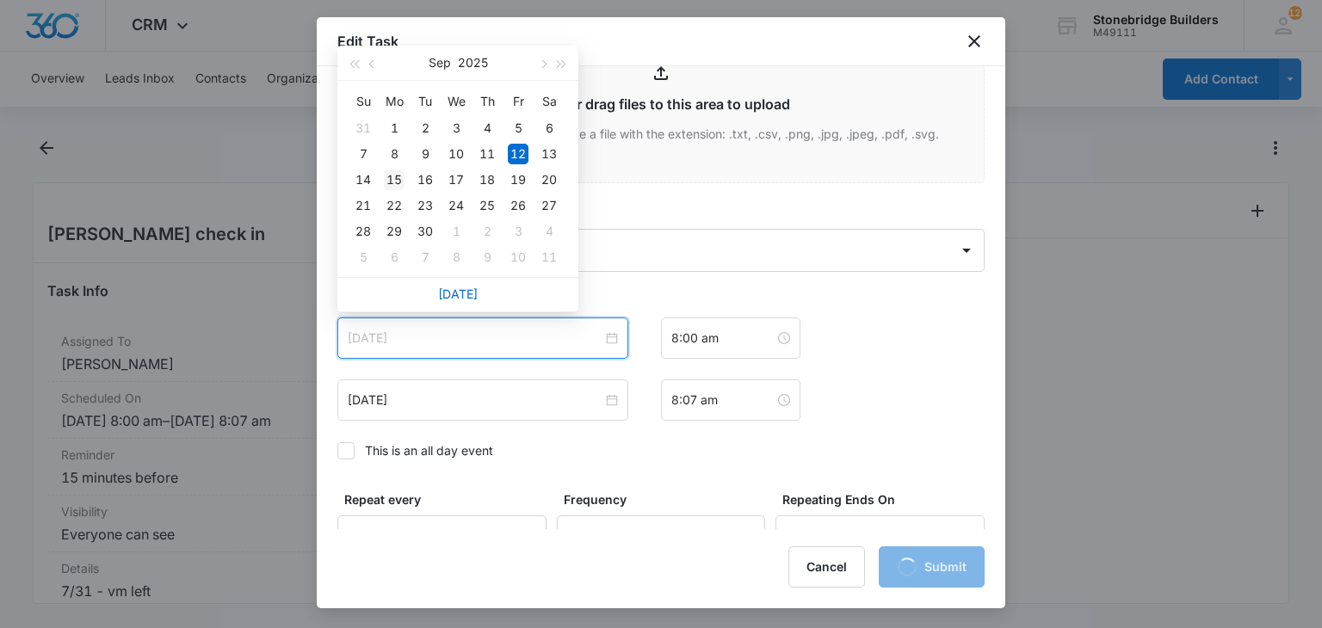
type input "Sep 15, 2025"
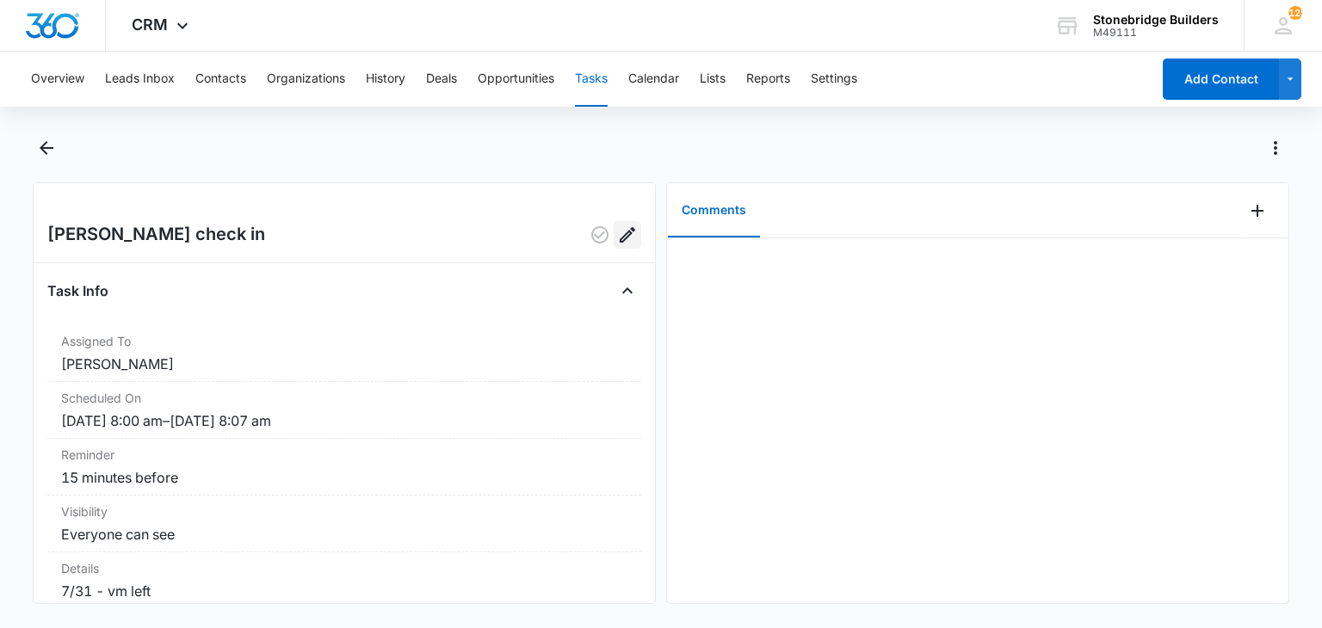
click at [617, 234] on icon "Edit" at bounding box center [627, 235] width 21 height 21
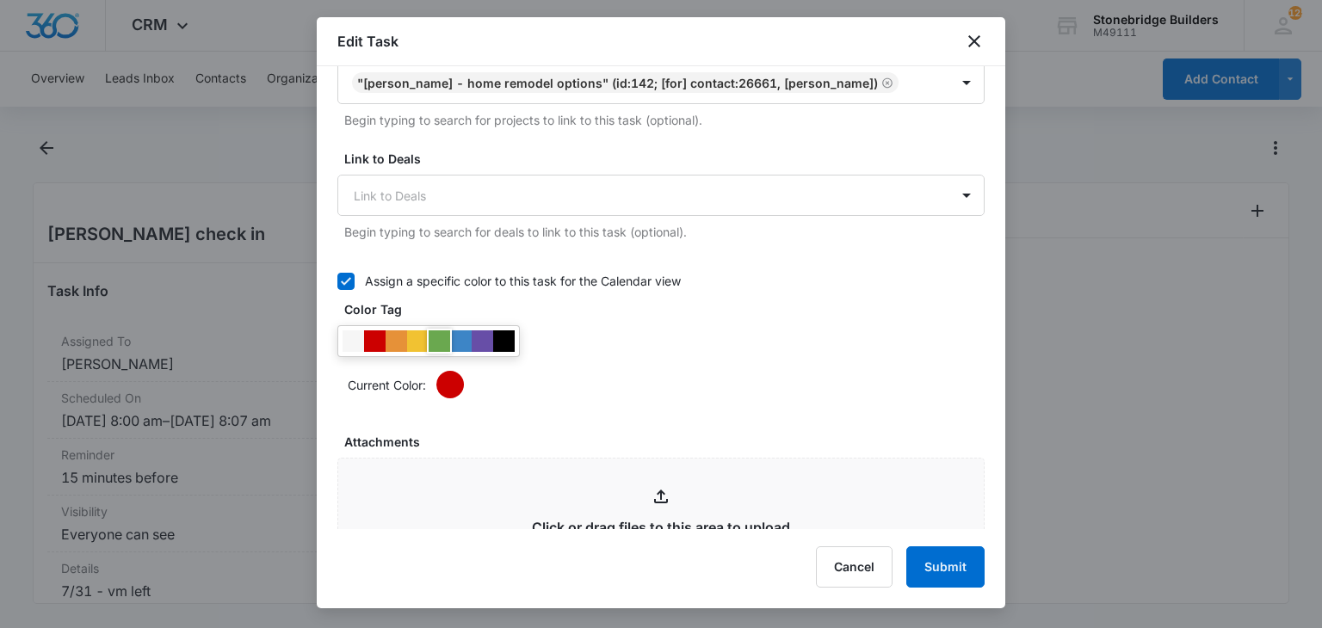
scroll to position [947, 0]
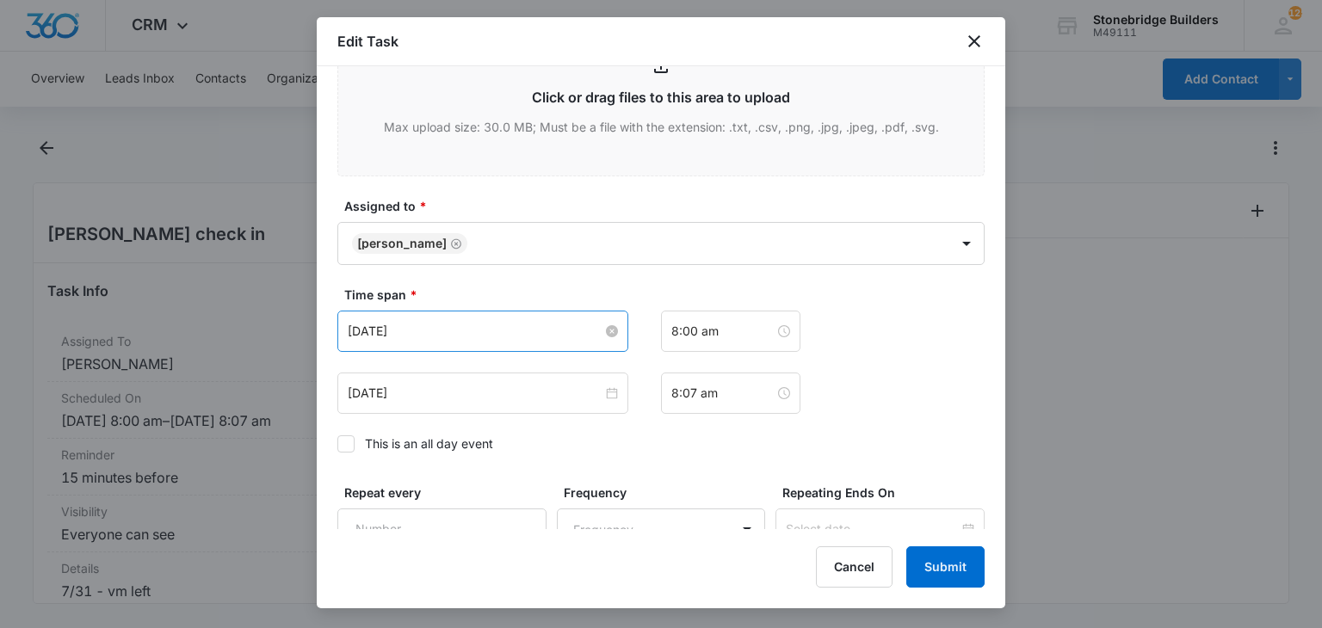
click at [380, 329] on input "Sep 12, 2025" at bounding box center [475, 331] width 255 height 19
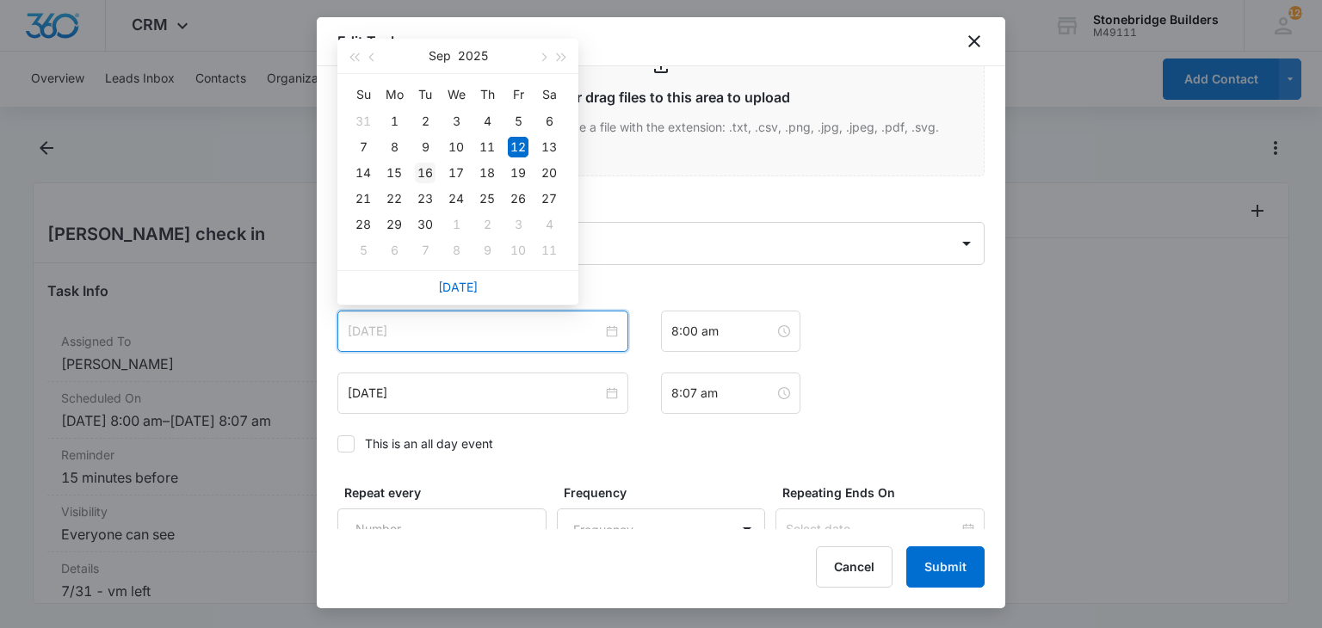
type input "Sep 16, 2025"
click at [426, 173] on div "16" at bounding box center [425, 173] width 21 height 21
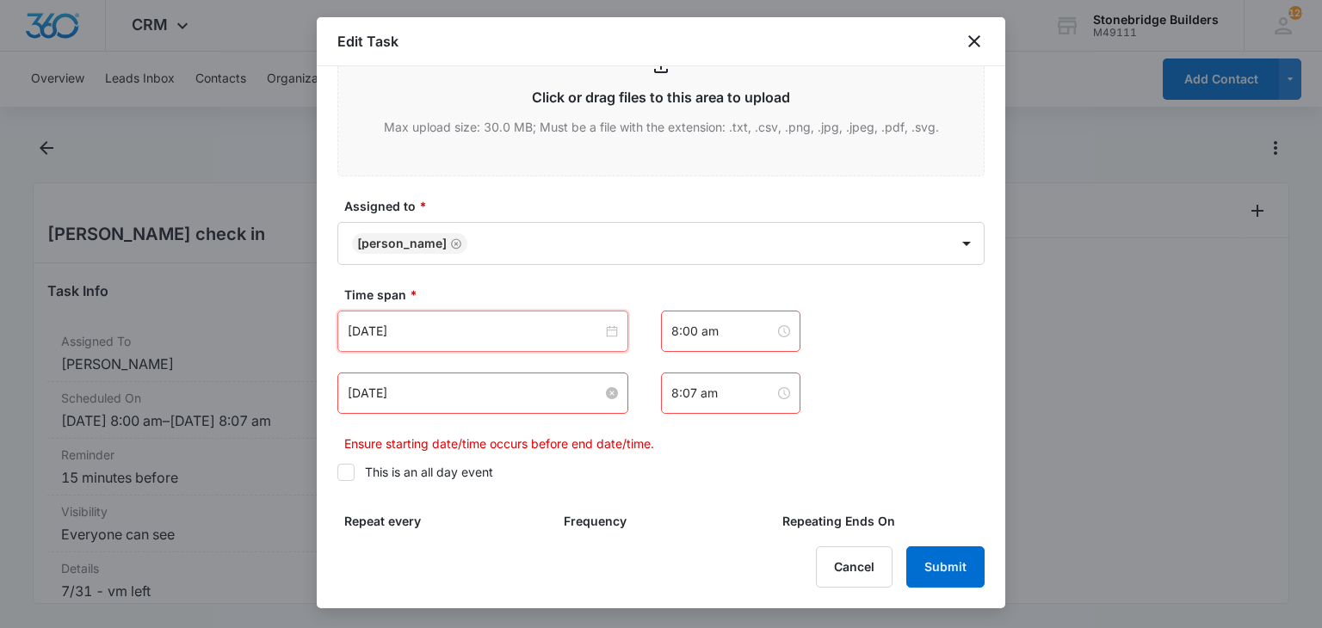
click at [386, 393] on input "Sep 12, 2025" at bounding box center [475, 393] width 255 height 19
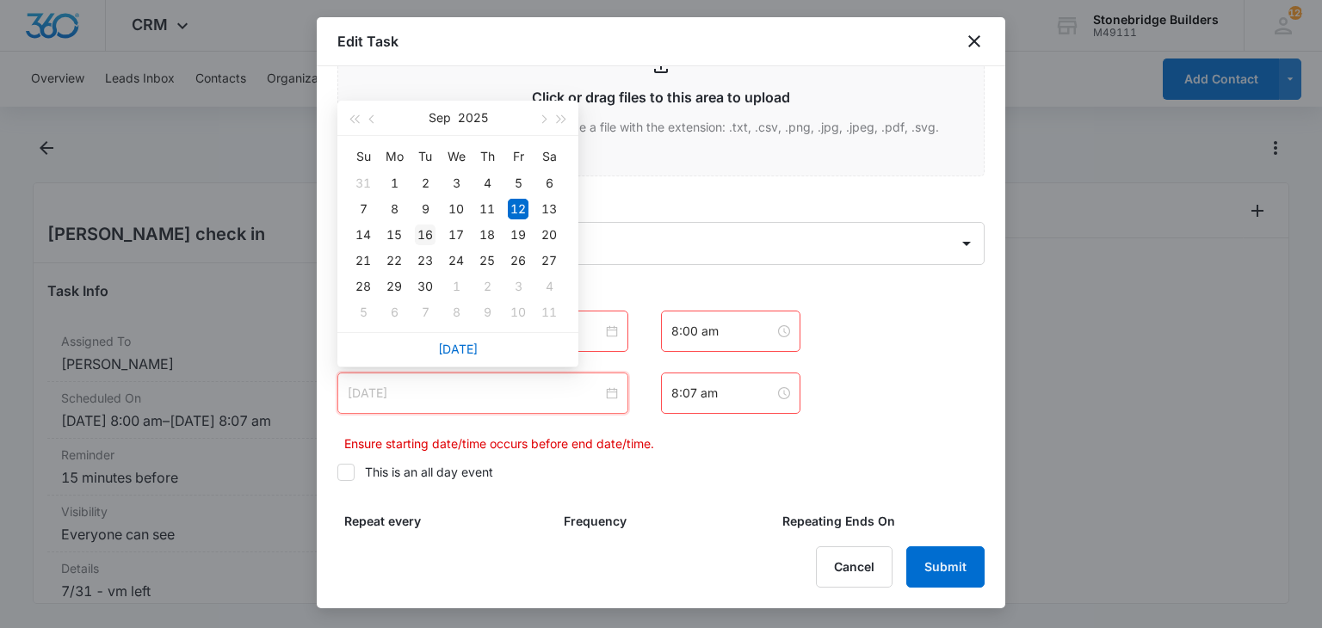
type input "Sep 16, 2025"
click at [425, 233] on div "16" at bounding box center [425, 235] width 21 height 21
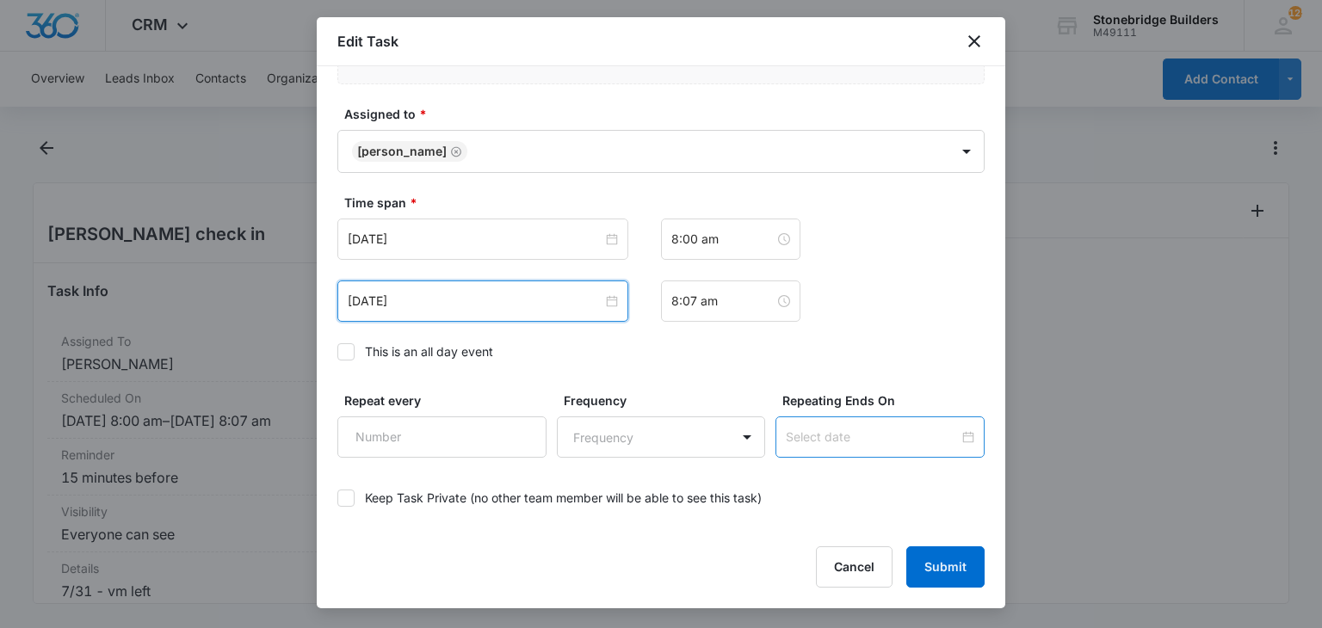
scroll to position [1112, 0]
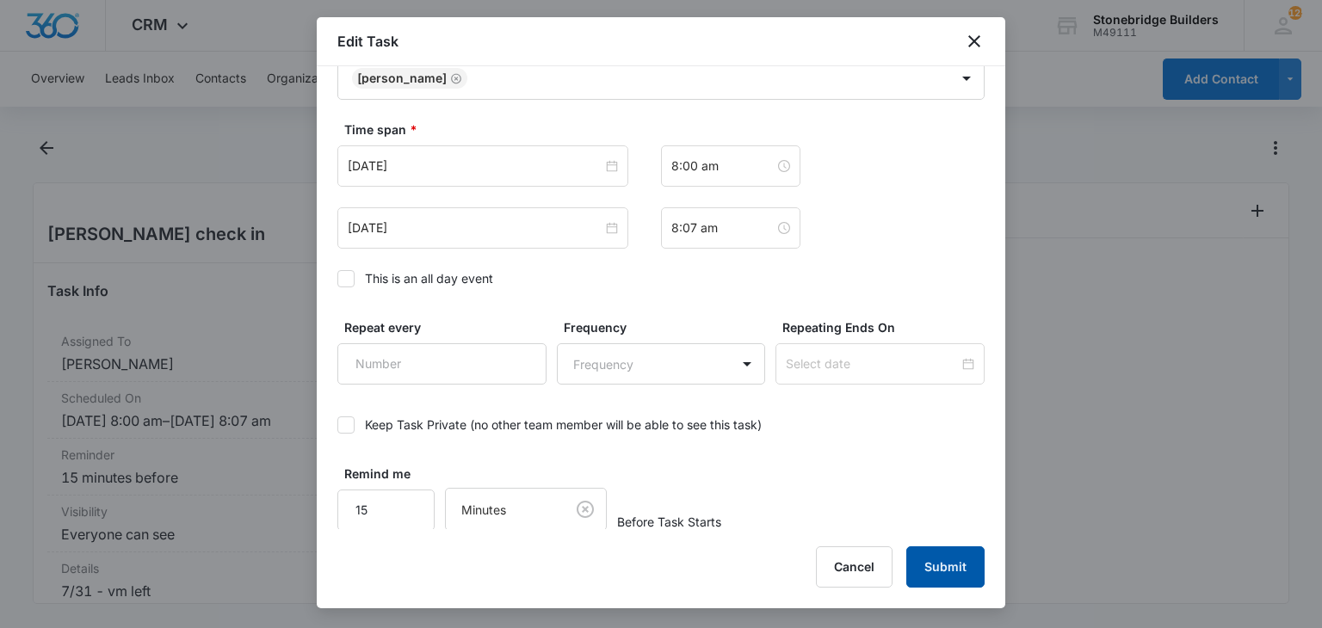
click at [941, 555] on button "Submit" at bounding box center [945, 566] width 78 height 41
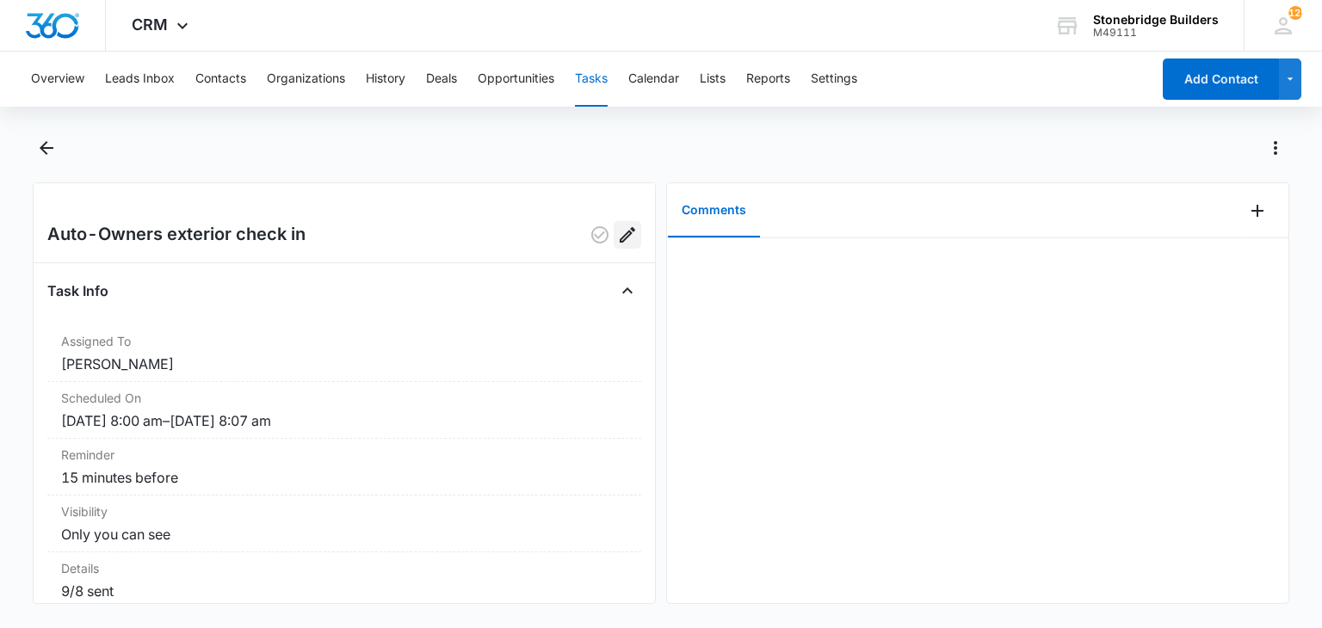
click at [620, 237] on icon "Edit" at bounding box center [627, 234] width 15 height 15
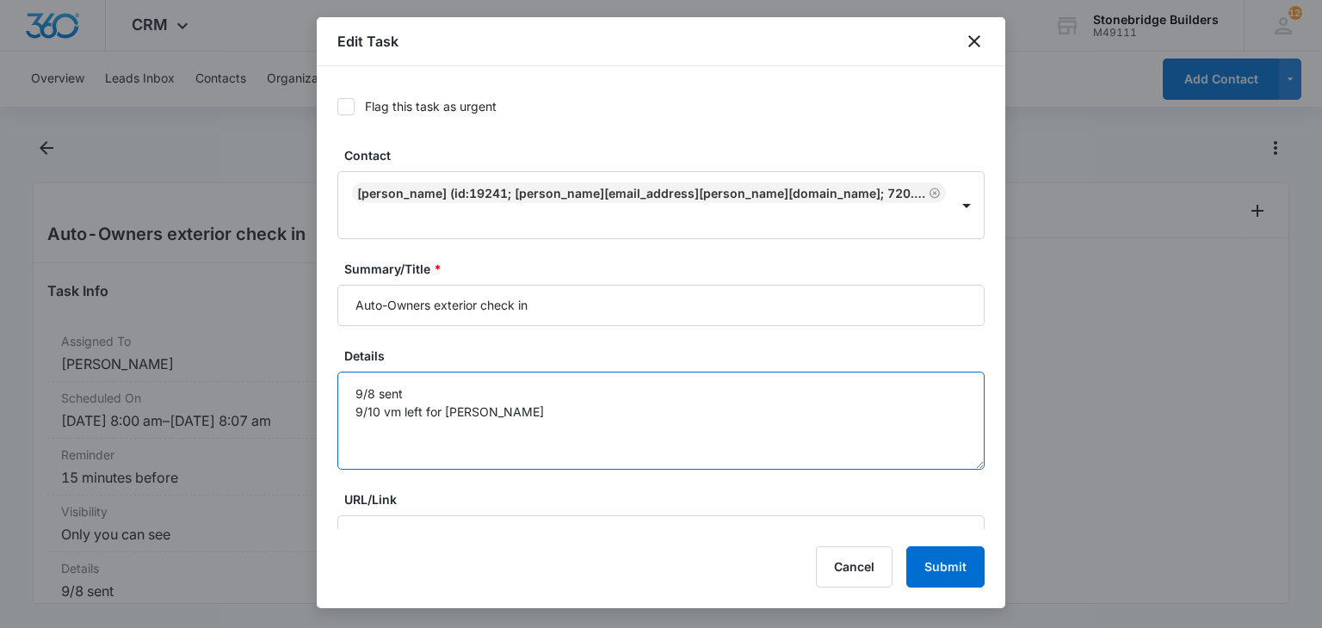
click at [471, 386] on textarea "9/8 sent 9/10 vm left for [PERSON_NAME]" at bounding box center [660, 421] width 647 height 98
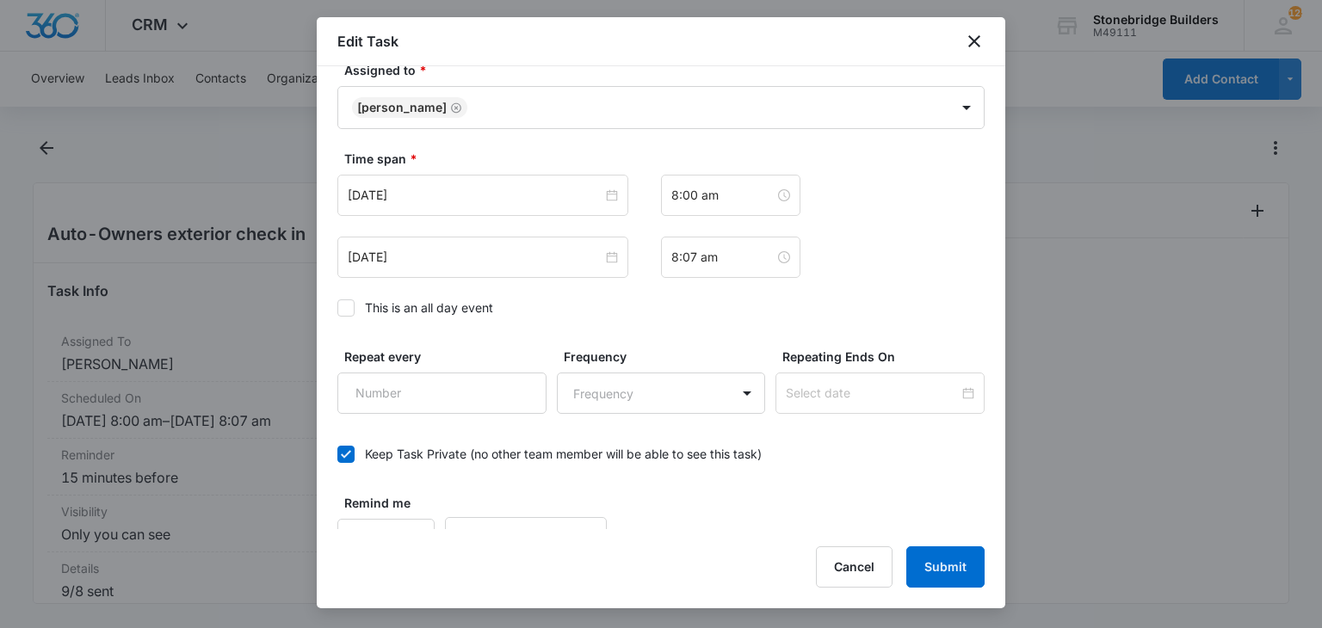
scroll to position [1112, 0]
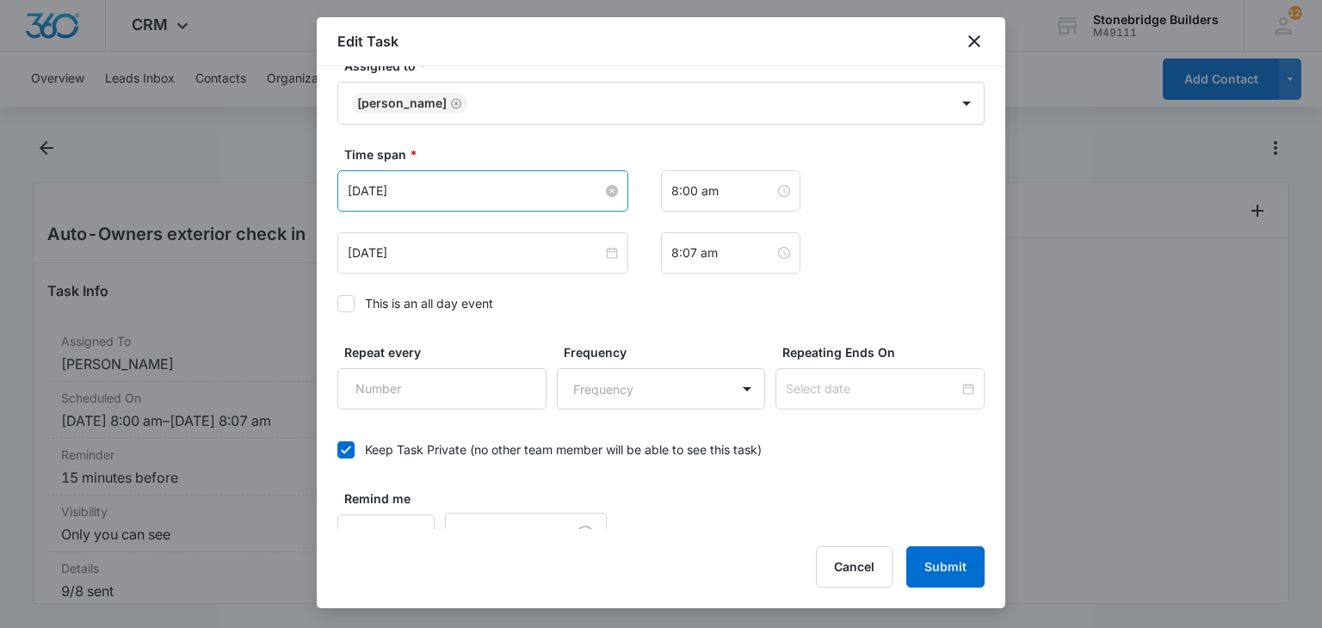
type textarea "9/8 sent 9/10 vm left for [PERSON_NAME] 9/12 revise requested"
click at [381, 182] on input "[DATE]" at bounding box center [475, 191] width 255 height 19
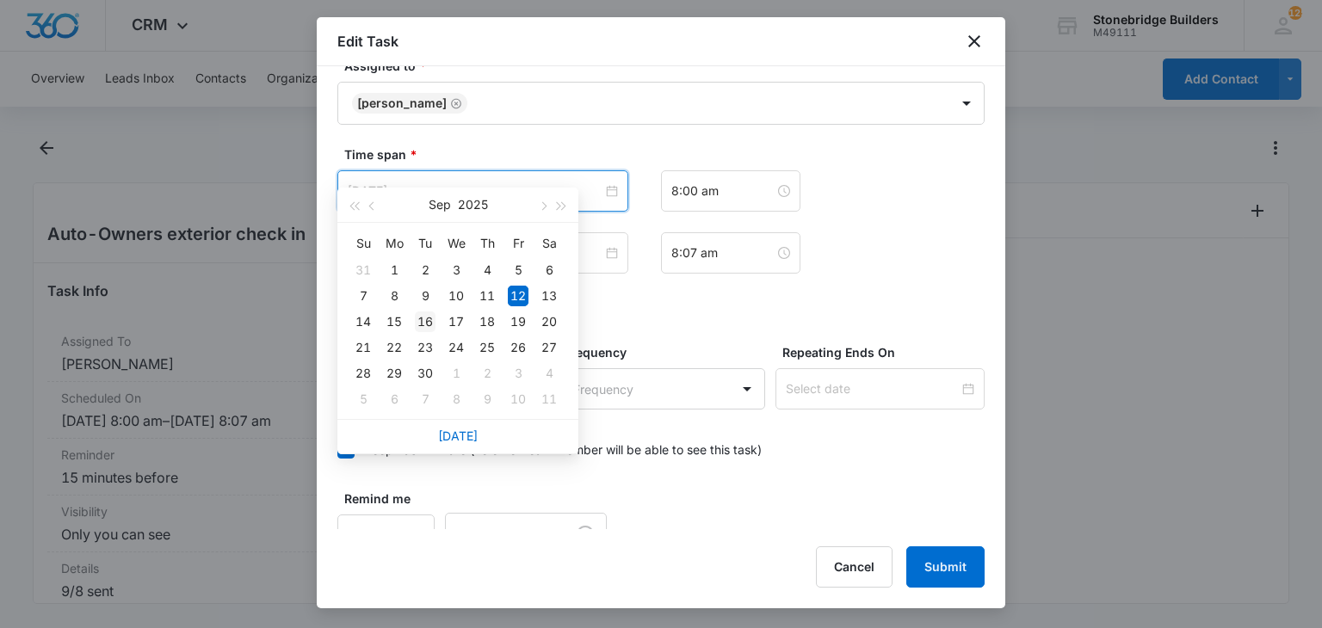
type input "[DATE]"
click at [420, 322] on div "16" at bounding box center [425, 322] width 21 height 21
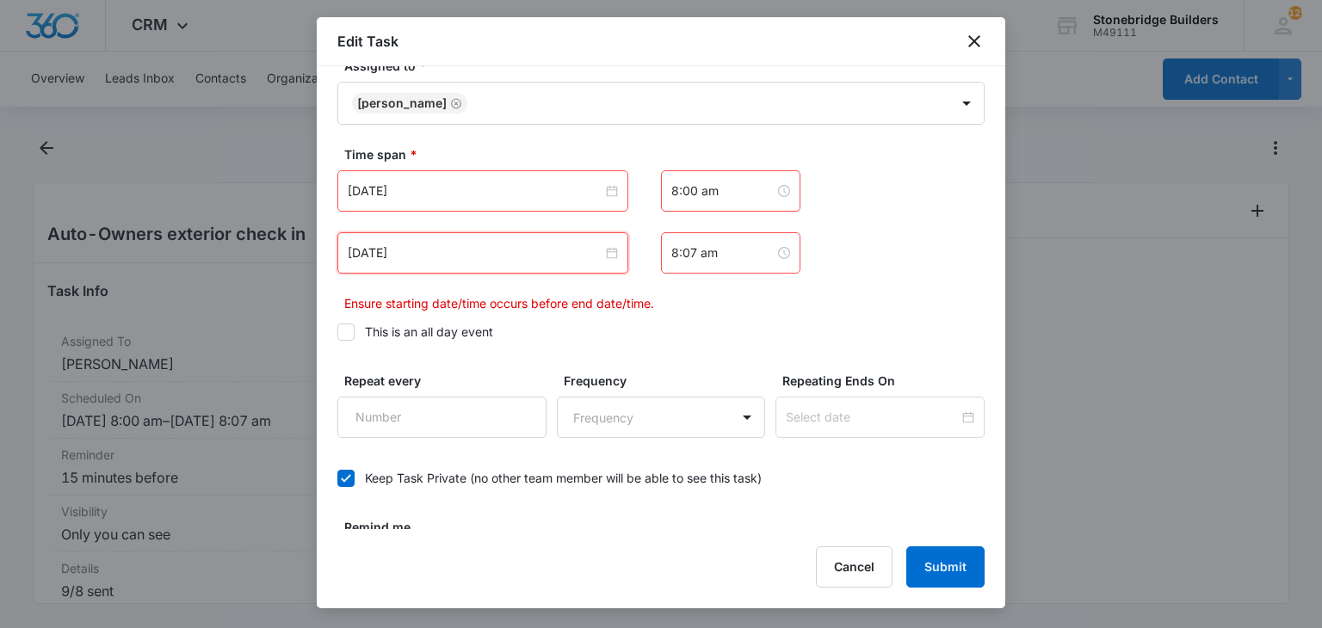
click at [384, 244] on input "Sep 12, 2025" at bounding box center [475, 253] width 255 height 19
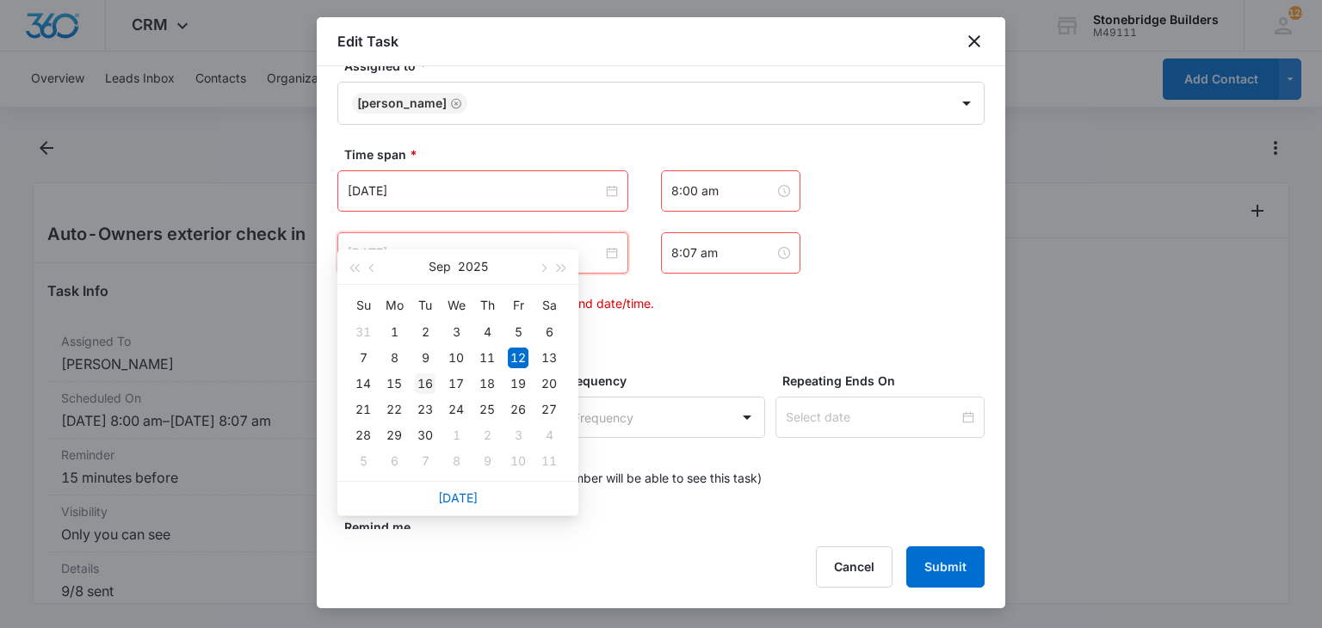
type input "Sep 16, 2025"
click at [429, 376] on div "16" at bounding box center [425, 383] width 21 height 21
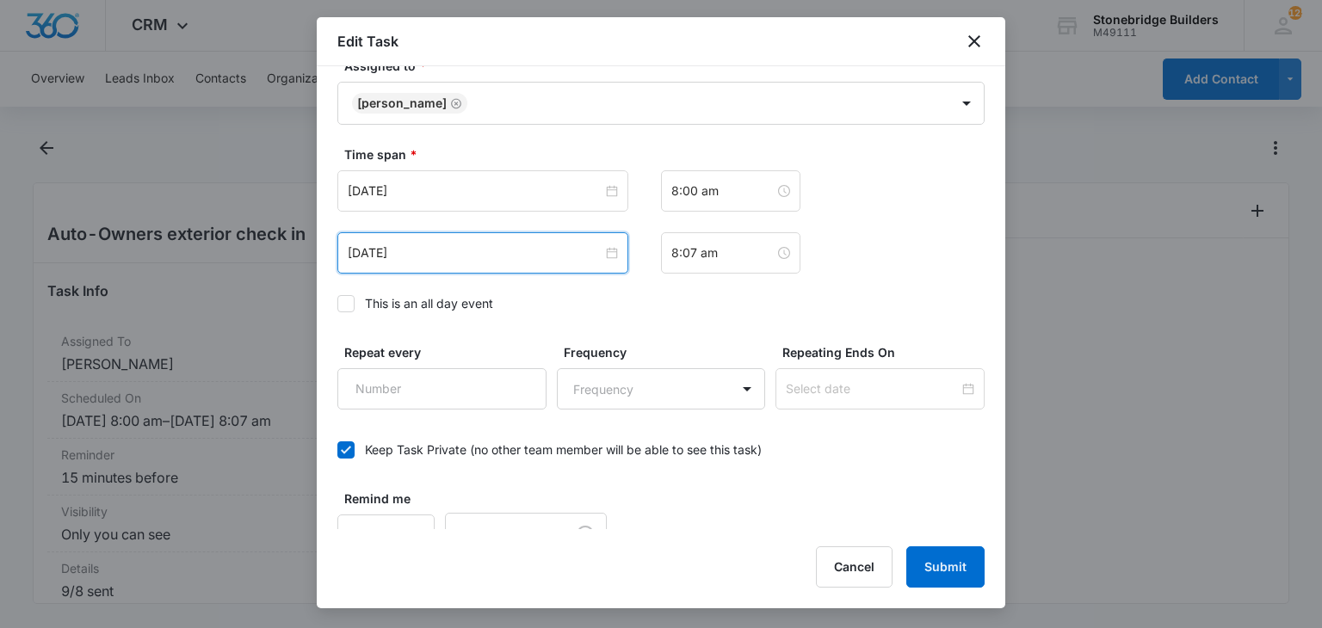
click at [349, 442] on icon at bounding box center [345, 449] width 15 height 15
click at [337, 450] on input "Keep Task Private (no other team member will be able to see this task)" at bounding box center [337, 450] width 0 height 0
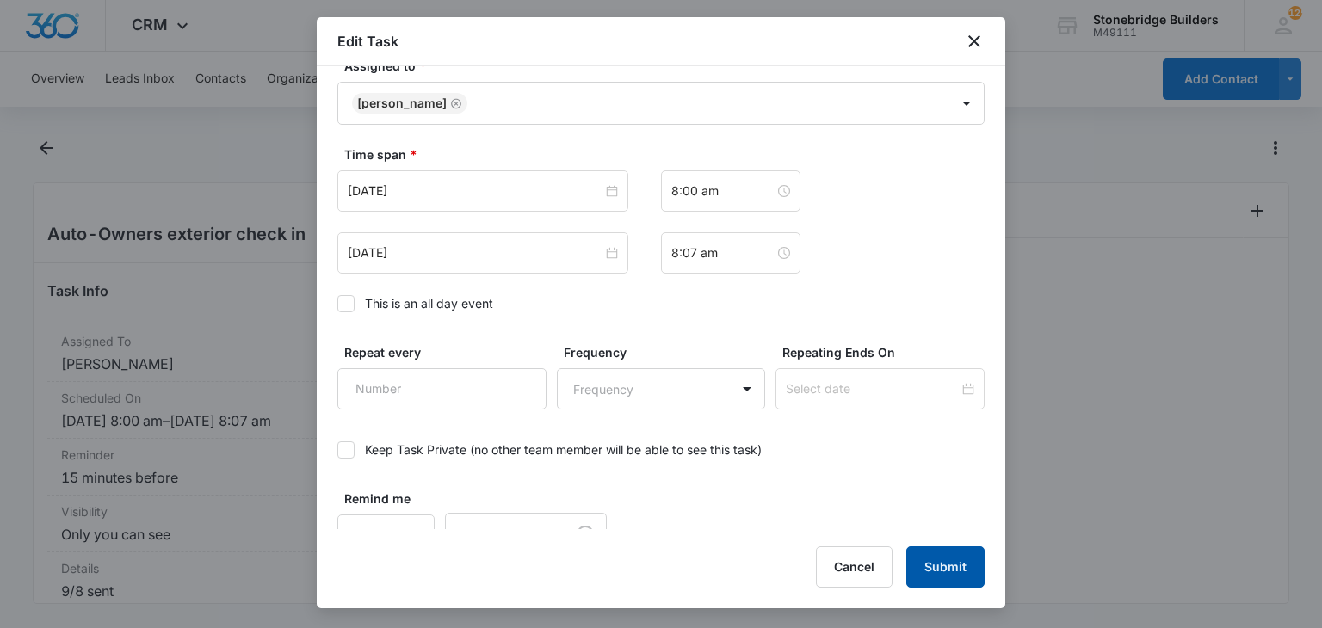
click at [907, 555] on button "Submit" at bounding box center [945, 566] width 78 height 41
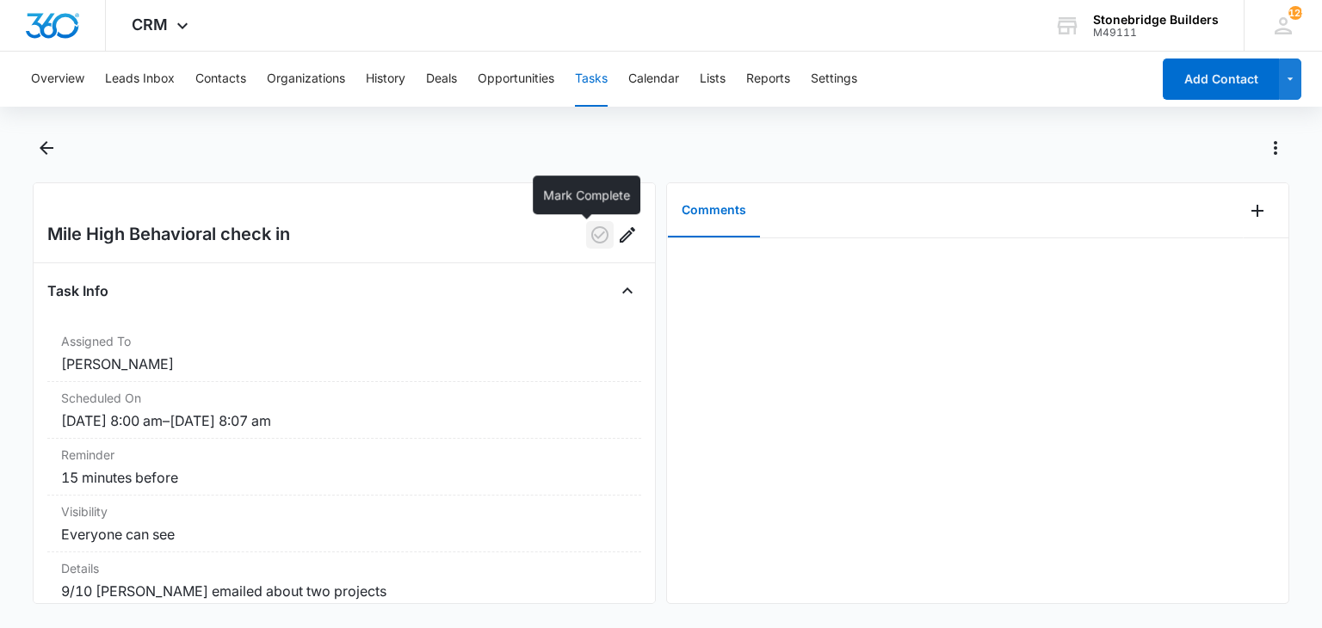
click at [589, 234] on icon "button" at bounding box center [599, 235] width 21 height 21
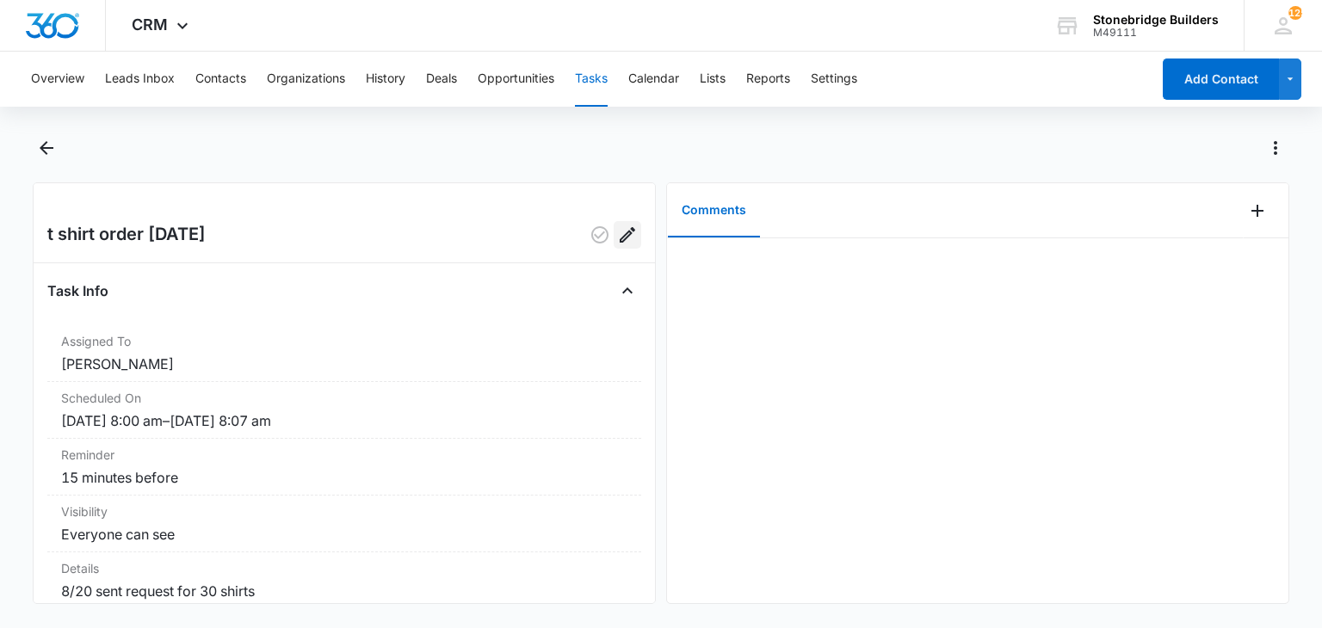
click at [620, 239] on icon "Edit" at bounding box center [627, 235] width 21 height 21
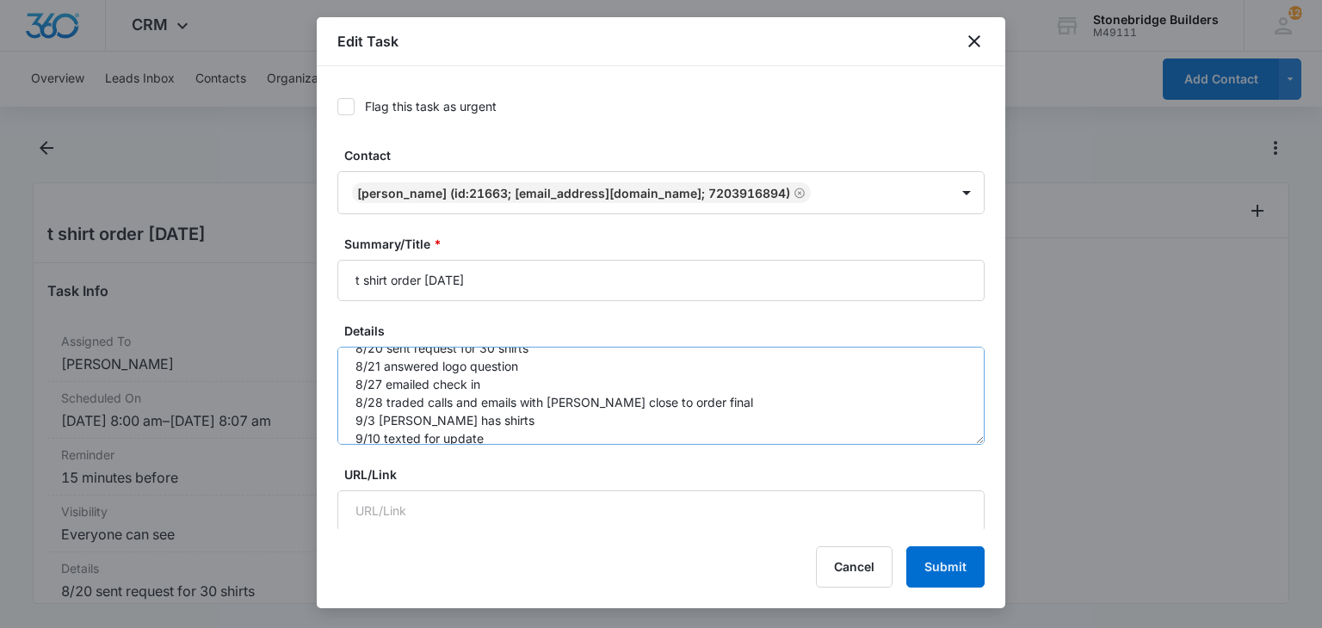
scroll to position [36, 0]
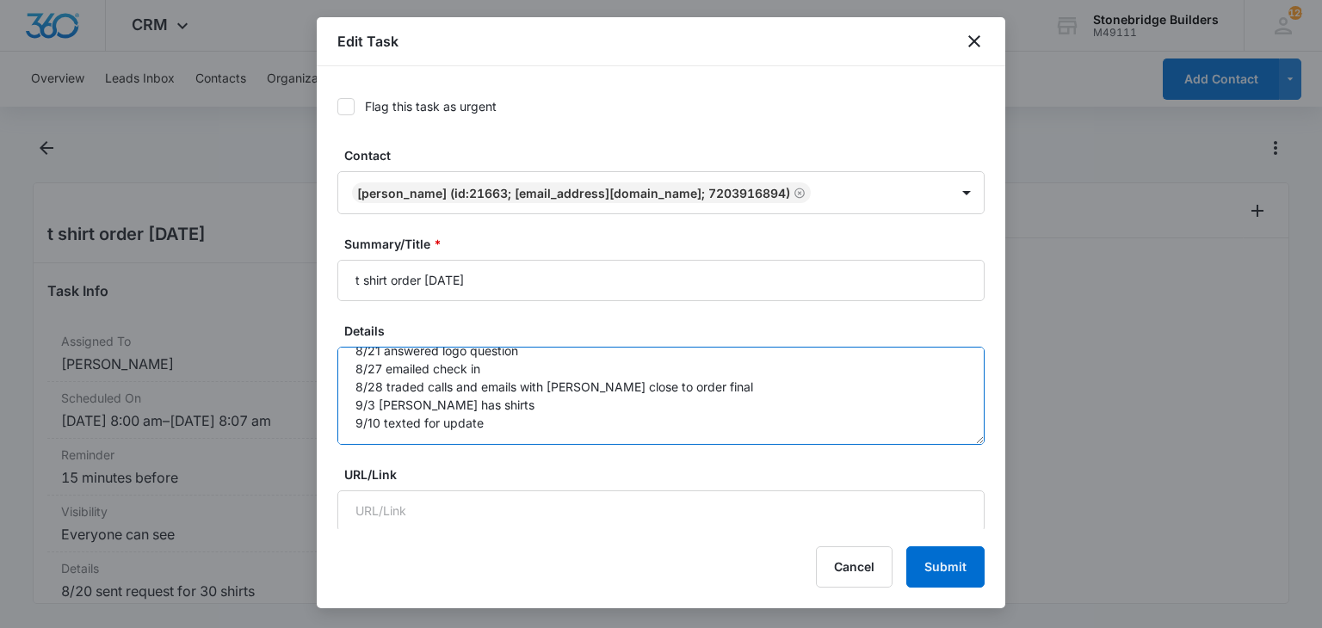
click at [490, 424] on textarea "8/20 sent request for 30 shirts 8/21 answered logo question 8/27 emailed check …" at bounding box center [660, 396] width 647 height 98
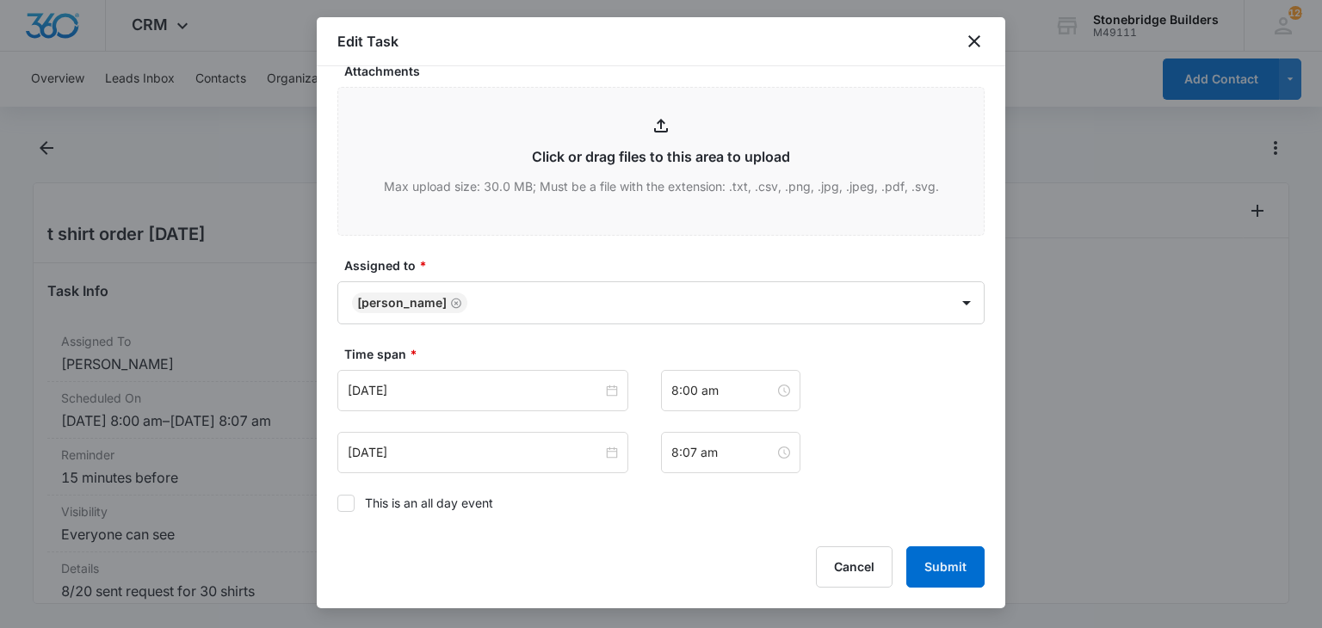
scroll to position [1033, 0]
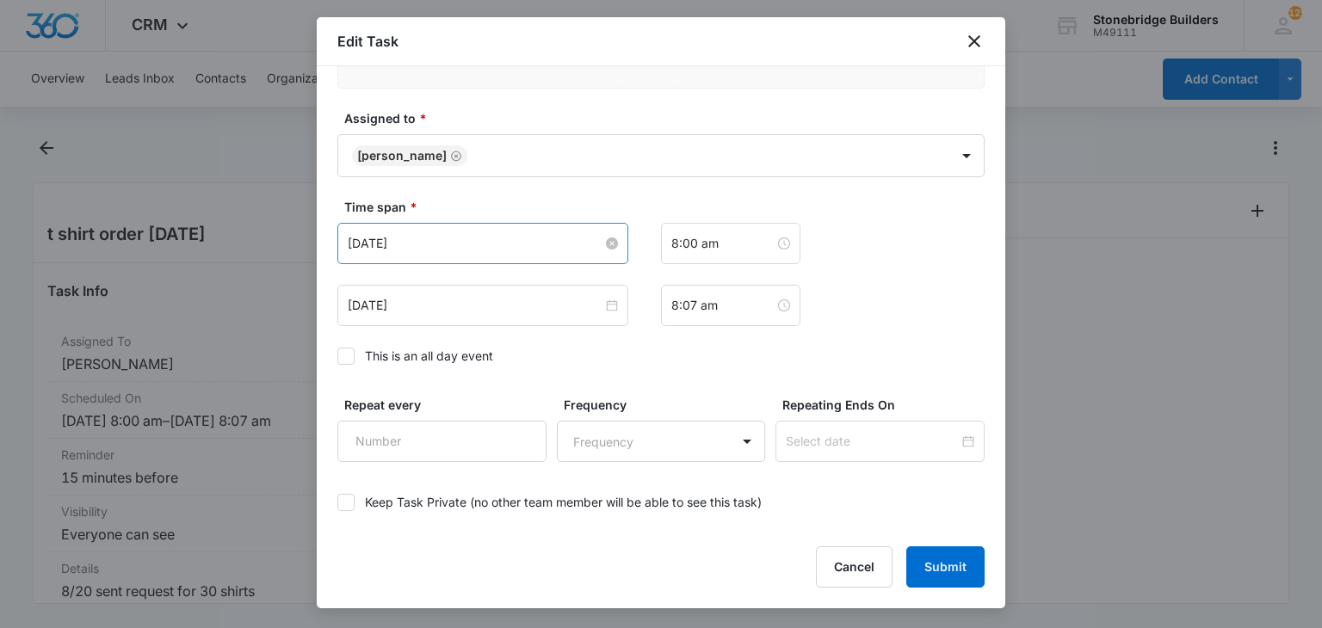
type textarea "8/20 sent request for 30 shirts 8/21 answered logo question 8/27 emailed check …"
click at [379, 242] on input "[DATE]" at bounding box center [475, 243] width 255 height 19
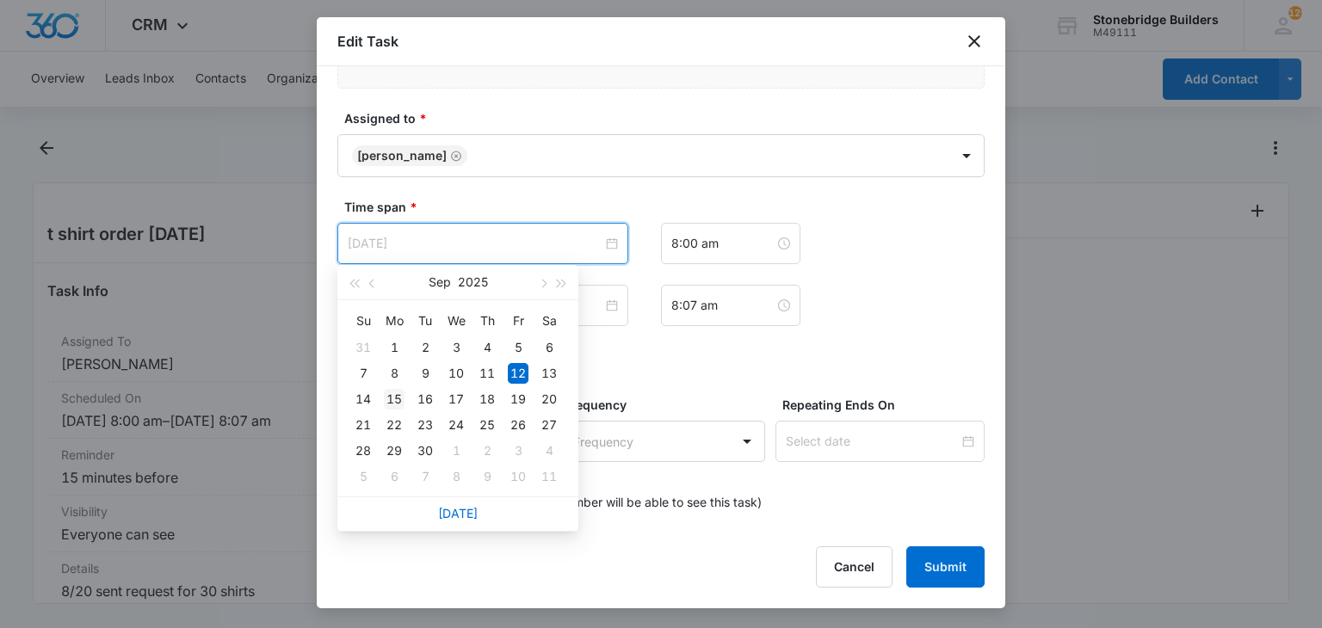
type input "[DATE]"
click at [391, 400] on div "15" at bounding box center [394, 399] width 21 height 21
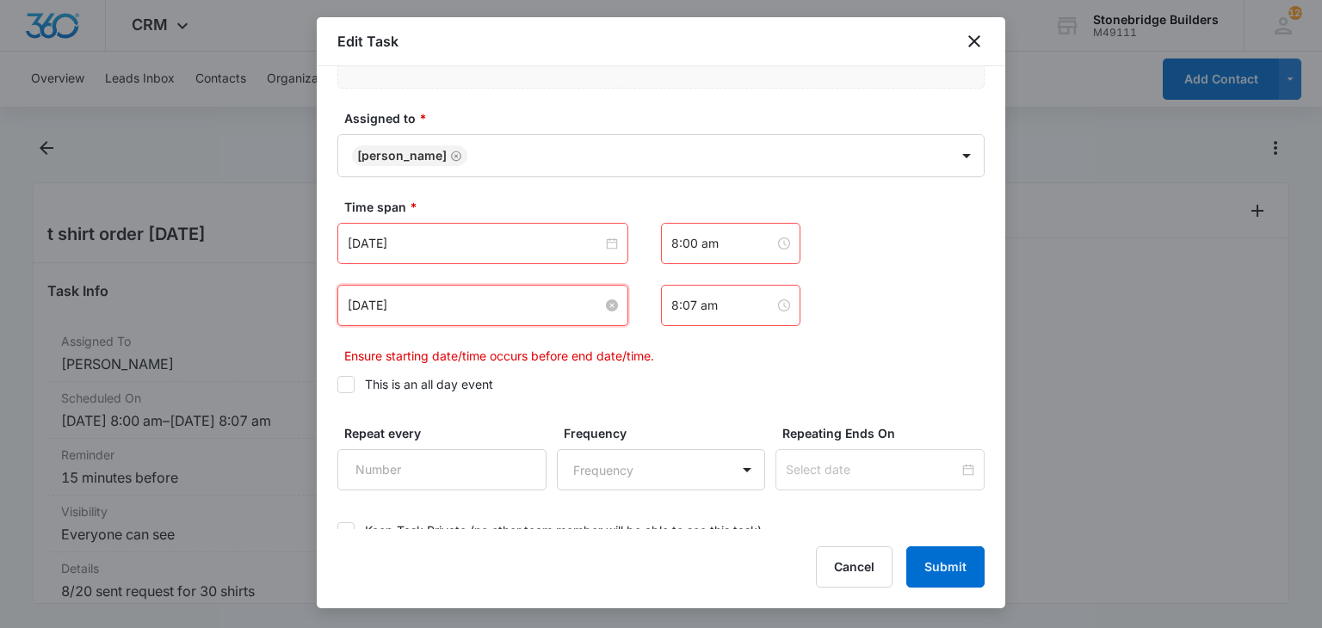
click at [386, 296] on input "[DATE]" at bounding box center [475, 305] width 255 height 19
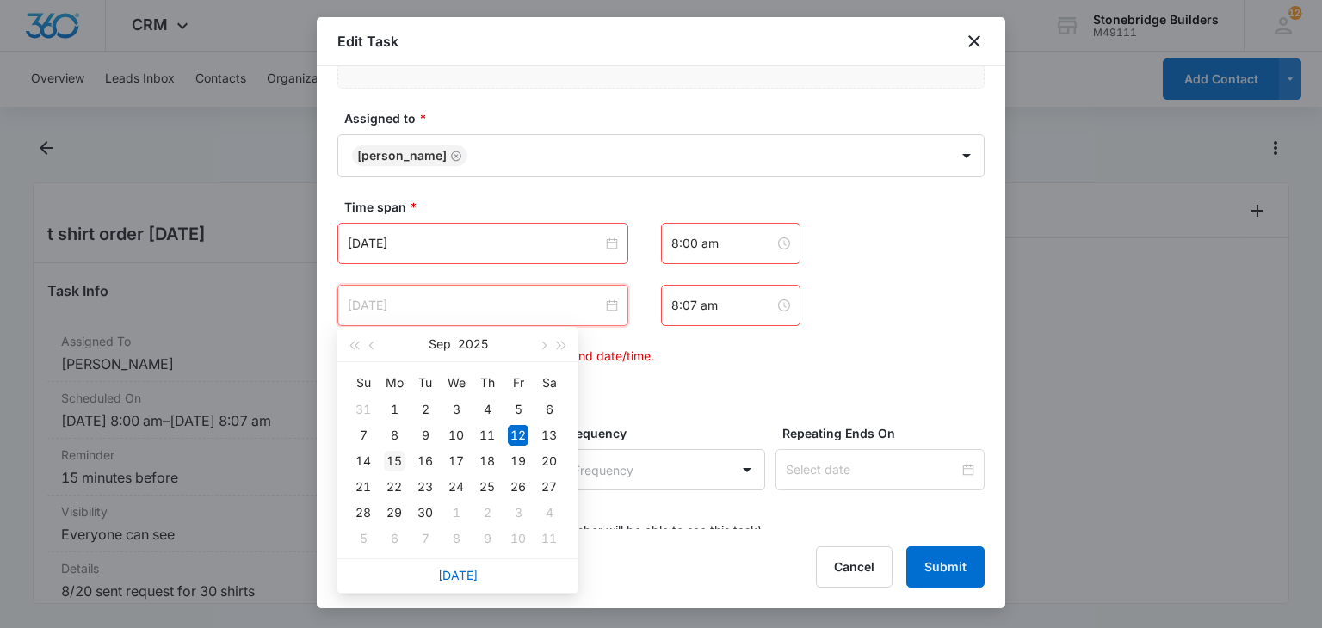
type input "[DATE]"
click at [396, 460] on div "15" at bounding box center [394, 461] width 21 height 21
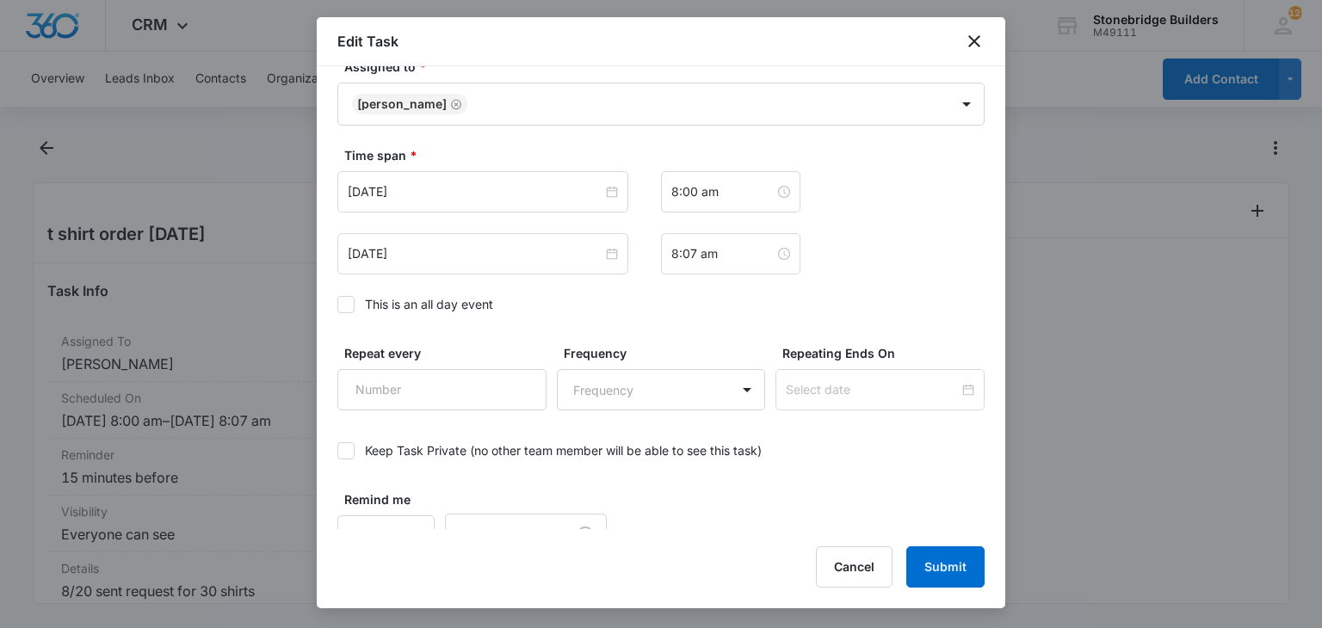
scroll to position [1110, 0]
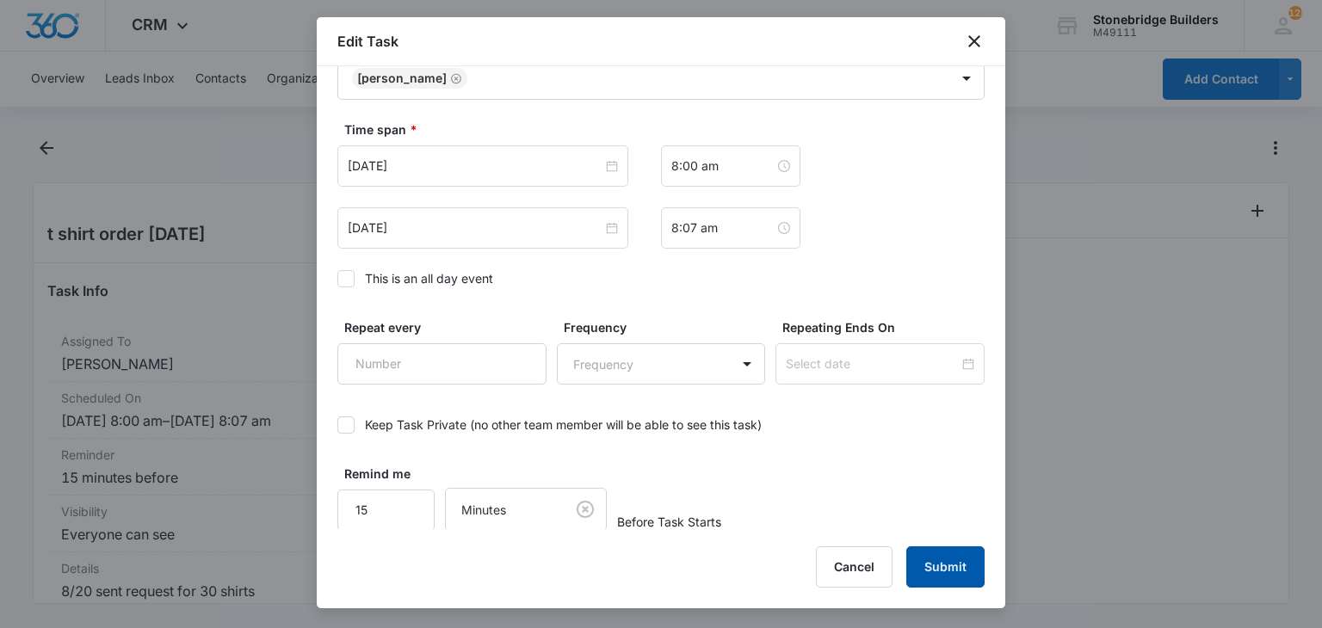
click at [943, 552] on button "Submit" at bounding box center [945, 566] width 78 height 41
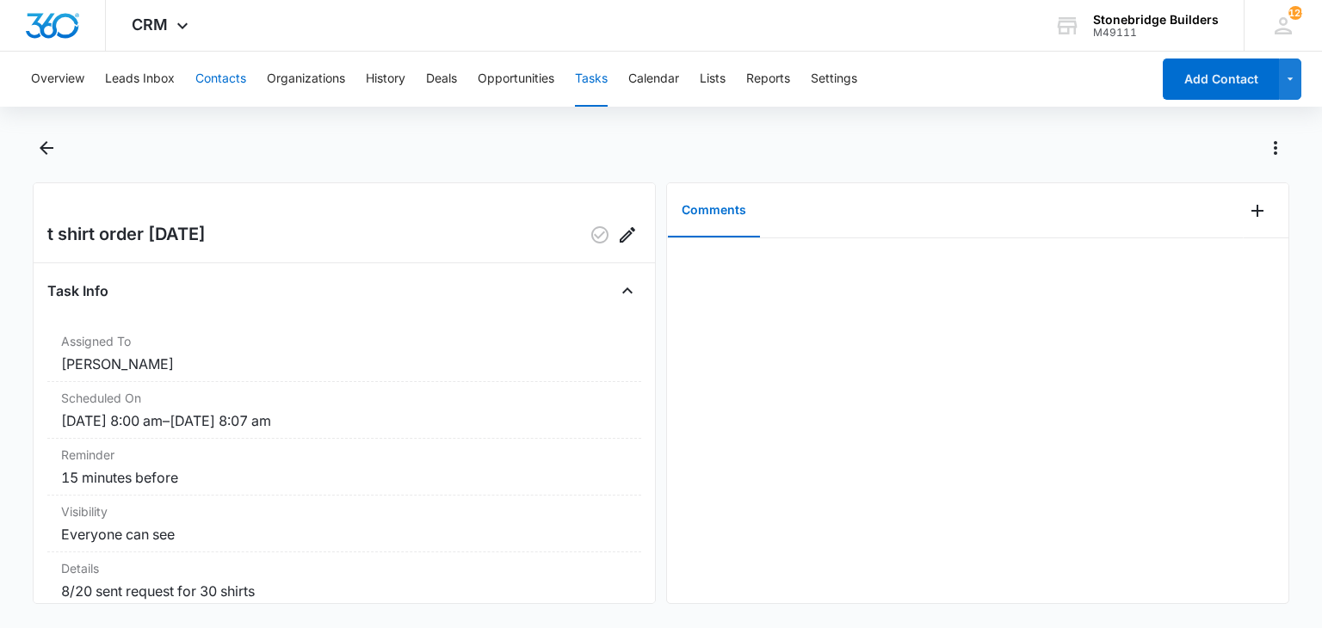
click at [220, 76] on button "Contacts" at bounding box center [220, 79] width 51 height 55
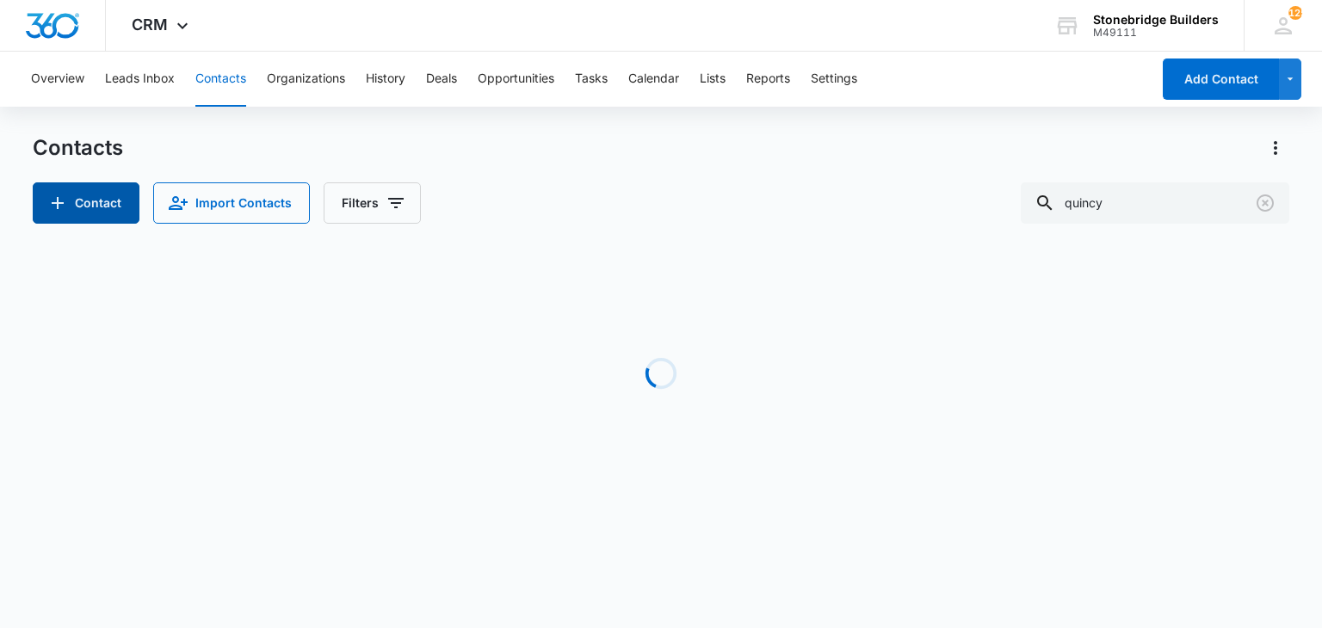
click at [83, 201] on button "Contact" at bounding box center [86, 202] width 107 height 41
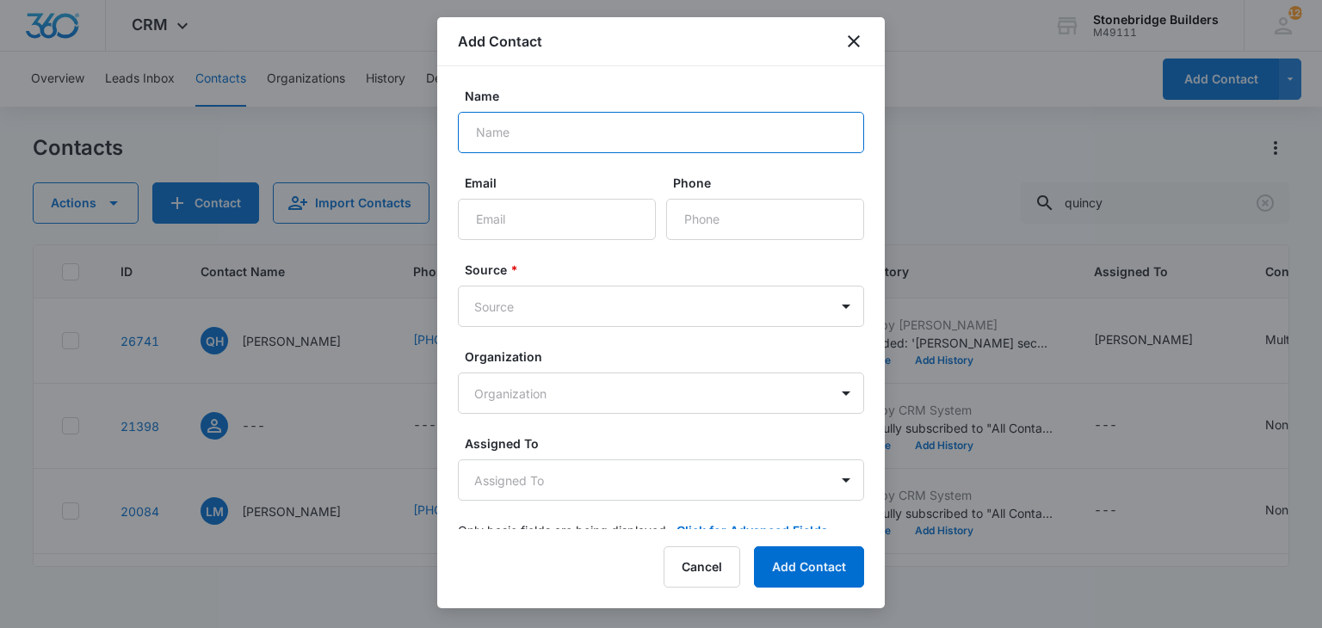
click at [525, 133] on input "Name" at bounding box center [661, 132] width 406 height 41
type input "[PERSON_NAME]"
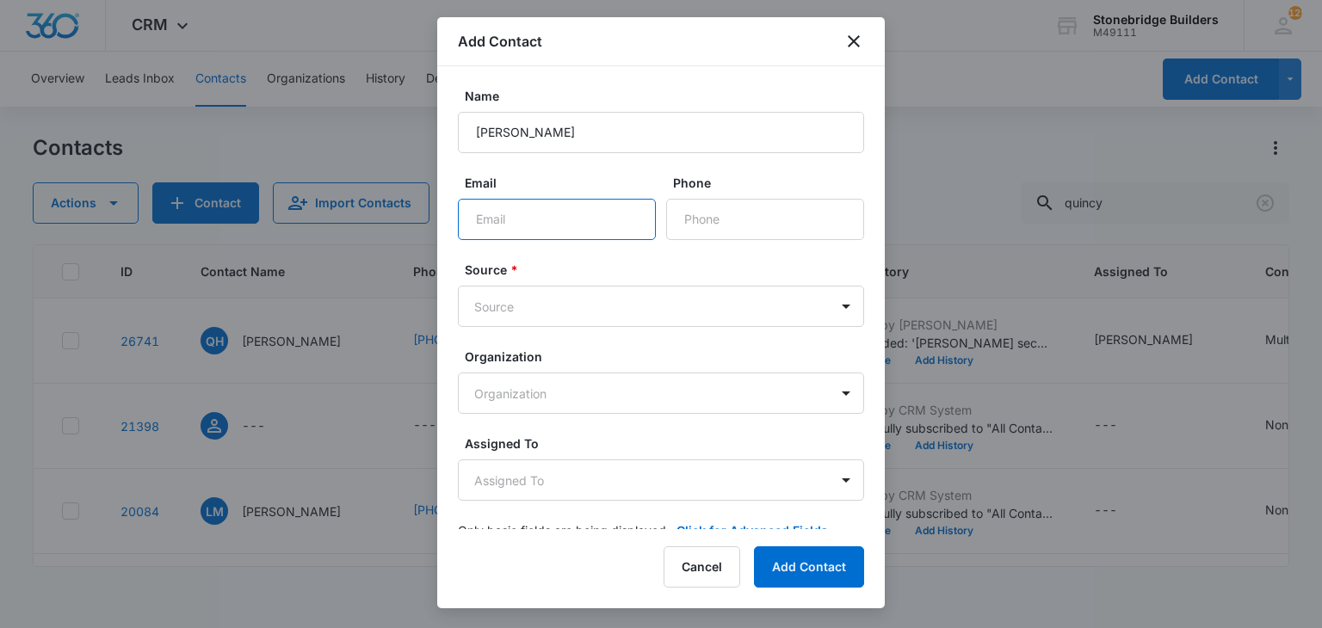
click at [525, 224] on input "Email" at bounding box center [557, 219] width 198 height 41
paste input "[PERSON_NAME][EMAIL_ADDRESS][PERSON_NAME][DOMAIN_NAME]"
type input "[PERSON_NAME][EMAIL_ADDRESS][PERSON_NAME][DOMAIN_NAME]"
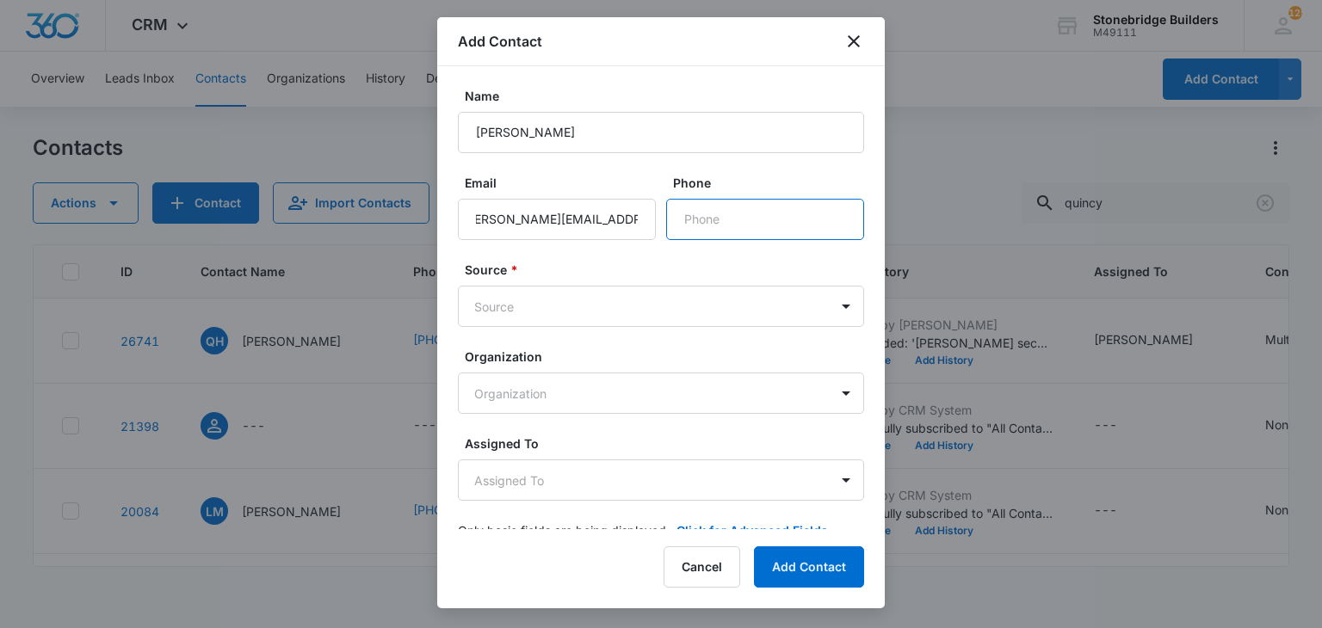
click at [730, 221] on input "Phone" at bounding box center [765, 219] width 198 height 41
paste input "[PHONE_NUMBER]"
type input "[PHONE_NUMBER]"
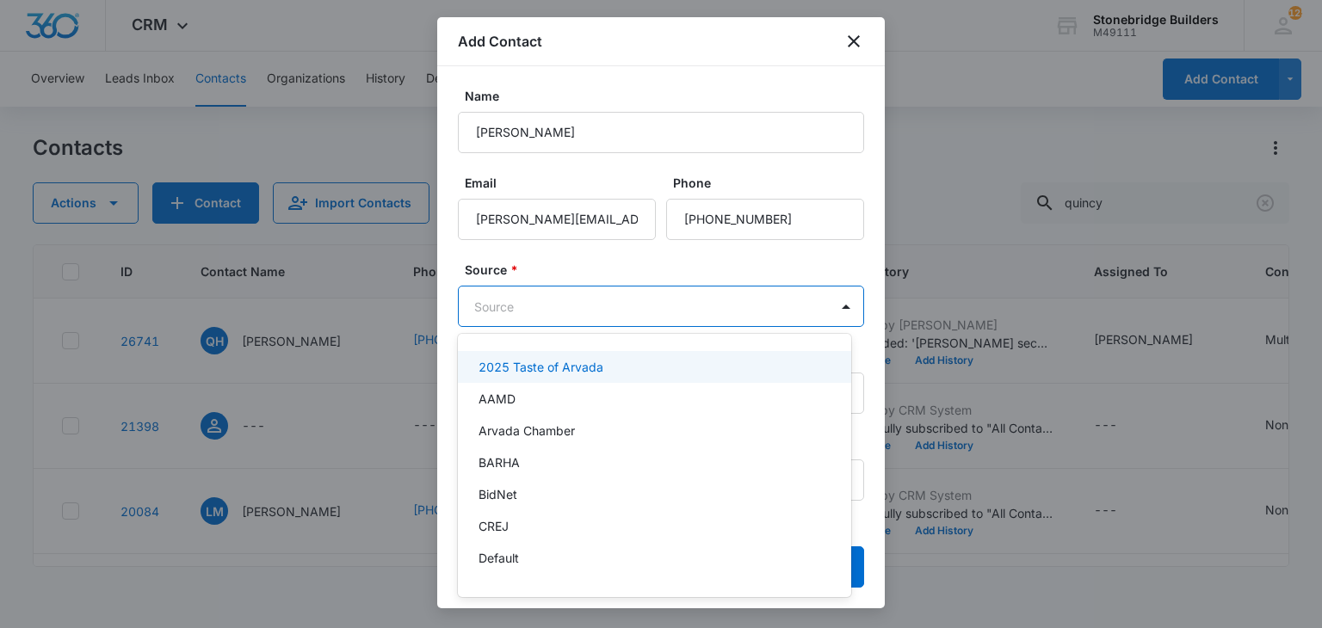
click at [615, 307] on body "CRM Apps Reputation Websites Forms CRM Email Social Content Ads Intelligence Fi…" at bounding box center [661, 314] width 1322 height 628
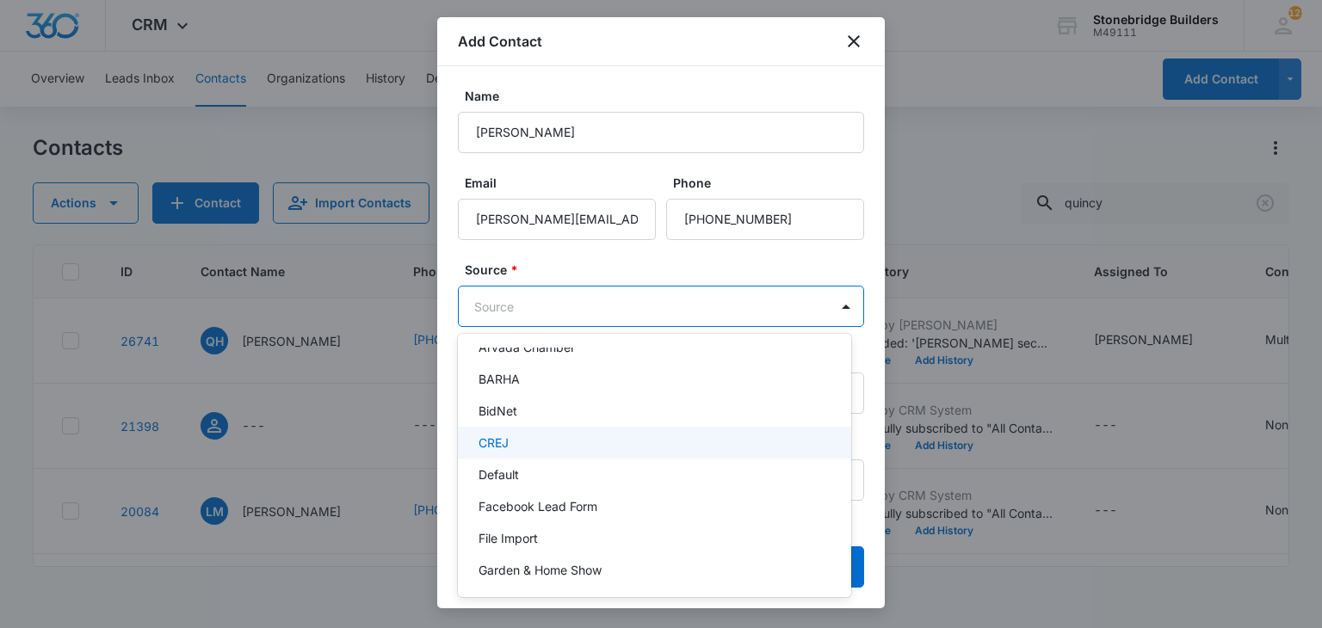
scroll to position [258, 0]
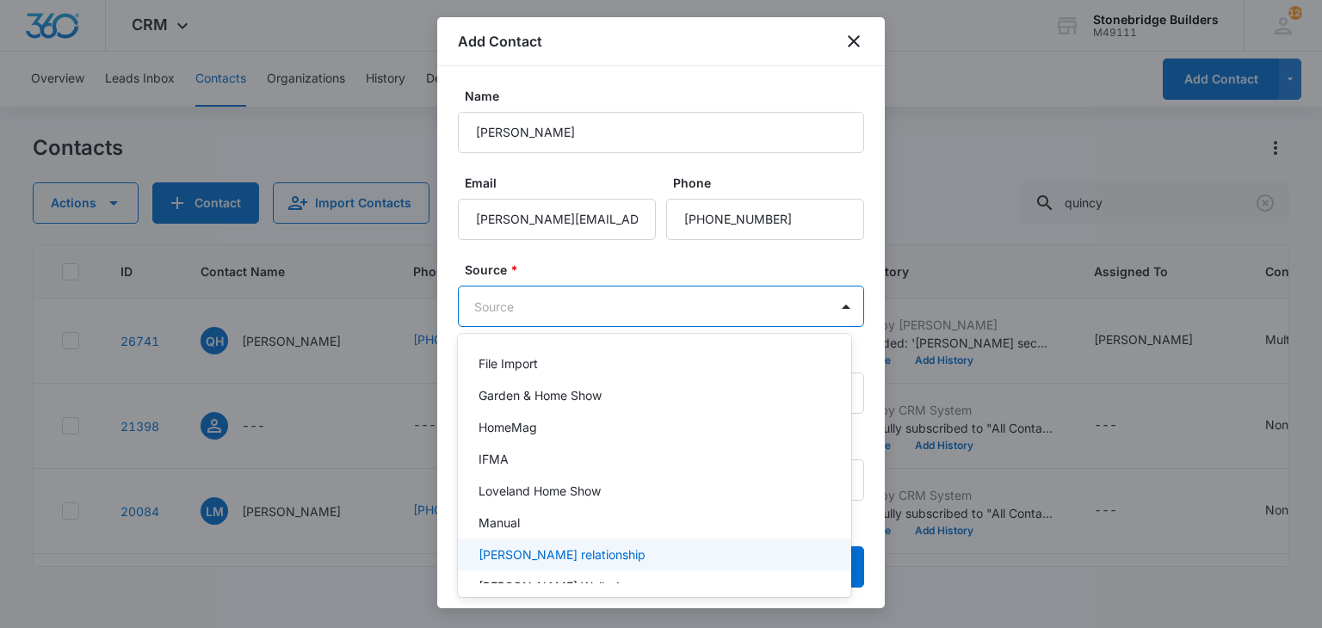
click at [539, 542] on div "[PERSON_NAME] relationship" at bounding box center [654, 555] width 393 height 32
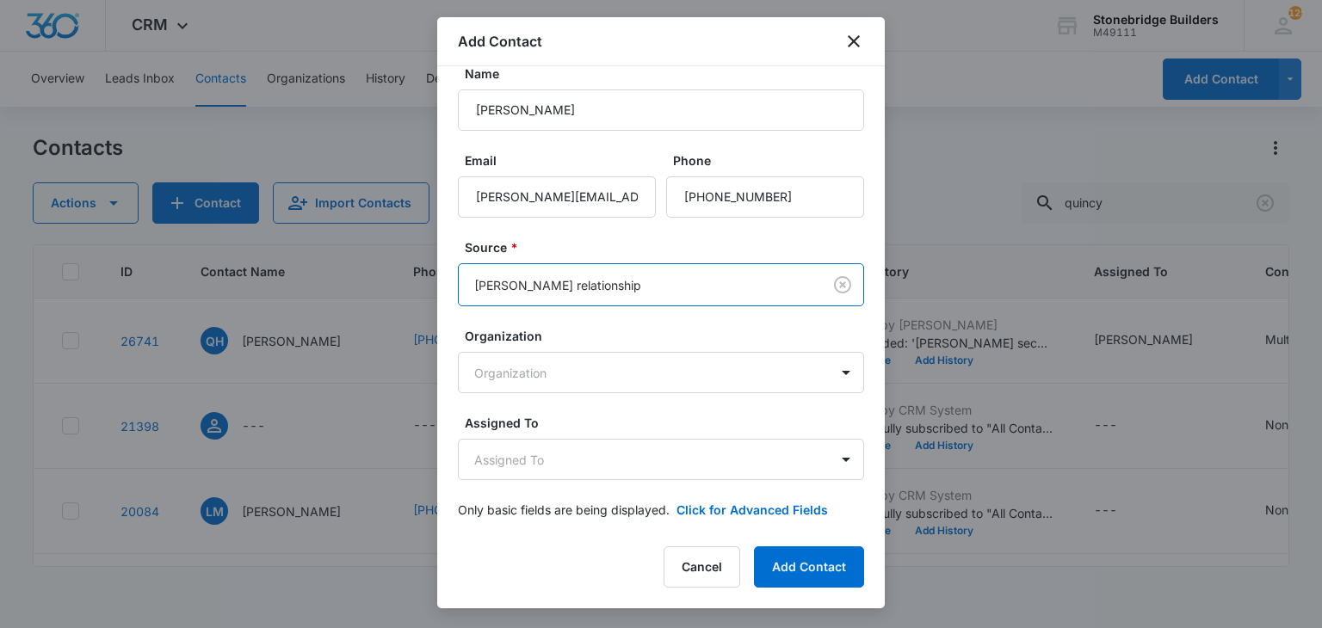
scroll to position [33, 0]
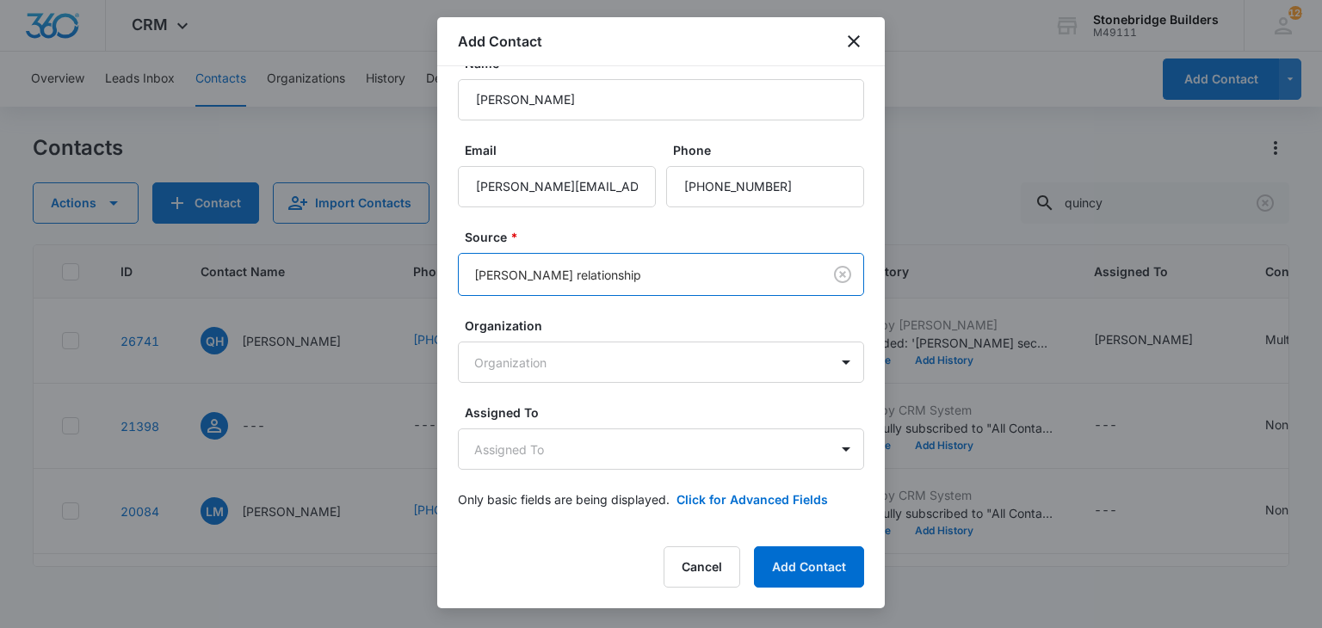
click at [561, 352] on body "CRM Apps Reputation Websites Forms CRM Email Social Content Ads Intelligence Fi…" at bounding box center [661, 314] width 1322 height 628
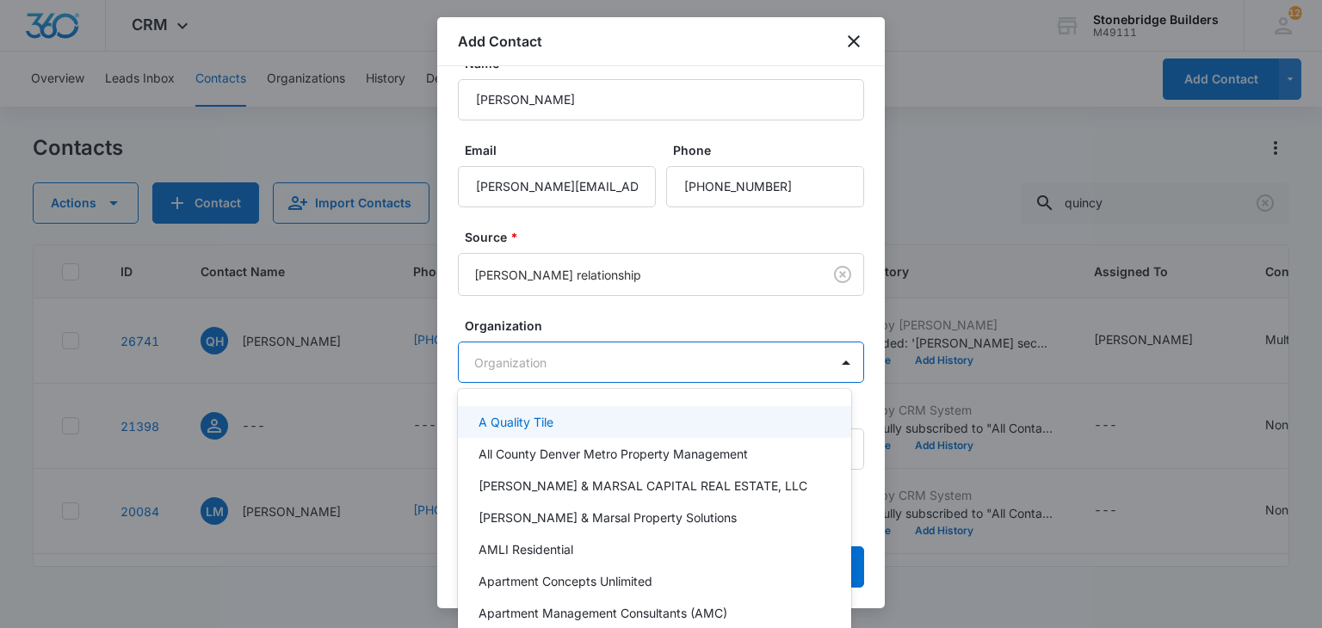
click at [580, 320] on div at bounding box center [661, 314] width 1322 height 628
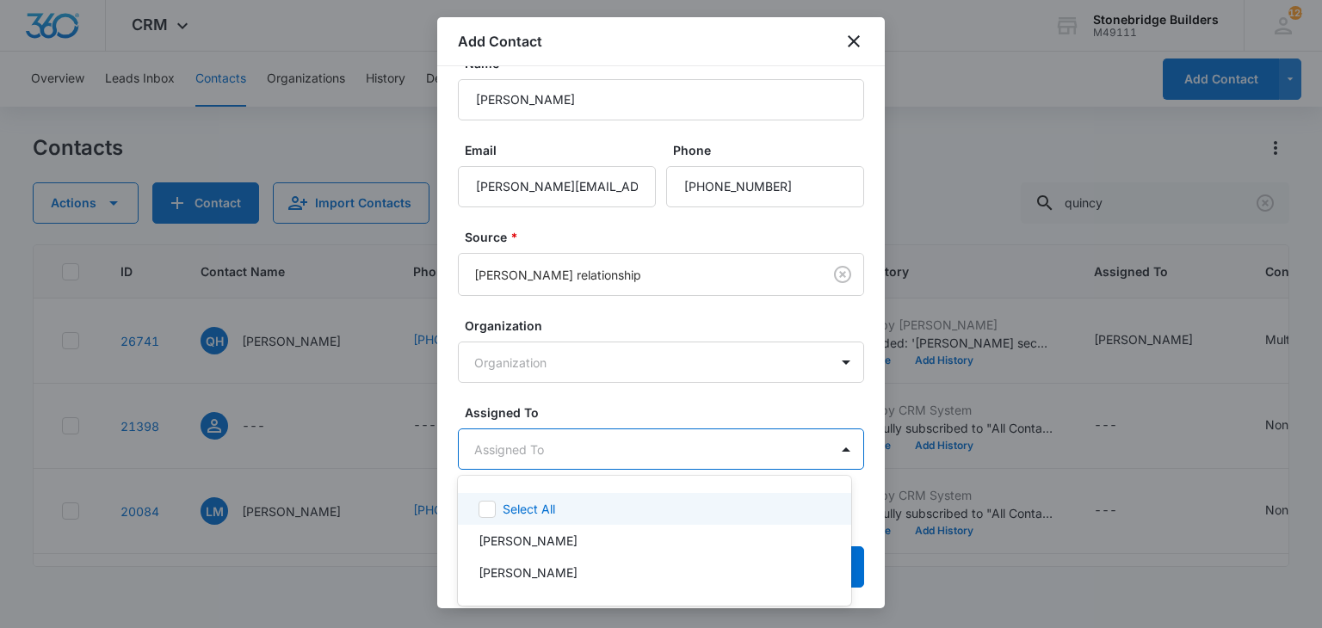
click at [577, 445] on body "CRM Apps Reputation Websites Forms CRM Email Social Content Ads Intelligence Fi…" at bounding box center [661, 314] width 1322 height 628
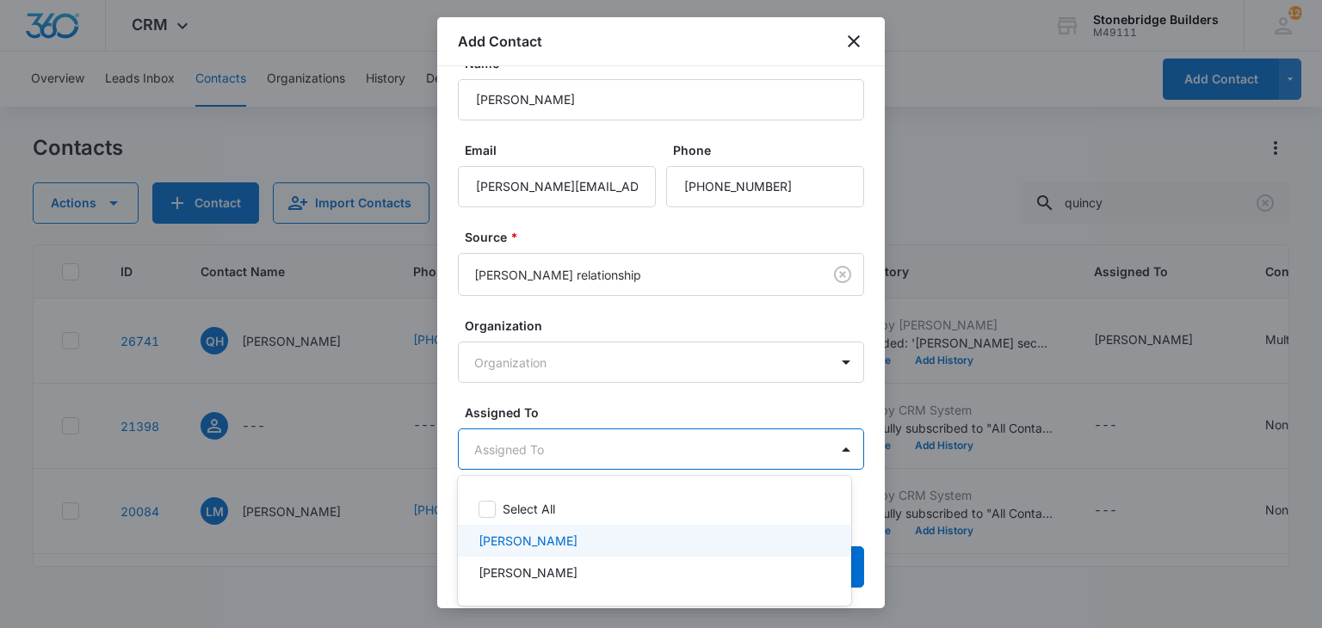
click at [558, 538] on p "[PERSON_NAME]" at bounding box center [527, 541] width 99 height 18
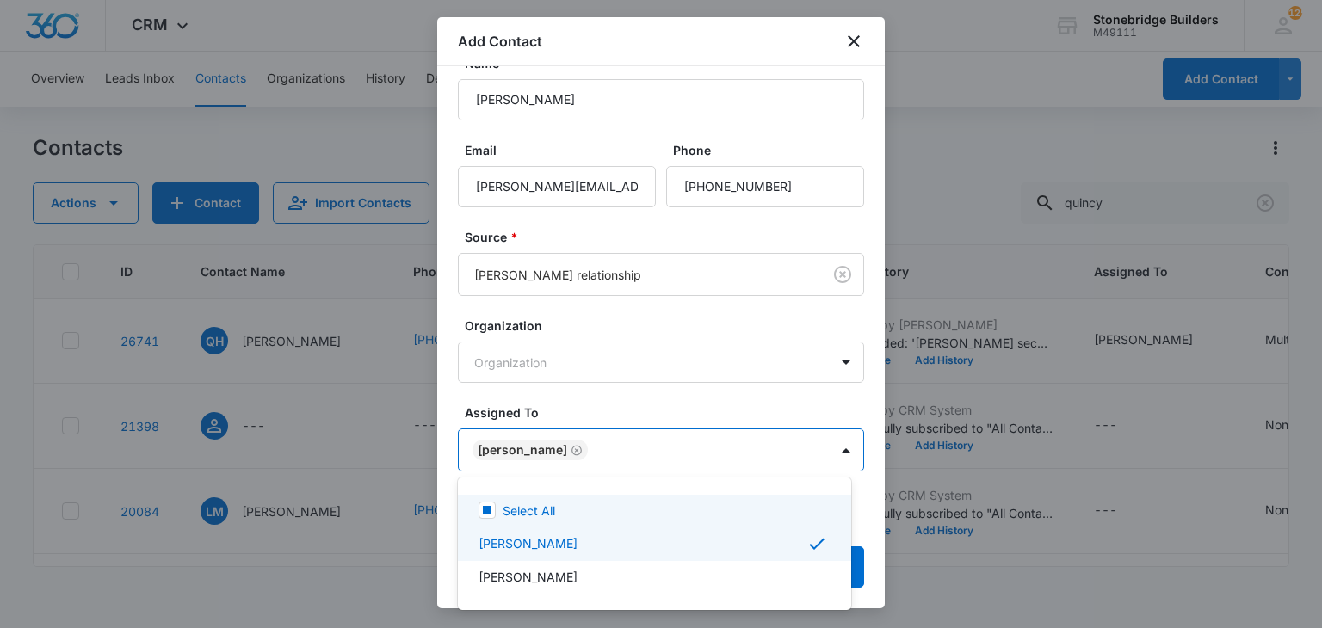
click at [591, 417] on div at bounding box center [661, 314] width 1322 height 628
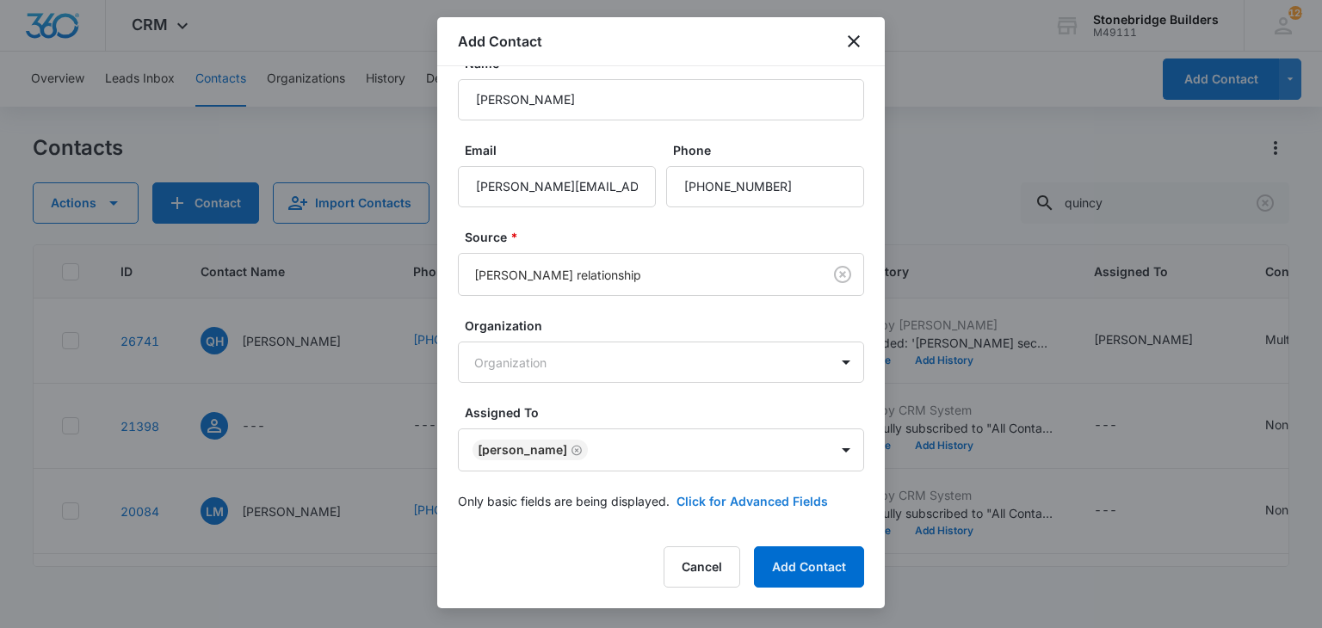
click at [734, 505] on button "Click for Advanced Fields" at bounding box center [751, 501] width 151 height 18
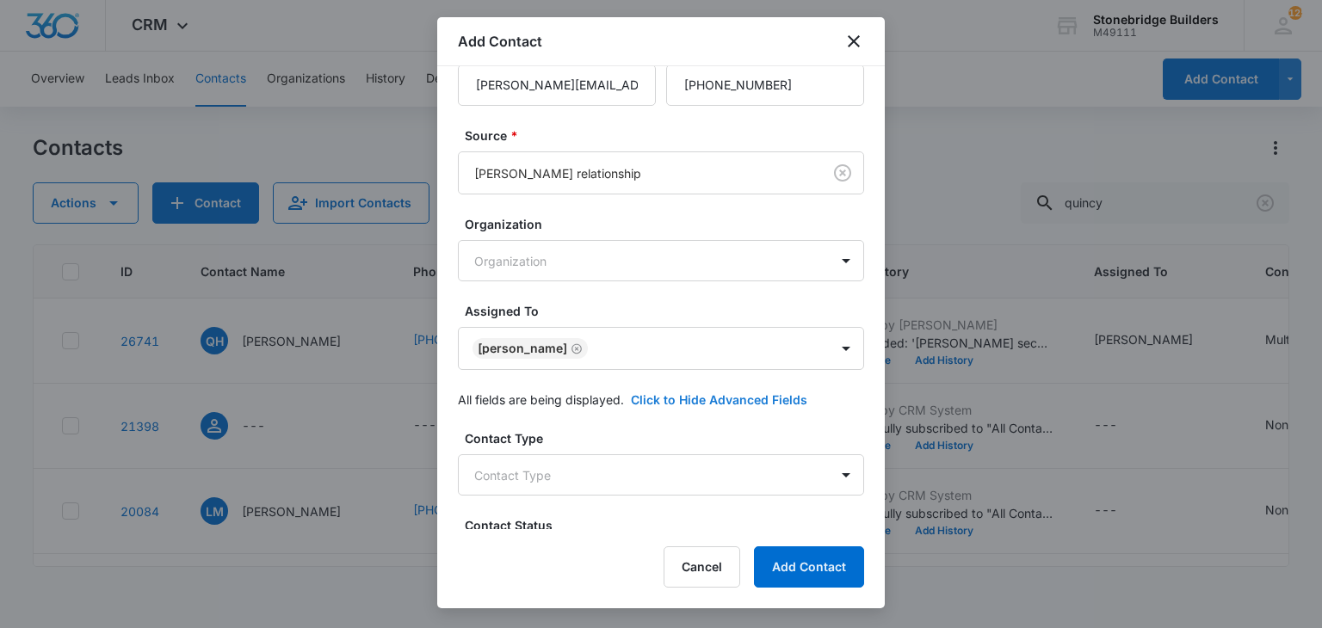
scroll to position [291, 0]
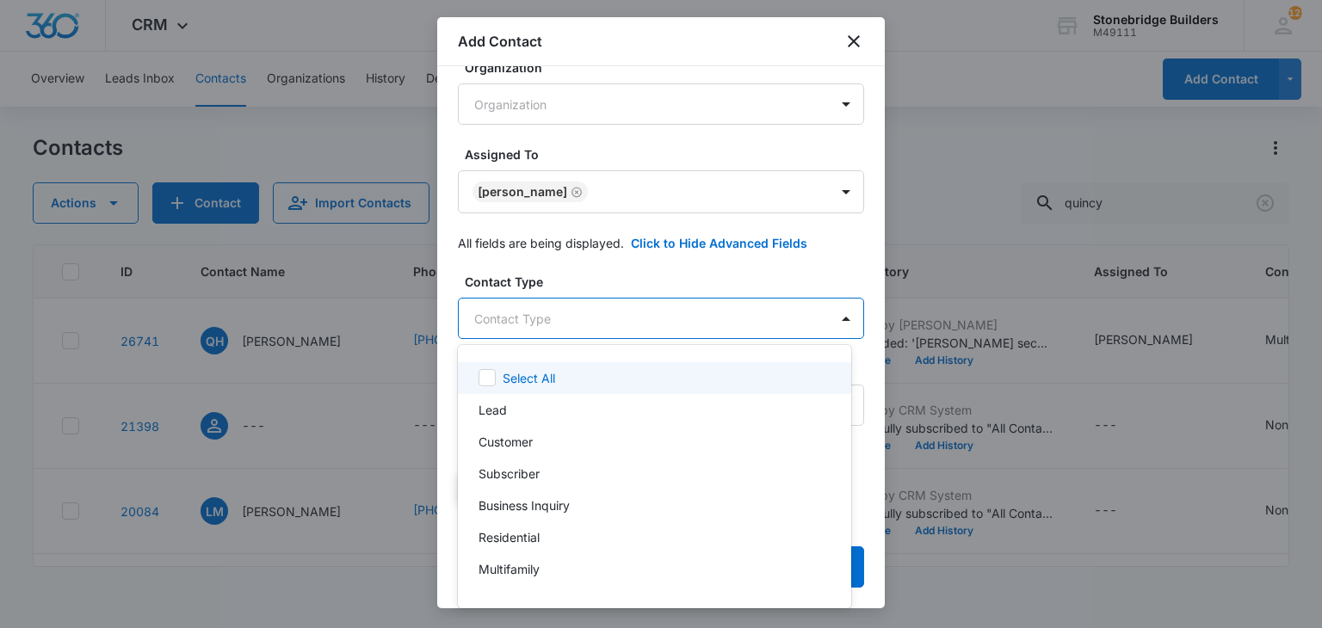
click at [553, 319] on body "CRM Apps Reputation Websites Forms CRM Email Social Content Ads Intelligence Fi…" at bounding box center [661, 314] width 1322 height 628
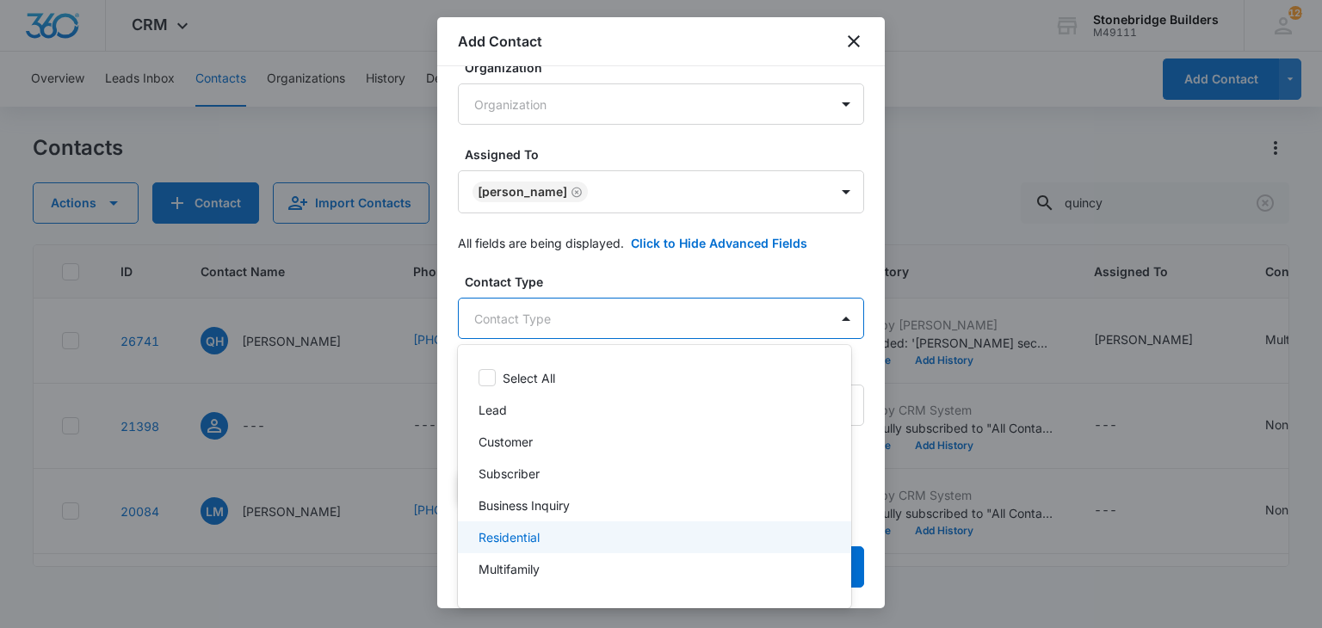
click at [533, 526] on div "Residential" at bounding box center [654, 537] width 393 height 32
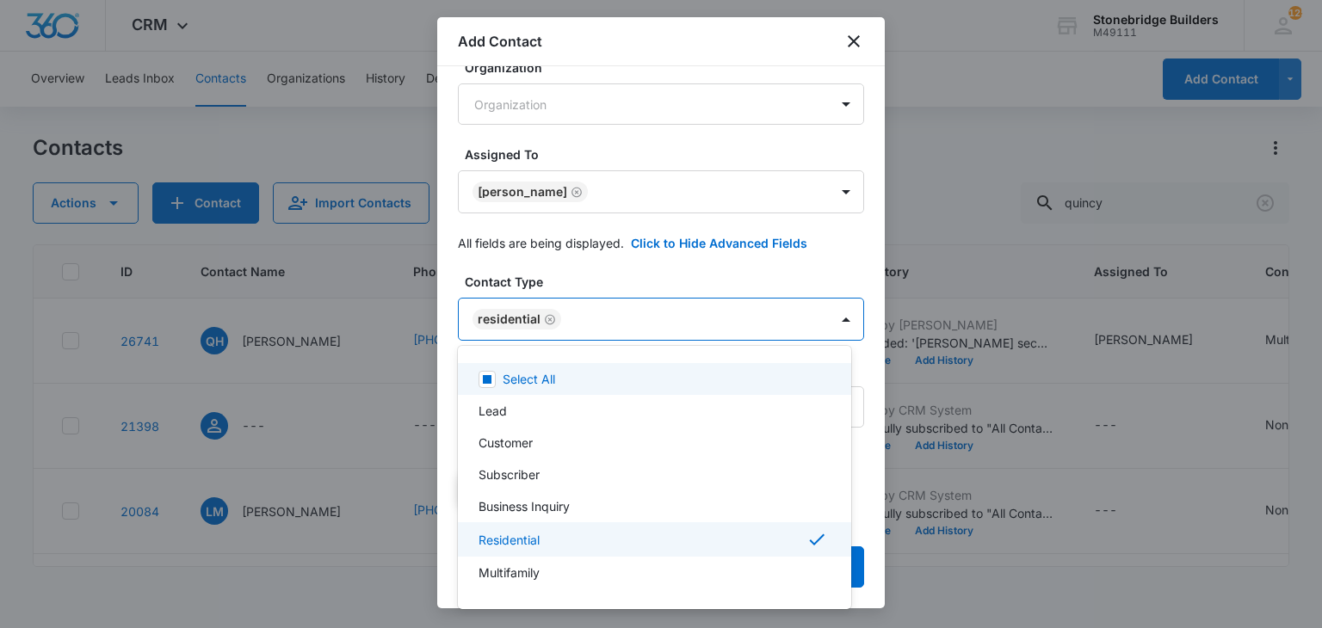
click at [616, 282] on div at bounding box center [661, 314] width 1322 height 628
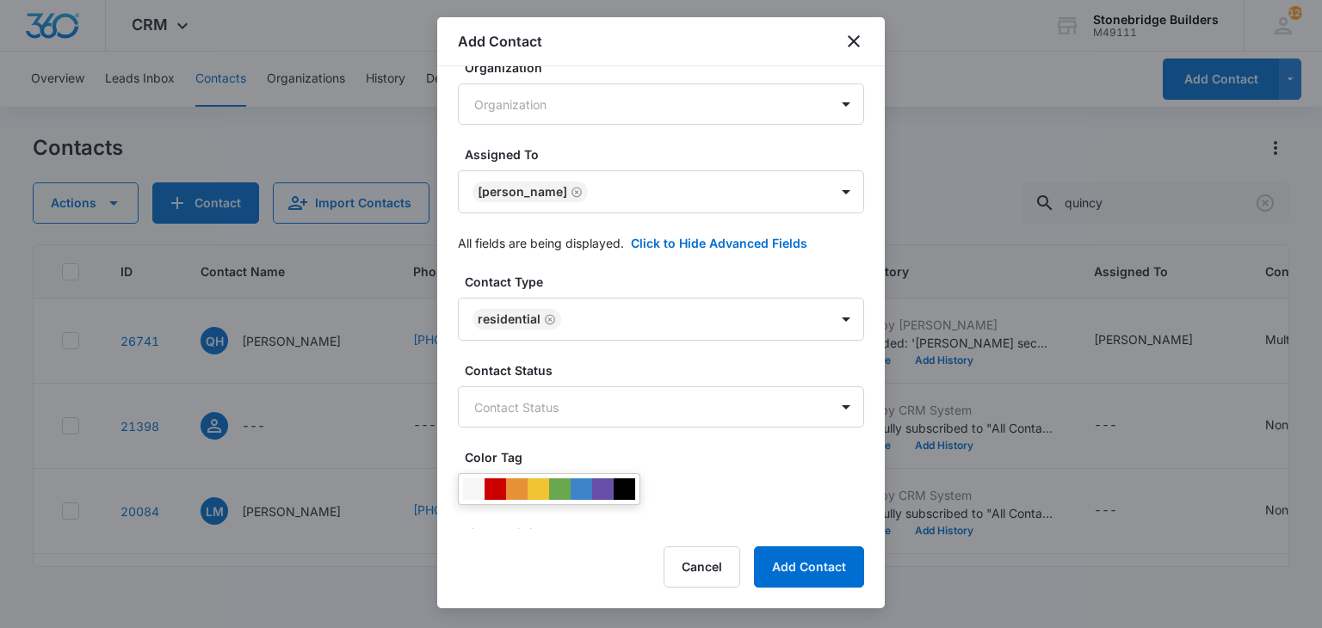
click at [795, 541] on div "Add Contact Name [PERSON_NAME] Email [PERSON_NAME][EMAIL_ADDRESS][PERSON_NAME][…" at bounding box center [660, 312] width 447 height 591
click at [795, 551] on button "Add Contact" at bounding box center [809, 566] width 110 height 41
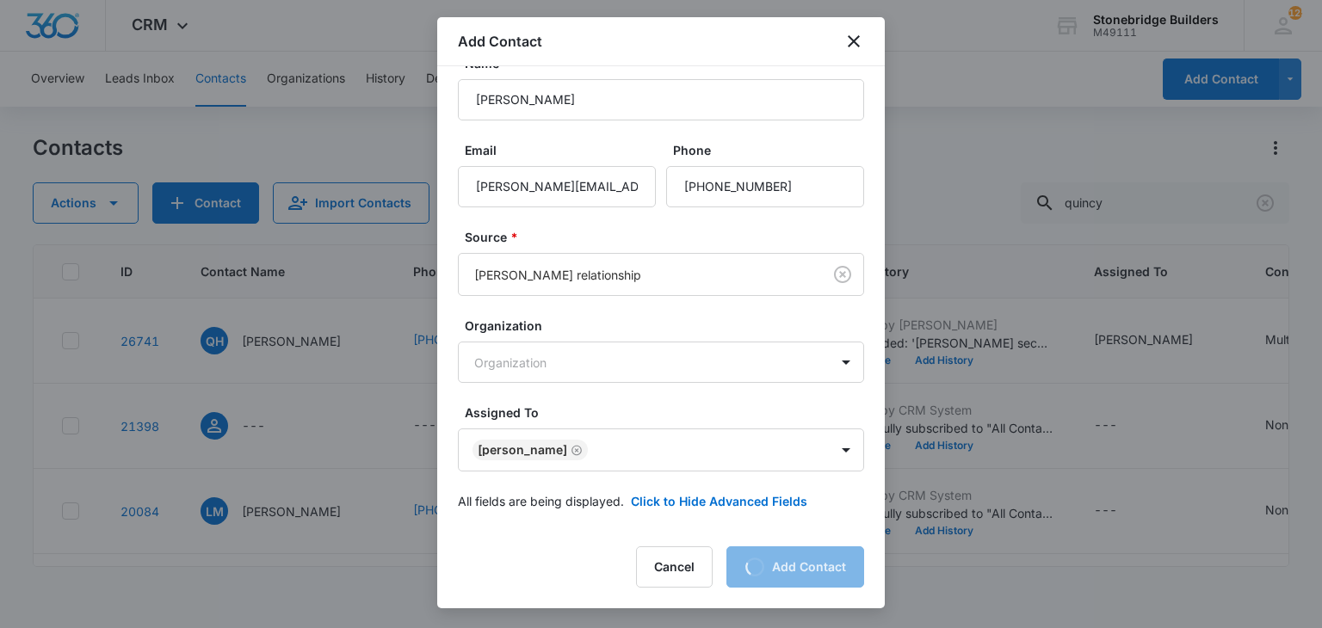
scroll to position [0, 0]
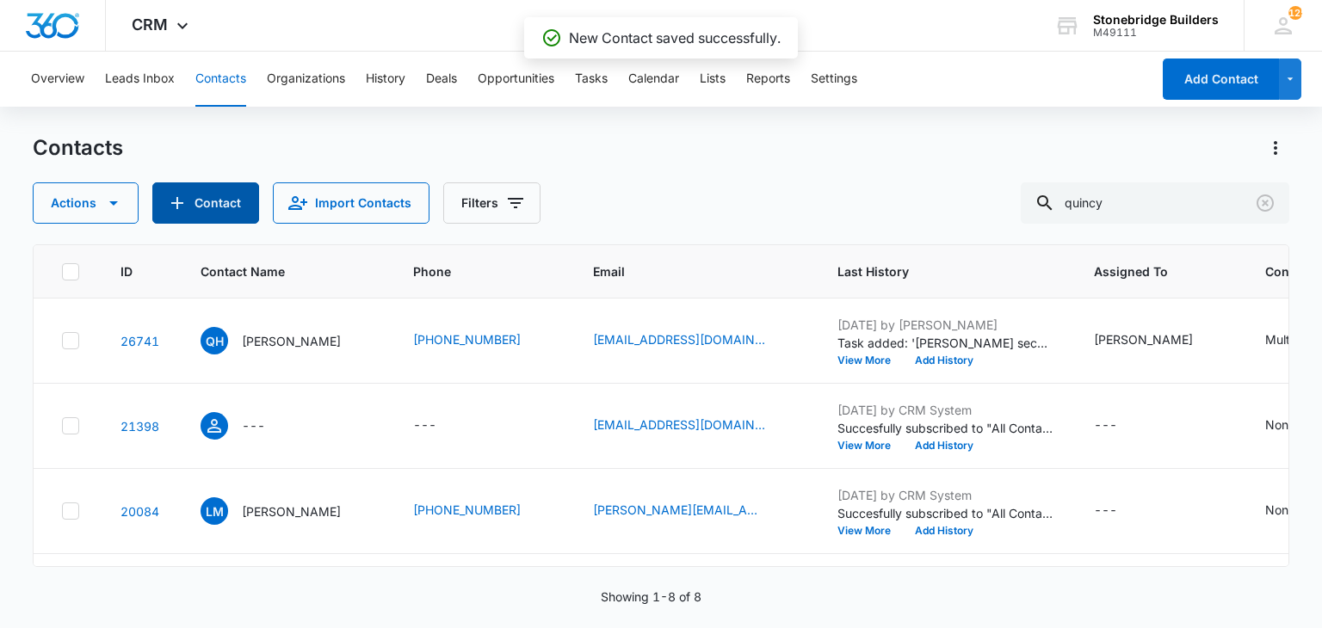
click at [250, 207] on button "Contact" at bounding box center [205, 202] width 107 height 41
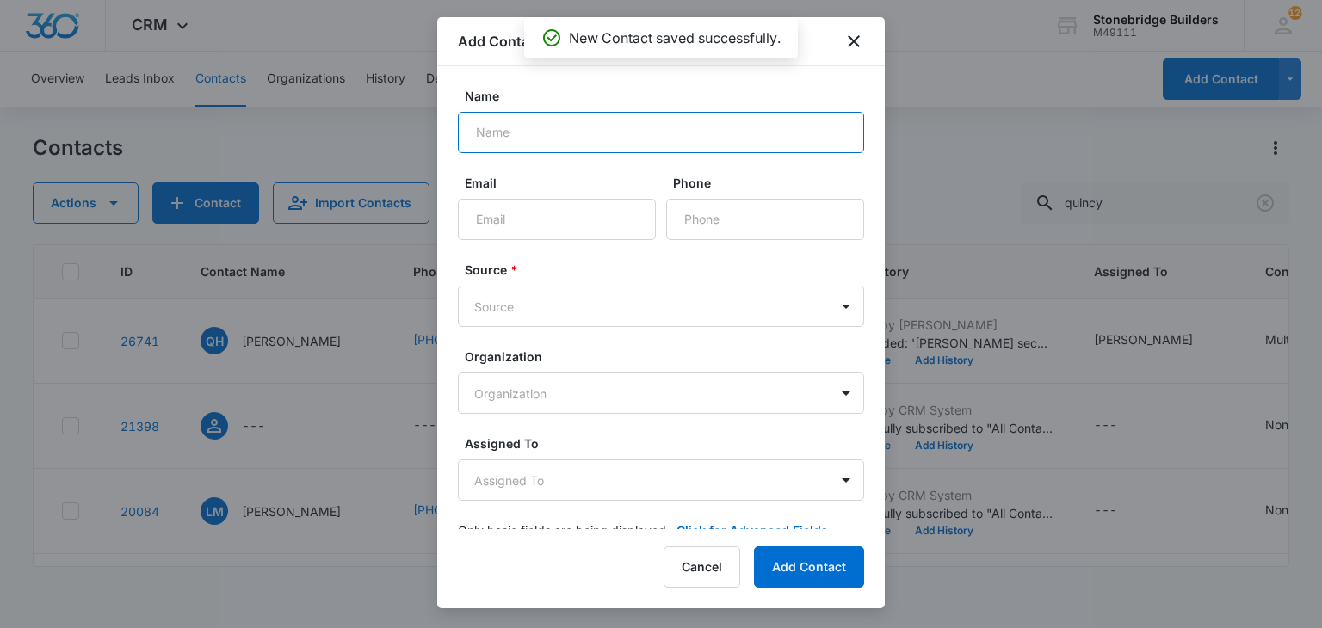
click at [560, 146] on input "Name" at bounding box center [661, 132] width 406 height 41
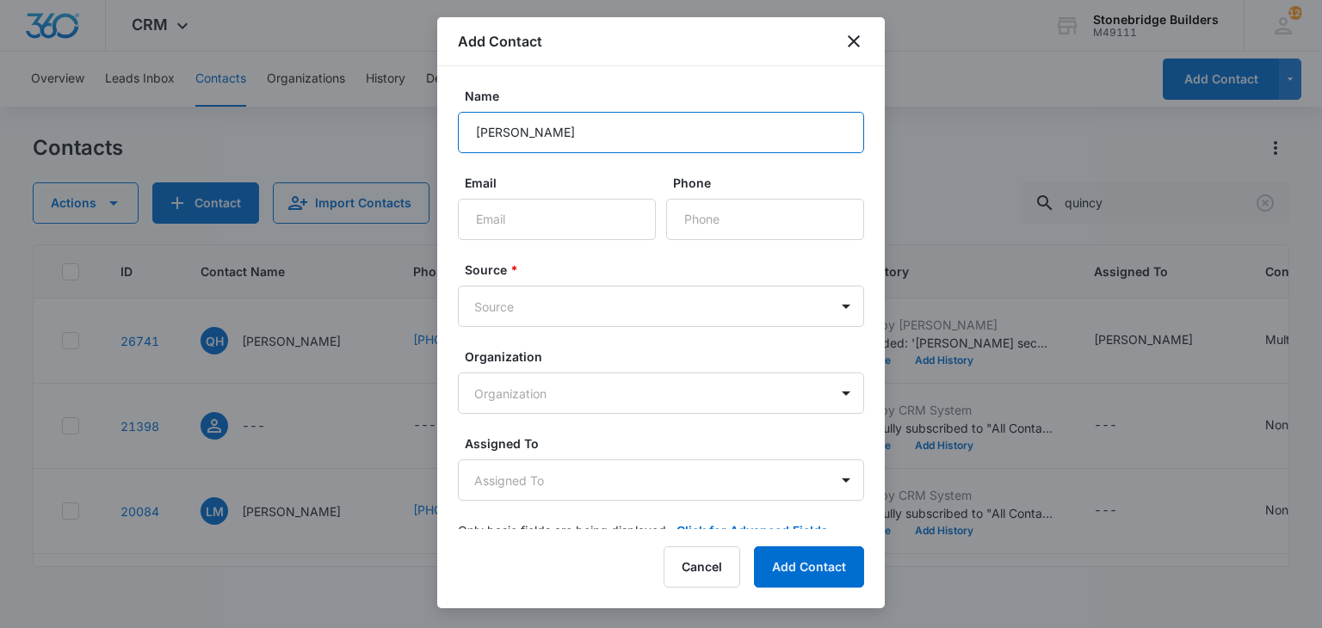
type input "[PERSON_NAME]"
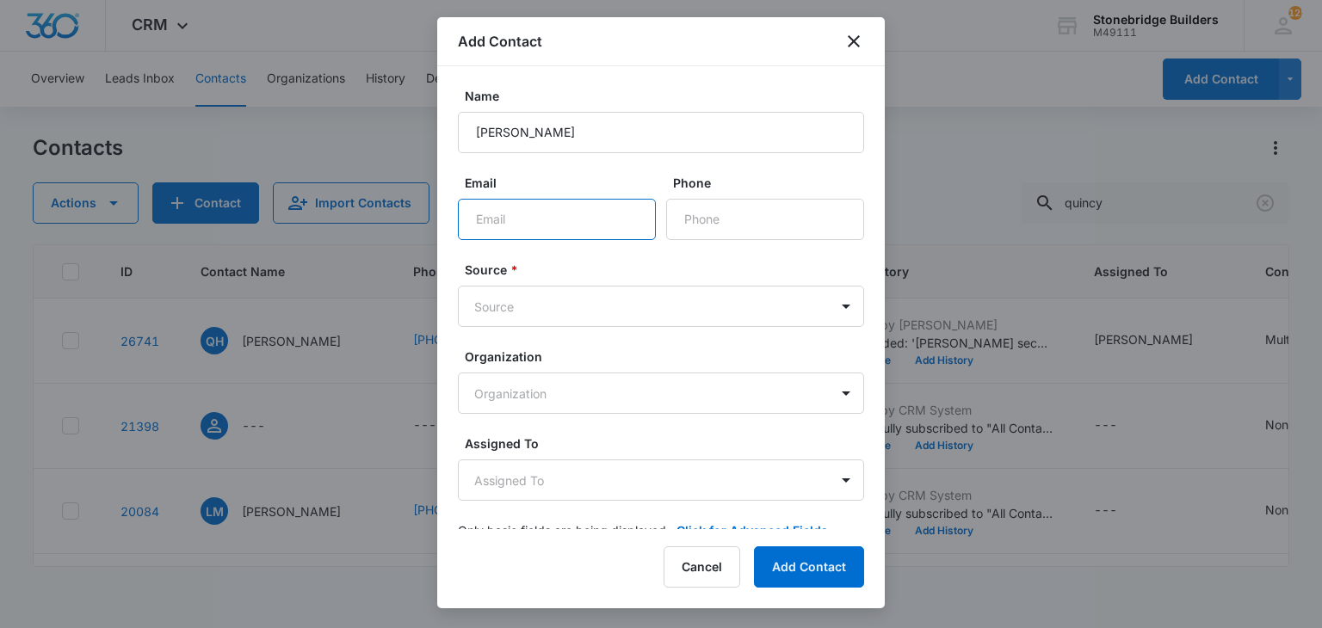
click at [569, 235] on input "Email" at bounding box center [557, 219] width 198 height 41
paste input "[PERSON_NAME][DOMAIN_NAME][EMAIL_ADDRESS][DOMAIN_NAME]"
type input "[PERSON_NAME][DOMAIN_NAME][EMAIL_ADDRESS][DOMAIN_NAME]"
click at [517, 300] on body "CRM Apps Reputation Websites Forms CRM Email Social Content Ads Intelligence Fi…" at bounding box center [661, 314] width 1322 height 628
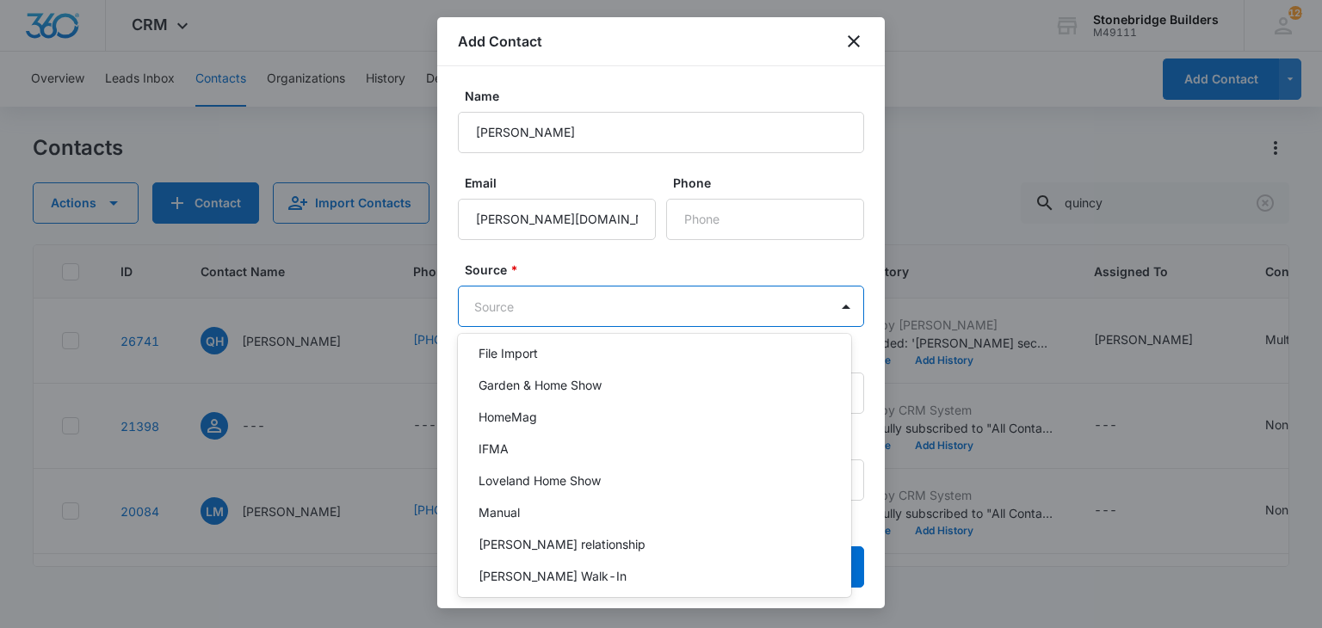
scroll to position [344, 0]
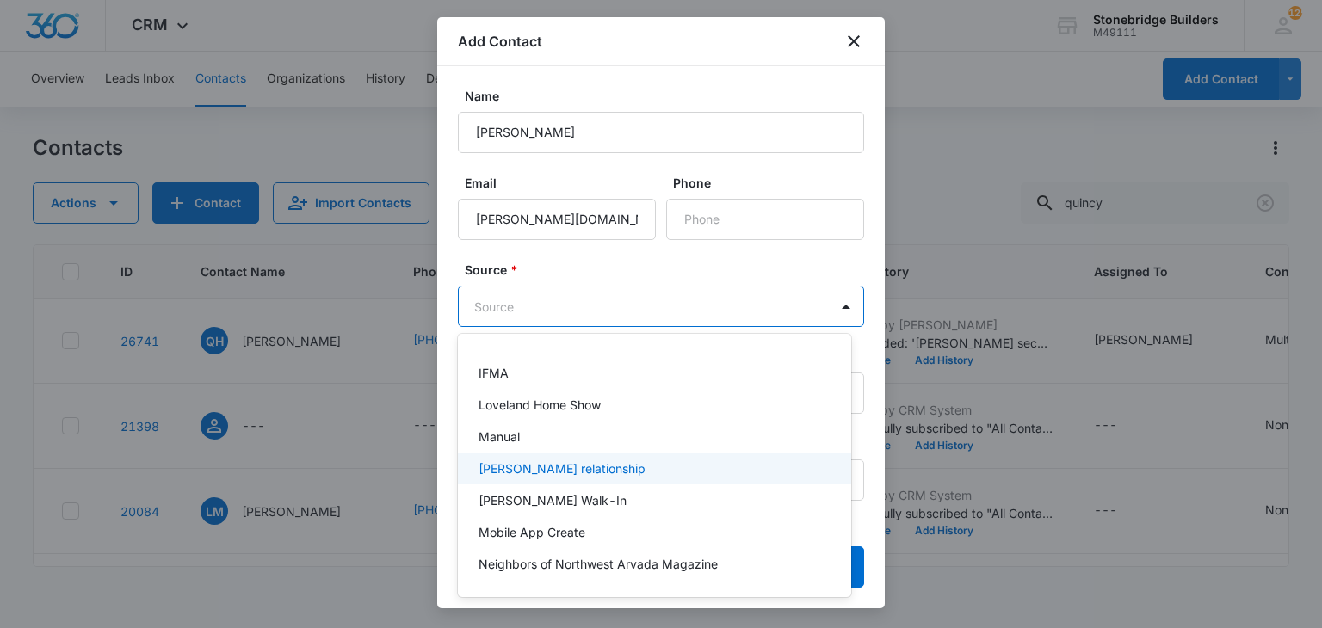
click at [539, 470] on p "[PERSON_NAME] relationship" at bounding box center [561, 469] width 167 height 18
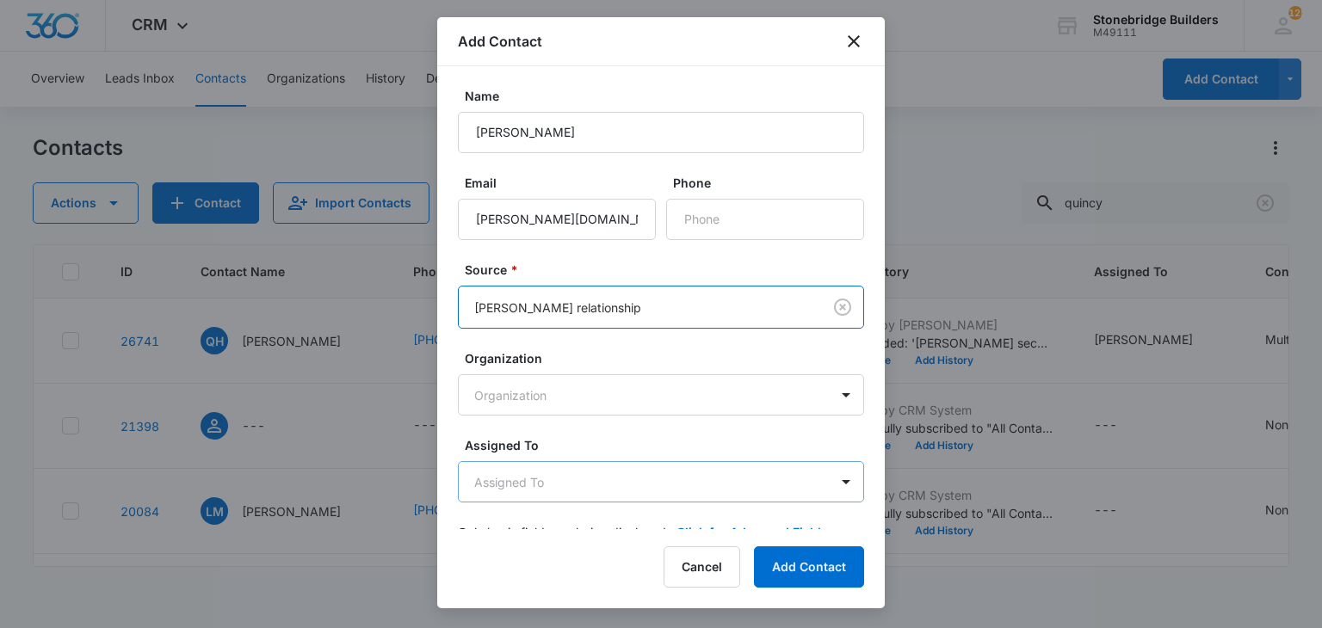
scroll to position [33, 0]
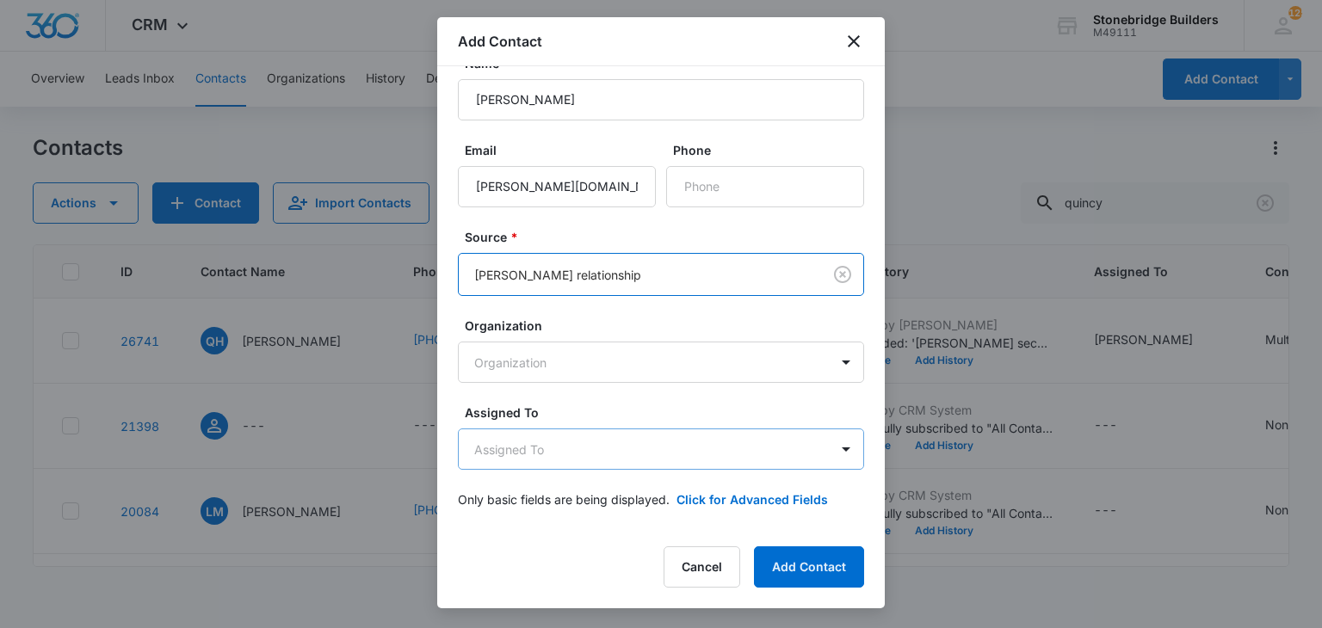
click at [566, 439] on body "CRM Apps Reputation Websites Forms CRM Email Social Content Ads Intelligence Fi…" at bounding box center [661, 314] width 1322 height 628
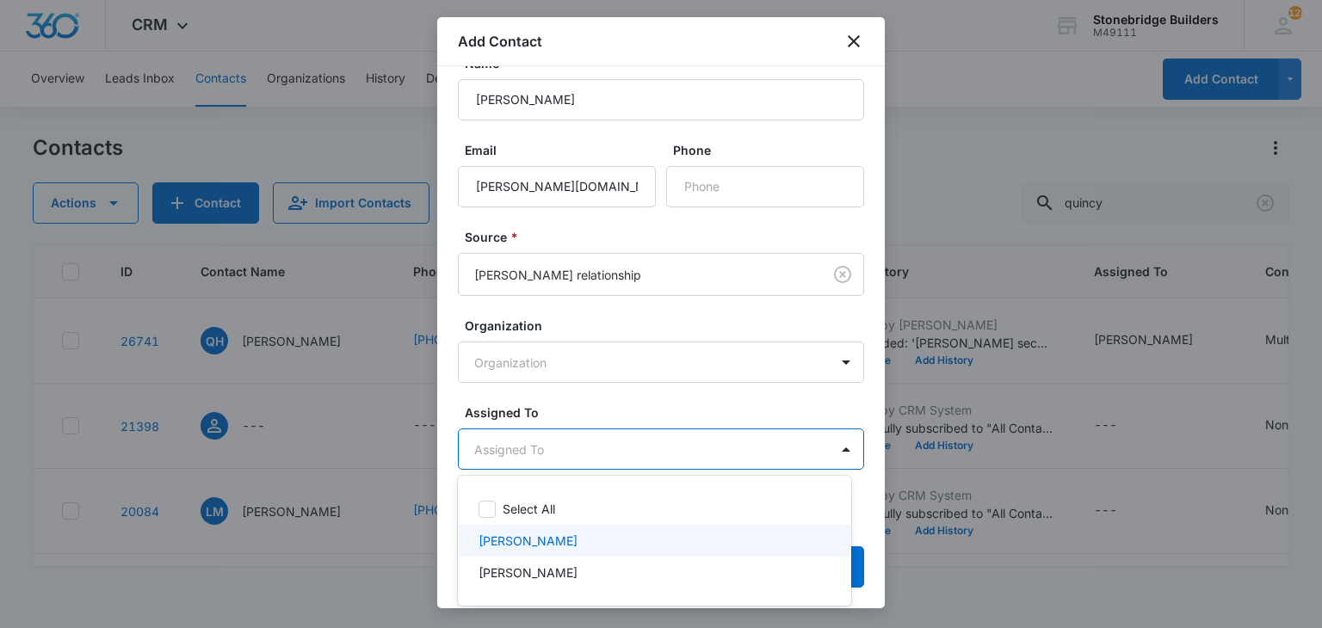
click at [580, 525] on div "[PERSON_NAME]" at bounding box center [654, 541] width 393 height 32
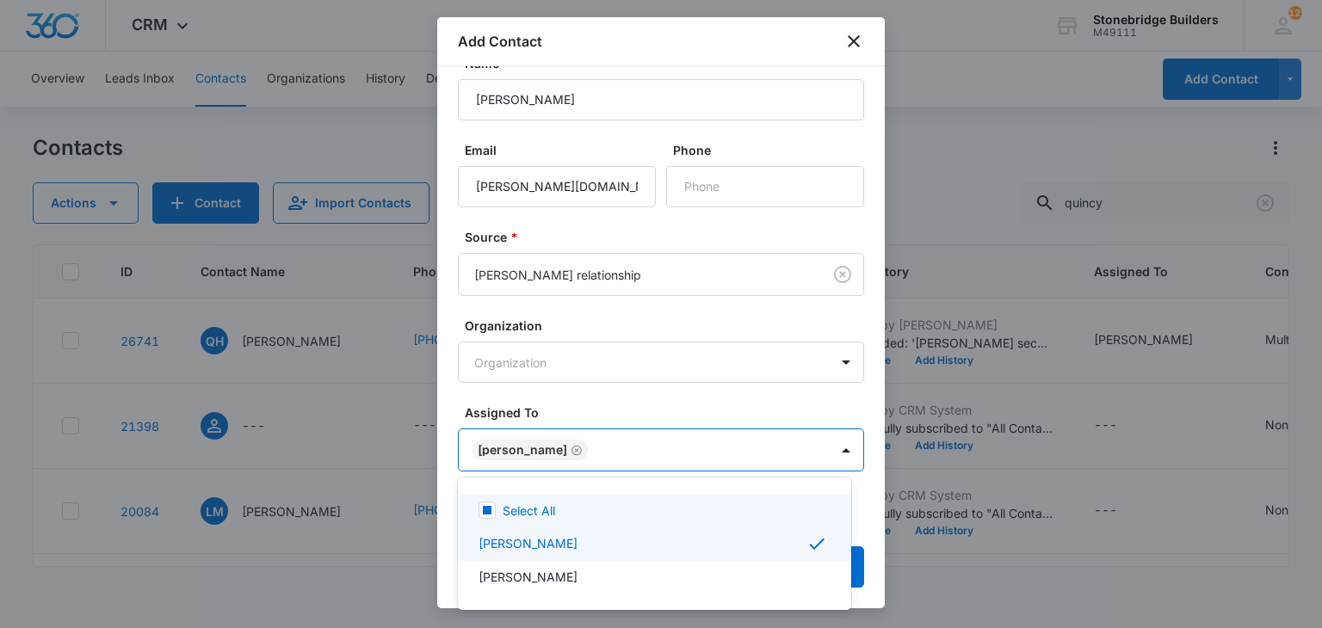
click at [612, 397] on div at bounding box center [661, 314] width 1322 height 628
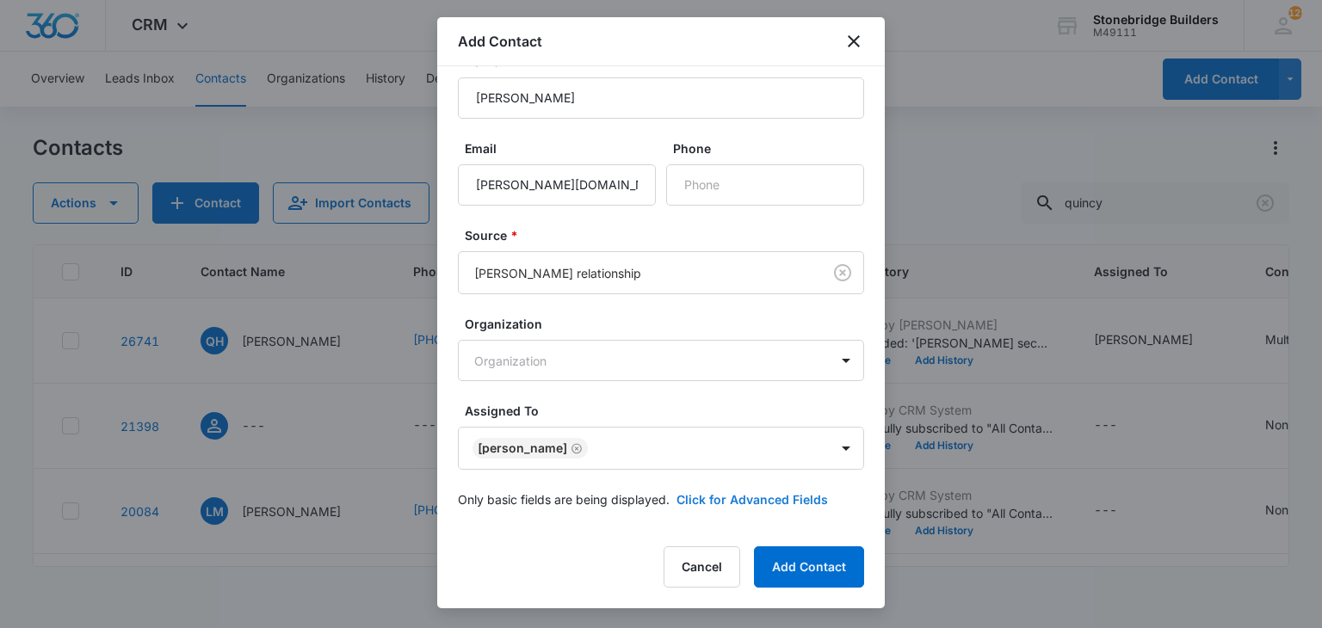
click at [717, 499] on button "Click for Advanced Fields" at bounding box center [751, 499] width 151 height 18
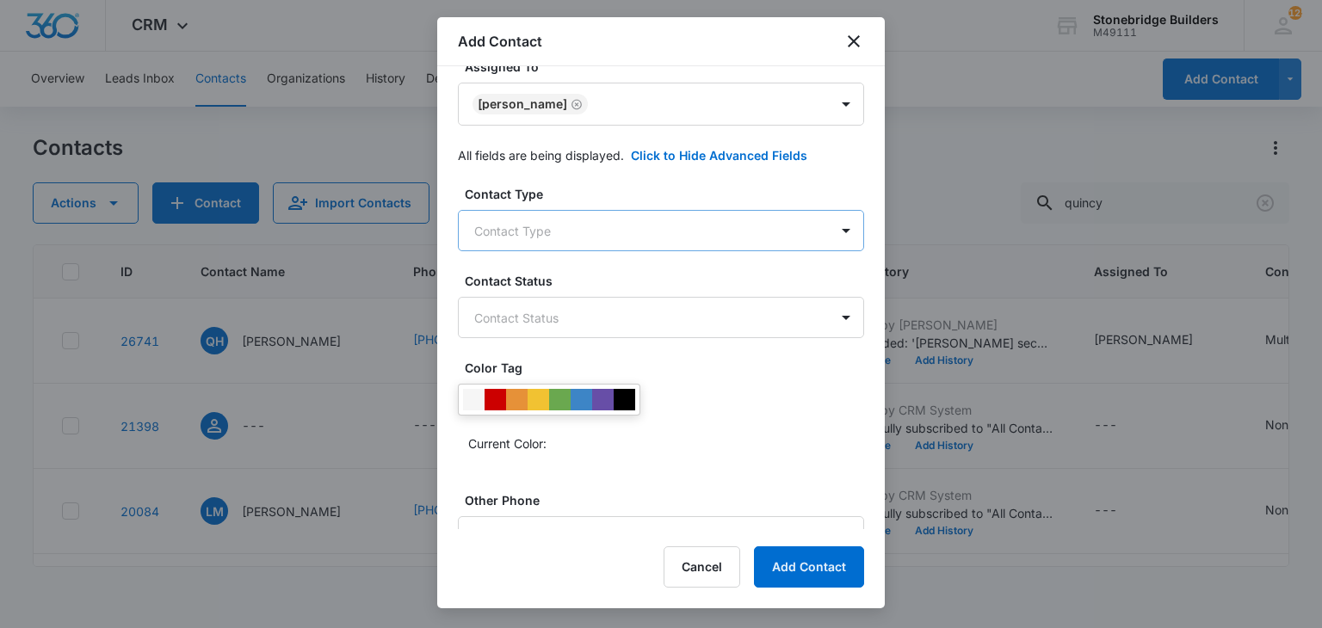
click at [538, 242] on body "CRM Apps Reputation Websites Forms CRM Email Social Content Ads Intelligence Fi…" at bounding box center [661, 314] width 1322 height 628
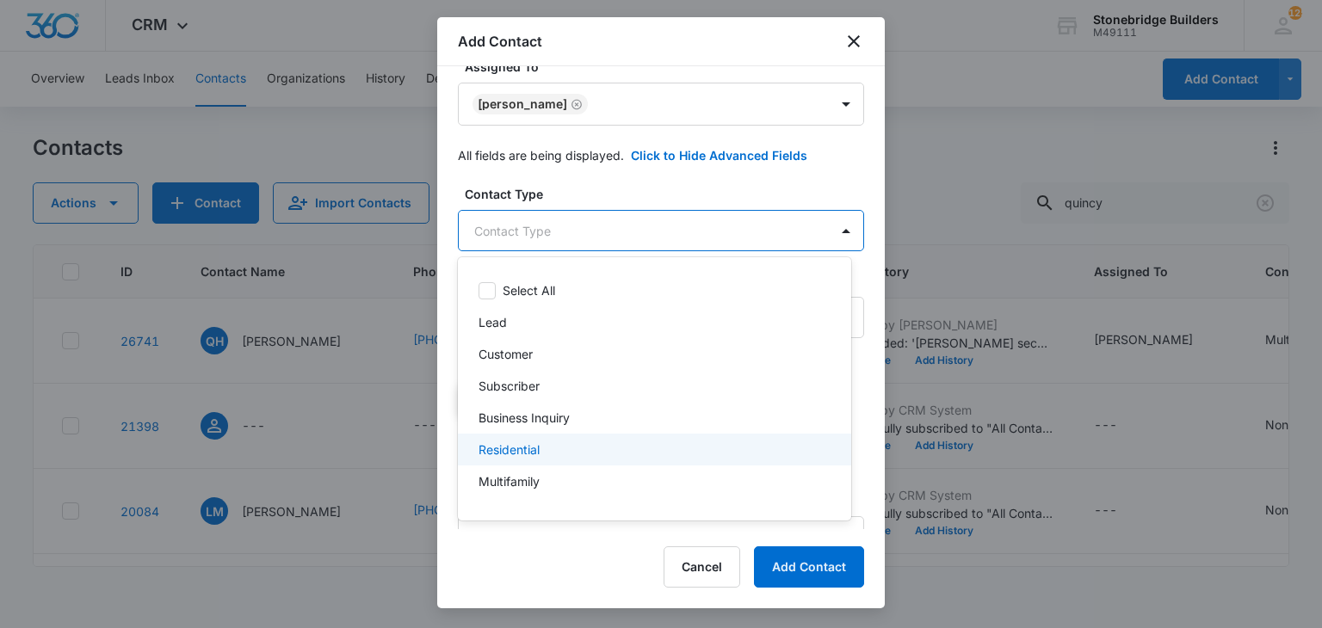
click at [528, 442] on p "Residential" at bounding box center [508, 450] width 61 height 18
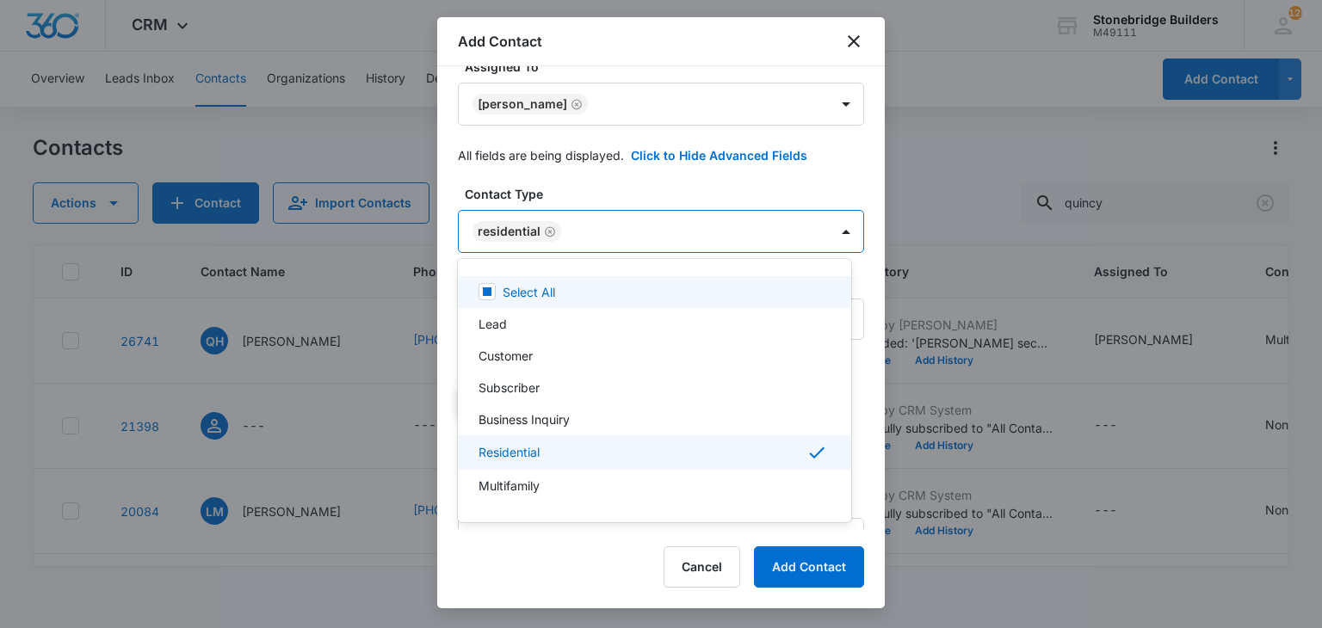
click at [645, 189] on div at bounding box center [661, 314] width 1322 height 628
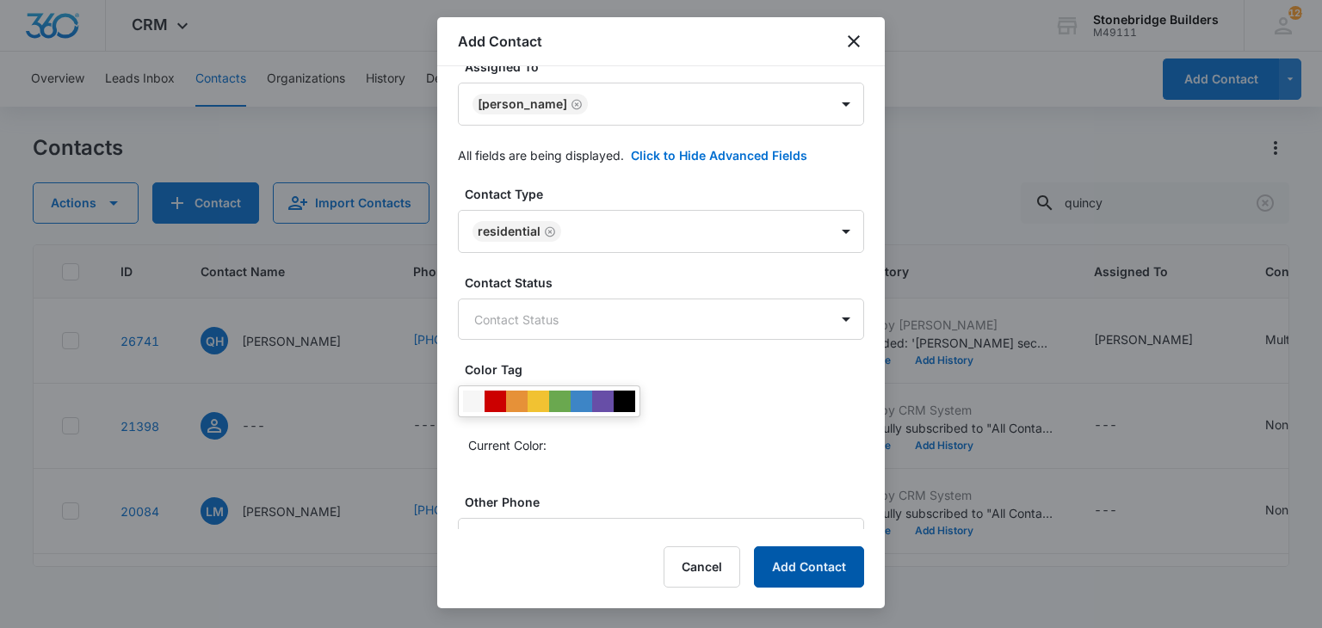
click at [781, 558] on button "Add Contact" at bounding box center [809, 566] width 110 height 41
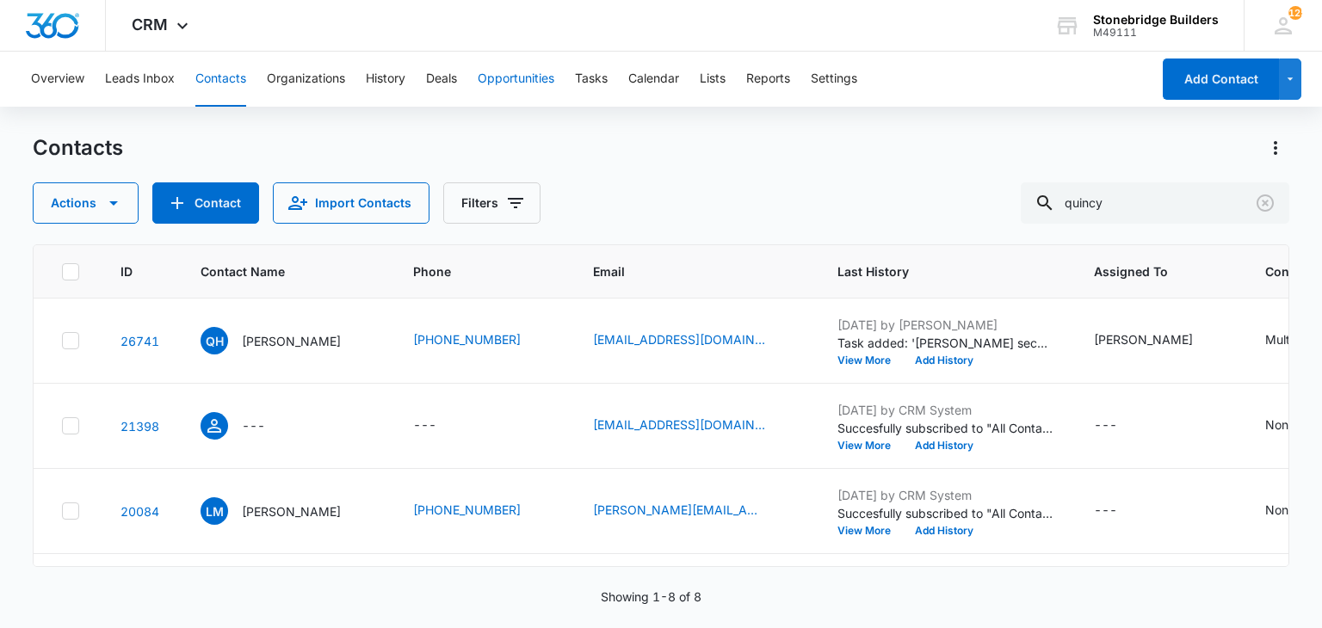
click at [540, 83] on button "Opportunities" at bounding box center [516, 79] width 77 height 55
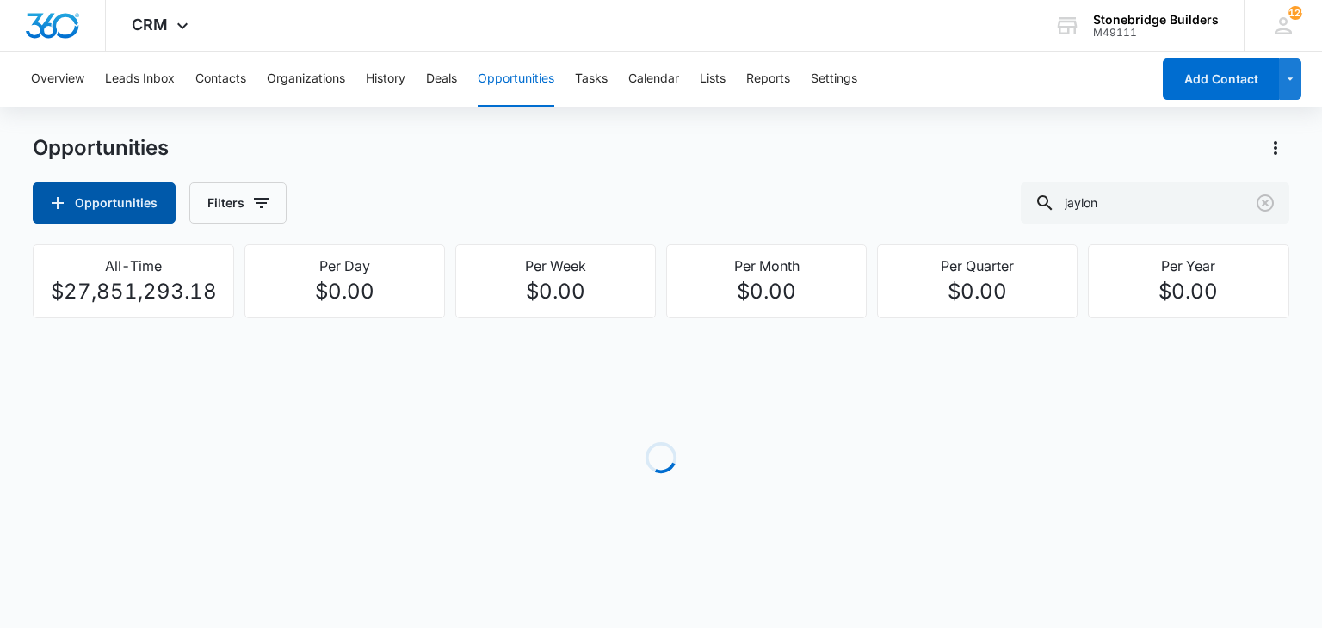
click at [96, 202] on button "Opportunities" at bounding box center [104, 202] width 143 height 41
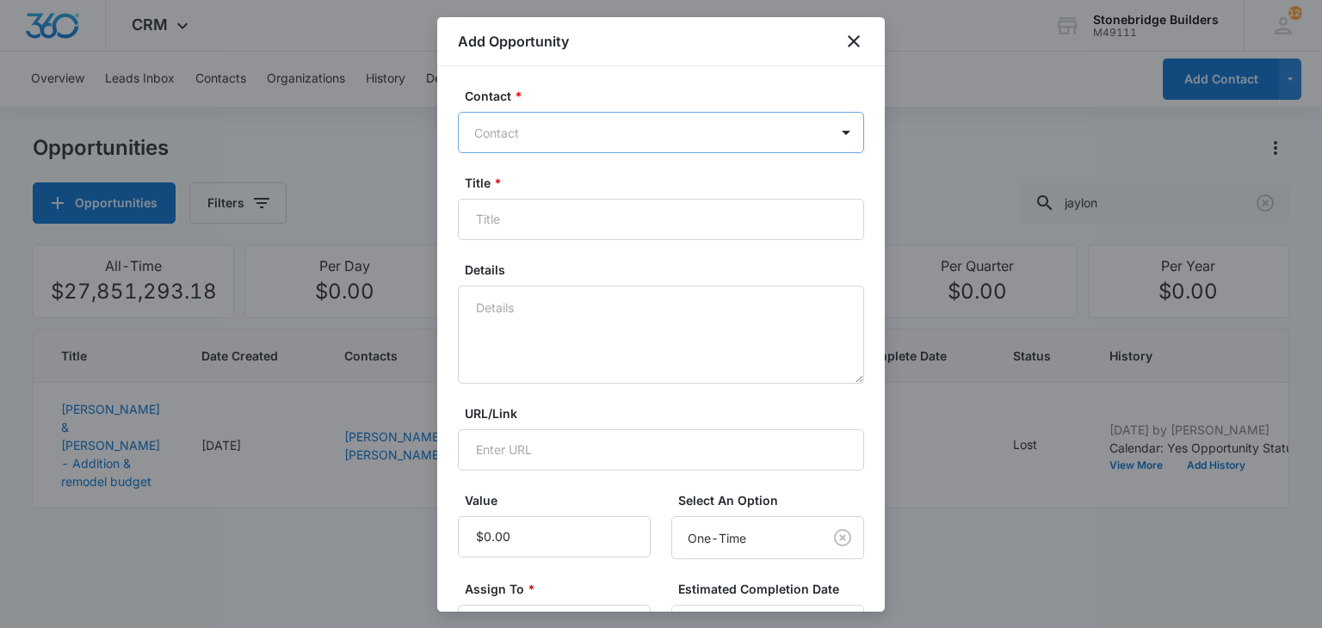
click at [603, 124] on div at bounding box center [650, 133] width 353 height 22
type input "[PERSON_NAME]"
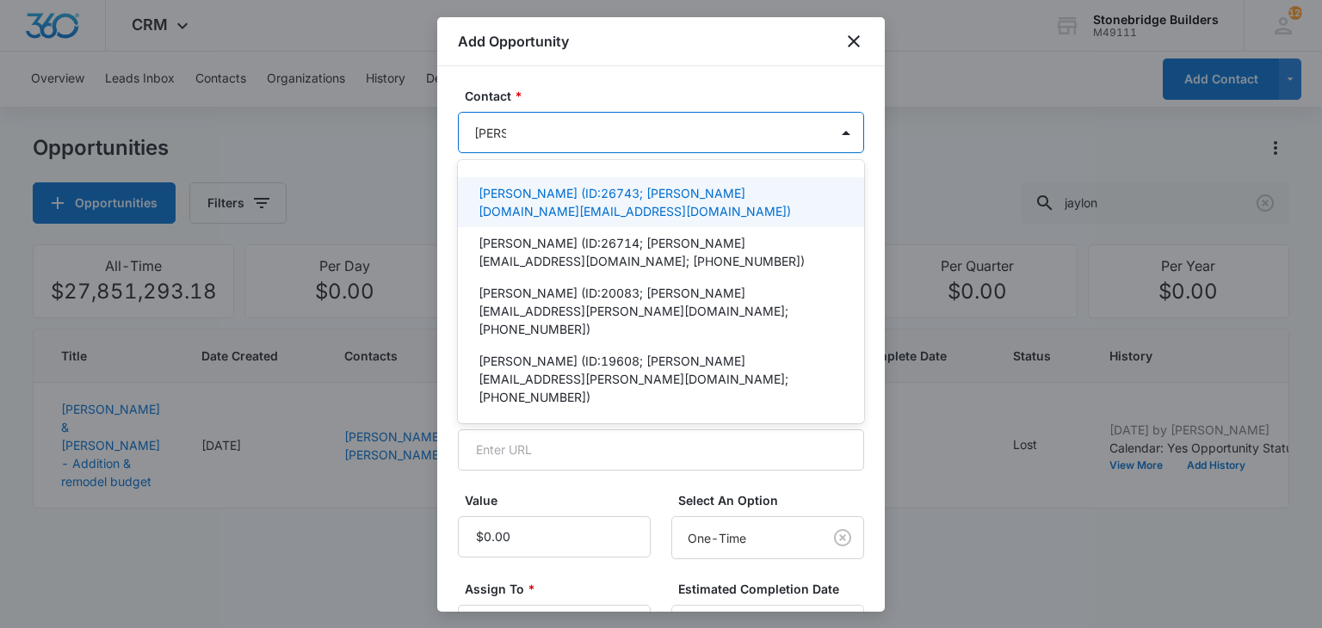
click at [538, 195] on p "[PERSON_NAME] (ID:26743; [PERSON_NAME][DOMAIN_NAME][EMAIL_ADDRESS][DOMAIN_NAME])" at bounding box center [658, 202] width 361 height 36
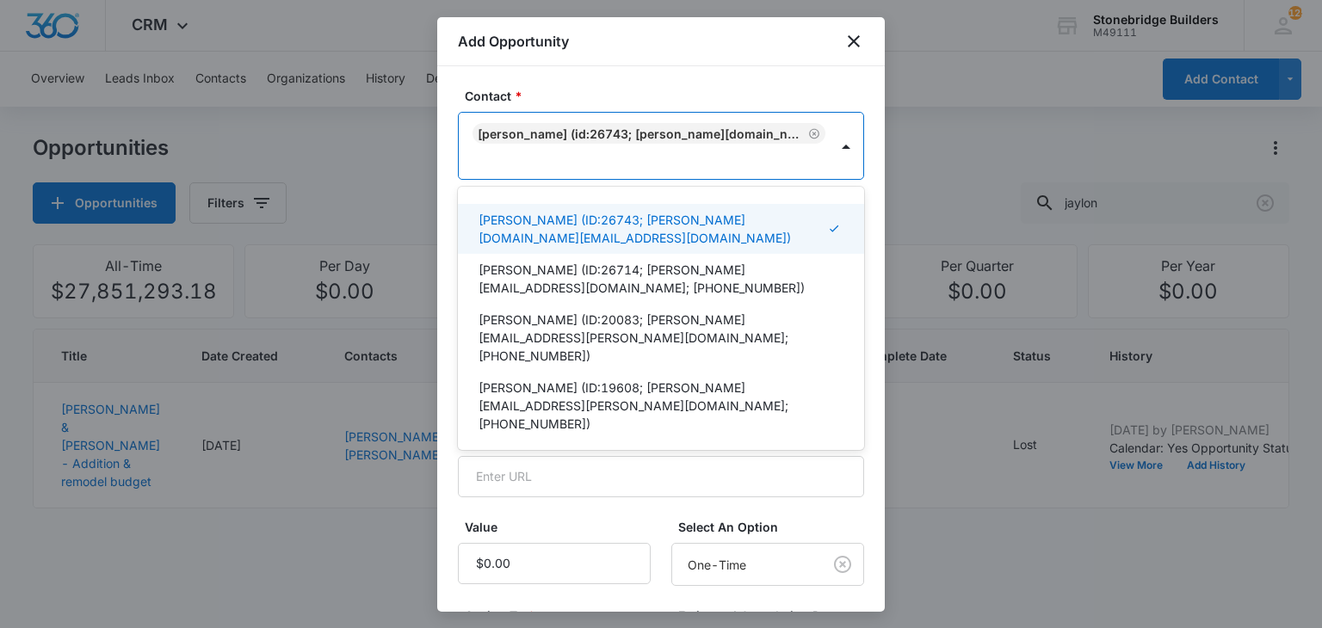
click at [811, 490] on form "Contact * option [PERSON_NAME] (ID:26743; [PERSON_NAME][DOMAIN_NAME][EMAIL_ADDR…" at bounding box center [661, 536] width 406 height 898
click at [832, 137] on div at bounding box center [846, 147] width 28 height 28
click at [797, 149] on div at bounding box center [650, 160] width 353 height 22
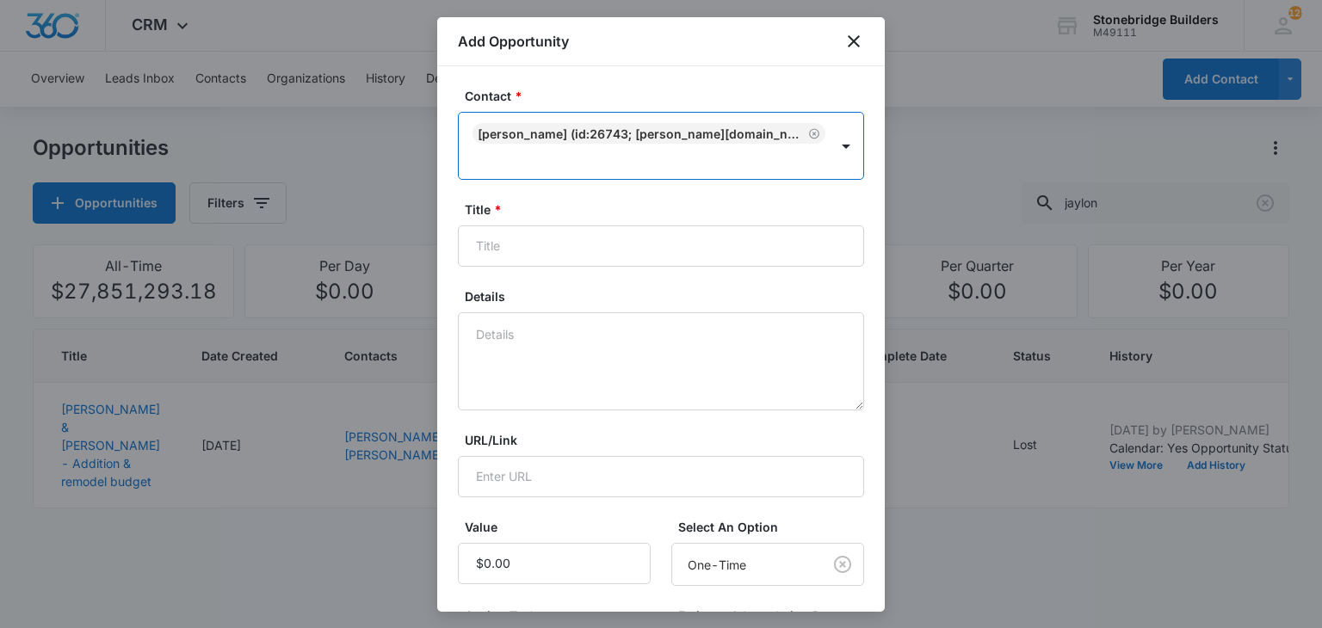
click at [797, 149] on div at bounding box center [650, 160] width 353 height 22
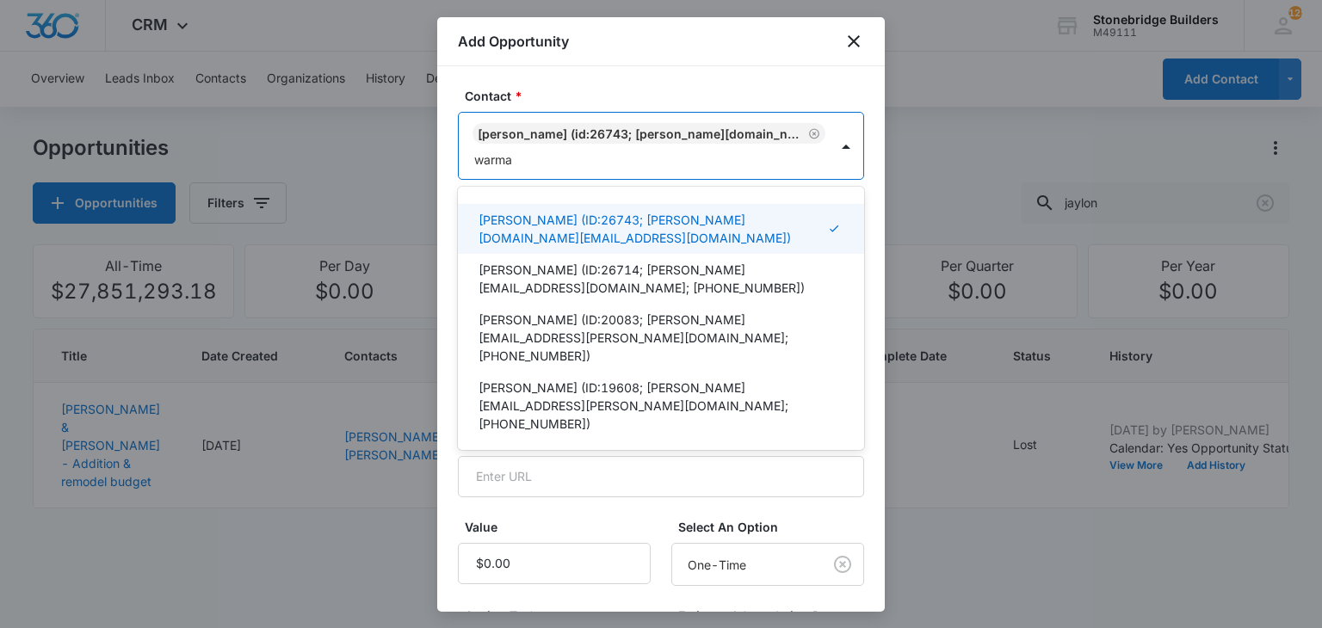
type input "[PERSON_NAME]"
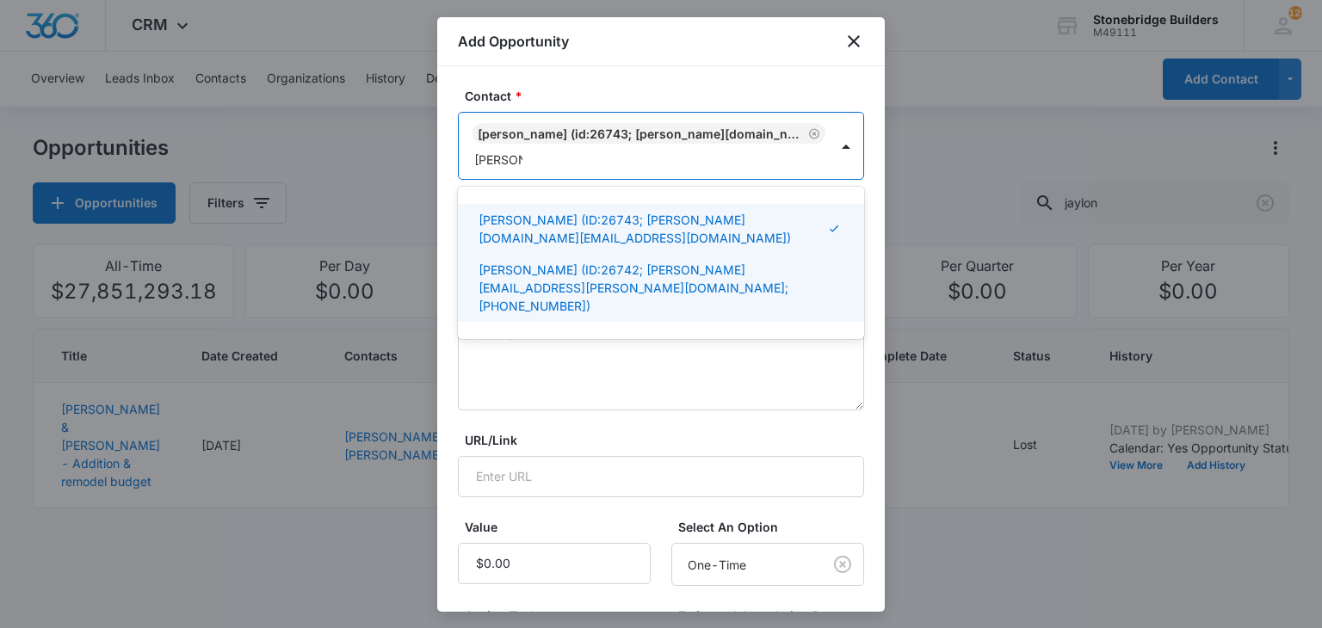
click at [530, 262] on p "[PERSON_NAME] (ID:26742; [PERSON_NAME][EMAIL_ADDRESS][PERSON_NAME][DOMAIN_NAME]…" at bounding box center [658, 288] width 361 height 54
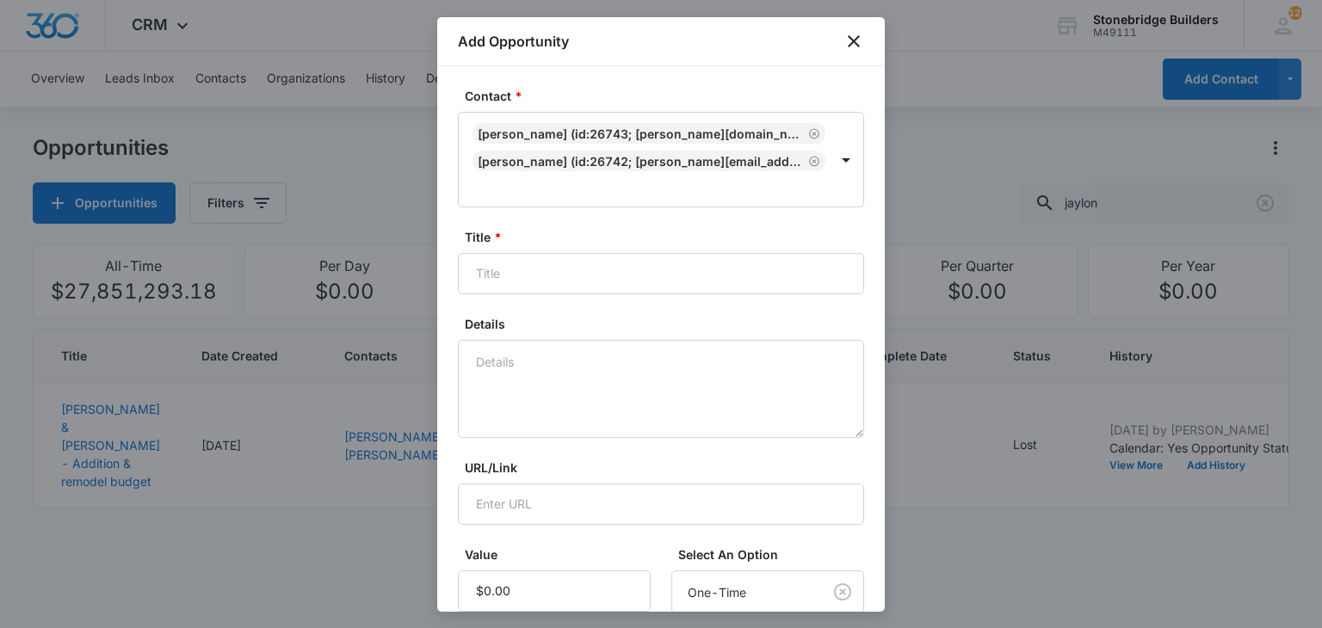
click at [551, 461] on label "URL/Link" at bounding box center [668, 468] width 406 height 18
click at [551, 484] on input "URL/Link" at bounding box center [661, 504] width 406 height 41
click at [521, 284] on input "Title *" at bounding box center [661, 273] width 406 height 41
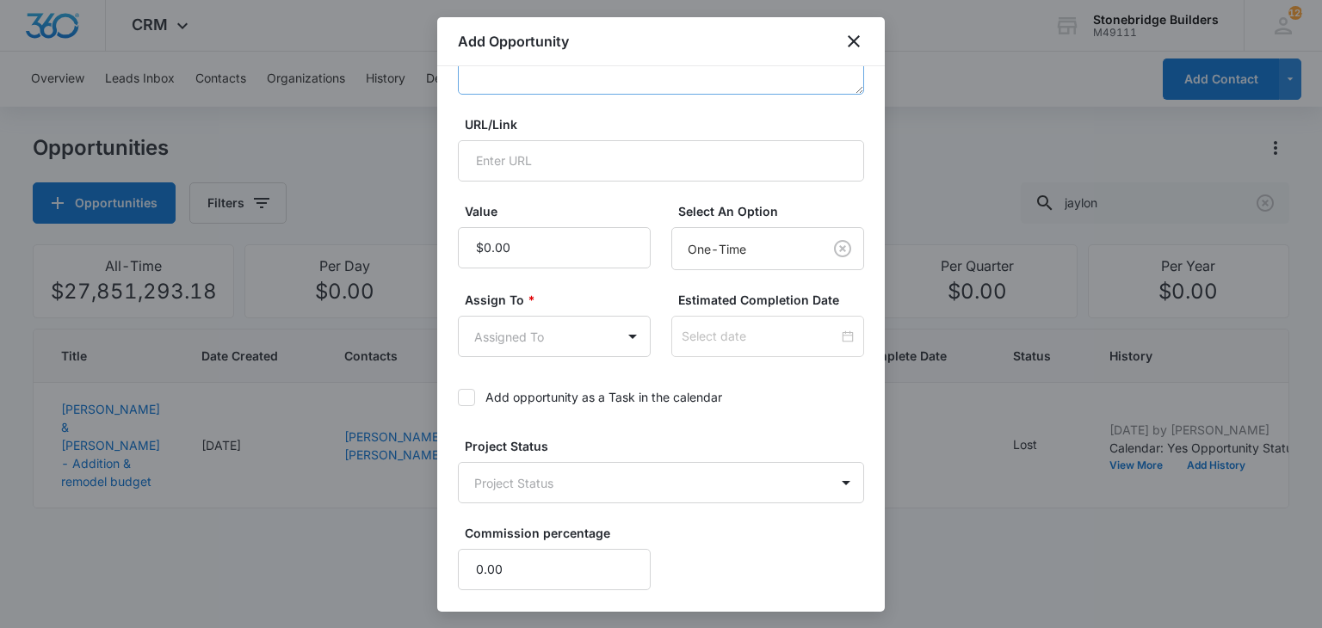
scroll to position [344, 0]
type input "[PERSON_NAME] & [PERSON_NAME] - partial basement finish"
click at [518, 338] on body "CRM Apps Reputation Websites Forms CRM Email Social Content Ads Intelligence Fi…" at bounding box center [661, 314] width 1322 height 628
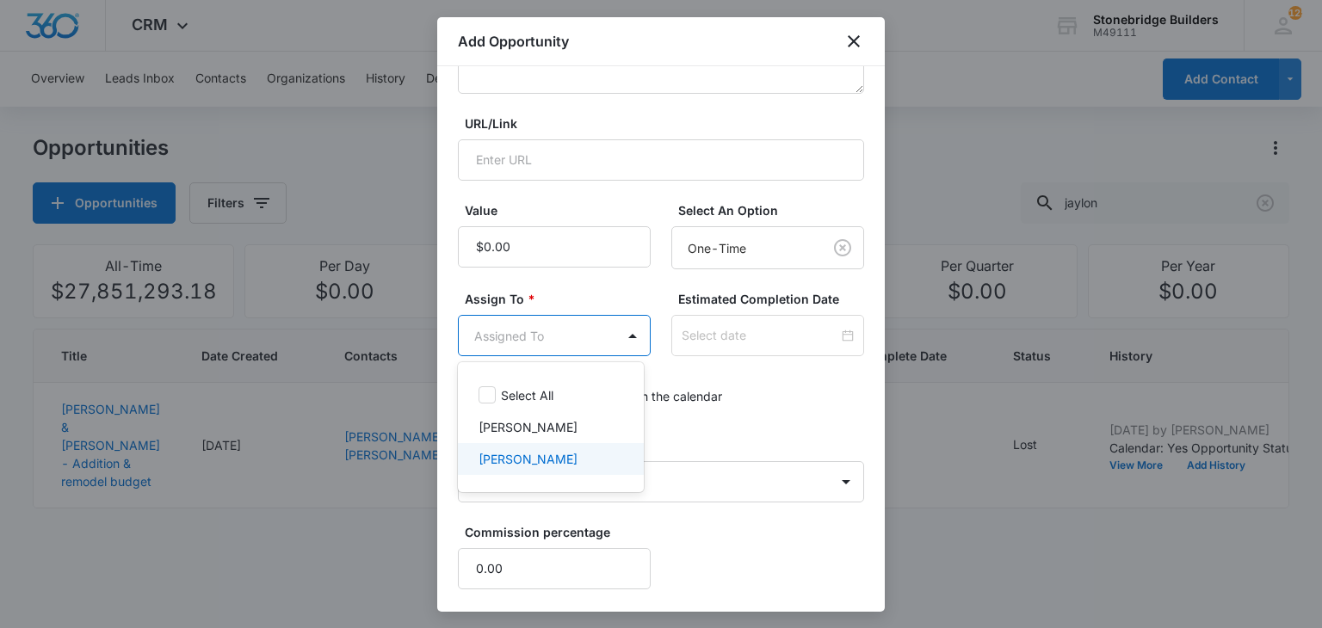
click at [520, 452] on p "[PERSON_NAME]" at bounding box center [527, 459] width 99 height 18
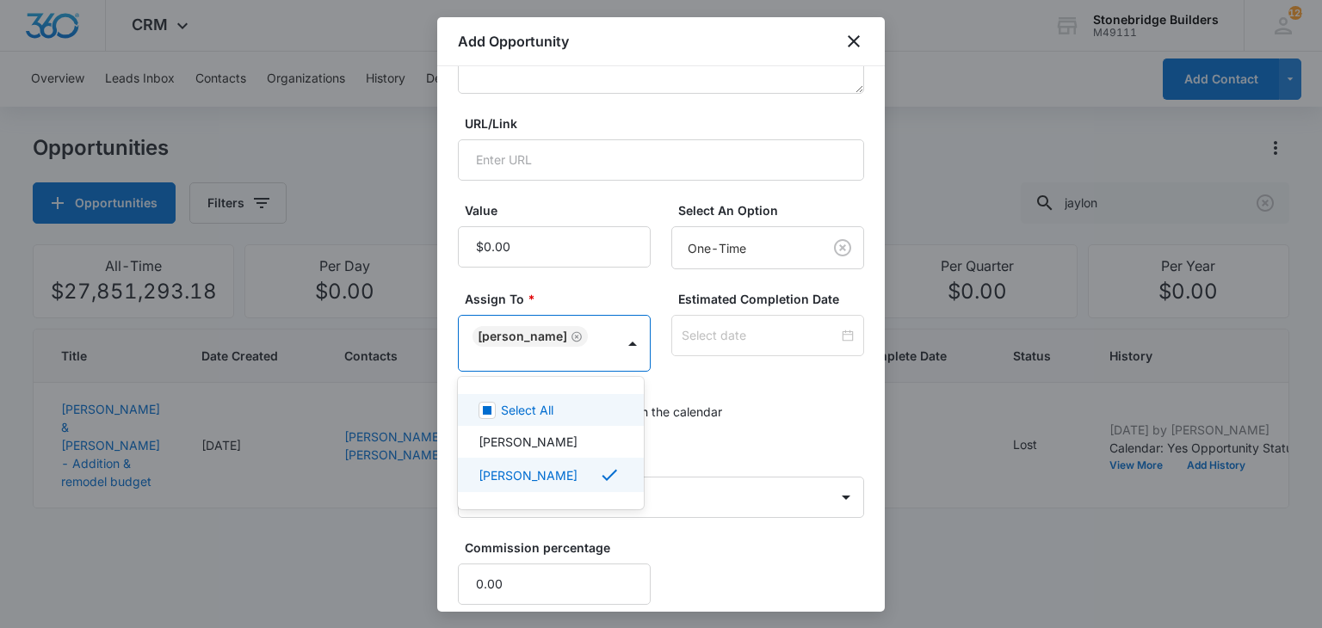
click at [695, 342] on div at bounding box center [661, 314] width 1322 height 628
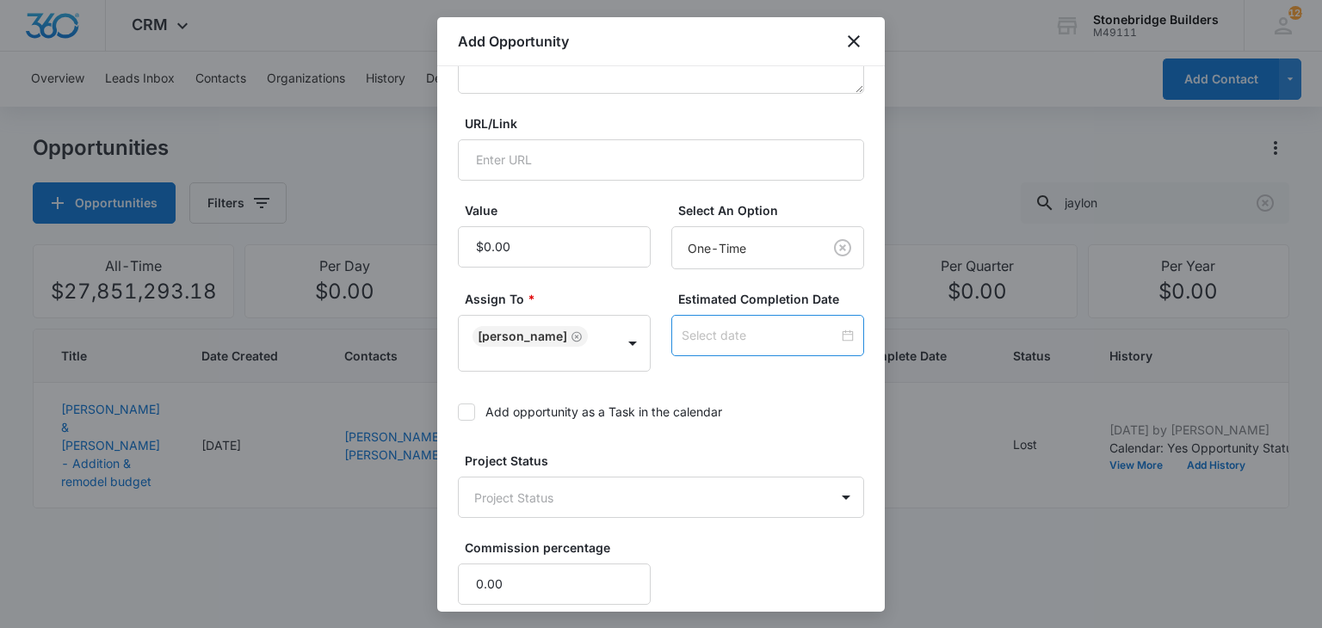
click at [732, 343] on input at bounding box center [760, 335] width 157 height 19
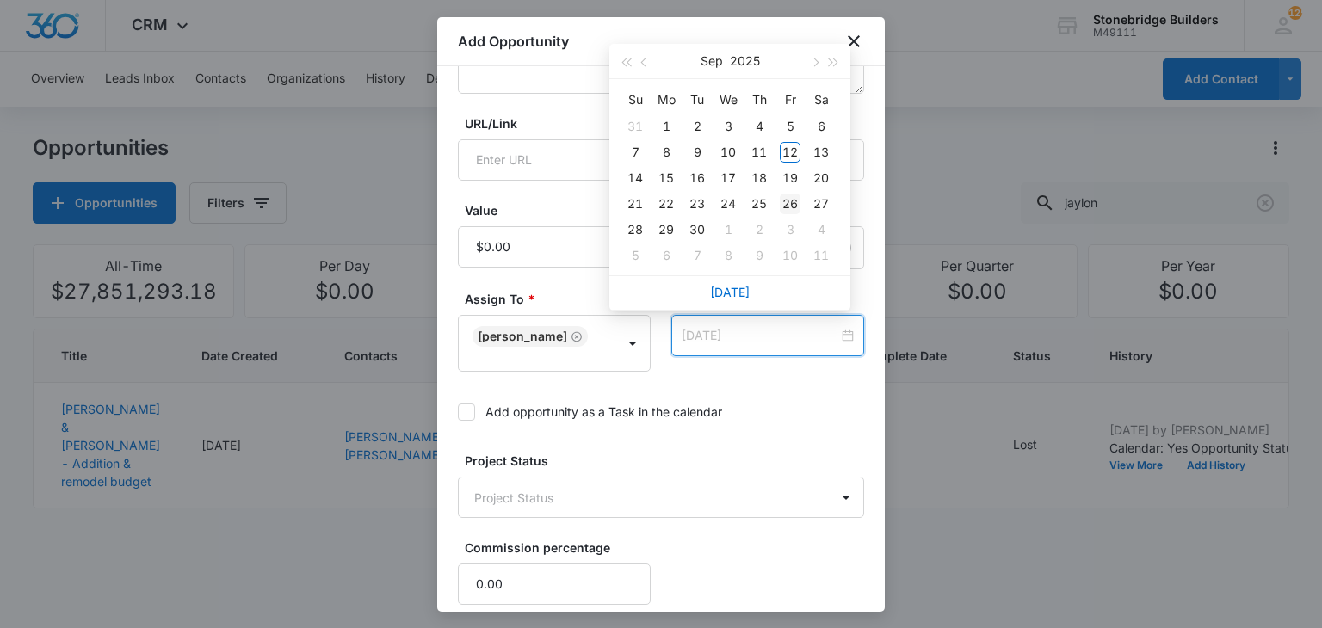
type input "[DATE]"
click at [790, 196] on div "26" at bounding box center [790, 204] width 21 height 21
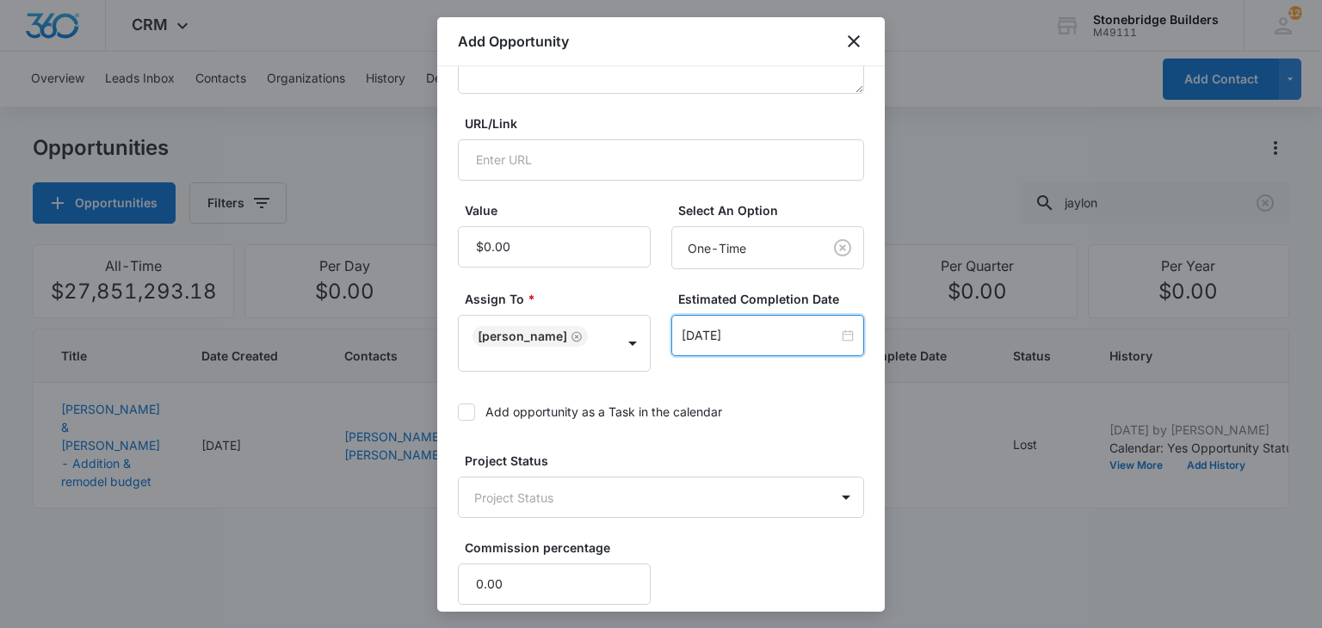
click at [473, 408] on icon at bounding box center [466, 411] width 15 height 15
click at [458, 412] on input "Add opportunity as a Task in the calendar" at bounding box center [458, 412] width 0 height 0
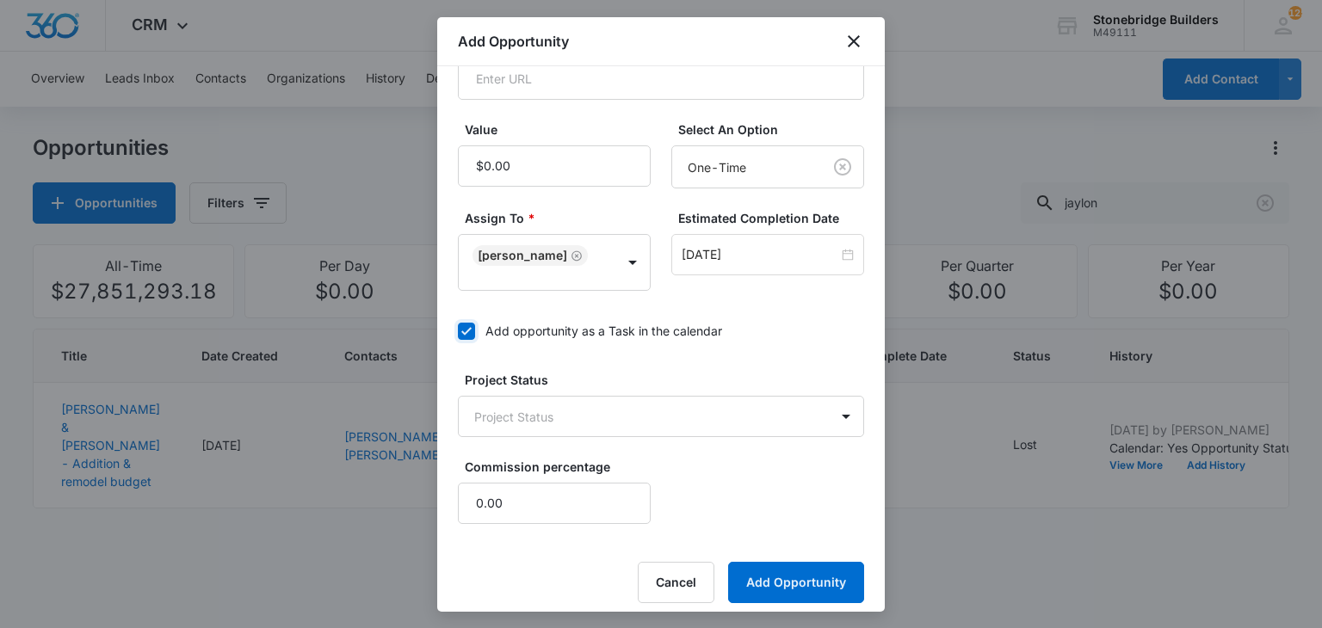
scroll to position [436, 0]
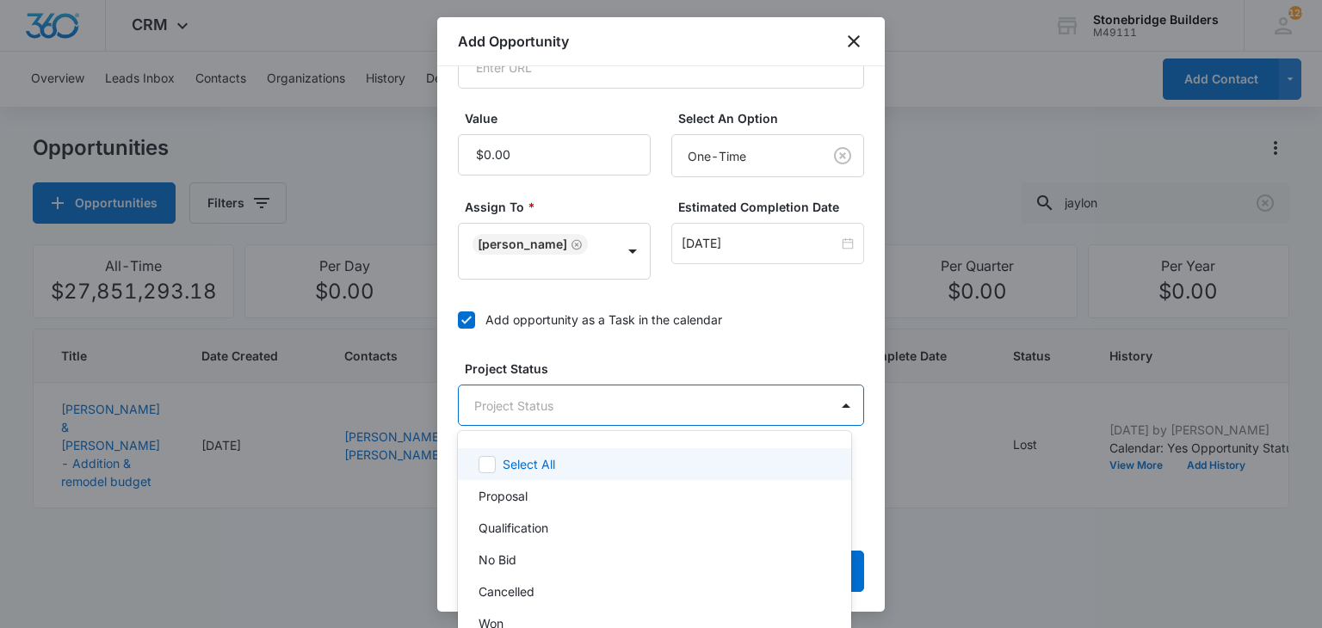
click at [564, 411] on body "CRM Apps Reputation Websites Forms CRM Email Social Content Ads Intelligence Fi…" at bounding box center [661, 314] width 1322 height 628
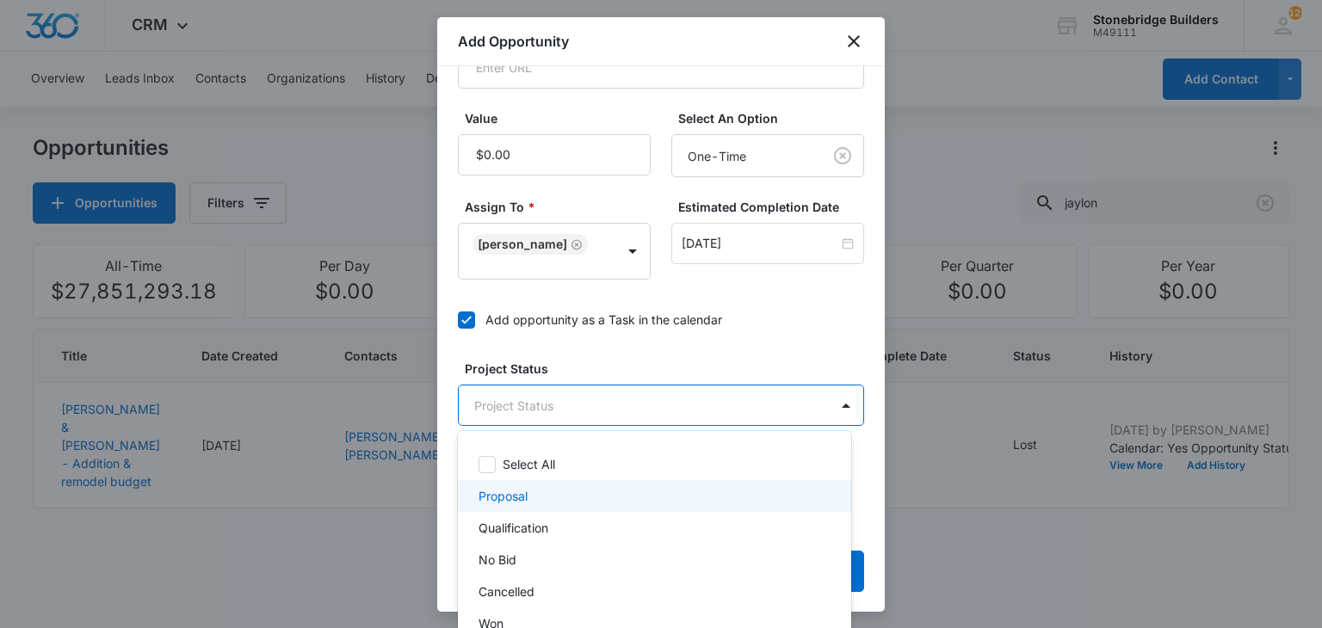
click at [553, 490] on div "Proposal" at bounding box center [652, 496] width 349 height 18
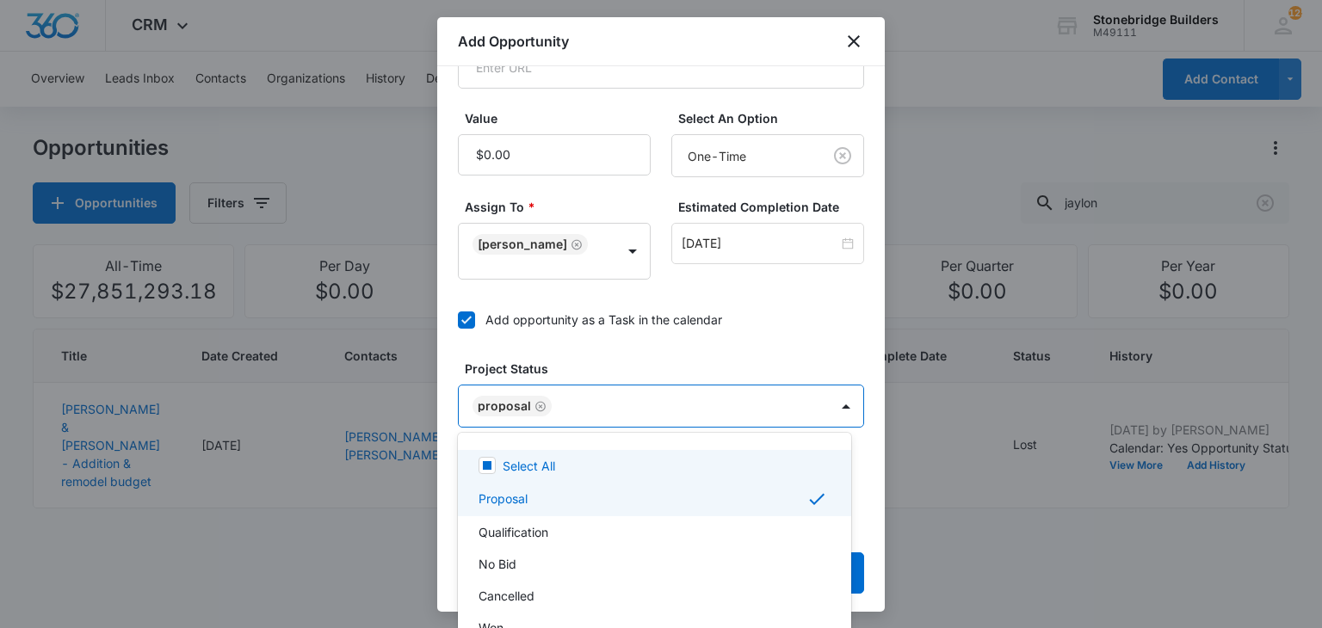
click at [586, 355] on div at bounding box center [661, 314] width 1322 height 628
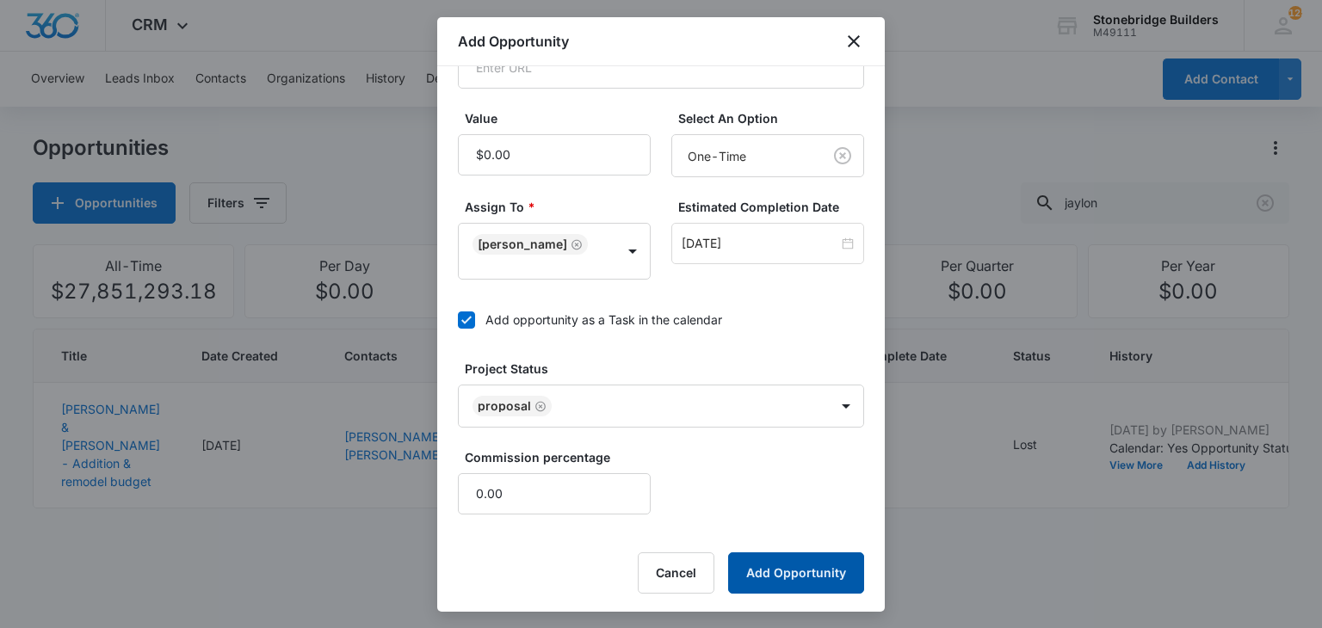
click at [740, 552] on button "Add Opportunity" at bounding box center [796, 572] width 136 height 41
